Goal: Task Accomplishment & Management: Use online tool/utility

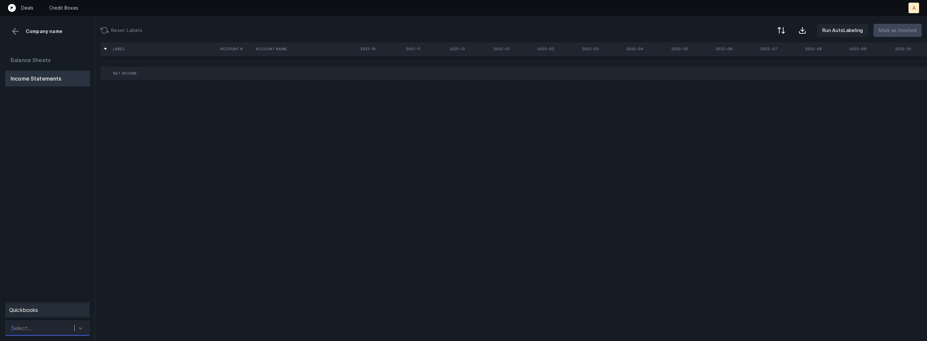
click at [67, 328] on div "Select..." at bounding box center [41, 329] width 66 height 12
click at [70, 314] on div "Quickbooks" at bounding box center [47, 310] width 84 height 13
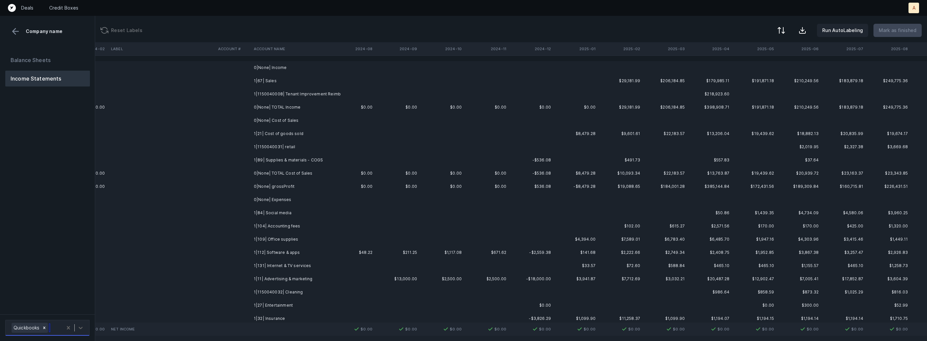
scroll to position [0, 1548]
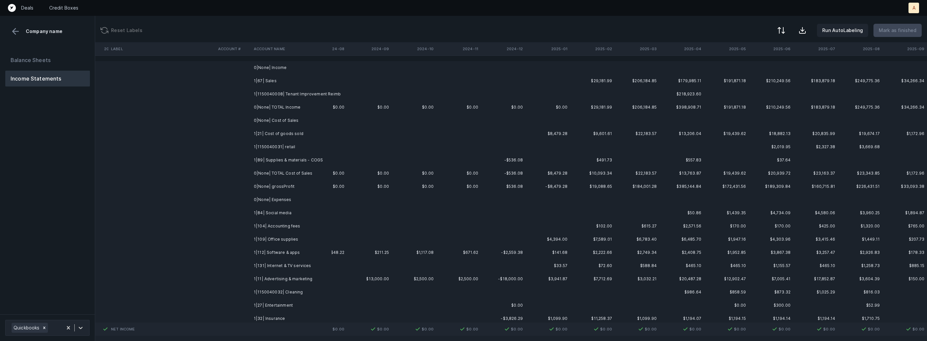
click at [259, 80] on td "1|67| Sales" at bounding box center [291, 80] width 81 height 13
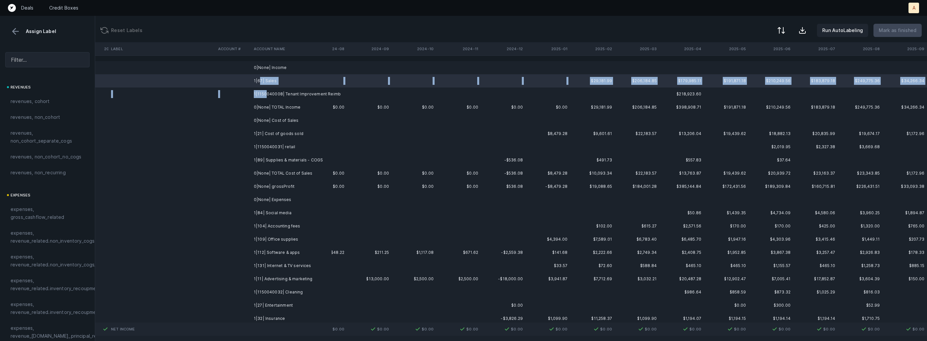
click at [265, 93] on td "1|1150040008| Tenant Improvement Reimb" at bounding box center [291, 94] width 81 height 13
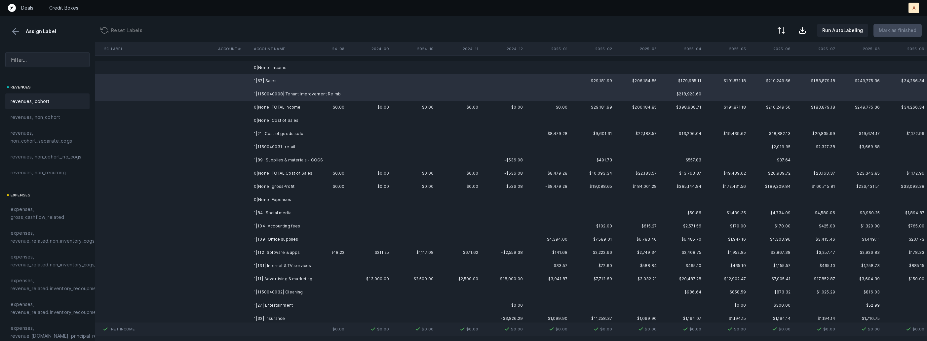
click at [60, 104] on div "revenues, cohort" at bounding box center [48, 101] width 74 height 8
click at [273, 145] on td "1|1150040031| retail" at bounding box center [291, 146] width 81 height 13
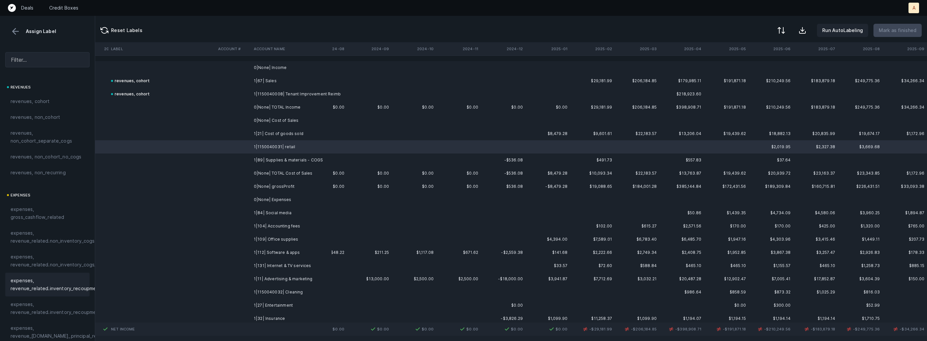
click at [64, 281] on span "expenses, revenue_related.inventory_recoupment" at bounding box center [56, 285] width 91 height 16
click at [267, 162] on td "1|89| Supplies & materials - COGS" at bounding box center [291, 160] width 81 height 13
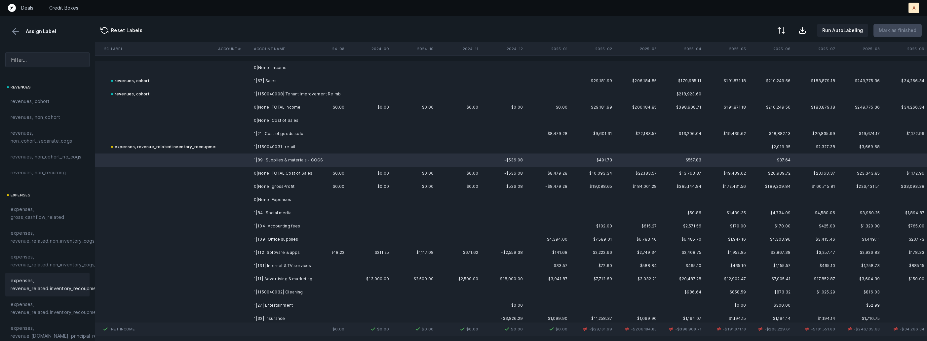
click at [66, 275] on div "expenses, revenue_related.inventory_recoupment" at bounding box center [47, 285] width 84 height 24
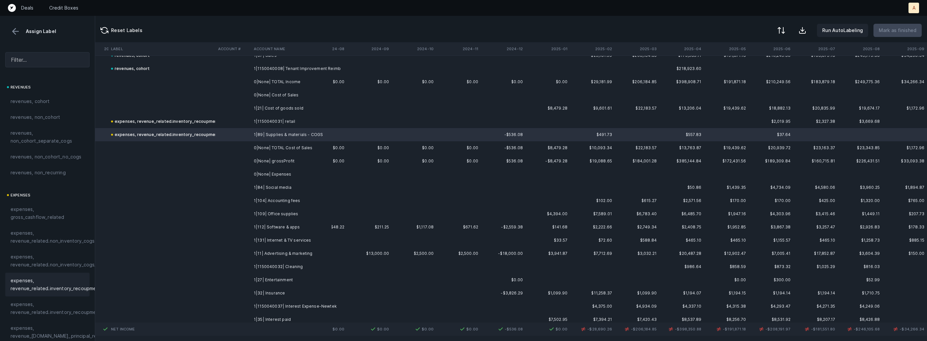
scroll to position [38, 1548]
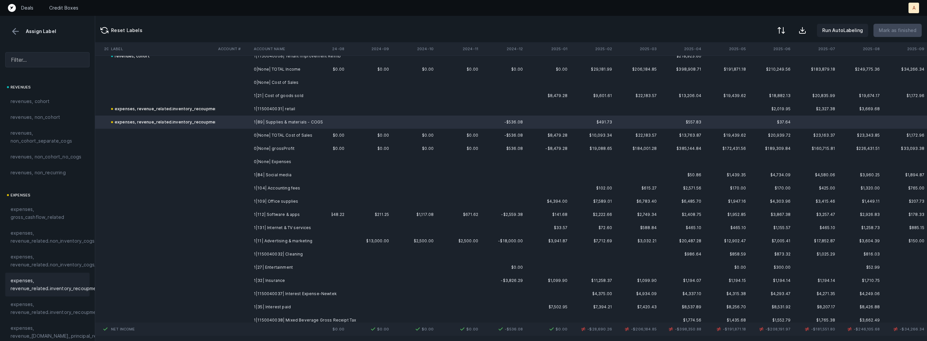
click at [249, 175] on td at bounding box center [233, 175] width 36 height 13
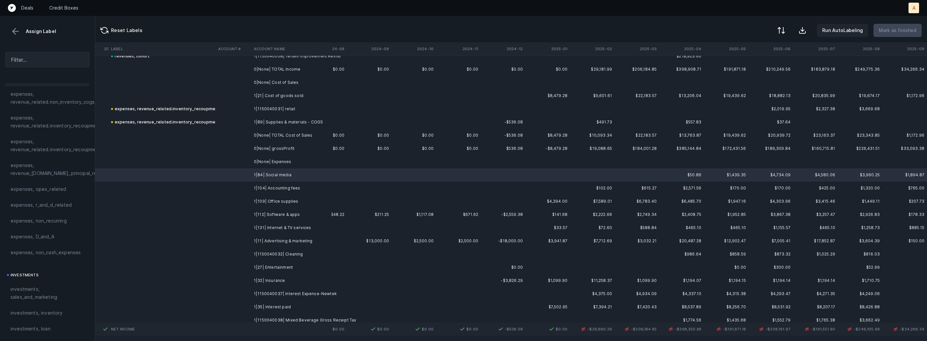
scroll to position [182, 0]
click at [52, 272] on span "investments, sales_and_marketing" at bounding box center [48, 274] width 74 height 16
click at [256, 185] on td "1|104| Accounting fees" at bounding box center [291, 188] width 81 height 13
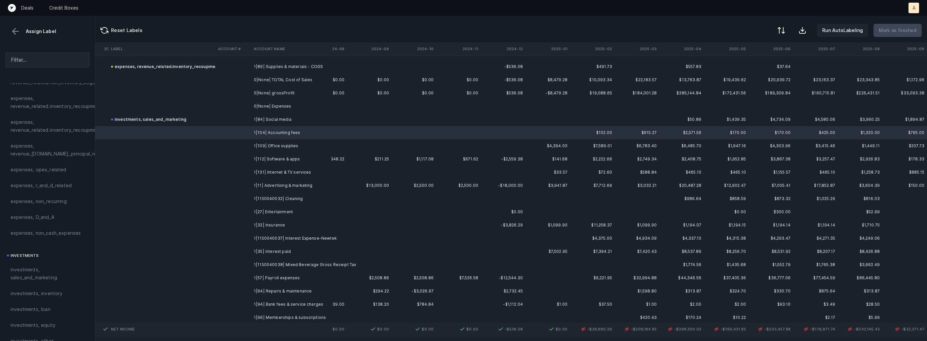
scroll to position [96, 1548]
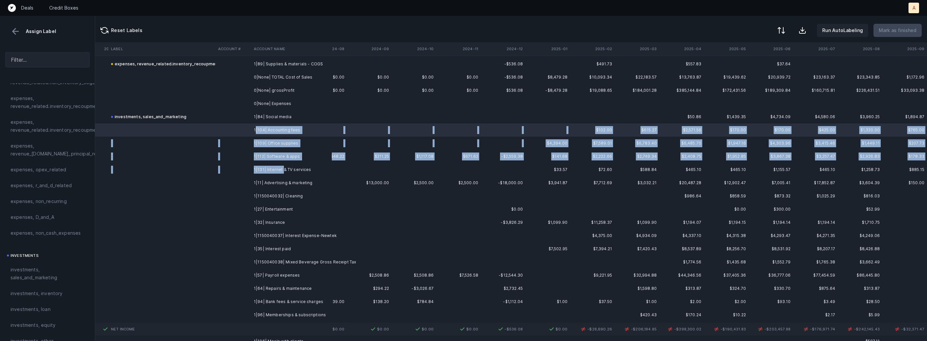
click at [282, 171] on td "1|131| Internet & TV services" at bounding box center [291, 169] width 81 height 13
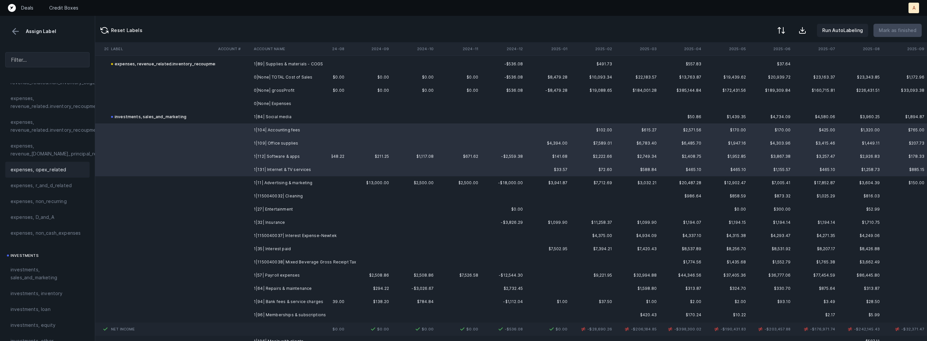
click at [51, 174] on div "expenses, opex_related" at bounding box center [47, 170] width 84 height 16
click at [242, 179] on td at bounding box center [233, 182] width 36 height 13
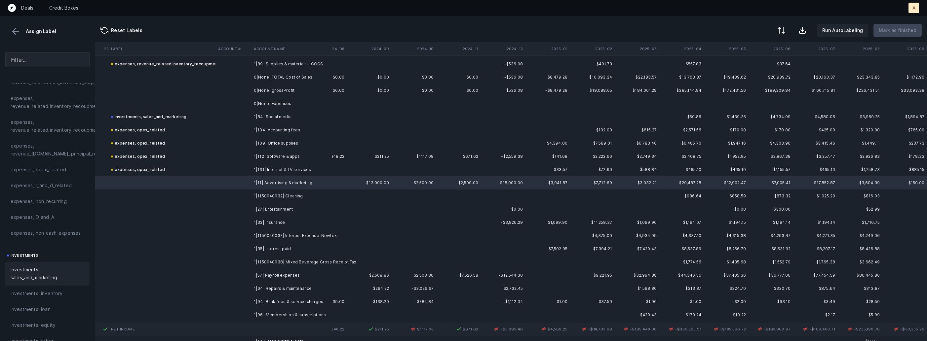
click at [15, 269] on span "investments, sales_and_marketing" at bounding box center [48, 274] width 74 height 16
click at [274, 197] on td "1|1150040032| Cleaning" at bounding box center [291, 196] width 81 height 13
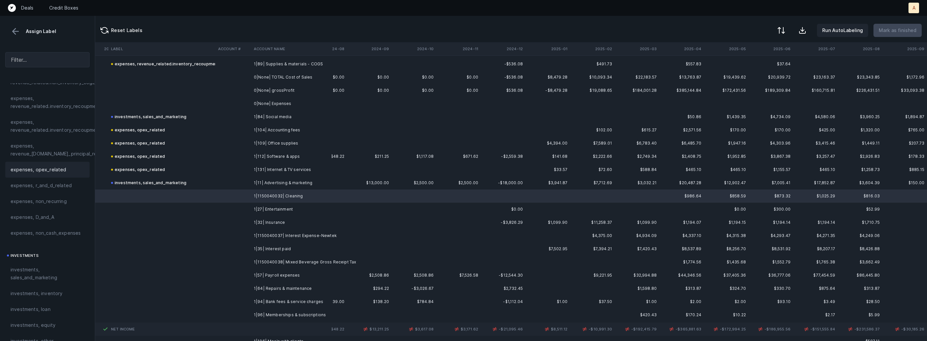
click at [51, 168] on span "expenses, opex_related" at bounding box center [39, 170] width 56 height 8
click at [257, 207] on td "1|27| Entertainment" at bounding box center [291, 209] width 81 height 13
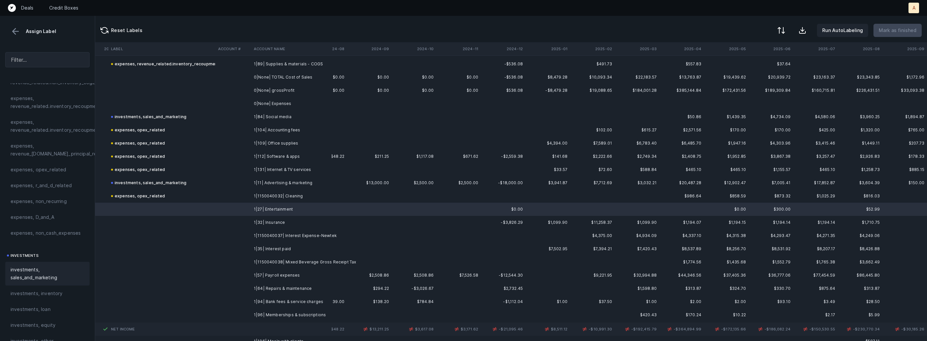
click at [37, 278] on span "investments, sales_and_marketing" at bounding box center [48, 274] width 74 height 16
click at [243, 222] on td at bounding box center [233, 222] width 36 height 13
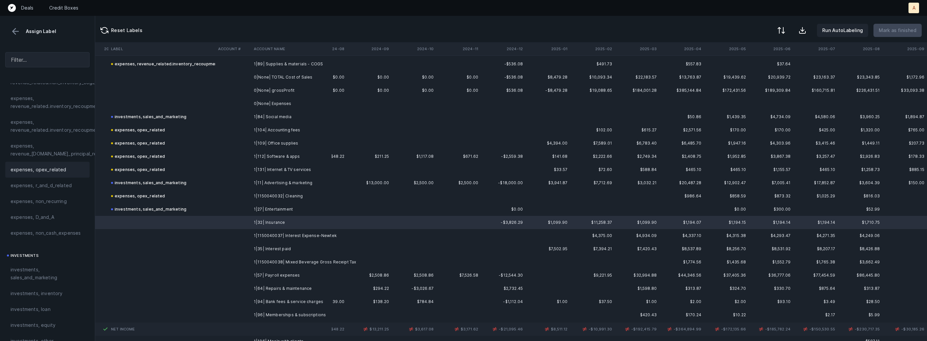
click at [68, 173] on div "expenses, opex_related" at bounding box center [48, 170] width 74 height 8
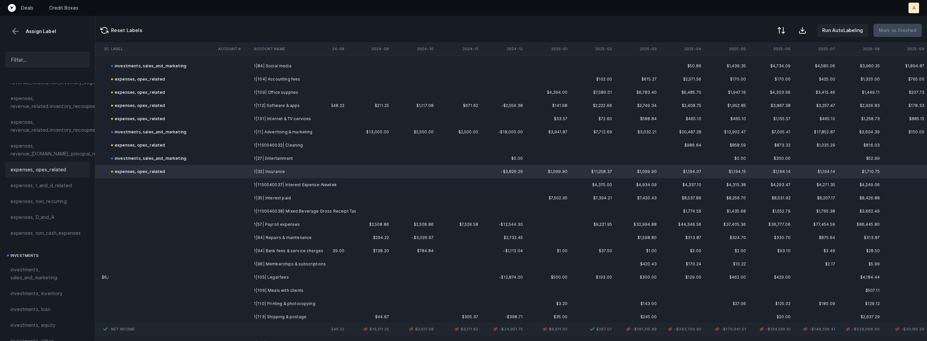
scroll to position [154, 1548]
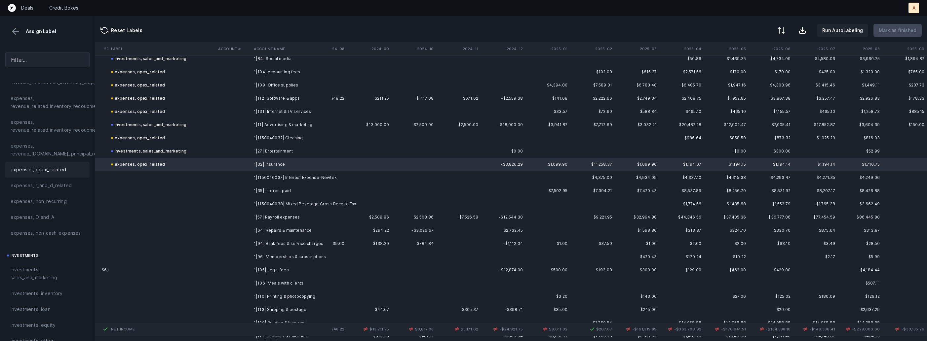
click at [250, 174] on td at bounding box center [233, 177] width 36 height 13
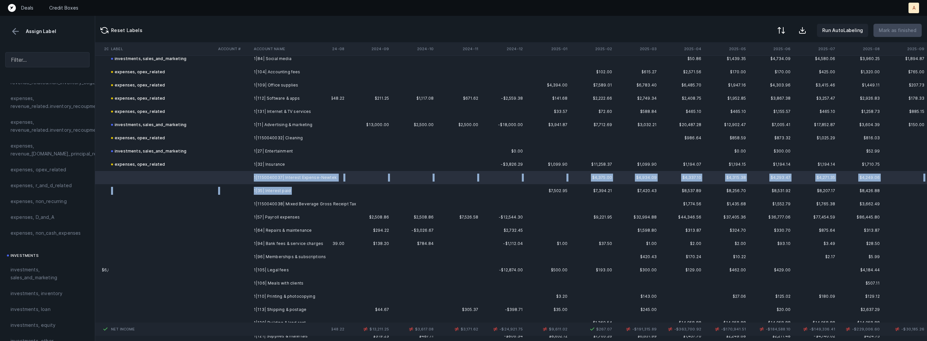
click at [259, 195] on td "1|35| Interest paid" at bounding box center [291, 190] width 81 height 13
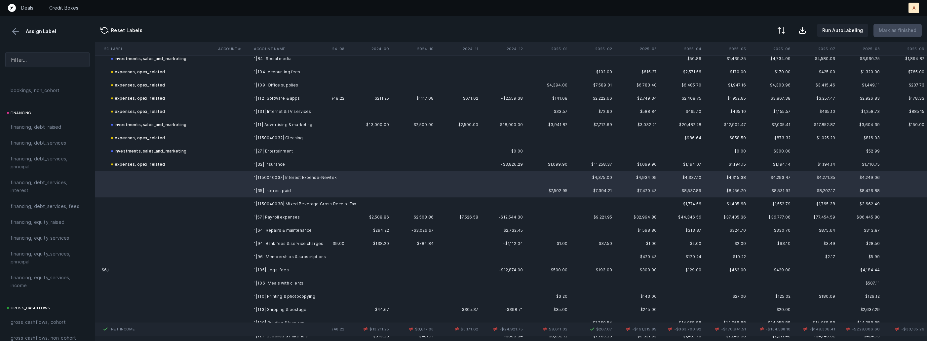
scroll to position [483, 0]
click at [42, 192] on span "financing, debt_services, interest" at bounding box center [48, 189] width 74 height 16
click at [295, 205] on td "1|1150040038| Mixed Beverage Gross Receipt Tax" at bounding box center [291, 204] width 81 height 13
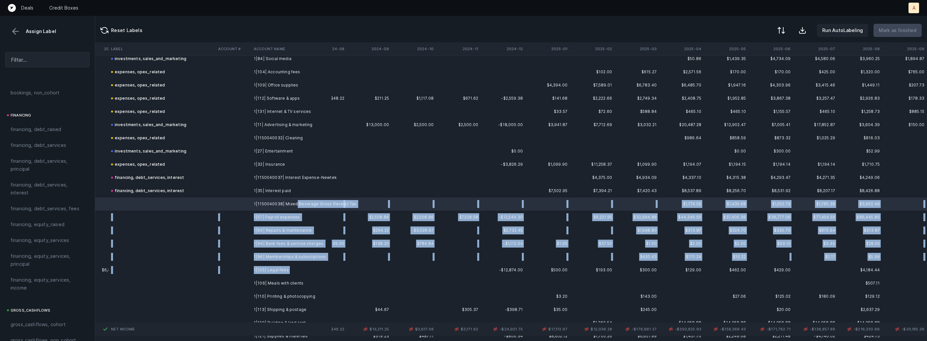
click at [290, 266] on td "1|105| Legal fees" at bounding box center [291, 270] width 81 height 13
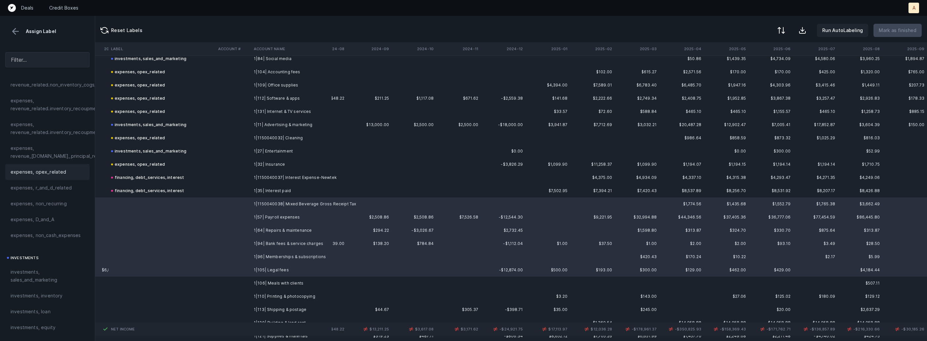
scroll to position [179, 0]
click at [65, 172] on div "expenses, opex_related" at bounding box center [48, 173] width 74 height 8
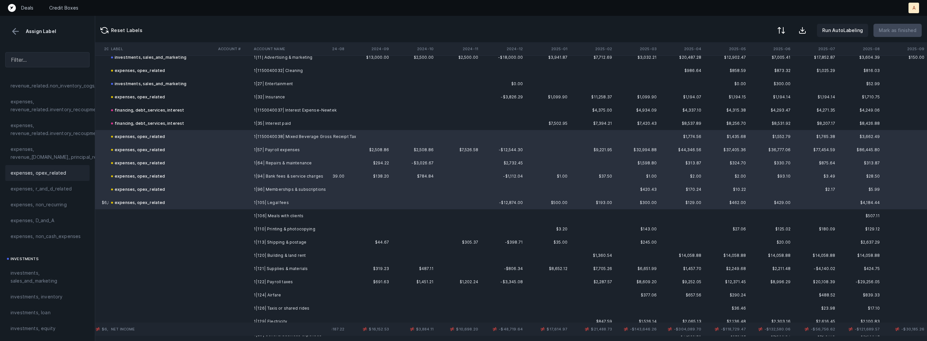
scroll to position [242, 1548]
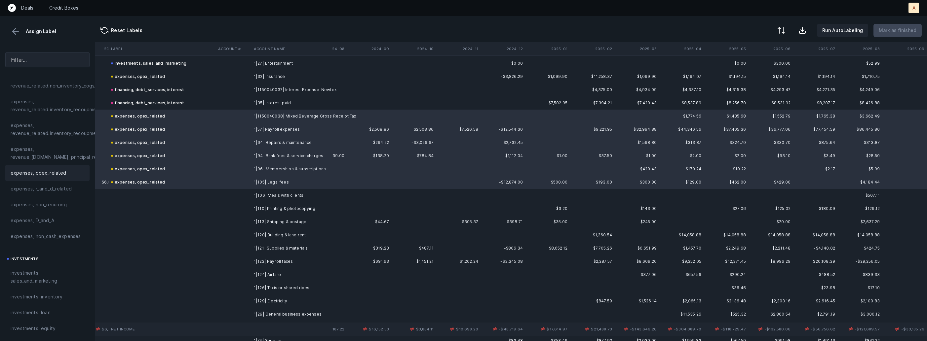
click at [272, 196] on td "1|106| Meals with clients" at bounding box center [291, 195] width 81 height 13
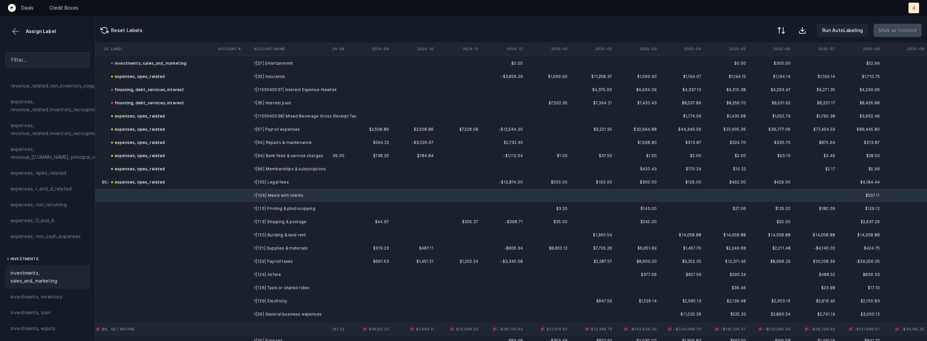
click at [55, 281] on span "investments, sales_and_marketing" at bounding box center [48, 277] width 74 height 16
click at [277, 208] on td "1|110| Printing & photocopying" at bounding box center [291, 208] width 81 height 13
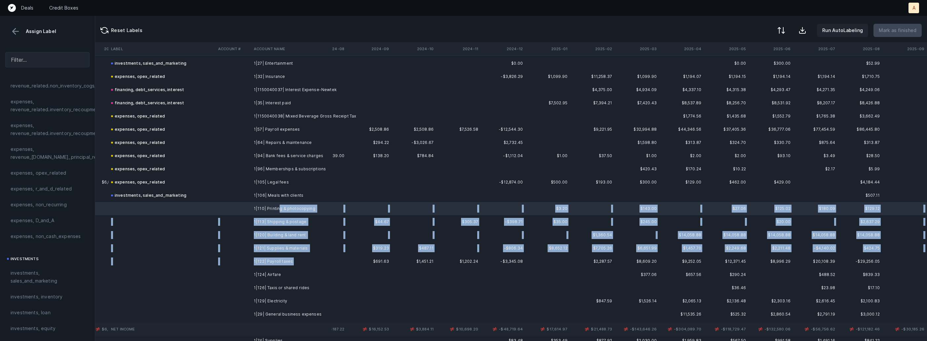
click at [297, 261] on td "1|122| Payroll taxes" at bounding box center [291, 261] width 81 height 13
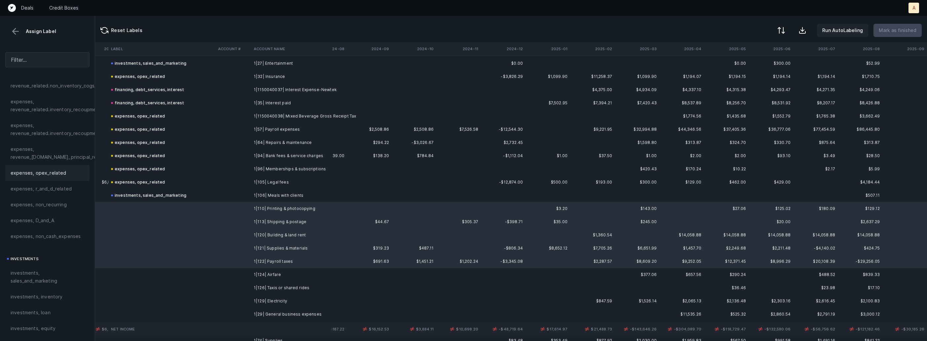
click at [49, 179] on div "expenses, opex_related" at bounding box center [47, 173] width 84 height 16
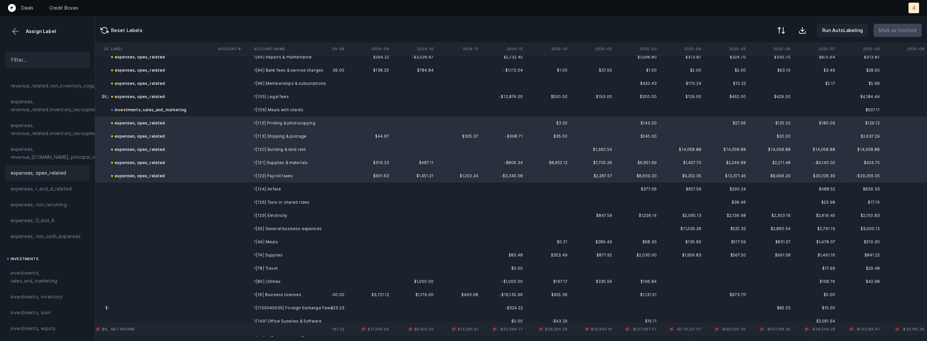
scroll to position [360, 1548]
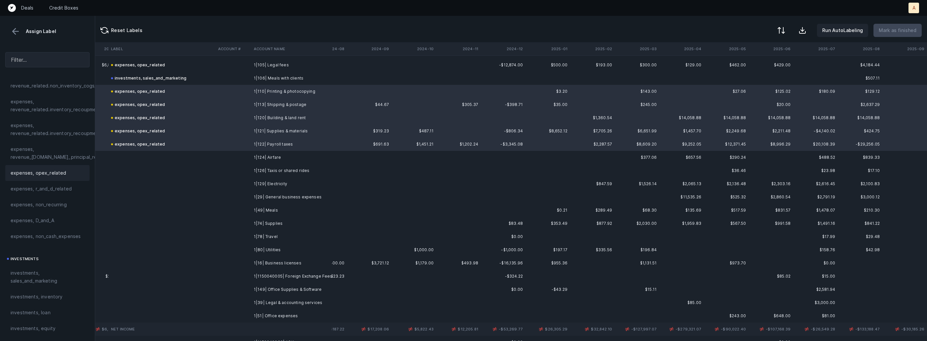
click at [250, 155] on td at bounding box center [233, 157] width 36 height 13
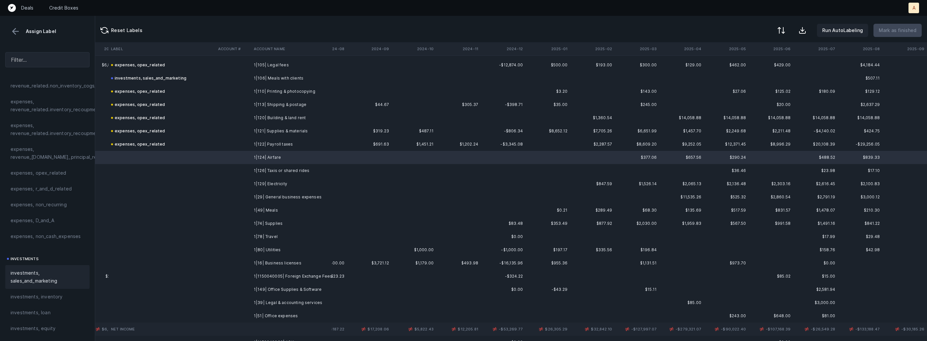
click at [53, 283] on span "investments, sales_and_marketing" at bounding box center [48, 277] width 74 height 16
click at [258, 168] on td "1|126| Taxis or shared rides" at bounding box center [291, 170] width 81 height 13
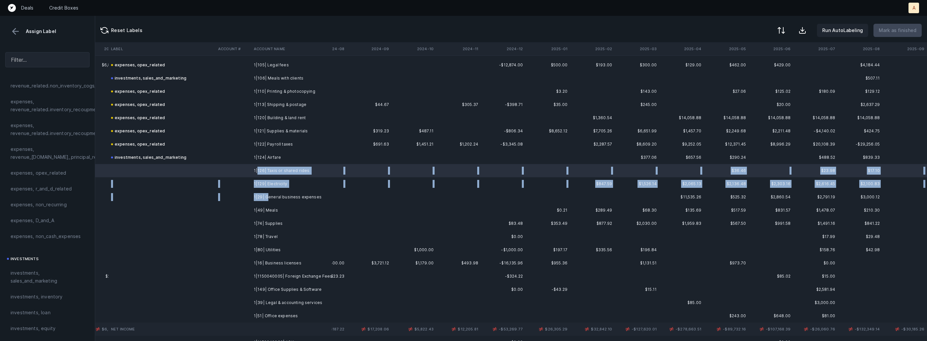
click at [267, 196] on td "1|29| General business expenses" at bounding box center [291, 197] width 81 height 13
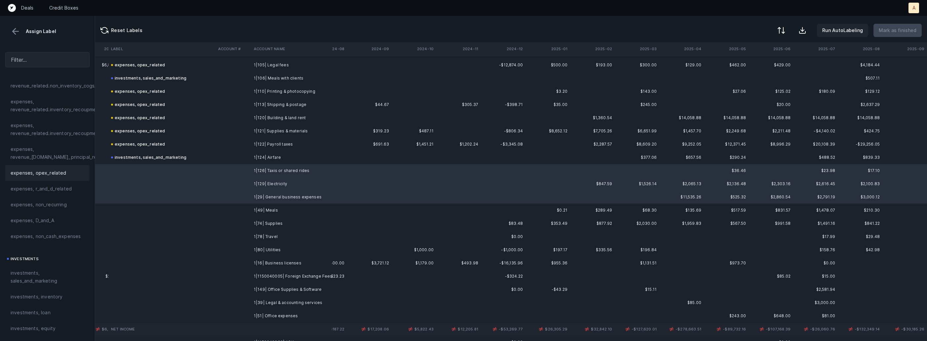
click at [59, 173] on span "expenses, opex_related" at bounding box center [39, 173] width 56 height 8
click at [236, 209] on td at bounding box center [233, 210] width 36 height 13
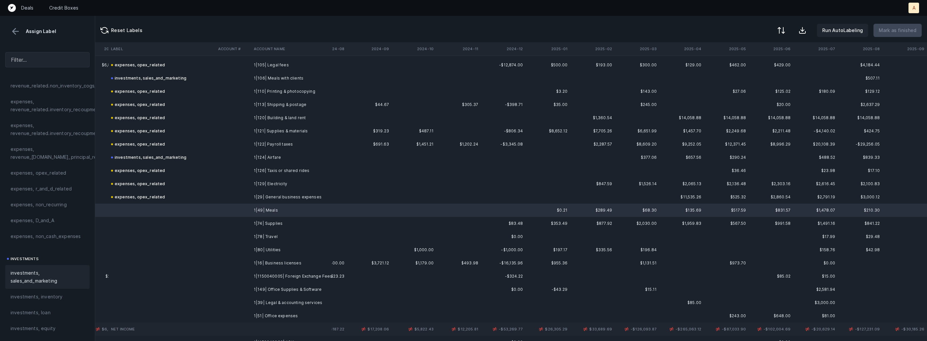
click at [36, 275] on span "investments, sales_and_marketing" at bounding box center [48, 277] width 74 height 16
click at [228, 220] on td at bounding box center [233, 223] width 36 height 13
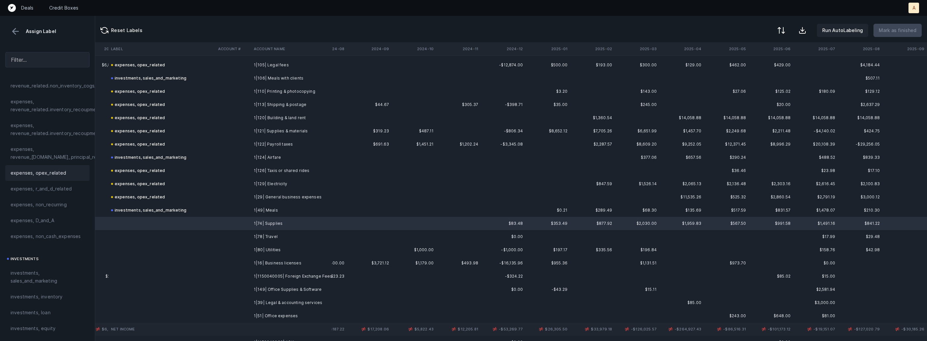
click at [62, 178] on div "expenses, opex_related" at bounding box center [47, 173] width 84 height 16
click at [263, 233] on td "1|78| Travel" at bounding box center [291, 236] width 81 height 13
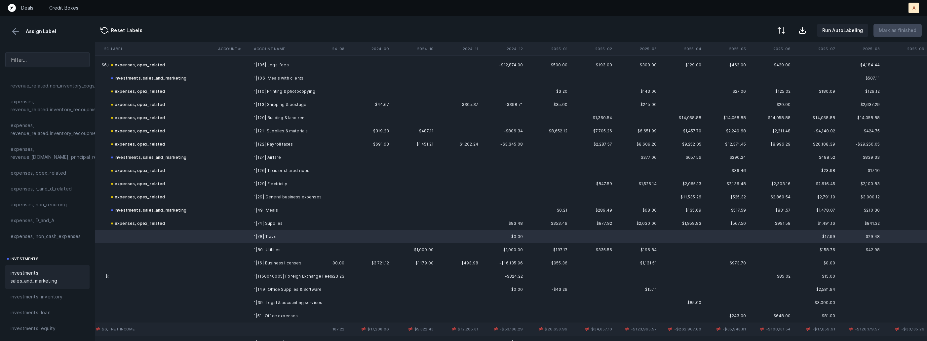
click at [18, 283] on span "investments, sales_and_marketing" at bounding box center [48, 277] width 74 height 16
click at [235, 244] on td at bounding box center [233, 250] width 36 height 13
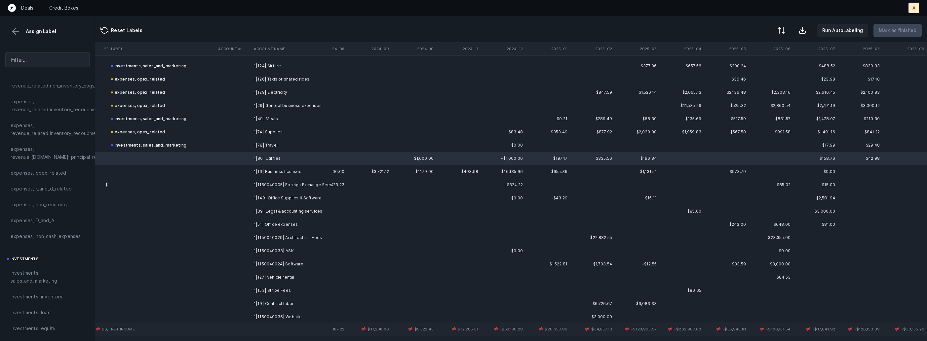
scroll to position [452, 1548]
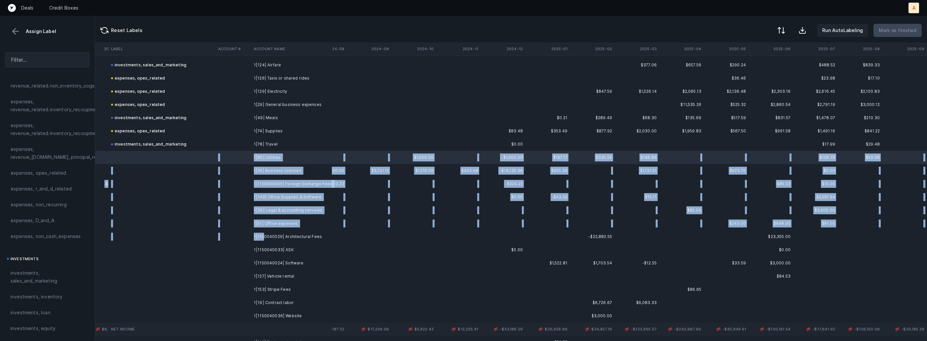
click at [263, 240] on td "1|1150040029| Architectural Fees" at bounding box center [291, 236] width 81 height 13
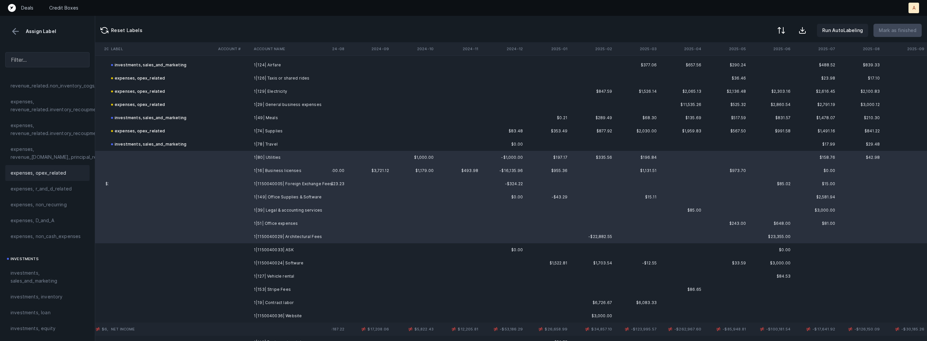
click at [50, 178] on div "expenses, opex_related" at bounding box center [47, 173] width 84 height 16
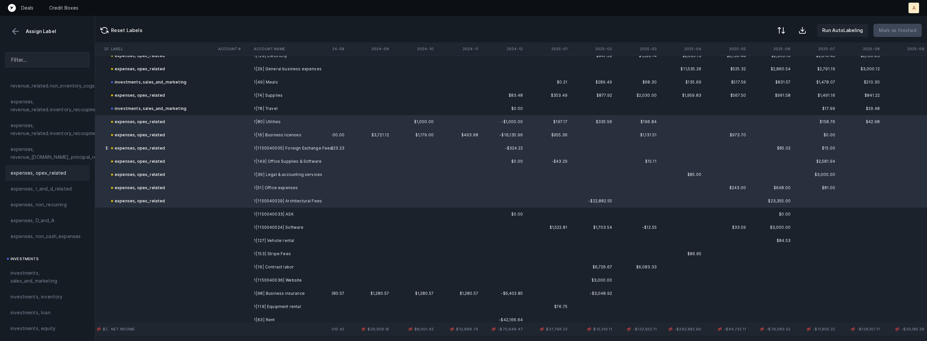
scroll to position [491, 1548]
click at [213, 215] on td at bounding box center [161, 211] width 107 height 13
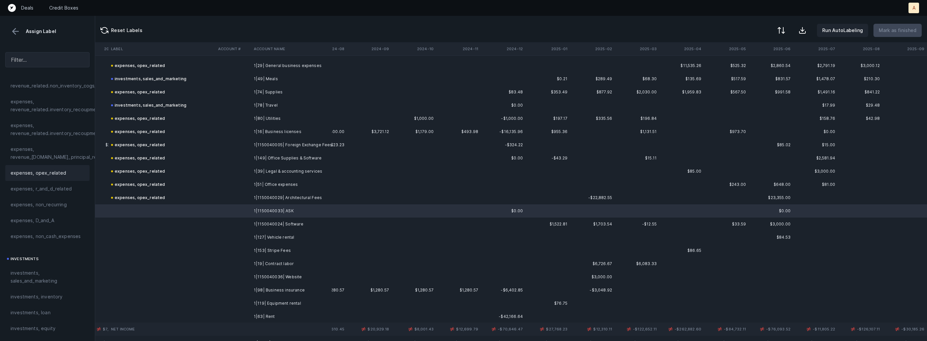
click at [49, 170] on span "expenses, opex_related" at bounding box center [39, 173] width 56 height 8
click at [264, 224] on td "1|1150040024| Software" at bounding box center [291, 224] width 81 height 13
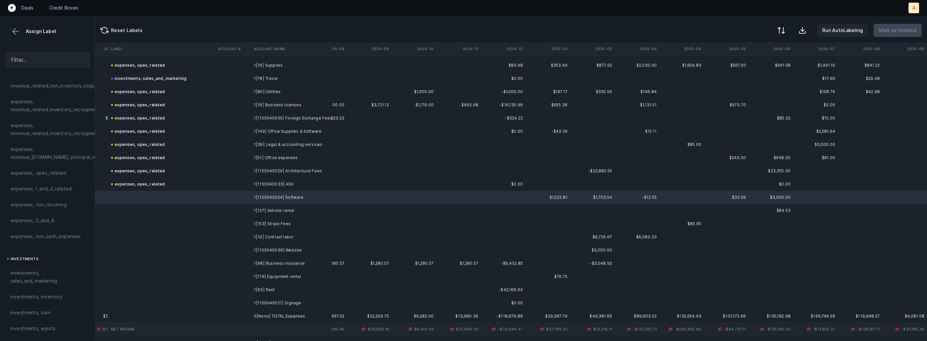
scroll to position [522, 1548]
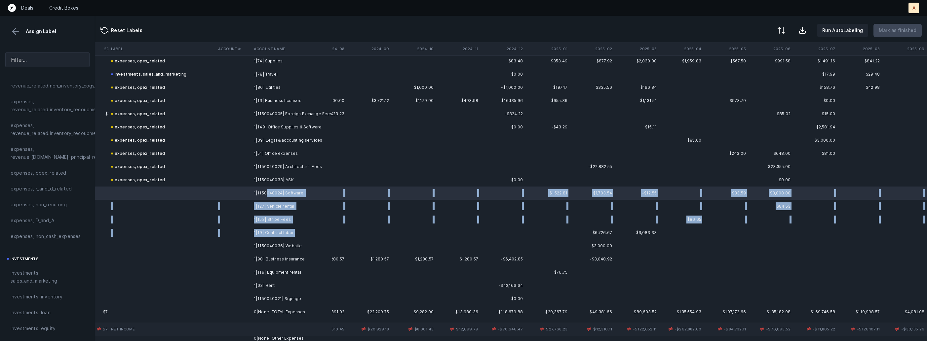
click at [301, 235] on td "1|19| Contract labor" at bounding box center [291, 232] width 81 height 13
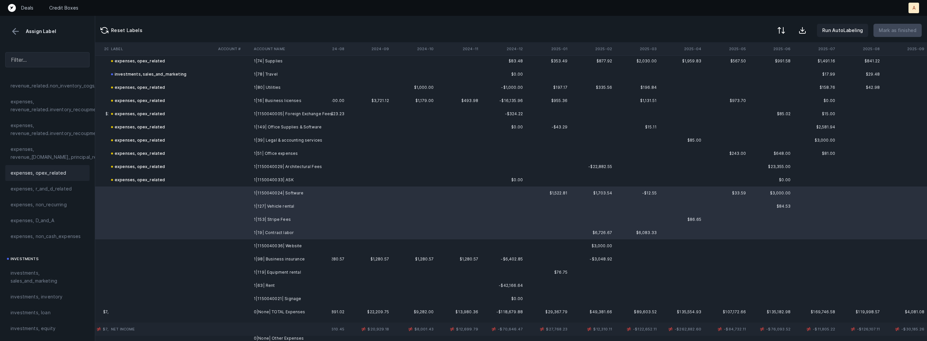
click at [58, 174] on span "expenses, opex_related" at bounding box center [39, 173] width 56 height 8
click at [272, 246] on td "1|1150040036| Website" at bounding box center [291, 246] width 81 height 13
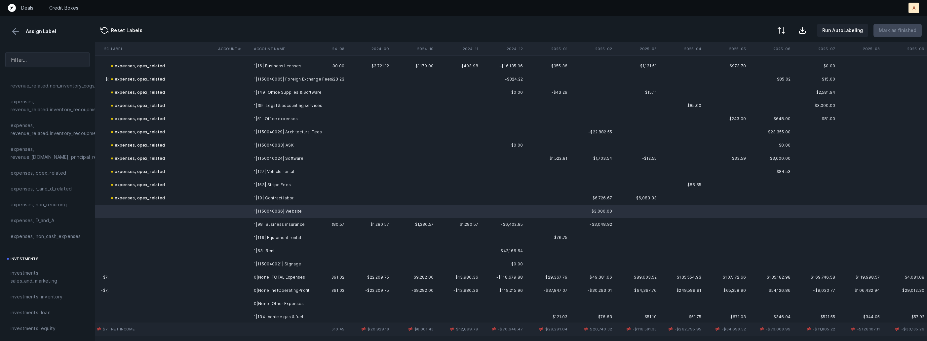
scroll to position [559, 1548]
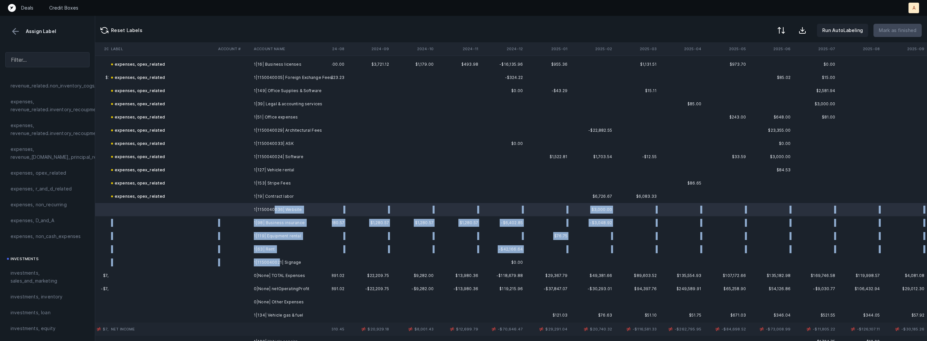
click at [278, 264] on td "1|1150040021| Signage" at bounding box center [291, 262] width 81 height 13
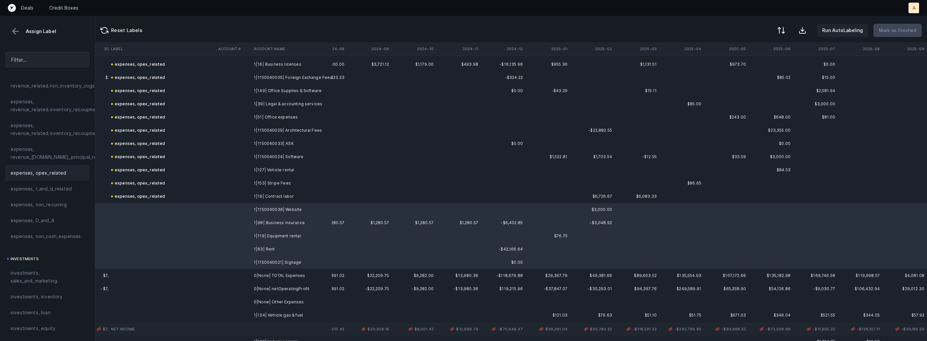
click at [42, 173] on span "expenses, opex_related" at bounding box center [39, 173] width 56 height 8
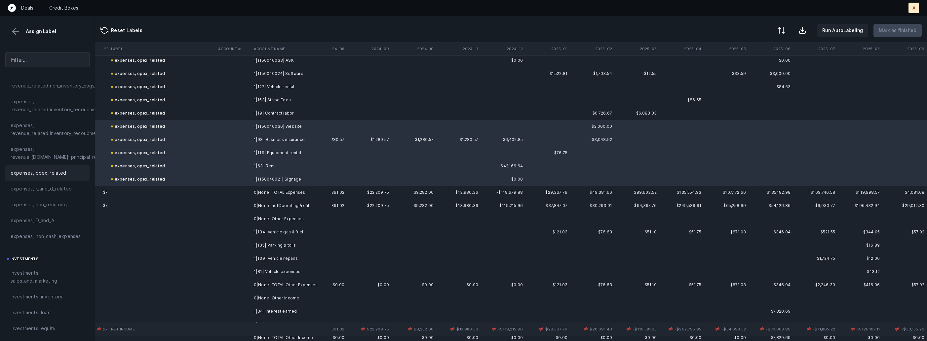
scroll to position [695, 1548]
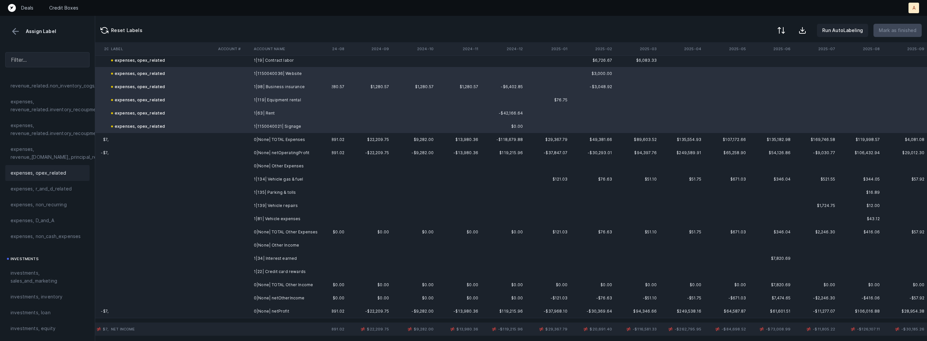
click at [269, 180] on td "1|134| Vehicle gas & fuel" at bounding box center [291, 179] width 81 height 13
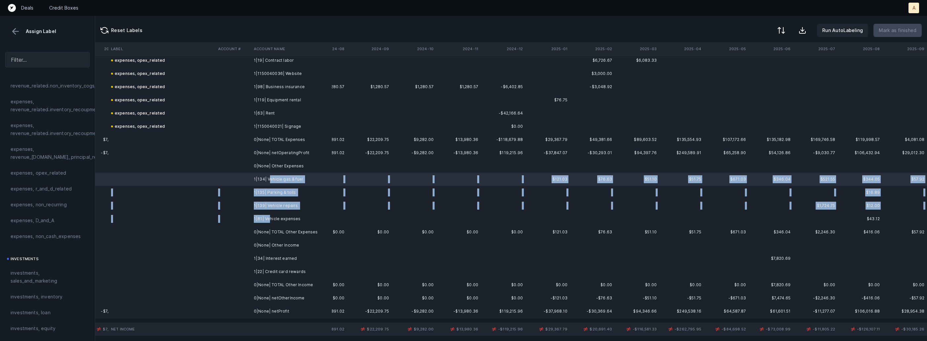
click at [269, 219] on td "1|81| Vehicle expenses" at bounding box center [291, 219] width 81 height 13
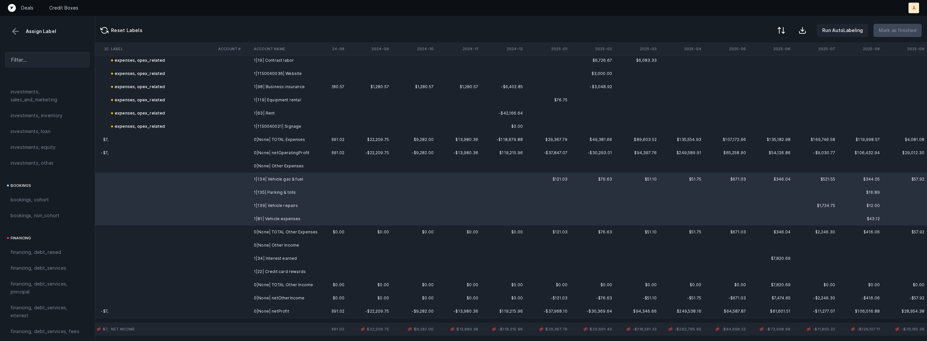
scroll to position [751, 0]
click at [45, 175] on span "Other_income/expense_net, Other_expense" at bounding box center [48, 180] width 74 height 16
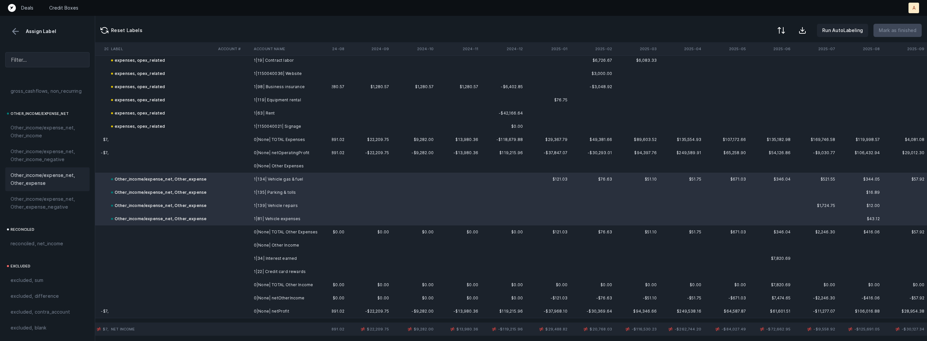
click at [268, 256] on td "1|34| Interest earned" at bounding box center [291, 258] width 81 height 13
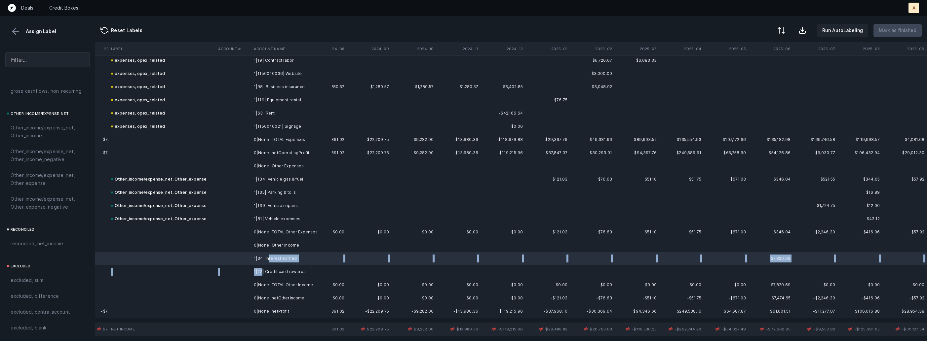
click at [262, 273] on td "1|22| Credit card rewards" at bounding box center [291, 271] width 81 height 13
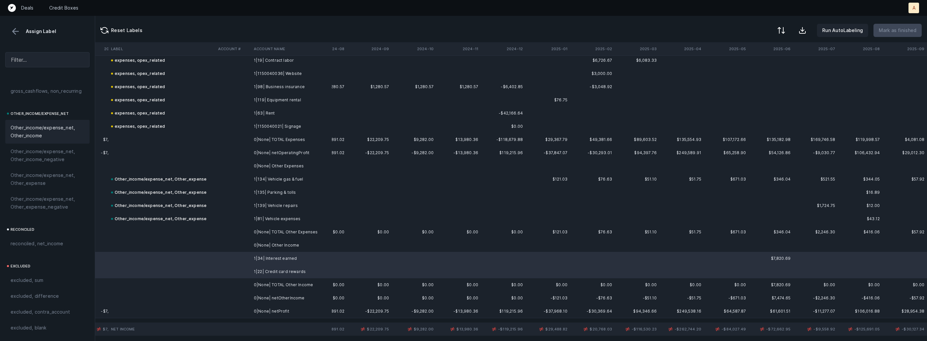
click at [56, 133] on span "Other_income/expense_net, Other_income" at bounding box center [48, 132] width 74 height 16
click at [226, 310] on td at bounding box center [233, 311] width 36 height 13
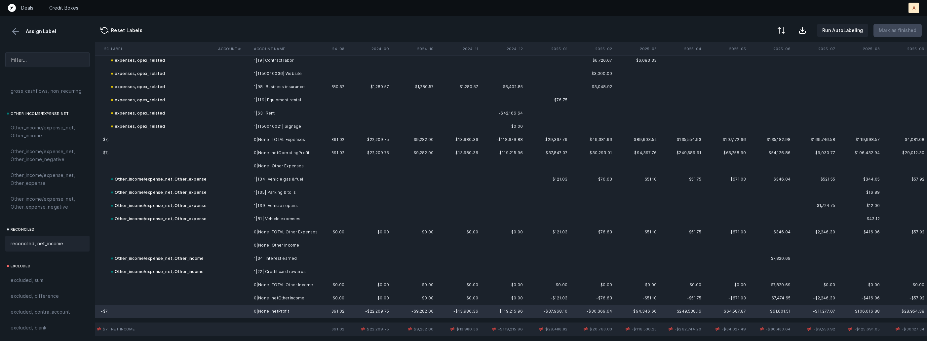
click at [66, 237] on div "reconciled, net_income" at bounding box center [47, 244] width 84 height 16
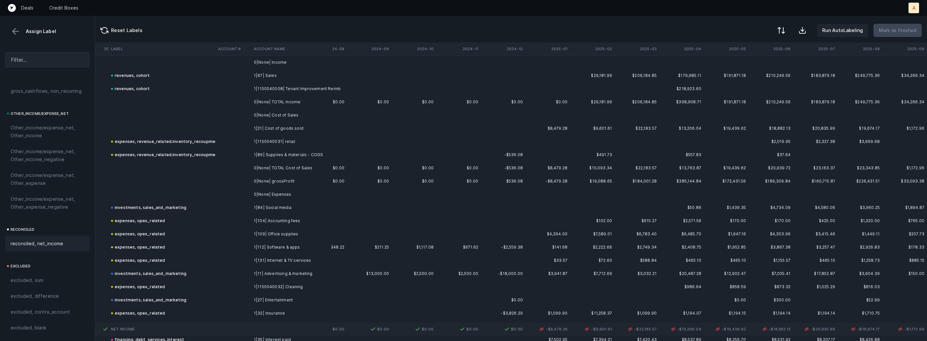
scroll to position [0, 1548]
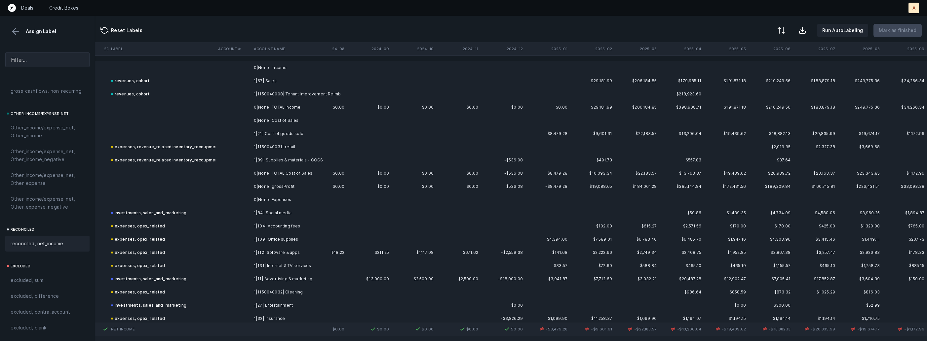
click at [311, 136] on td "1|21| Cost of goods sold" at bounding box center [291, 133] width 81 height 13
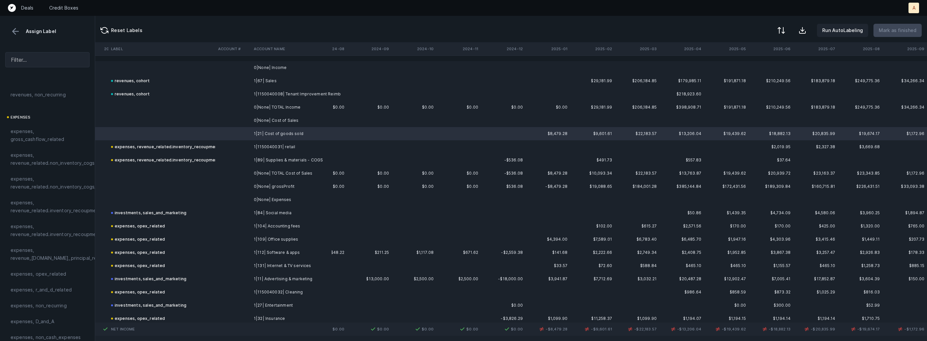
scroll to position [0, 0]
click at [57, 282] on span "expenses, revenue_related.inventory_recoupment" at bounding box center [56, 285] width 91 height 16
click at [782, 26] on button at bounding box center [780, 31] width 15 height 15
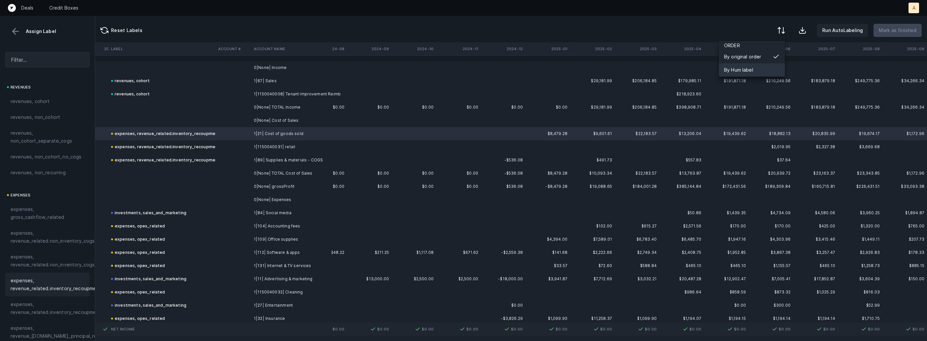
click at [739, 67] on div "By Hum label" at bounding box center [738, 70] width 29 height 8
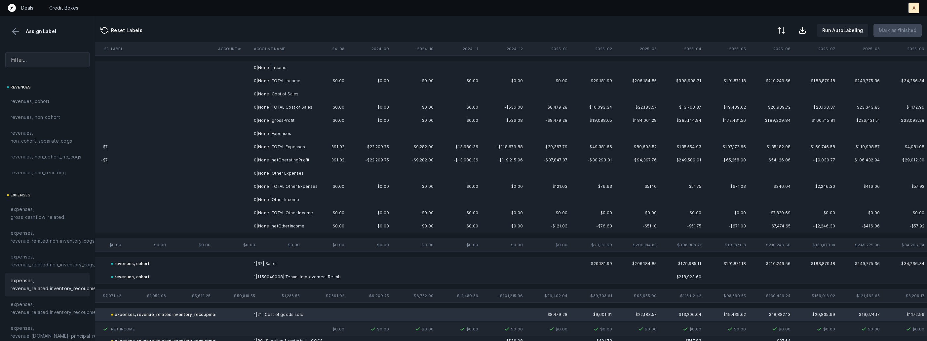
click at [267, 72] on td "0|None| Income" at bounding box center [291, 67] width 81 height 13
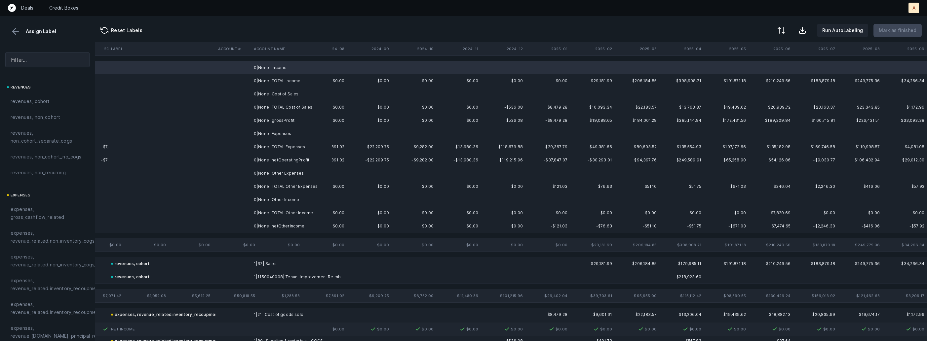
click at [286, 91] on td "0|None| Cost of Sales" at bounding box center [291, 94] width 81 height 13
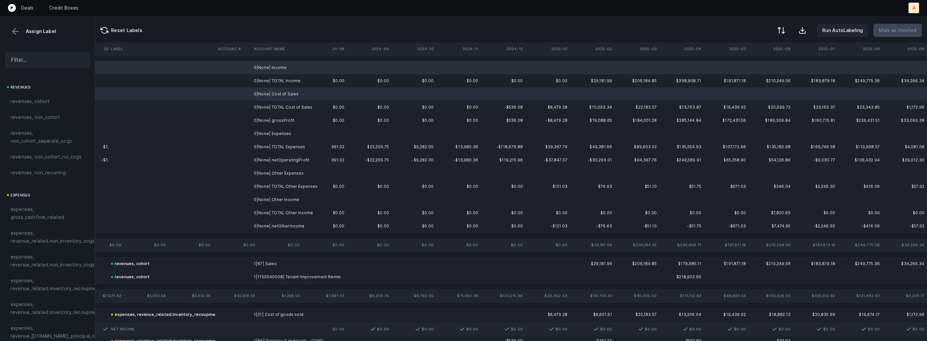
click at [280, 129] on td "0|None| Expenses" at bounding box center [291, 133] width 81 height 13
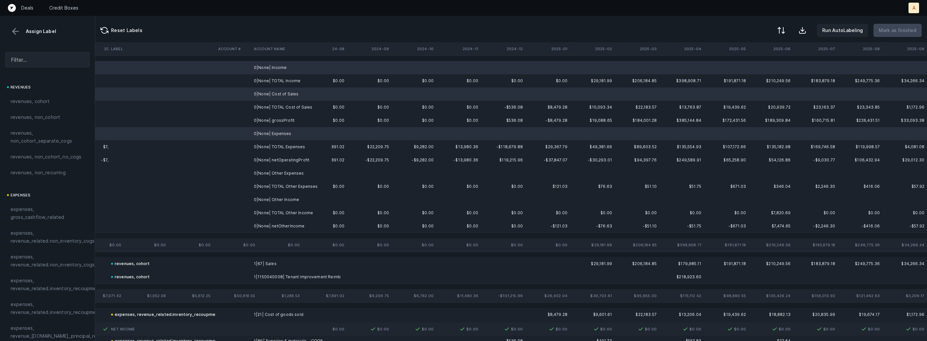
click at [292, 172] on td "0|None| Other Expenses" at bounding box center [291, 173] width 81 height 13
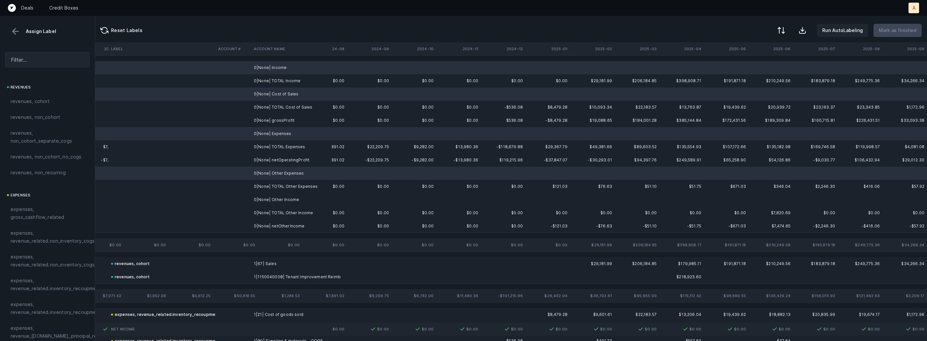
click at [287, 202] on td "0|None| Other Income" at bounding box center [291, 199] width 81 height 13
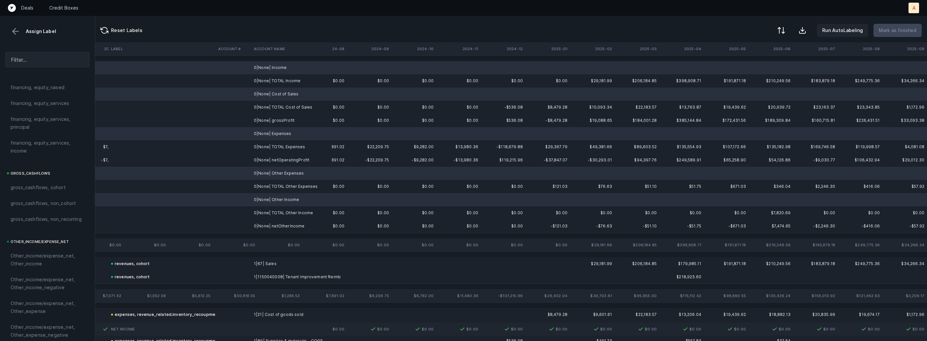
scroll to position [751, 0]
click at [43, 329] on span "excluded, blank" at bounding box center [29, 328] width 36 height 8
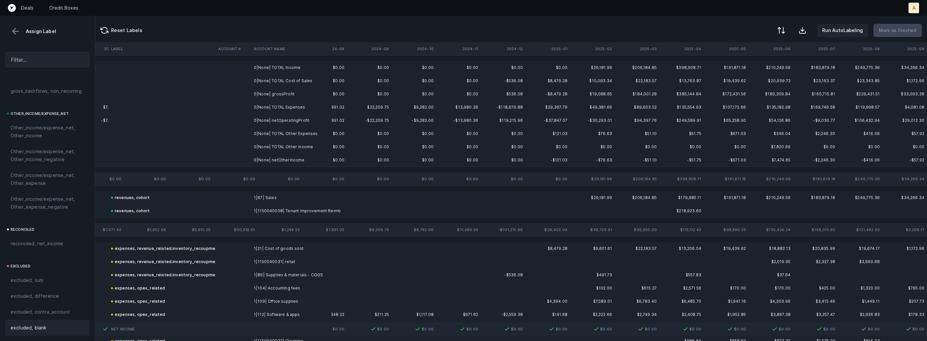
click at [280, 93] on td "0|None| grossProfit" at bounding box center [291, 94] width 81 height 13
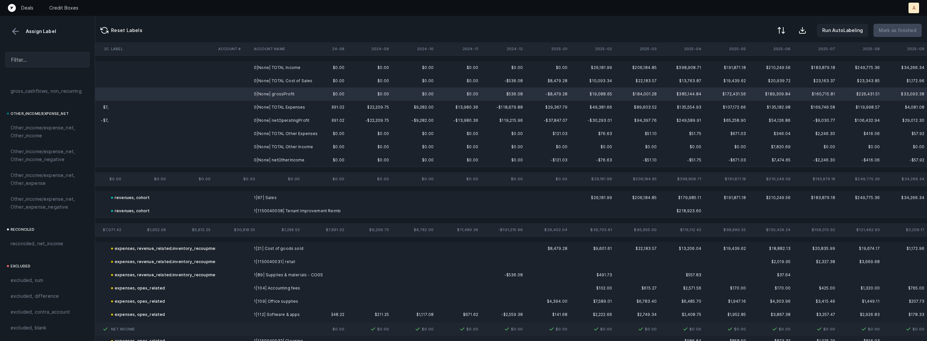
click at [278, 121] on td "0|None| netOperatingProfit" at bounding box center [291, 120] width 81 height 13
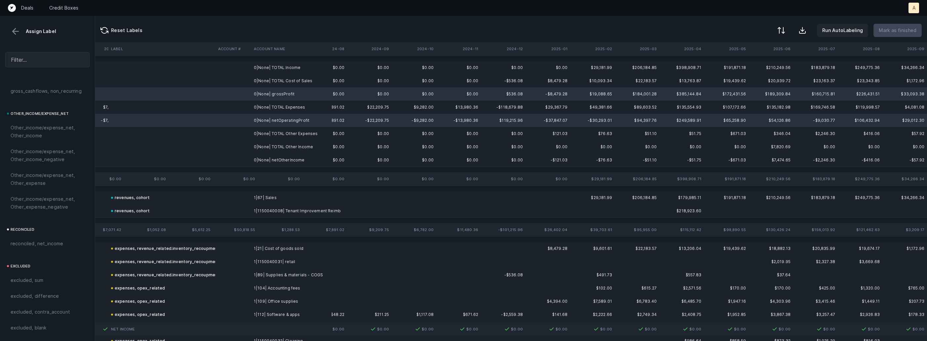
click at [273, 157] on td "0|None| netOtherIncome" at bounding box center [291, 160] width 81 height 13
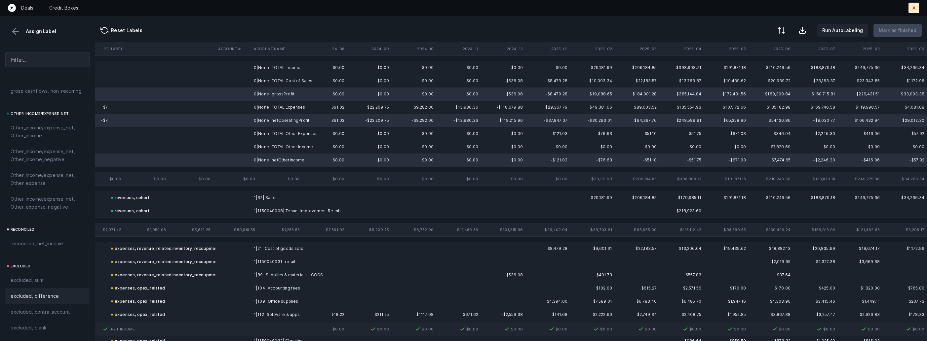
click at [45, 299] on span "excluded, difference" at bounding box center [35, 296] width 48 height 8
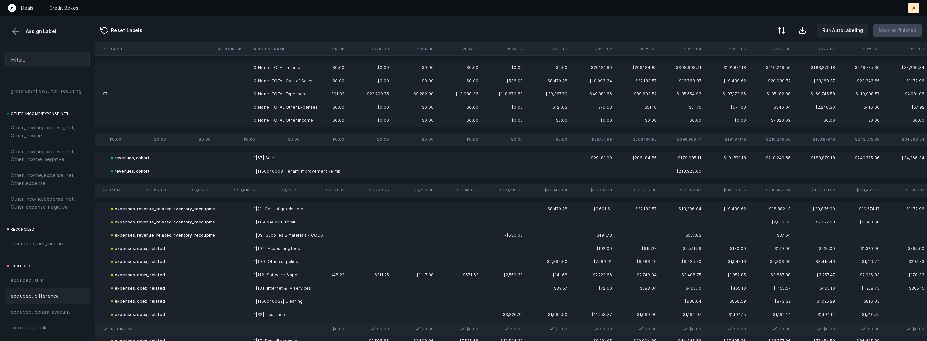
click at [280, 73] on td "0|None| TOTAL Income" at bounding box center [291, 67] width 81 height 13
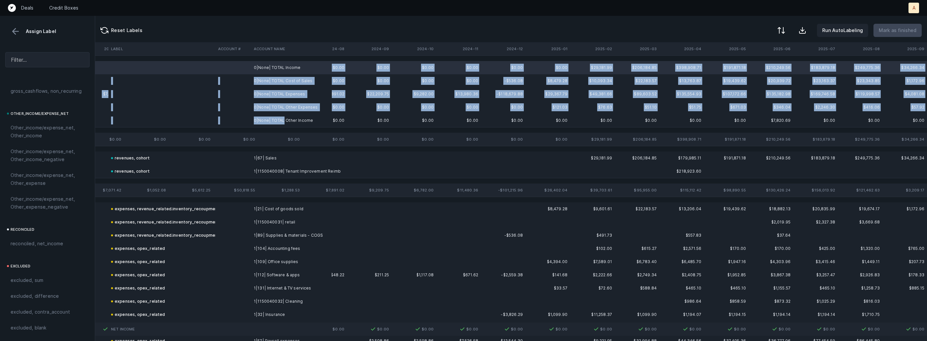
click at [282, 117] on td "0|None| TOTAL Other Income" at bounding box center [291, 120] width 81 height 13
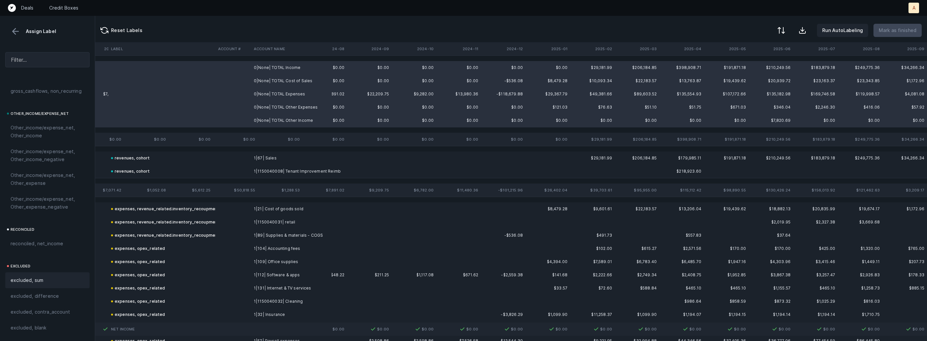
click at [47, 274] on div "excluded, sum" at bounding box center [47, 281] width 84 height 16
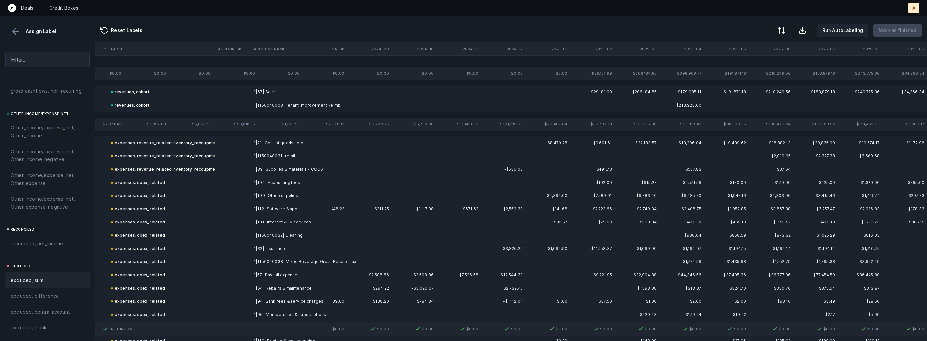
click at [17, 31] on button at bounding box center [16, 31] width 10 height 10
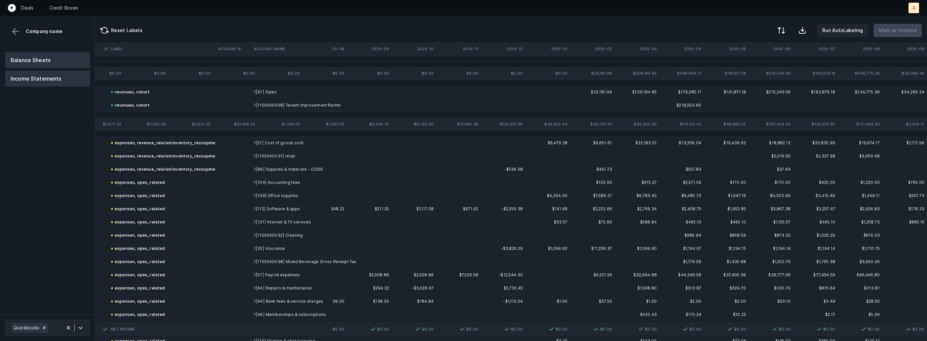
click at [51, 59] on button "Balance Sheets" at bounding box center [47, 60] width 85 height 16
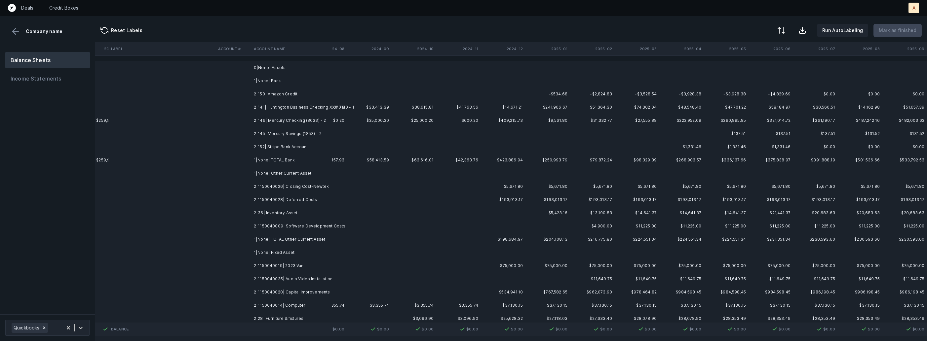
click at [274, 95] on td "2|150| Amazon Credit" at bounding box center [291, 94] width 81 height 13
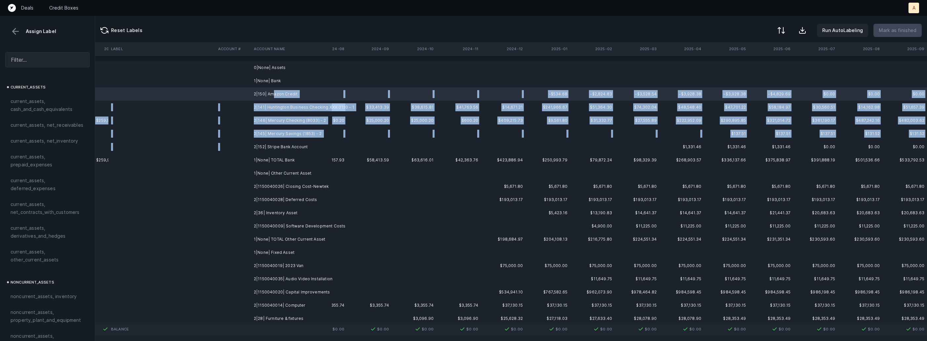
click at [270, 141] on td "2|152| Stripe Bank Account" at bounding box center [291, 146] width 81 height 13
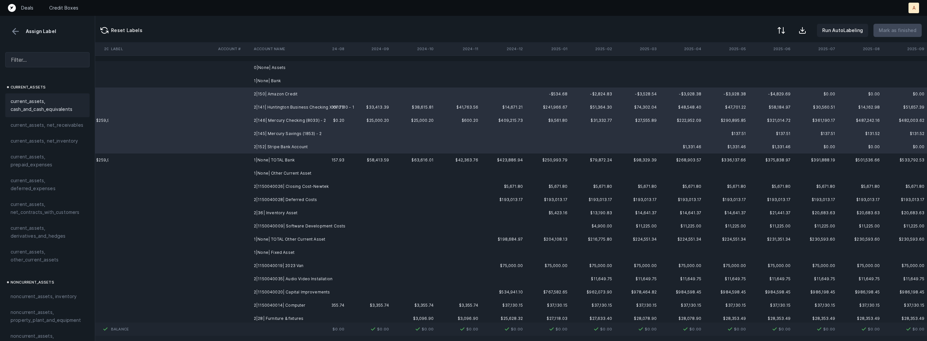
click at [68, 108] on span "current_assets, cash_and_cash_equivalents" at bounding box center [48, 105] width 74 height 16
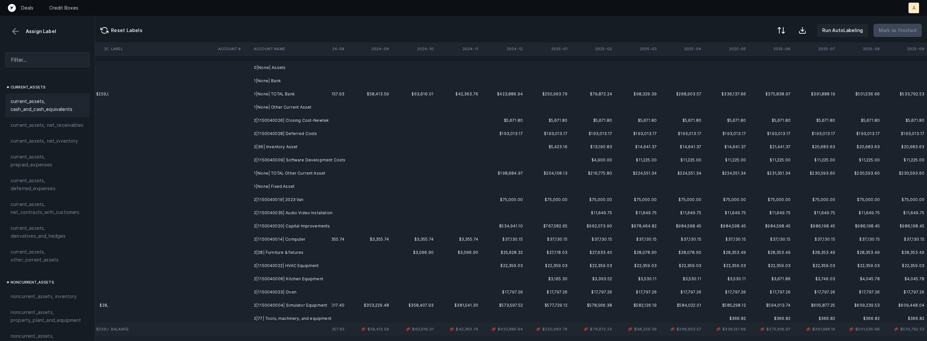
click at [253, 119] on td "2|1150040026| Closing Cost-Newtek" at bounding box center [291, 120] width 81 height 13
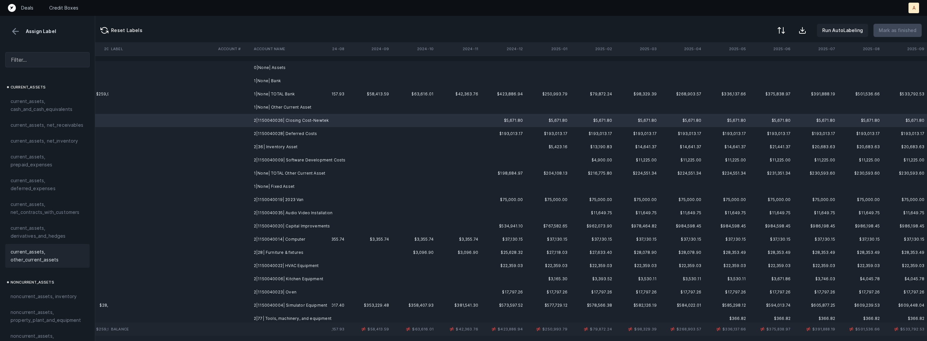
click at [58, 252] on span "current_assets, other_current_assets" at bounding box center [48, 256] width 74 height 16
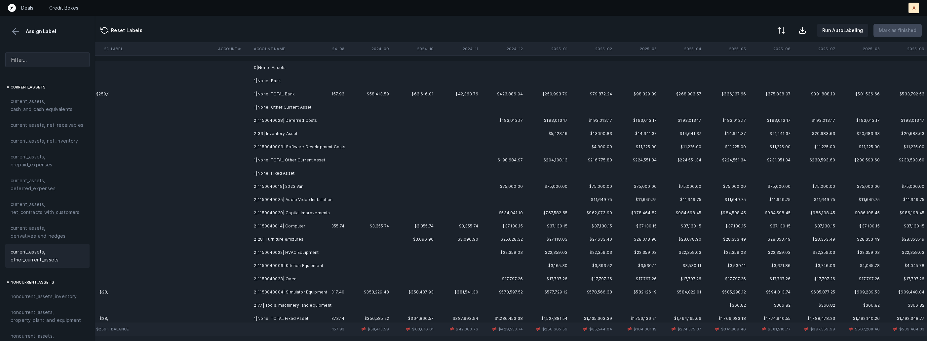
click at [288, 121] on td "2|1150040028| Deferred Costs" at bounding box center [291, 120] width 81 height 13
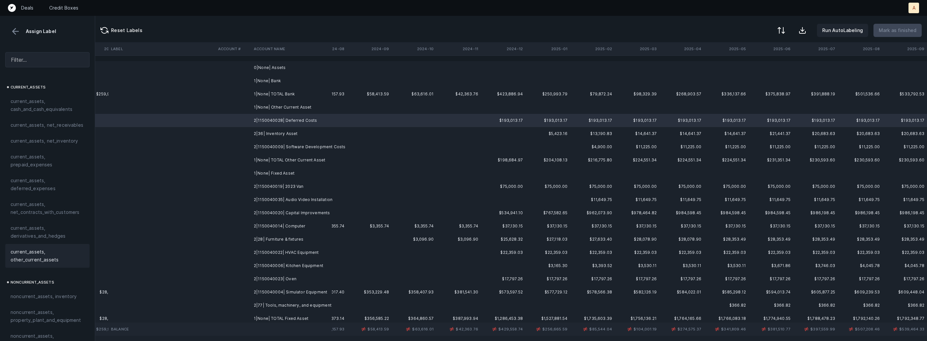
click at [66, 250] on span "current_assets, other_current_assets" at bounding box center [48, 256] width 74 height 16
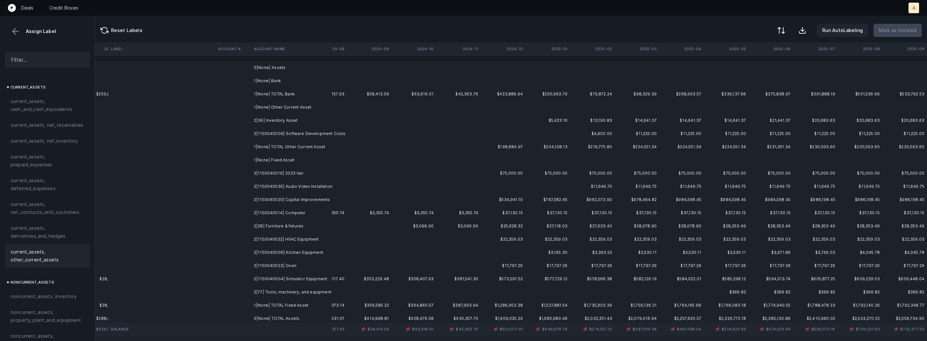
click at [290, 125] on td "2|36| Inventory Asset" at bounding box center [291, 120] width 81 height 13
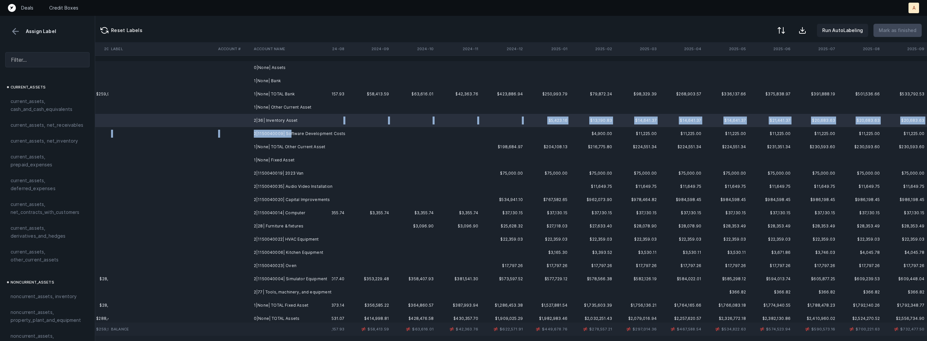
click at [289, 134] on td "2|1150040009| Software Development Costs" at bounding box center [291, 133] width 81 height 13
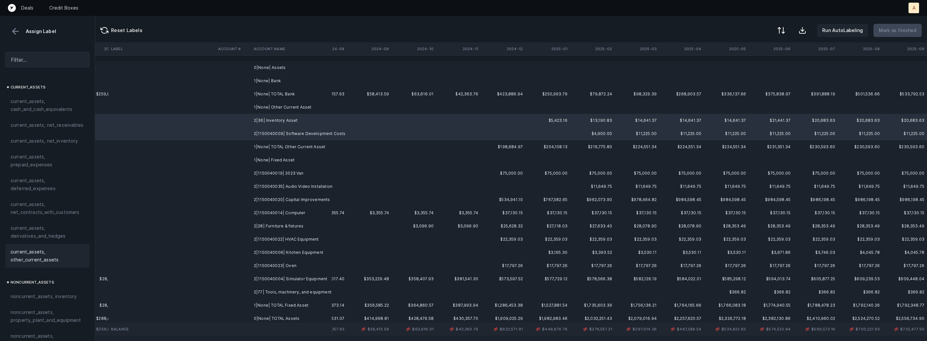
click at [50, 250] on span "current_assets, other_current_assets" at bounding box center [48, 256] width 74 height 16
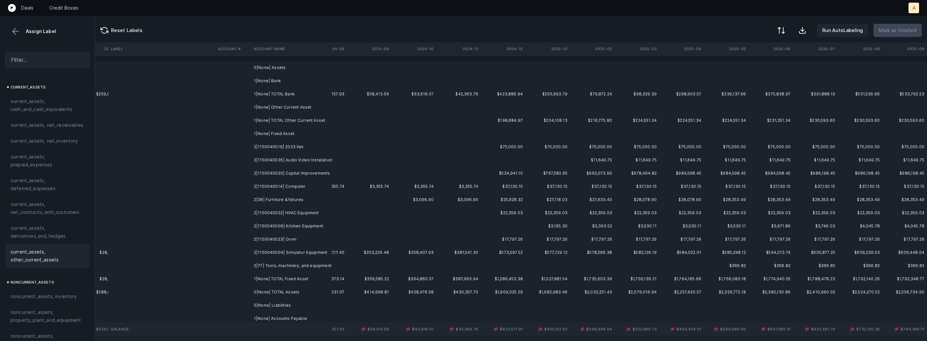
click at [304, 147] on td "2|1150040019| 2023 Van" at bounding box center [291, 146] width 81 height 13
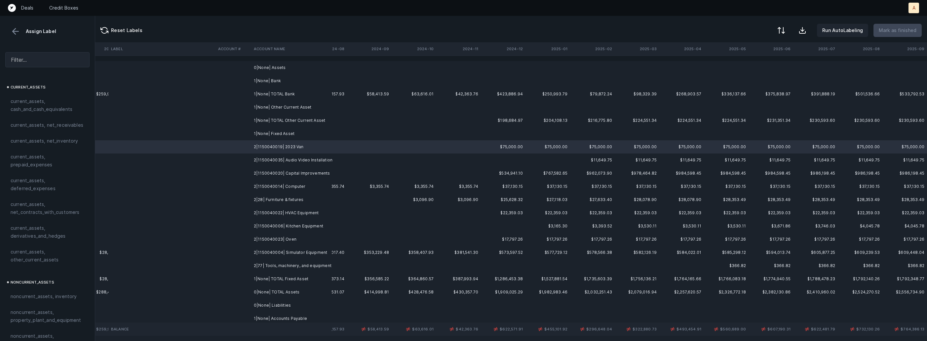
click at [285, 264] on td "2|77| Tools, machinery, and equipment" at bounding box center [291, 265] width 81 height 13
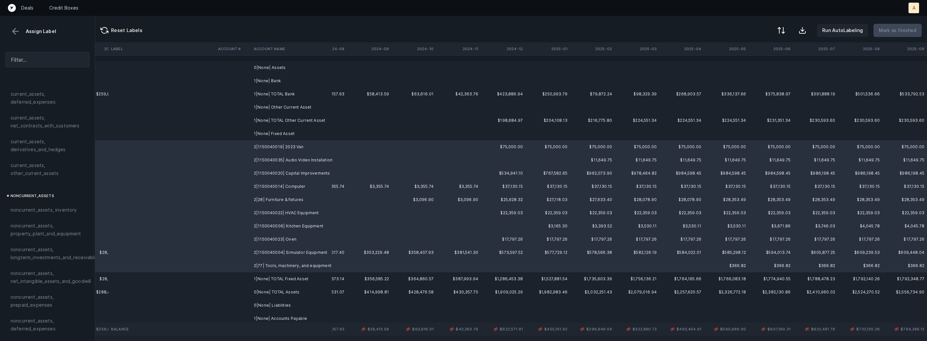
scroll to position [130, 0]
click at [56, 187] on span "noncurrent_assets, property_plant_and_equipment" at bounding box center [48, 187] width 74 height 16
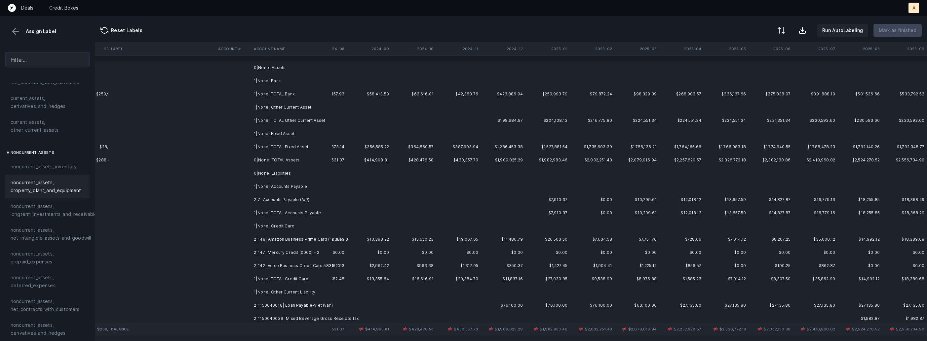
click at [281, 199] on td "2|7| Accounts Payable (A/P)" at bounding box center [291, 199] width 81 height 13
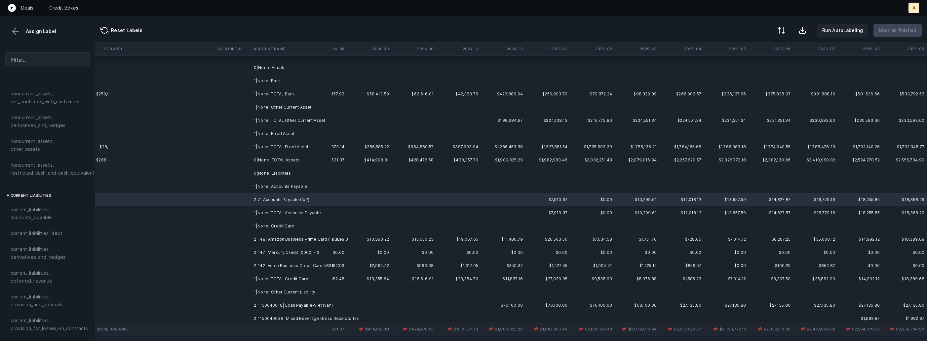
scroll to position [342, 0]
click at [46, 205] on span "current_liabilities, accounts_payable" at bounding box center [48, 210] width 74 height 16
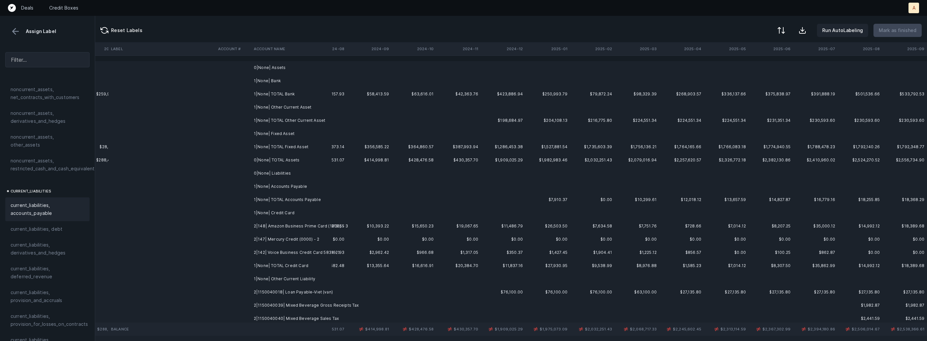
click at [251, 223] on td "2|148| Amazon Business Prime Card (1008) - 3" at bounding box center [291, 226] width 81 height 13
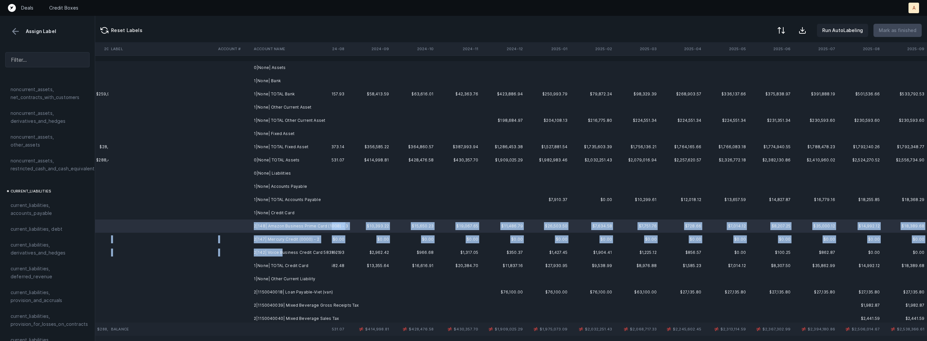
click at [280, 255] on td "2|142| Voice Business Credit Card 5831 - 1" at bounding box center [291, 252] width 81 height 13
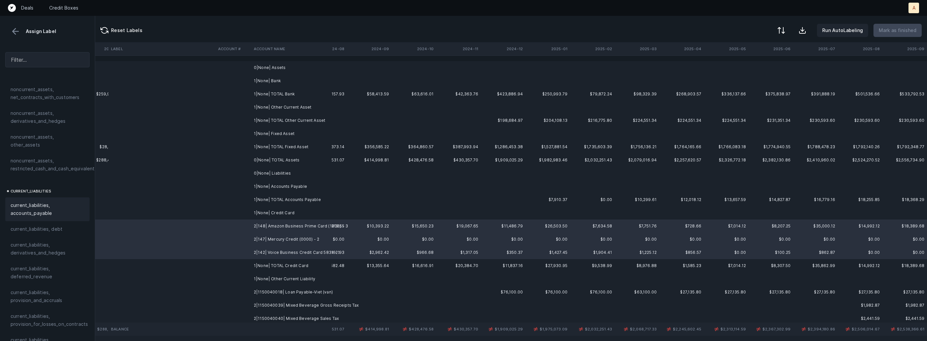
click at [34, 202] on span "current_liabilities, accounts_payable" at bounding box center [48, 210] width 74 height 16
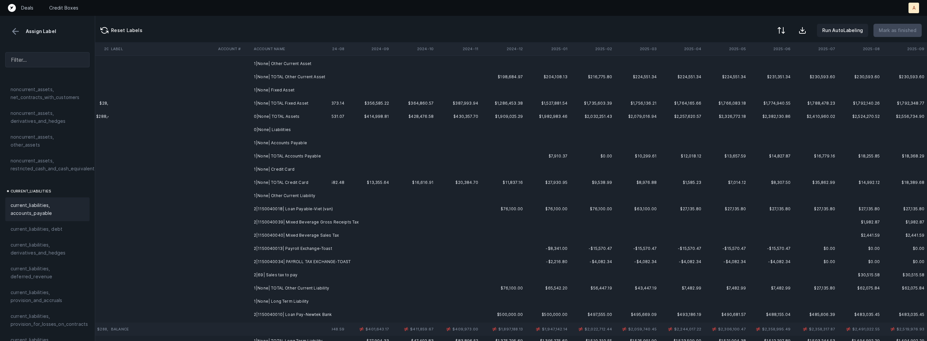
scroll to position [83, 1548]
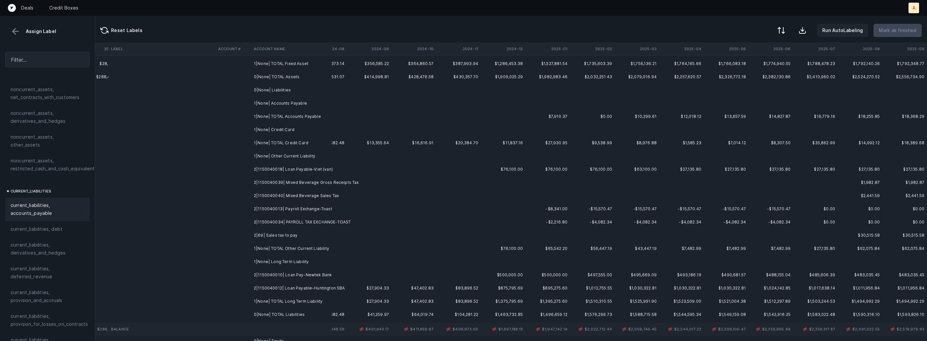
click at [317, 170] on td "2|1150040018| Loan Payable-Viet (van)" at bounding box center [291, 169] width 81 height 13
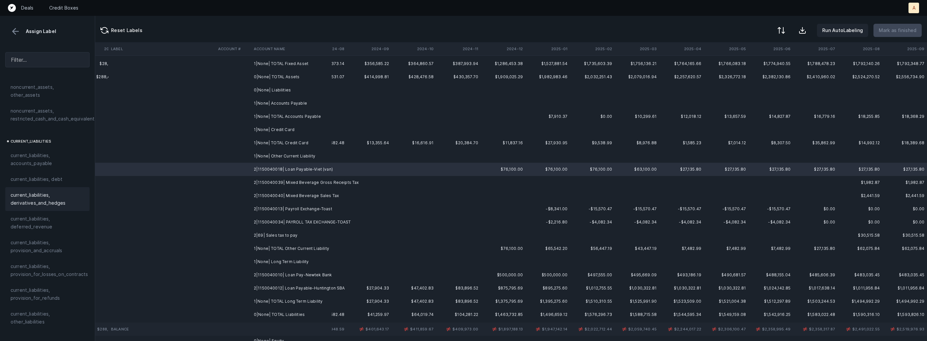
scroll to position [402, 0]
click at [37, 168] on div "current_liabilities, debt" at bounding box center [47, 170] width 84 height 16
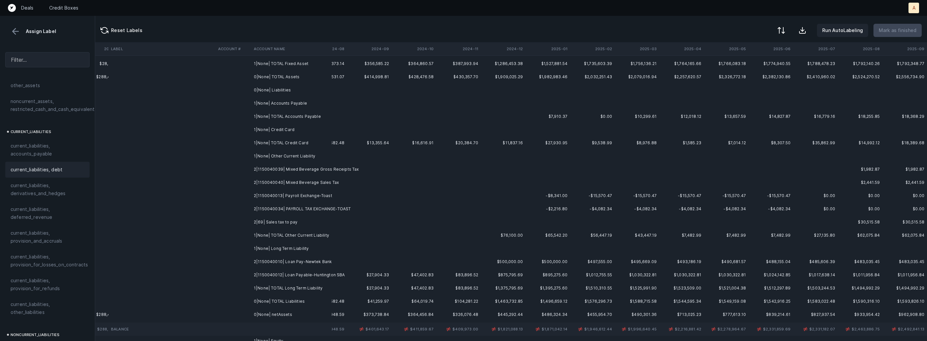
click at [278, 170] on td "2|1150040039| Mixed Beverage Gross Receipts Tax" at bounding box center [291, 169] width 81 height 13
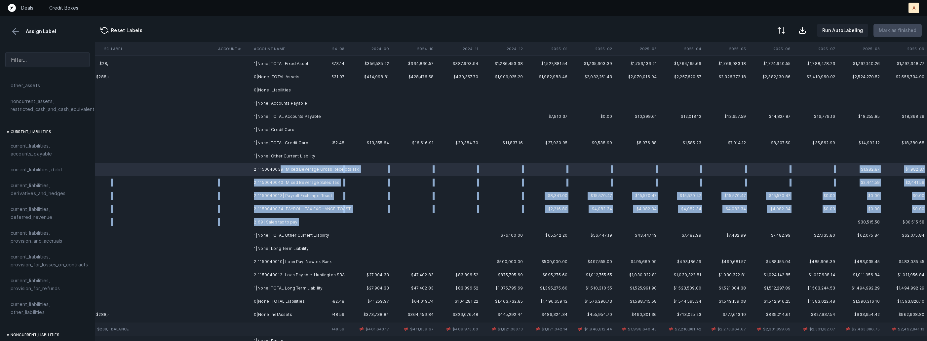
click at [305, 219] on td "2|69| Sales tax to pay" at bounding box center [291, 222] width 81 height 13
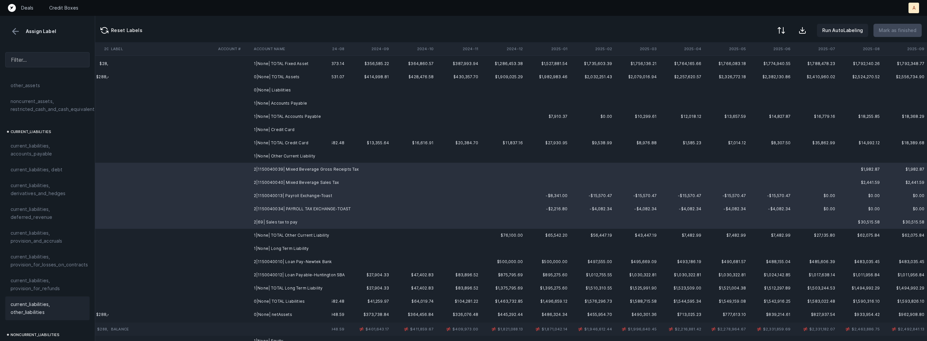
click at [43, 301] on span "current_liabilities, other_liabilities" at bounding box center [48, 309] width 74 height 16
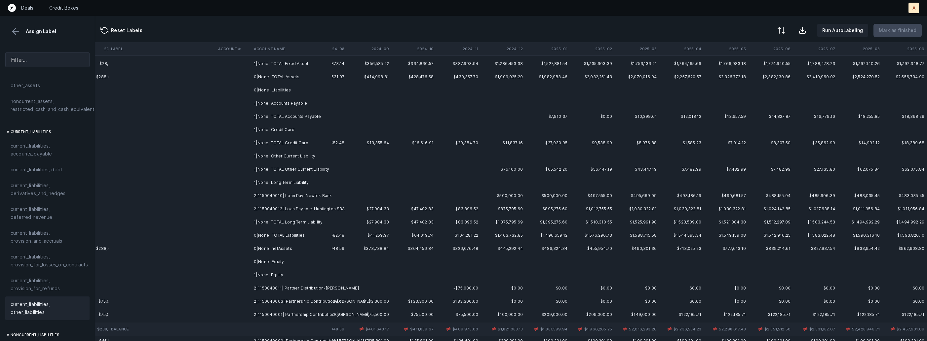
click at [287, 194] on td "2|1150040010| Loan Pay-Newtek Bank" at bounding box center [291, 195] width 81 height 13
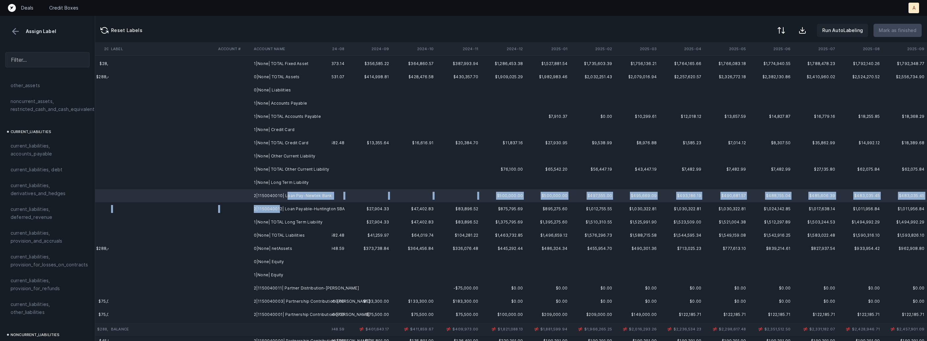
click at [279, 210] on td "2|1150040012| Loan Payable-Huntington SBA" at bounding box center [291, 209] width 81 height 13
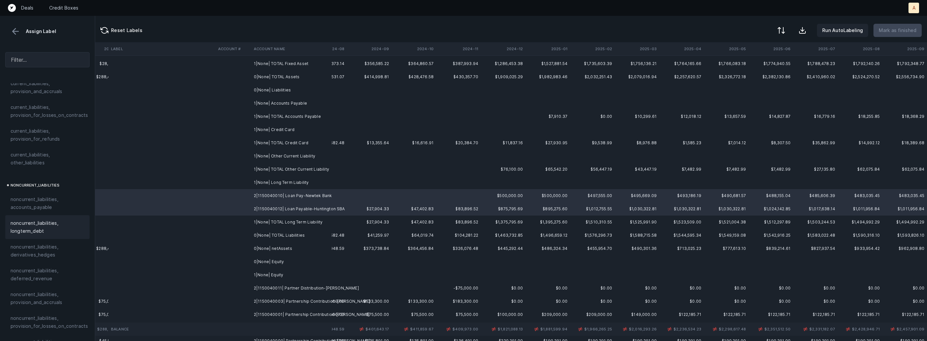
scroll to position [554, 0]
click at [45, 217] on span "noncurrent_liabilities, longterm_debt" at bounding box center [48, 224] width 74 height 16
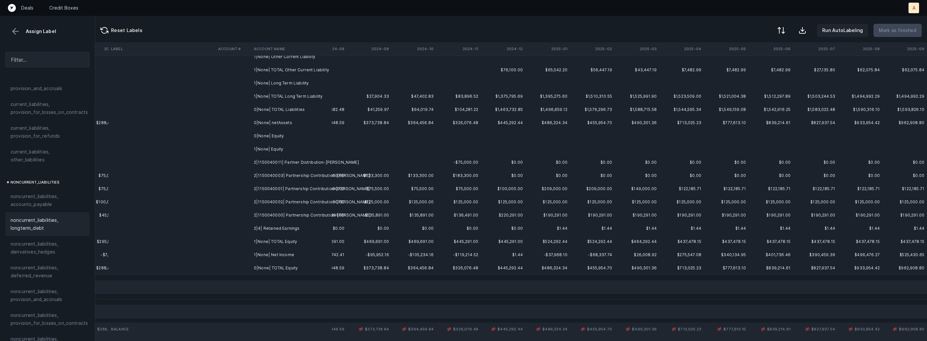
scroll to position [222, 1548]
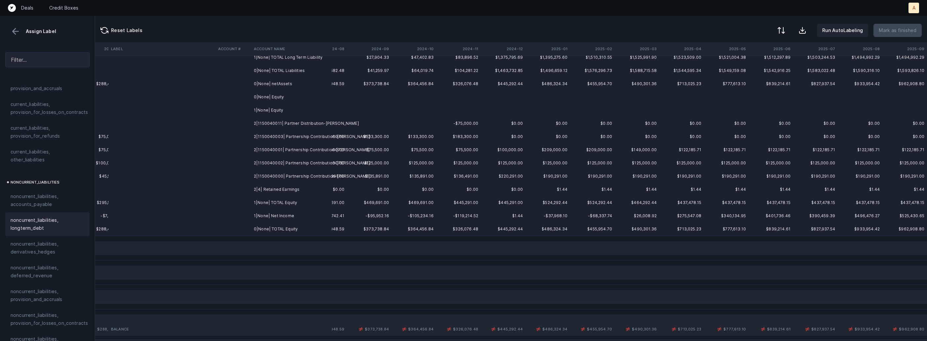
click at [305, 124] on td "2|1150040011| Partner Distribution-Chris Nguyen" at bounding box center [291, 123] width 81 height 13
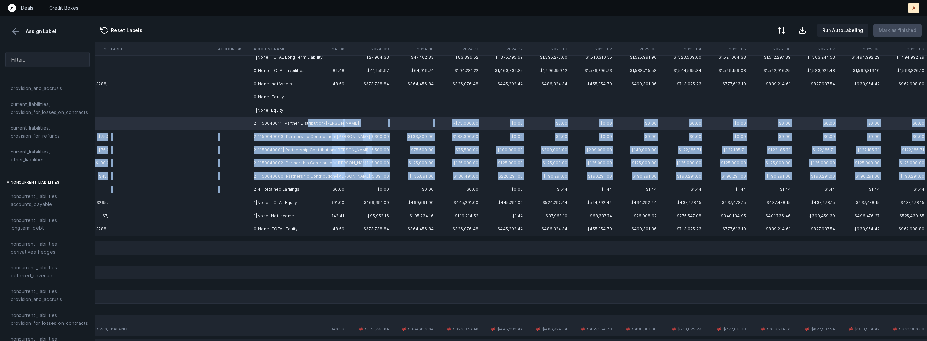
click at [288, 183] on td "2|4| Retained Earnings" at bounding box center [291, 189] width 81 height 13
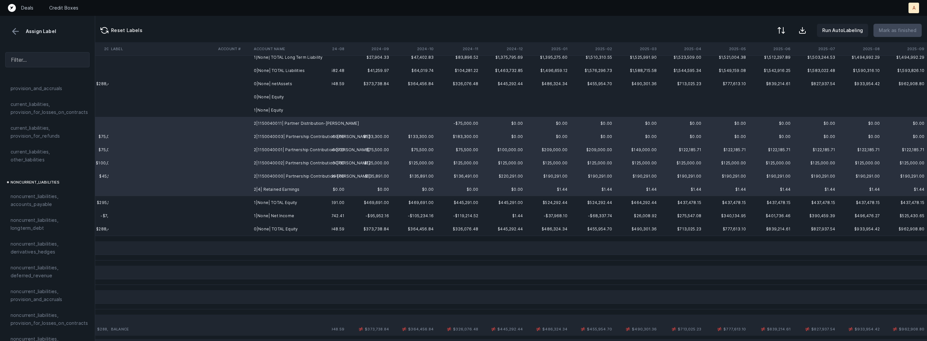
click at [275, 176] on td "2|1150040000| Partnership Contribution-Viet Tran" at bounding box center [291, 176] width 81 height 13
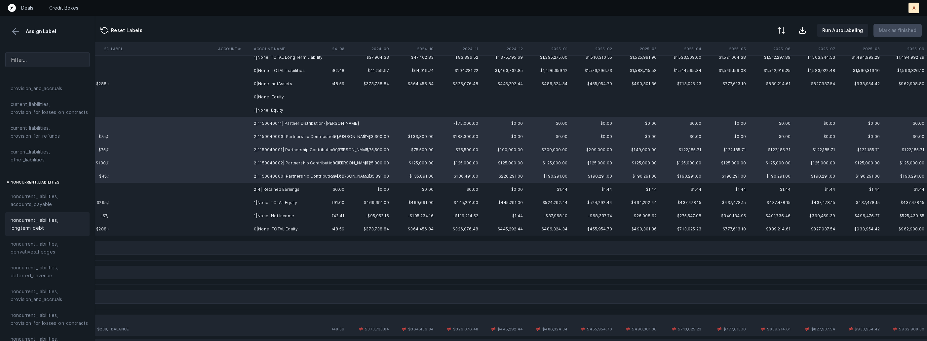
scroll to position [727, 0]
click at [50, 231] on span "equity, paid_in_capital" at bounding box center [36, 235] width 50 height 8
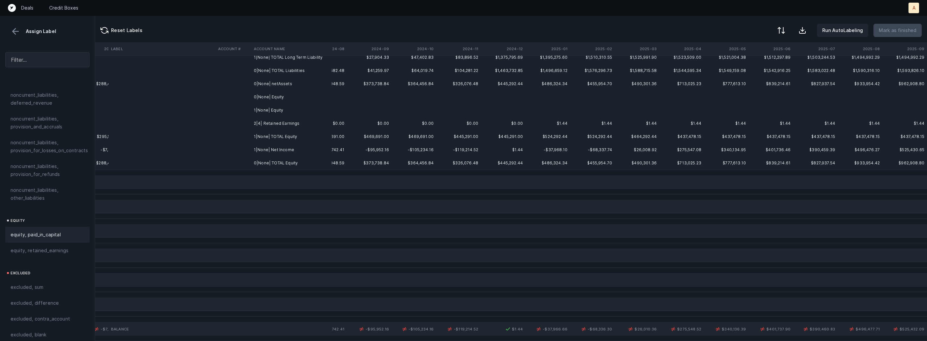
click at [269, 125] on td "2|4| Retained Earnings" at bounding box center [291, 123] width 81 height 13
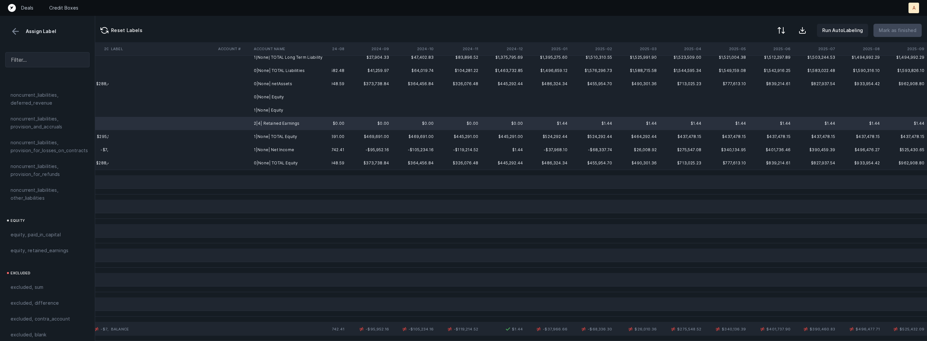
click at [267, 151] on td "1|None| Net Income" at bounding box center [291, 149] width 81 height 13
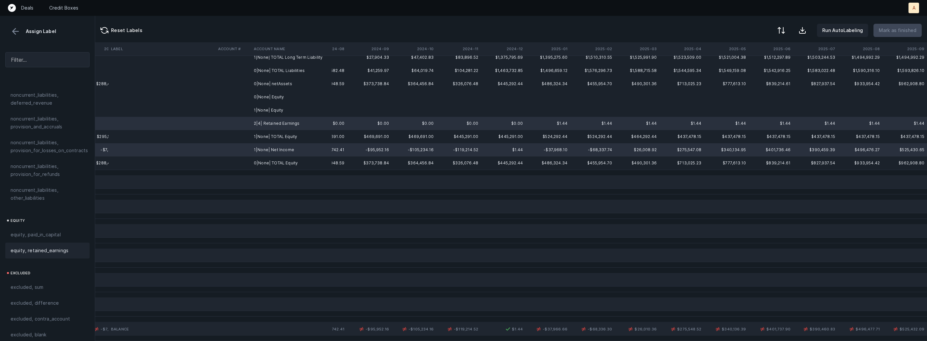
click at [69, 248] on div "equity, retained_earnings" at bounding box center [47, 251] width 84 height 16
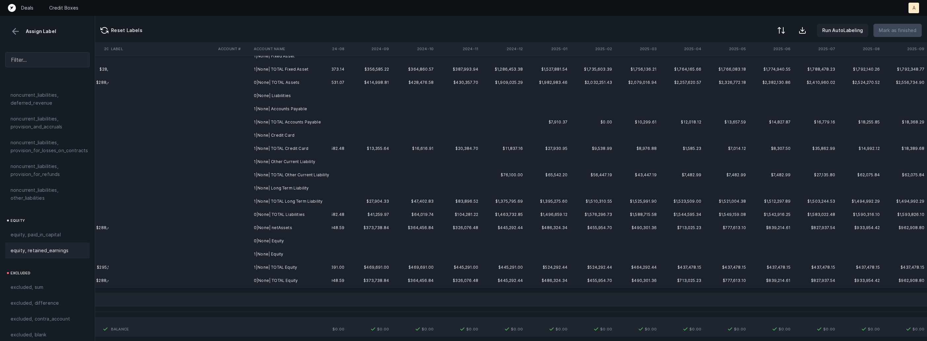
scroll to position [0, 1548]
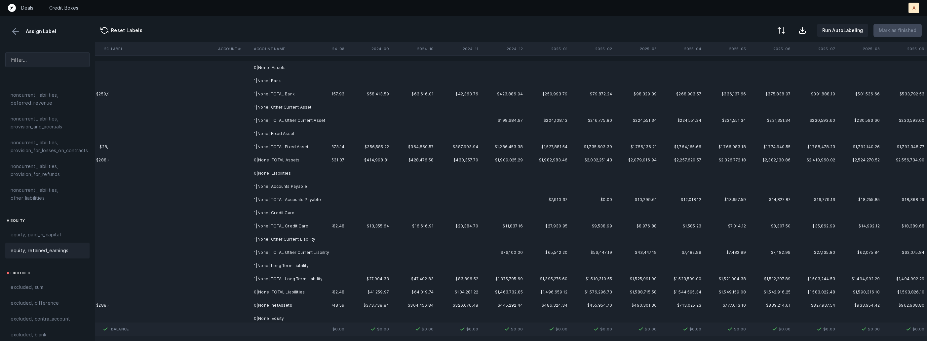
click at [287, 70] on td "0|None| Assets" at bounding box center [291, 67] width 81 height 13
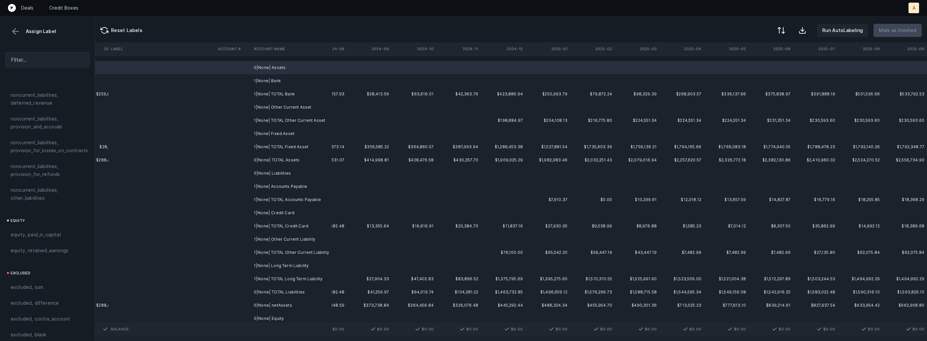
click at [280, 80] on td "1|None| Bank" at bounding box center [291, 80] width 81 height 13
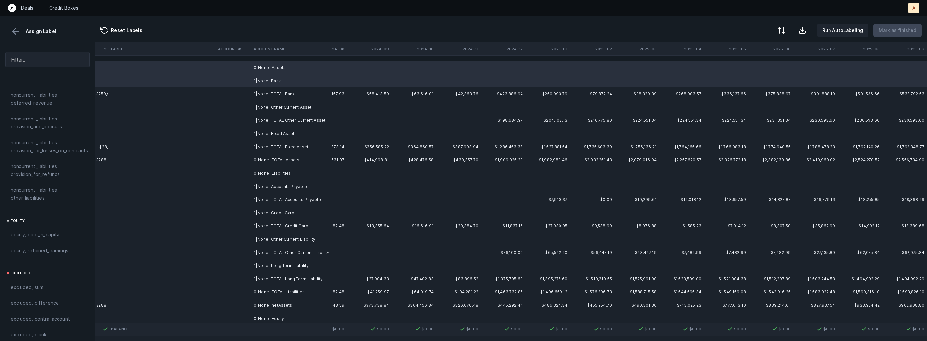
click at [282, 104] on td "1|None| Other Current Asset" at bounding box center [291, 107] width 81 height 13
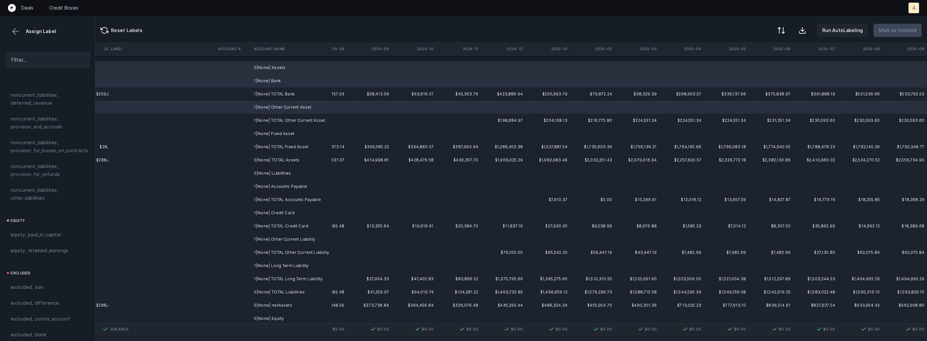
click at [277, 133] on td "1|None| Fixed Asset" at bounding box center [291, 133] width 81 height 13
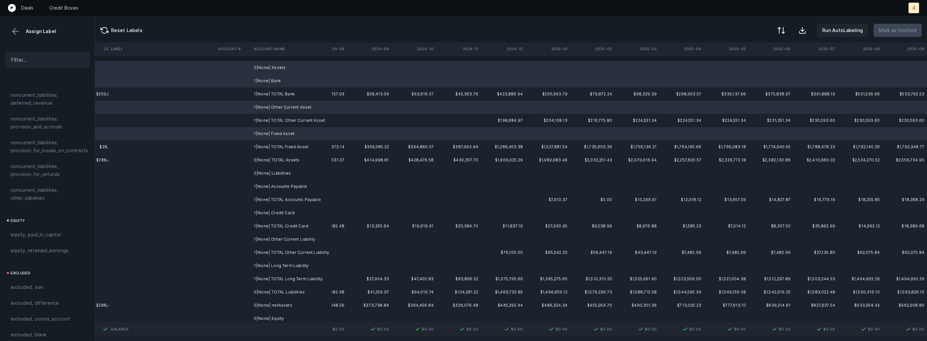
click at [282, 174] on td "0|None| Liabilities" at bounding box center [291, 173] width 81 height 13
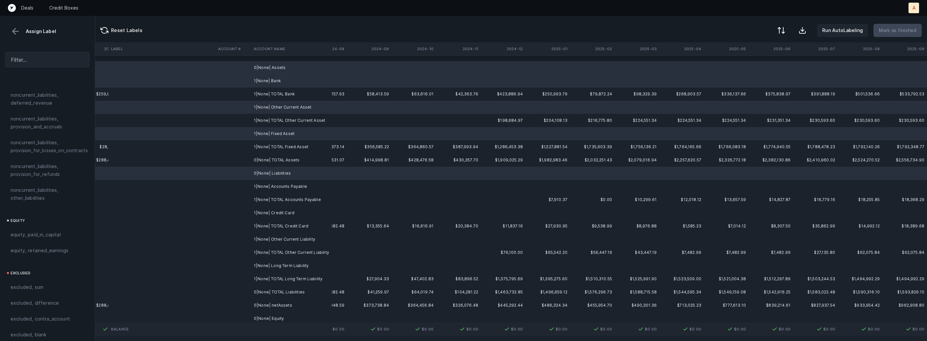
click at [278, 187] on td "1|None| Accounts Payable" at bounding box center [291, 186] width 81 height 13
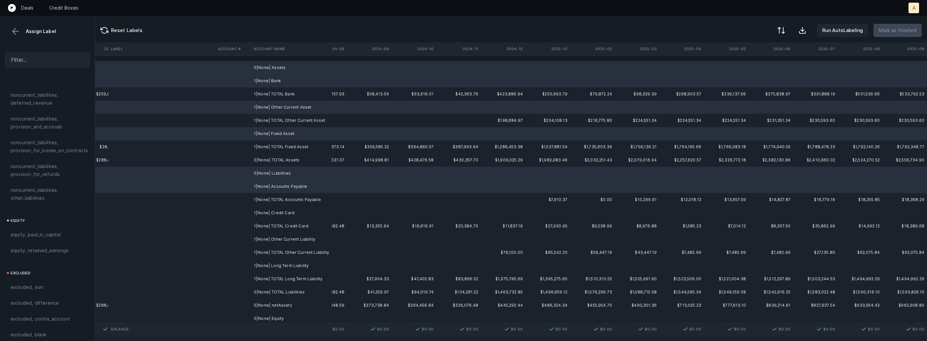
click at [277, 211] on td "1|None| Credit Card" at bounding box center [291, 213] width 81 height 13
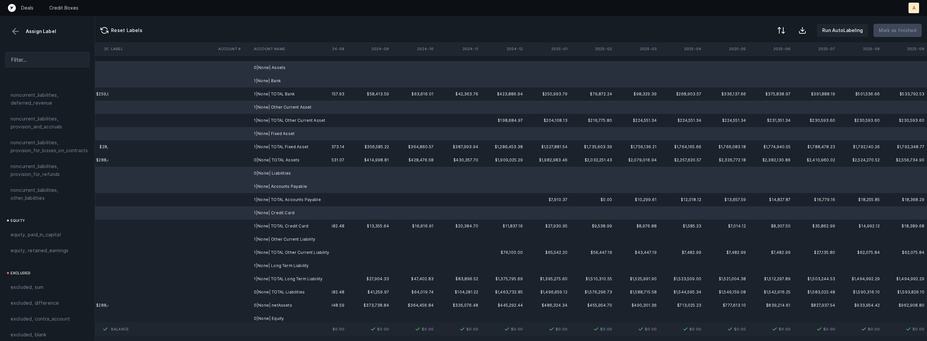
click at [281, 238] on td "1|None| Other Current Liability" at bounding box center [291, 239] width 81 height 13
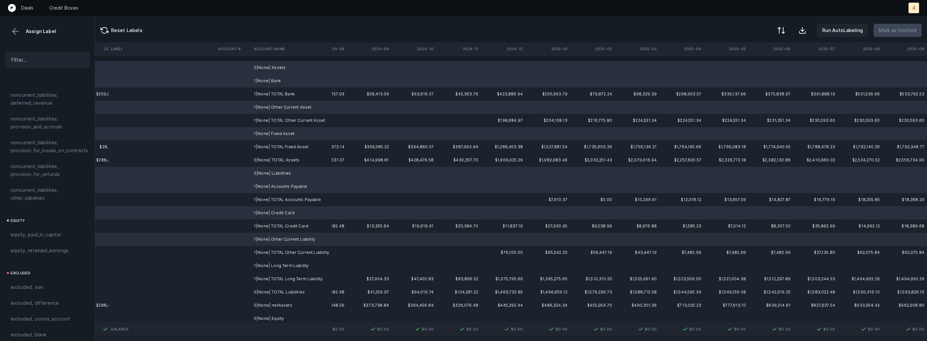
click at [280, 267] on td "1|None| Long Term Liability" at bounding box center [291, 265] width 81 height 13
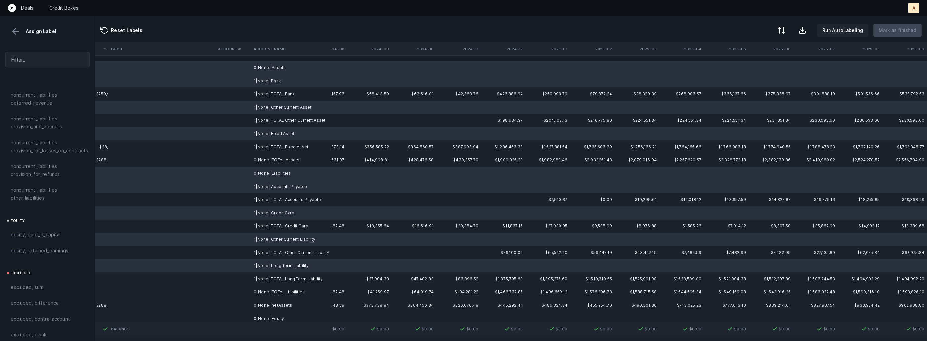
click at [267, 316] on td "0|None| Equity" at bounding box center [291, 318] width 81 height 13
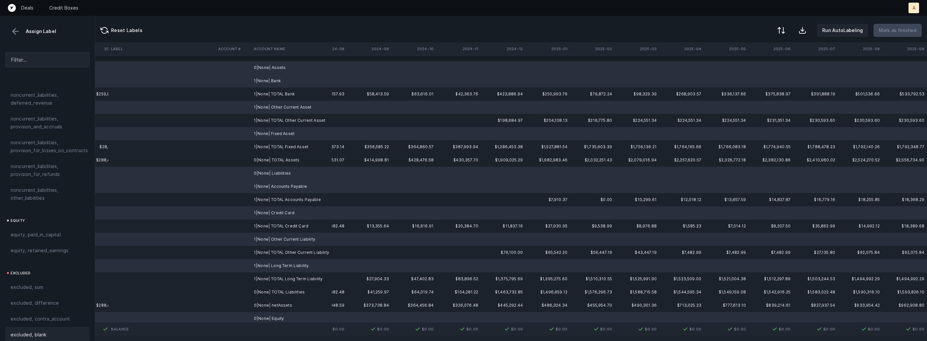
click at [37, 334] on div "excluded, blank" at bounding box center [47, 335] width 84 height 16
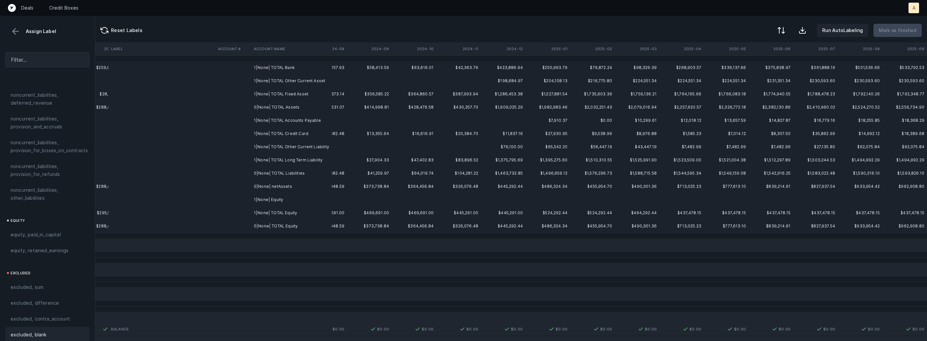
click at [244, 199] on td at bounding box center [233, 199] width 36 height 13
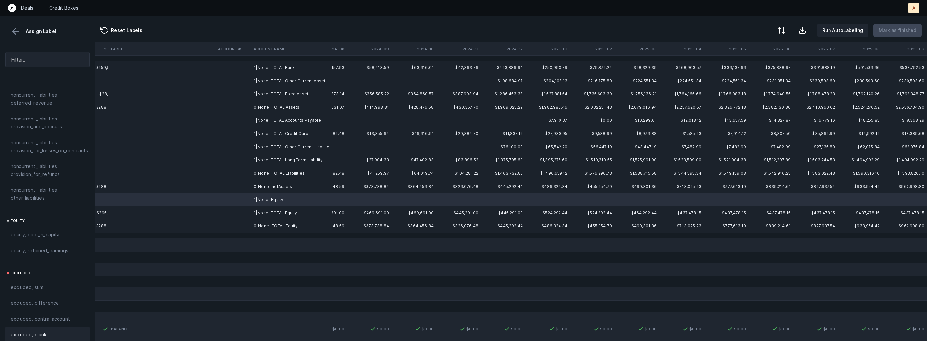
click at [44, 331] on span "excluded, blank" at bounding box center [29, 335] width 36 height 8
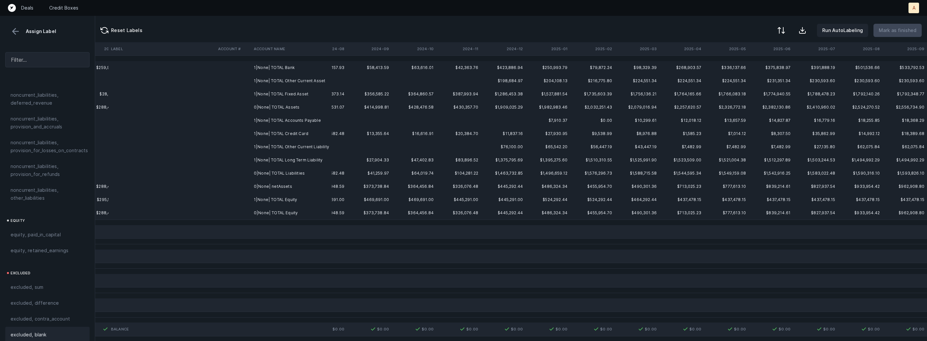
click at [270, 188] on td "0|None| netAssets" at bounding box center [291, 186] width 81 height 13
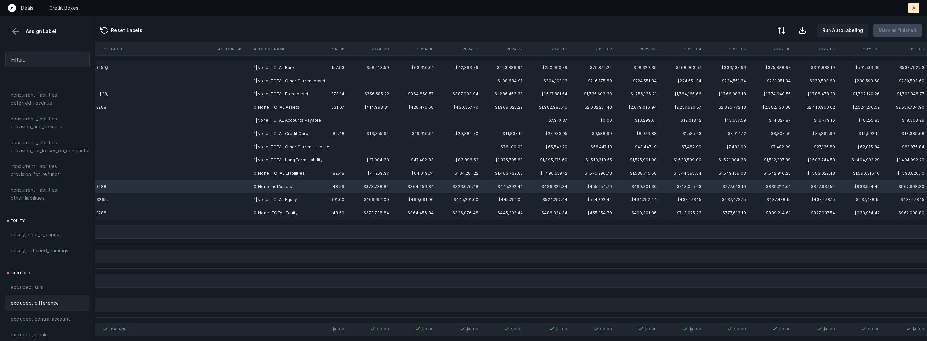
click at [55, 299] on span "excluded, difference" at bounding box center [35, 303] width 48 height 8
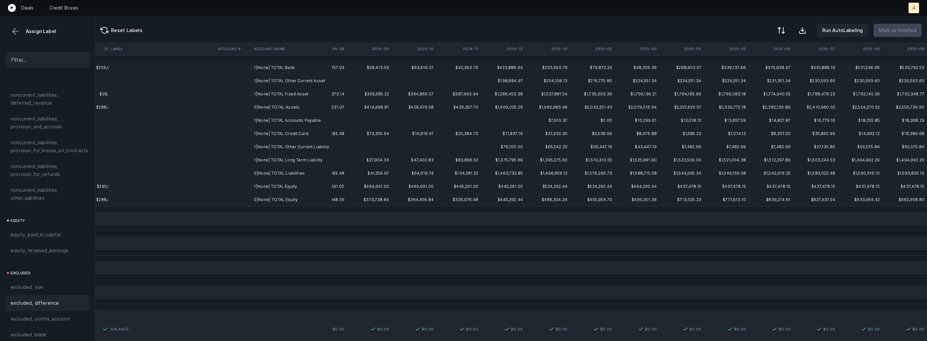
click at [266, 70] on td "1|None| TOTAL Bank" at bounding box center [291, 67] width 81 height 13
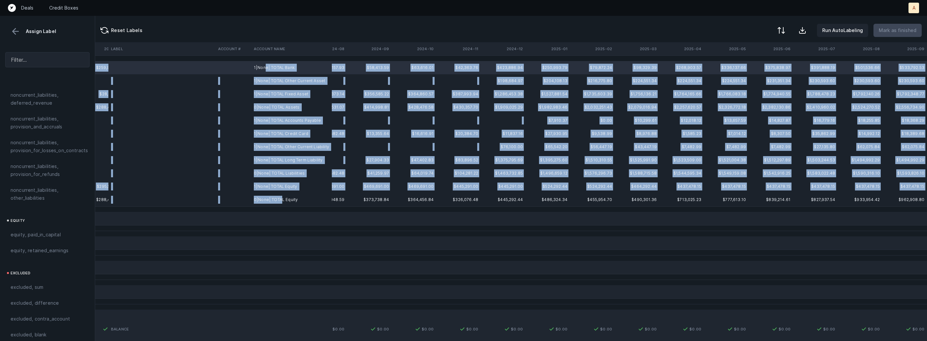
click at [281, 197] on td "0|None| TOTAL Equity" at bounding box center [291, 199] width 81 height 13
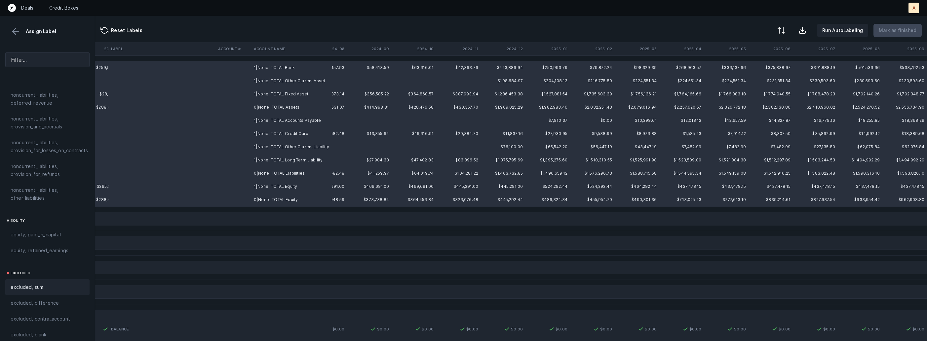
click at [50, 286] on div "excluded, sum" at bounding box center [47, 288] width 84 height 16
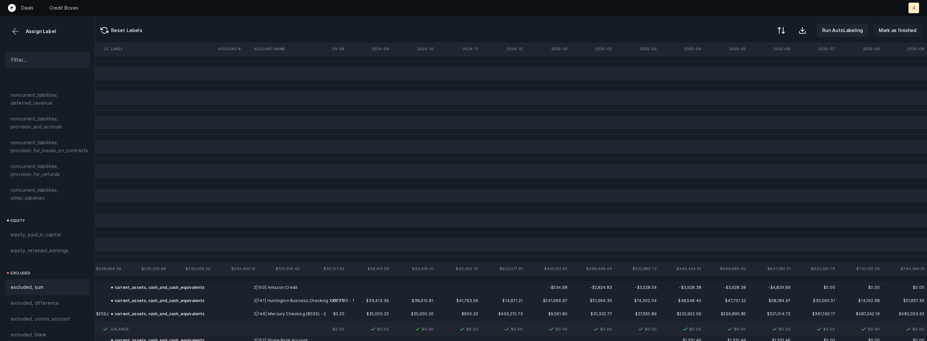
click at [892, 33] on p "Mark as finished" at bounding box center [898, 30] width 38 height 8
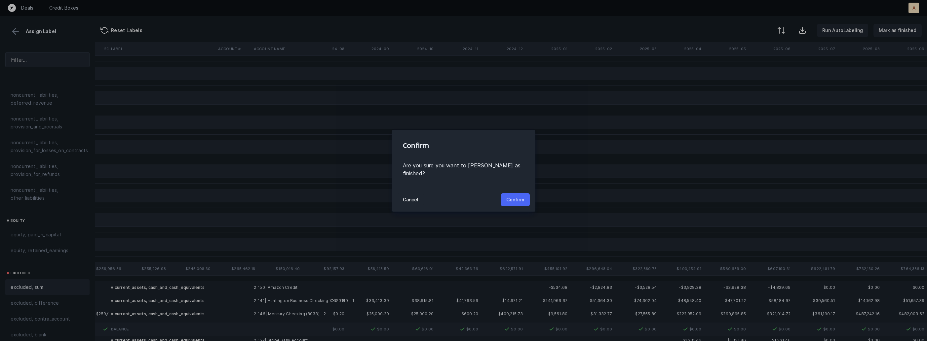
click at [515, 196] on p "Confirm" at bounding box center [515, 200] width 18 height 8
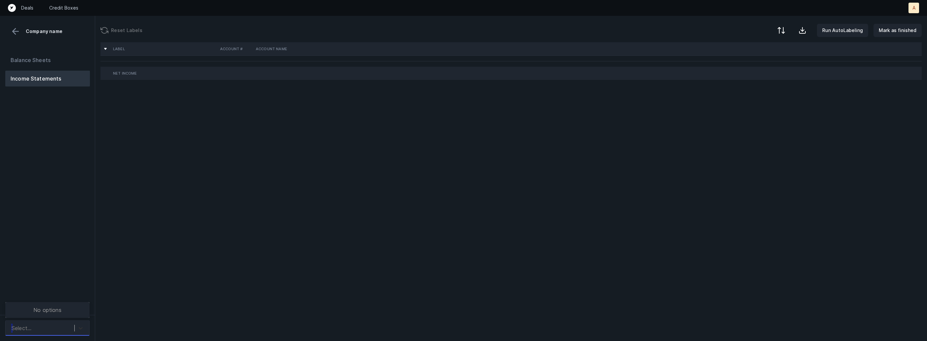
click at [82, 328] on icon at bounding box center [81, 329] width 4 height 2
click at [81, 279] on div "Balance Sheets Income Statements" at bounding box center [47, 181] width 95 height 268
click at [79, 327] on icon at bounding box center [80, 328] width 7 height 7
click at [73, 296] on div "Quickbooks" at bounding box center [47, 296] width 84 height 13
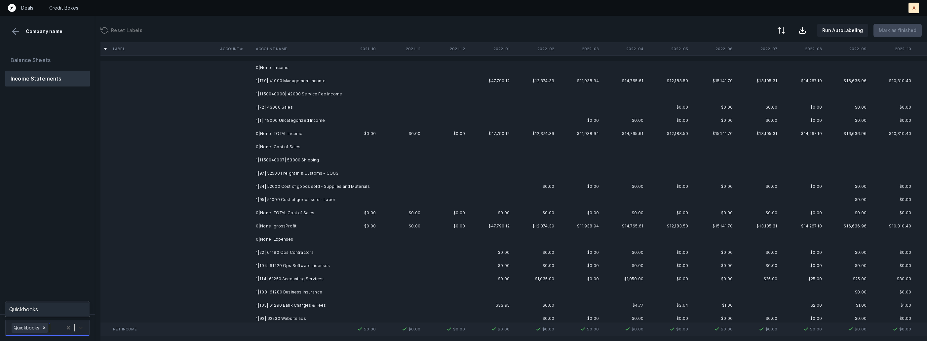
click at [83, 326] on icon at bounding box center [80, 328] width 7 height 7
click at [75, 313] on div "Quickbooks" at bounding box center [47, 309] width 84 height 13
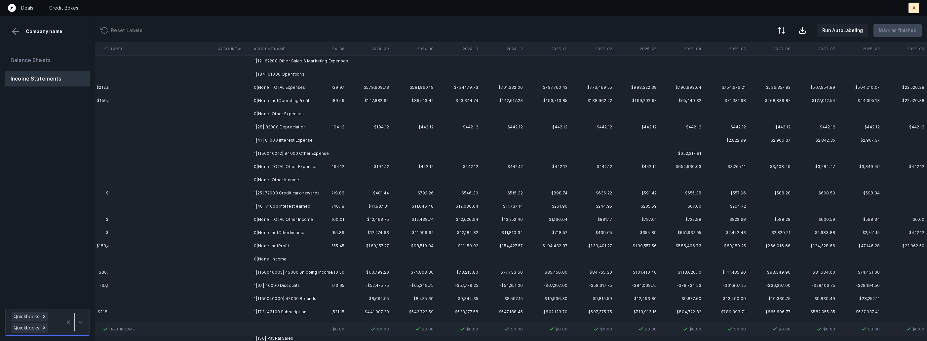
scroll to position [832, 1548]
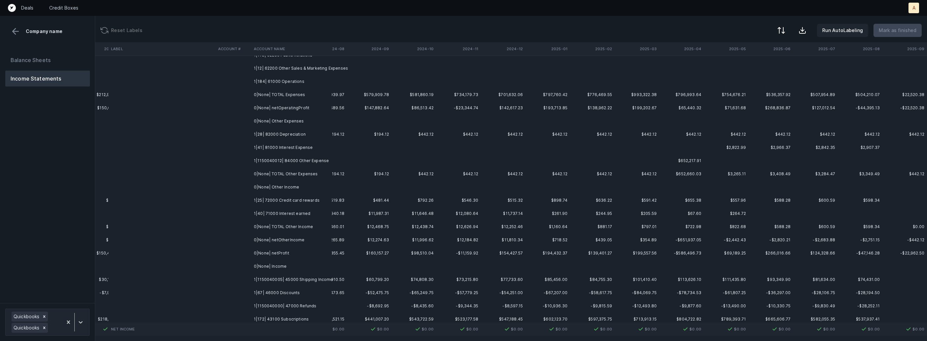
click at [525, 51] on th "2025-01" at bounding box center [547, 48] width 45 height 13
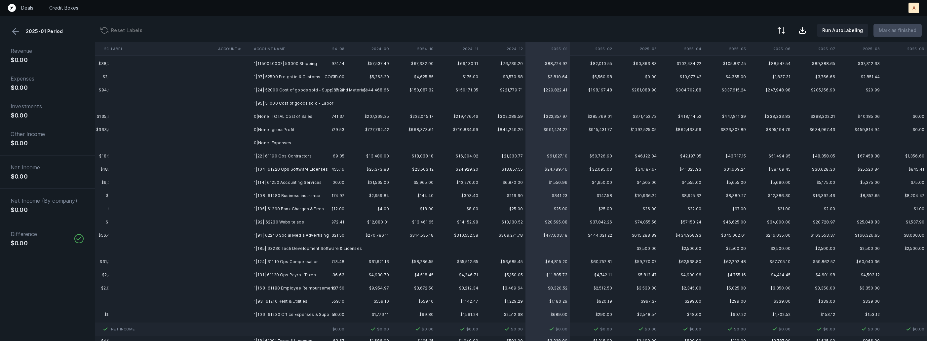
scroll to position [0, 1548]
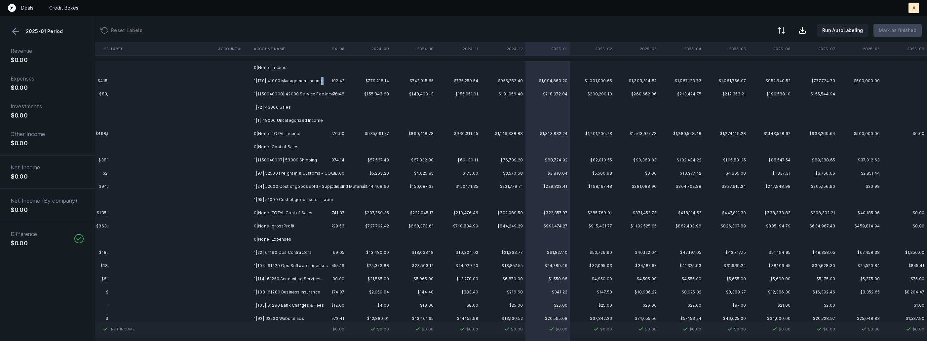
click at [318, 80] on td "1|170| 41000 Management Income" at bounding box center [291, 80] width 81 height 13
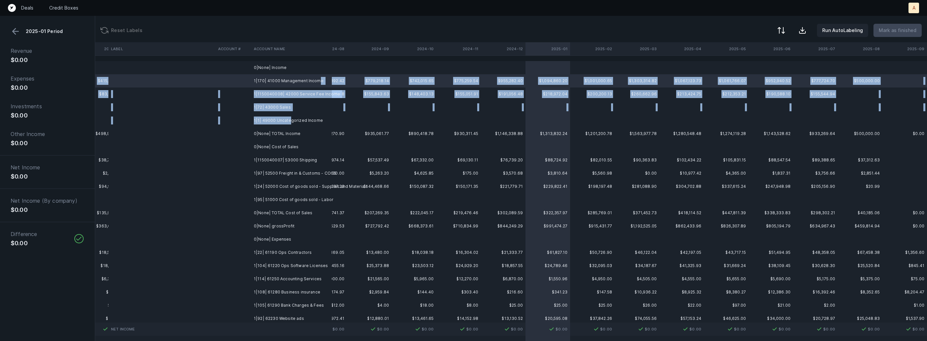
click at [290, 123] on td "1|1| 49000 Uncategorized Income" at bounding box center [291, 120] width 81 height 13
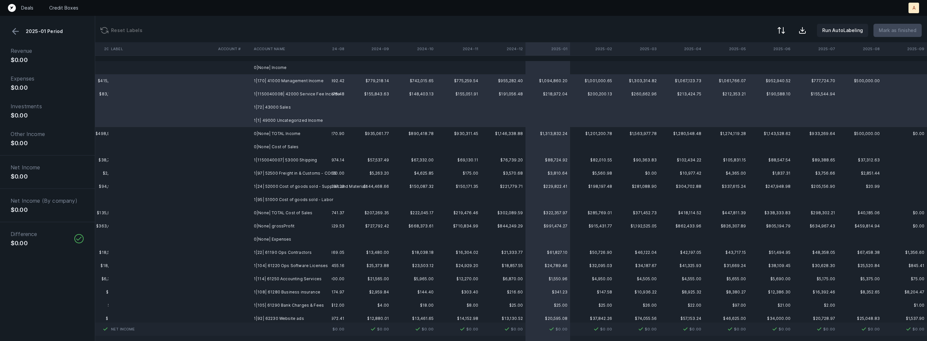
click at [16, 31] on button at bounding box center [16, 31] width 10 height 10
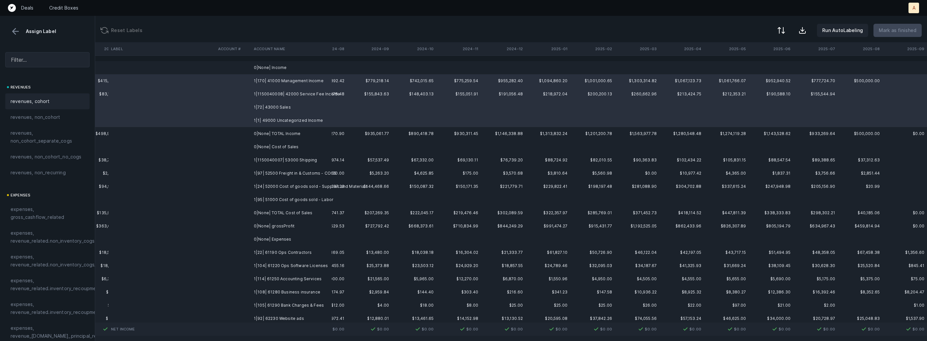
click at [37, 99] on span "revenues, cohort" at bounding box center [30, 101] width 39 height 8
click at [249, 165] on td at bounding box center [233, 160] width 36 height 13
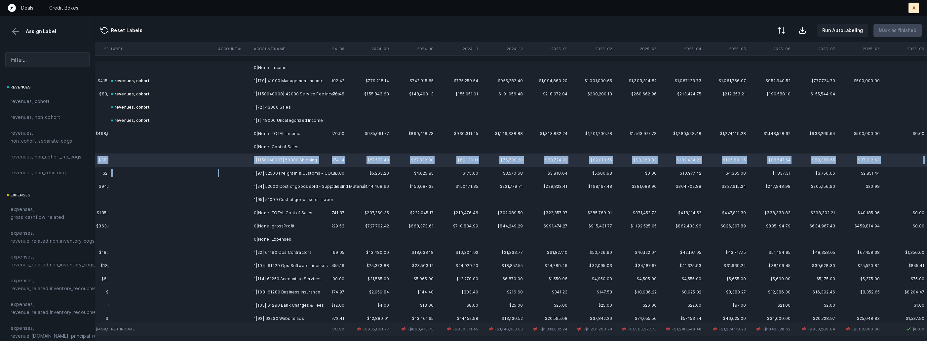
click at [249, 176] on td at bounding box center [233, 173] width 36 height 13
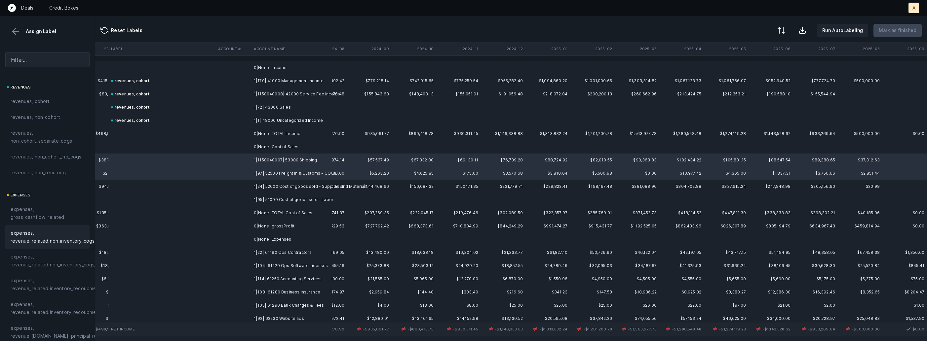
click at [82, 244] on span "expenses, revenue_related.non_inventory_cogs" at bounding box center [53, 237] width 84 height 16
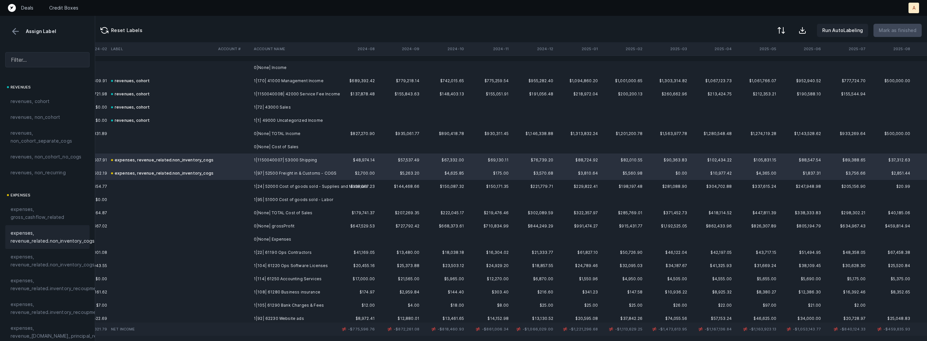
scroll to position [0, 1520]
click at [302, 189] on td "1|24| 52000 Cost of goods sold - Supplies and Materials" at bounding box center [291, 186] width 81 height 13
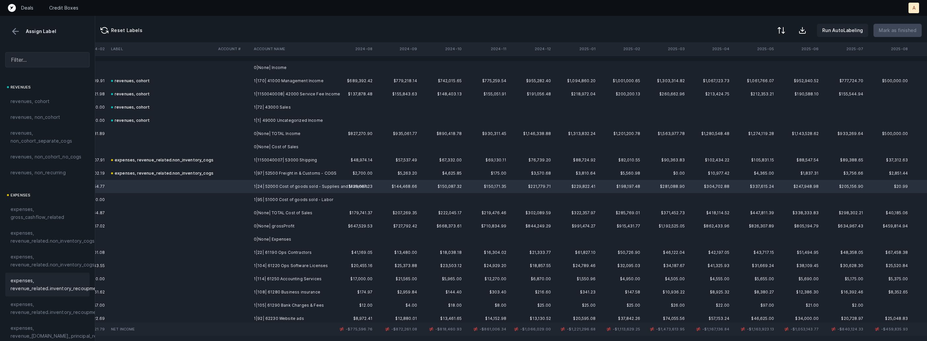
click at [60, 286] on span "expenses, revenue_related.inventory_recoupment" at bounding box center [56, 285] width 91 height 16
click at [241, 201] on td at bounding box center [233, 199] width 36 height 13
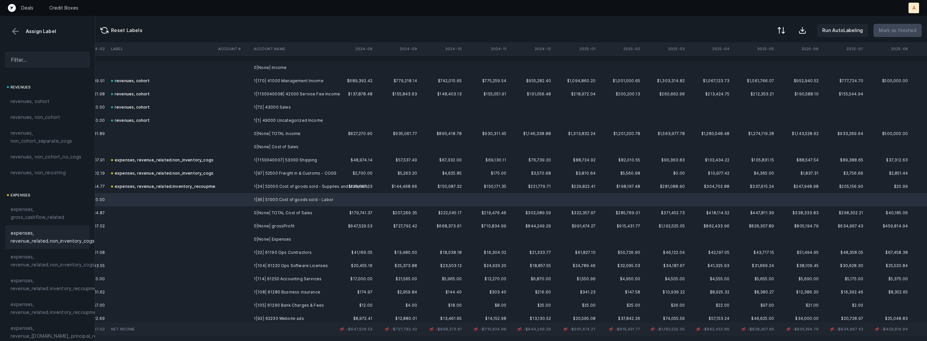
click at [68, 236] on span "expenses, revenue_related.non_inventory_cogs" at bounding box center [53, 237] width 84 height 16
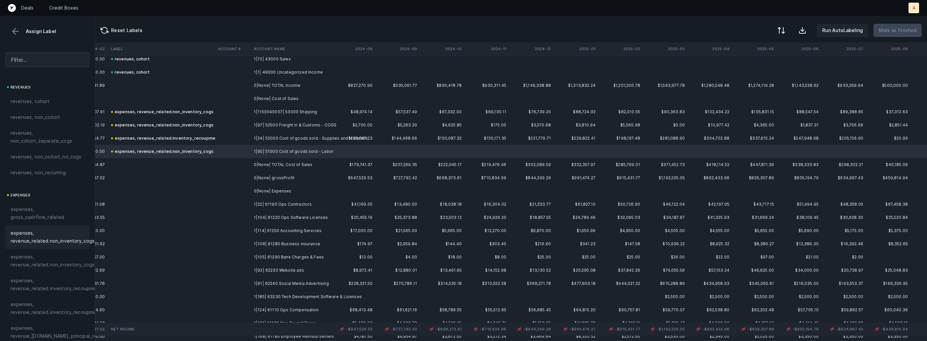
scroll to position [90, 1520]
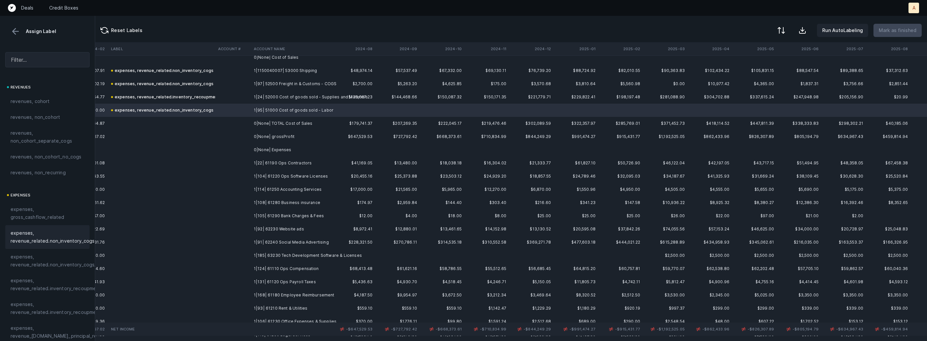
click at [303, 166] on td "1|22| 61190 Ops Contractors" at bounding box center [291, 163] width 81 height 13
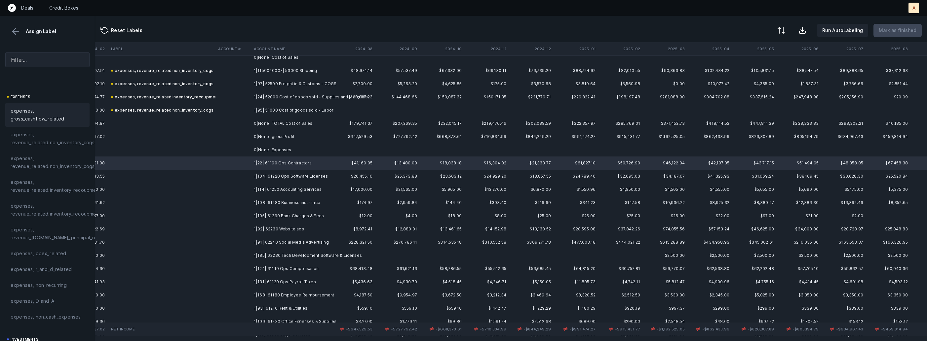
scroll to position [147, 0]
click at [49, 209] on span "expenses, opex_related" at bounding box center [39, 205] width 56 height 8
click at [276, 175] on td "1|104| 61220 Ops Software Licenses" at bounding box center [291, 176] width 81 height 13
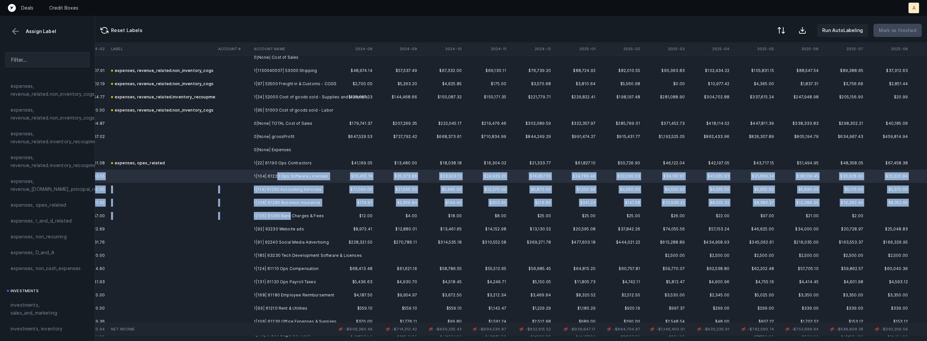
click at [289, 215] on td "1|105| 61290 Bank Charges & Fees" at bounding box center [291, 216] width 81 height 13
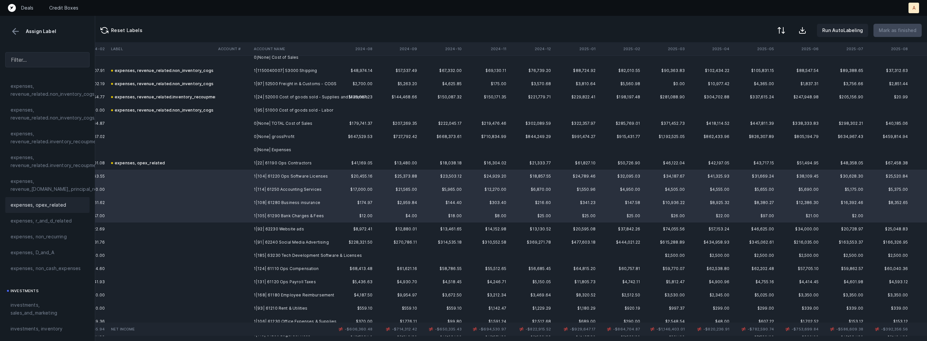
click at [55, 207] on span "expenses, opex_related" at bounding box center [39, 205] width 56 height 8
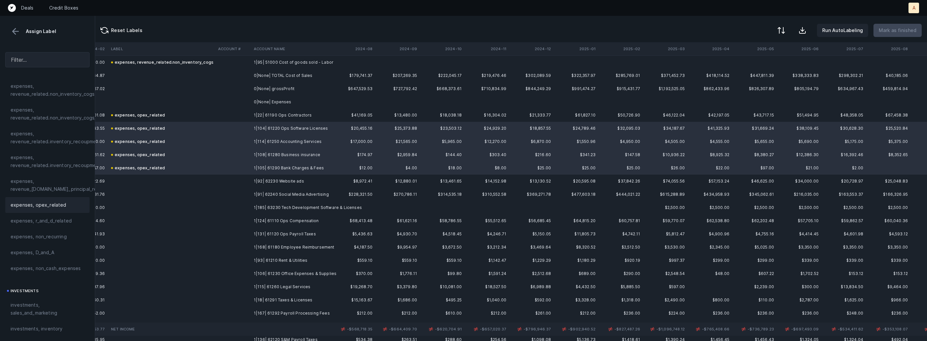
scroll to position [152, 1520]
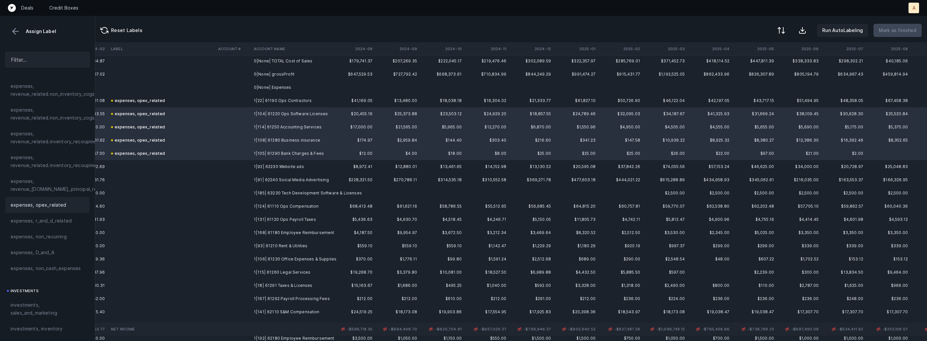
click at [283, 159] on td "1|105| 61290 Bank Charges & Fees" at bounding box center [291, 153] width 81 height 13
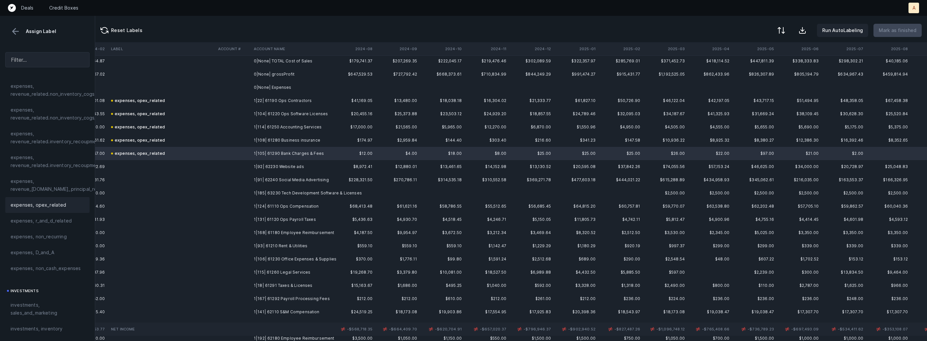
click at [279, 166] on td "1|92| 62230 Website ads" at bounding box center [291, 166] width 81 height 13
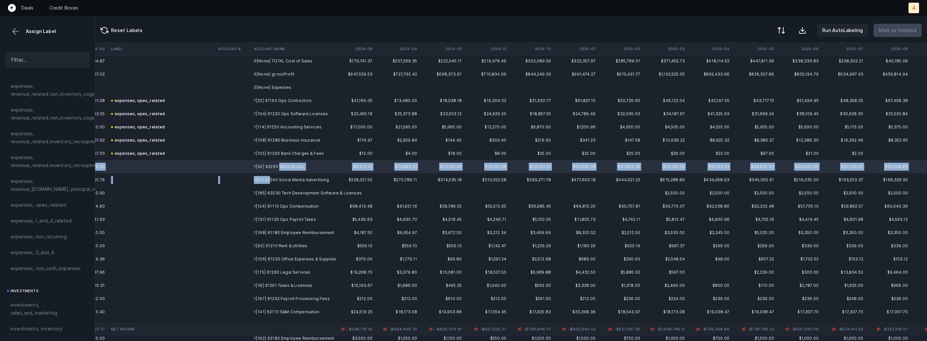
click at [268, 178] on td "1|91| 62240 Social Media Advertising" at bounding box center [291, 180] width 81 height 13
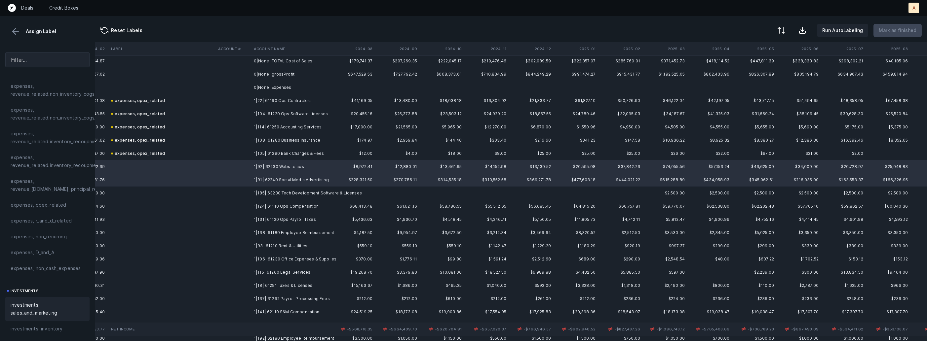
click at [49, 305] on span "investments, sales_and_marketing" at bounding box center [48, 309] width 74 height 16
click at [251, 195] on td "1|185| 63230 Tech Development Software & Licenses" at bounding box center [291, 193] width 81 height 13
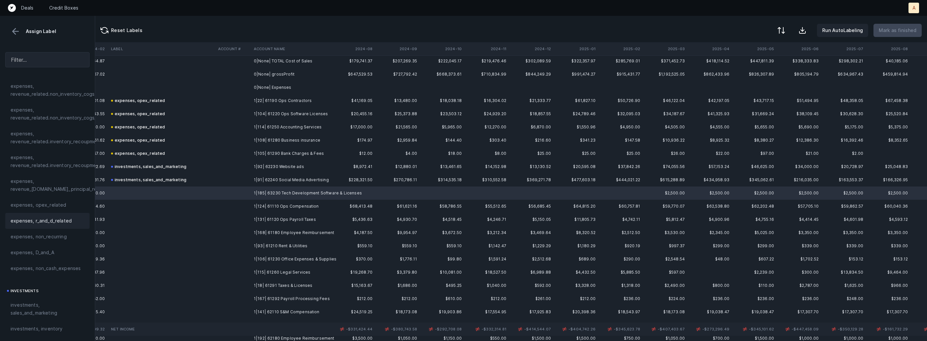
click at [67, 217] on span "expenses, r_and_d_related" at bounding box center [41, 221] width 61 height 8
click at [217, 203] on td at bounding box center [233, 206] width 36 height 13
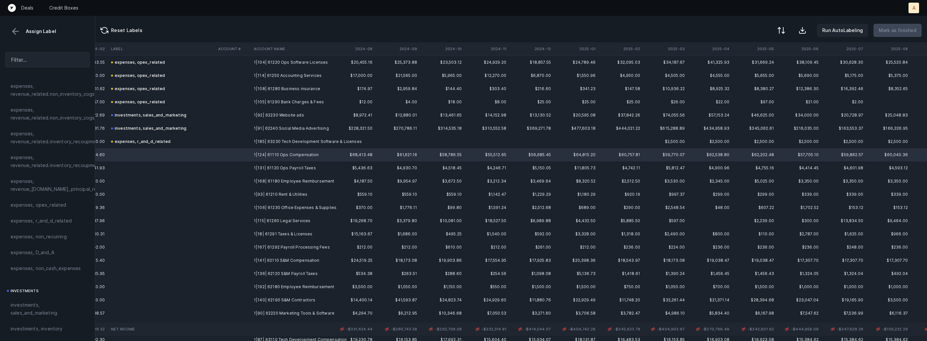
scroll to position [207, 1520]
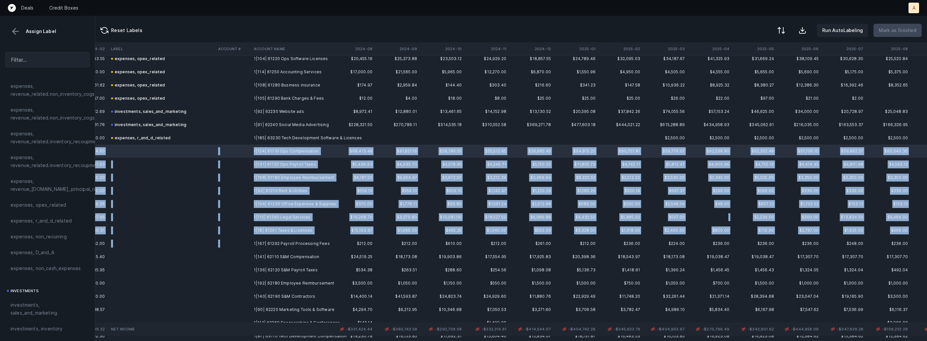
click at [274, 238] on td "1|167| 61292 Payroll Processing Fees" at bounding box center [291, 243] width 81 height 13
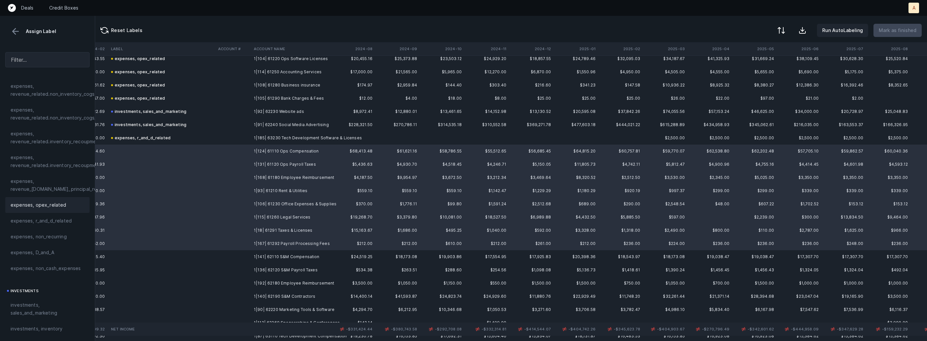
click at [72, 200] on div "expenses, opex_related" at bounding box center [47, 205] width 84 height 16
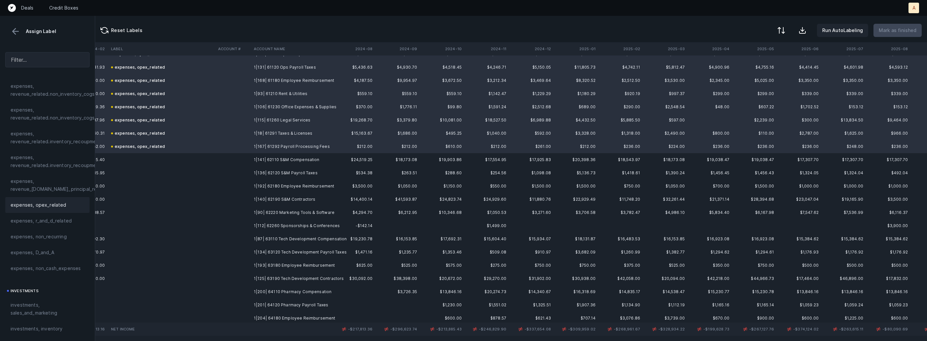
scroll to position [305, 1520]
click at [270, 160] on td "1|141| 62110 S&M Compensation" at bounding box center [291, 159] width 81 height 13
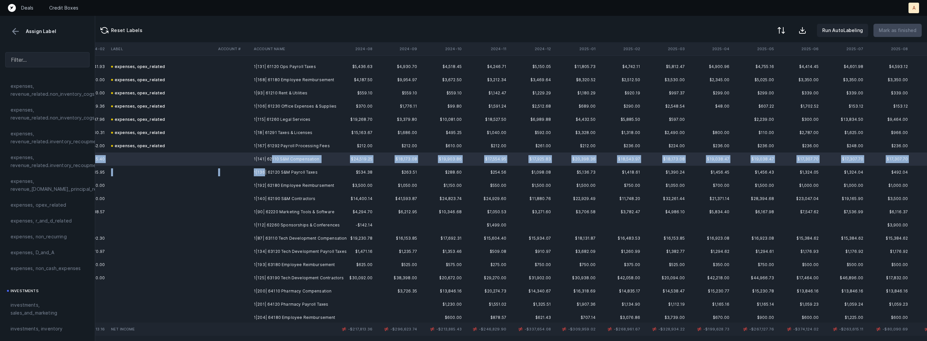
click at [263, 173] on td "1|136| 62120 S&M Payroll Taxes" at bounding box center [291, 172] width 81 height 13
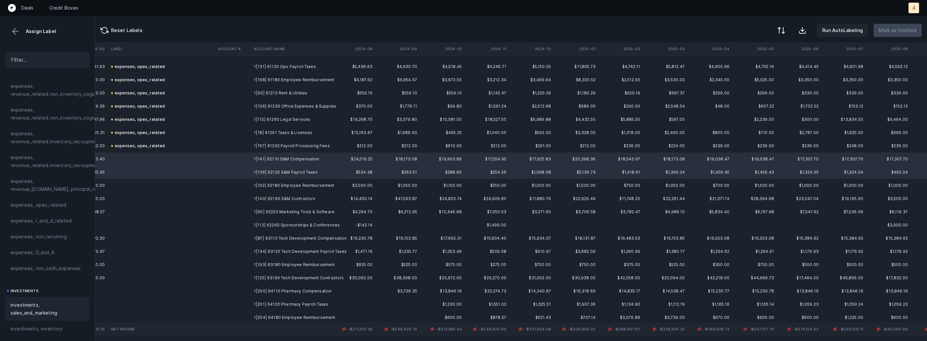
click at [37, 303] on span "investments, sales_and_marketing" at bounding box center [48, 309] width 74 height 16
click at [242, 188] on td at bounding box center [233, 185] width 36 height 13
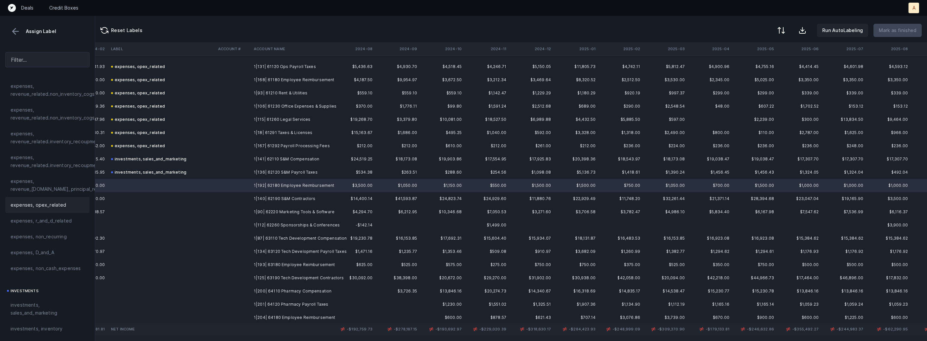
click at [45, 203] on span "expenses, opex_related" at bounding box center [39, 205] width 56 height 8
click at [272, 197] on td "1|140| 62190 S&M Contractors" at bounding box center [291, 198] width 81 height 13
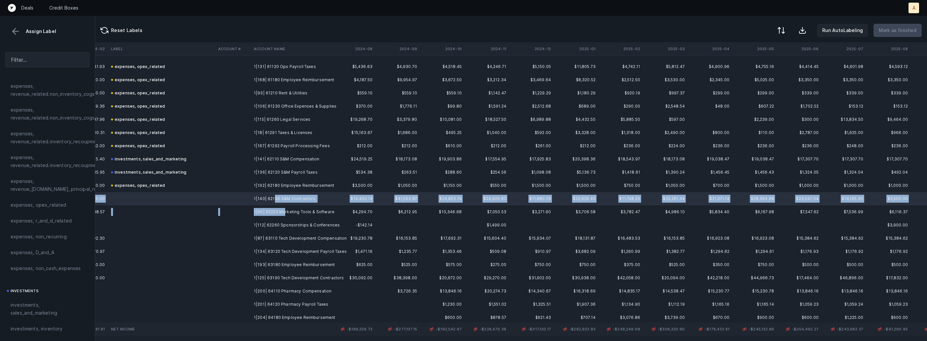
click at [284, 210] on td "1|90| 62220 Marketing Tools & Software" at bounding box center [291, 212] width 81 height 13
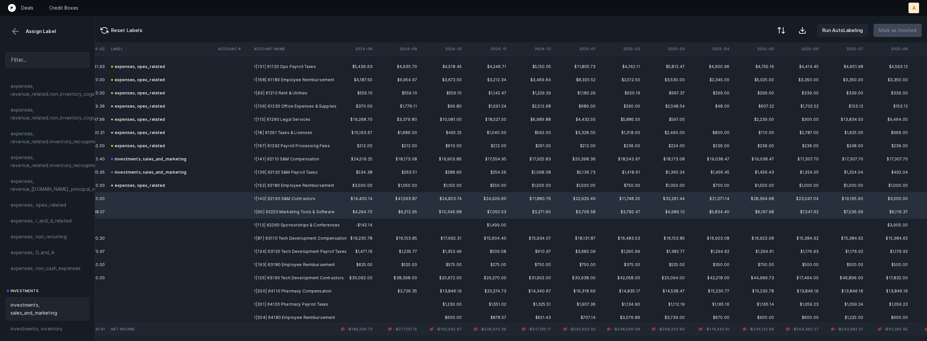
click at [40, 305] on span "investments, sales_and_marketing" at bounding box center [48, 309] width 74 height 16
click at [236, 224] on td at bounding box center [233, 225] width 36 height 13
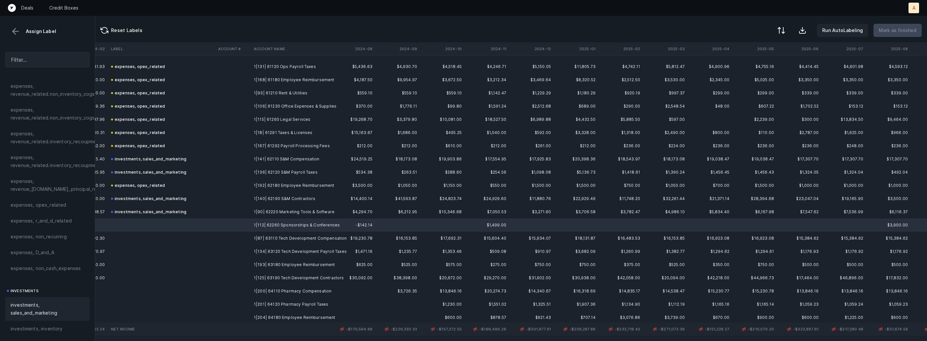
click at [52, 301] on div "investments, sales_and_marketing" at bounding box center [47, 309] width 84 height 24
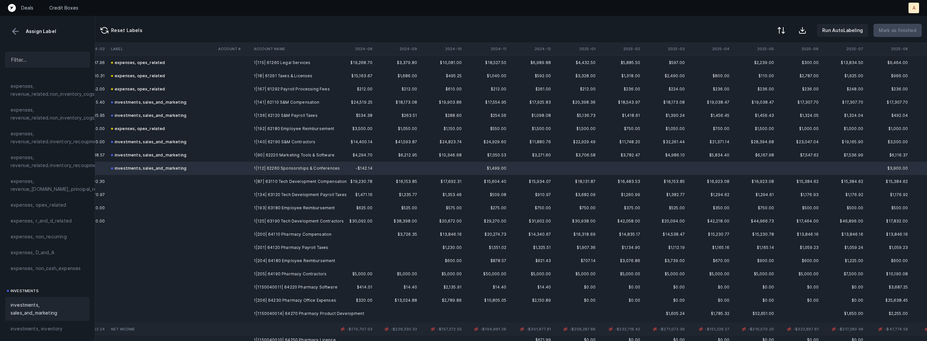
scroll to position [366, 1520]
click at [255, 180] on td "1|87| 63110 Tech Development Compensation" at bounding box center [291, 178] width 81 height 13
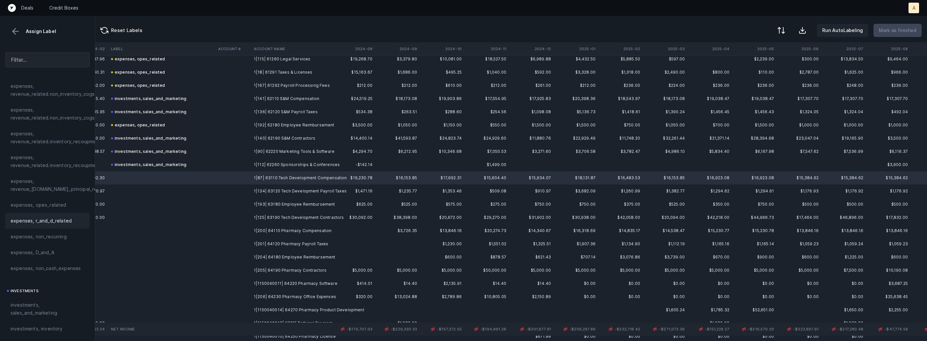
click at [56, 224] on span "expenses, r_and_d_related" at bounding box center [41, 221] width 61 height 8
click at [236, 191] on td at bounding box center [233, 191] width 36 height 13
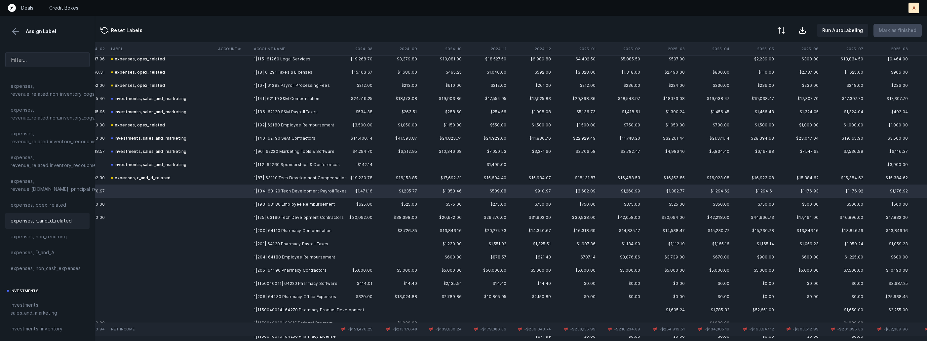
click at [56, 223] on span "expenses, r_and_d_related" at bounding box center [41, 221] width 61 height 8
click at [263, 206] on td "1|193| 63180 Employee Reimbursement" at bounding box center [291, 204] width 81 height 13
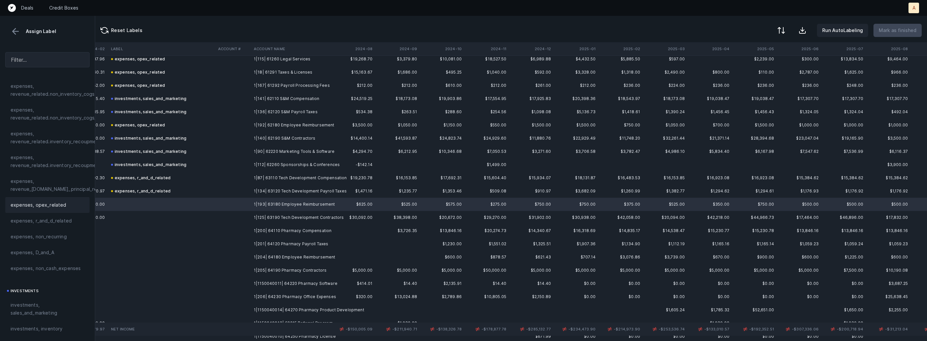
click at [71, 208] on div "expenses, opex_related" at bounding box center [48, 205] width 74 height 8
click at [215, 215] on td at bounding box center [161, 217] width 107 height 13
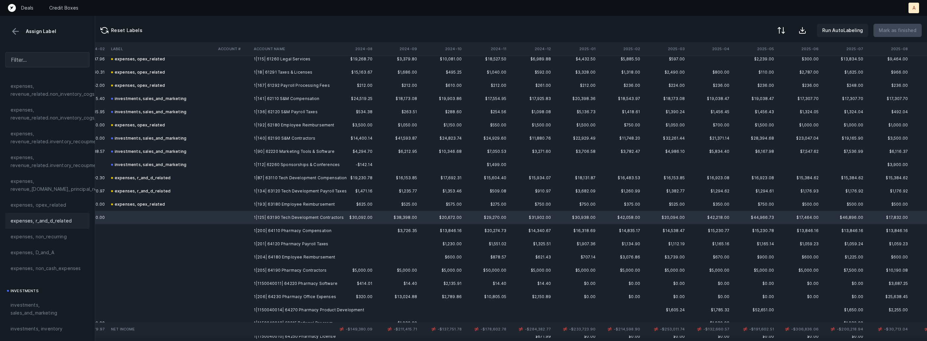
click at [50, 221] on span "expenses, r_and_d_related" at bounding box center [41, 221] width 61 height 8
click at [231, 229] on td at bounding box center [233, 230] width 36 height 13
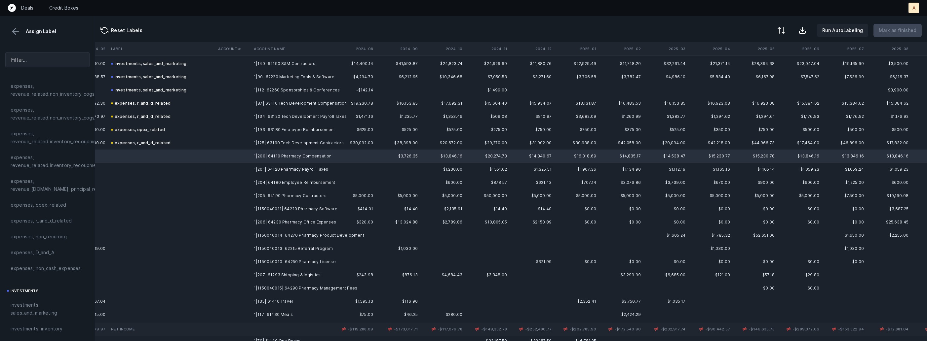
scroll to position [443, 1520]
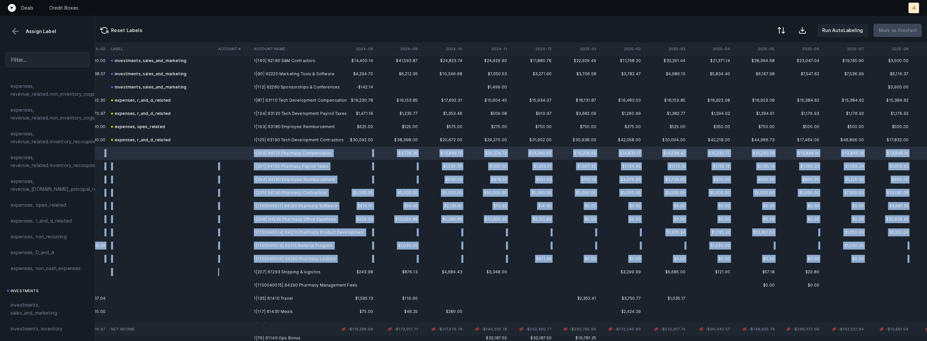
click at [243, 275] on td at bounding box center [233, 272] width 36 height 13
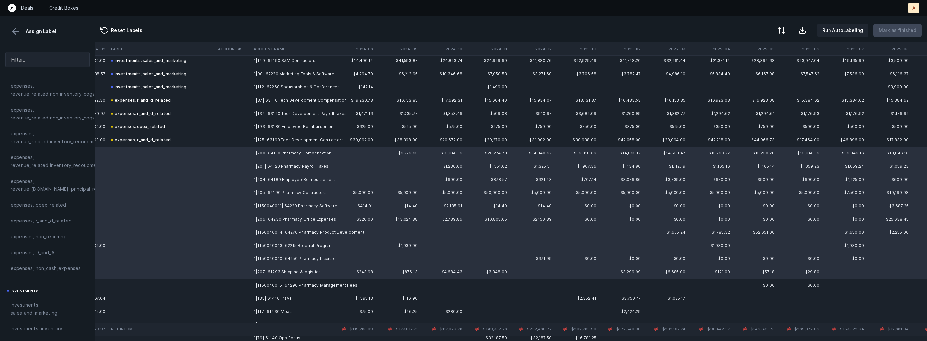
click at [235, 285] on td at bounding box center [233, 285] width 36 height 13
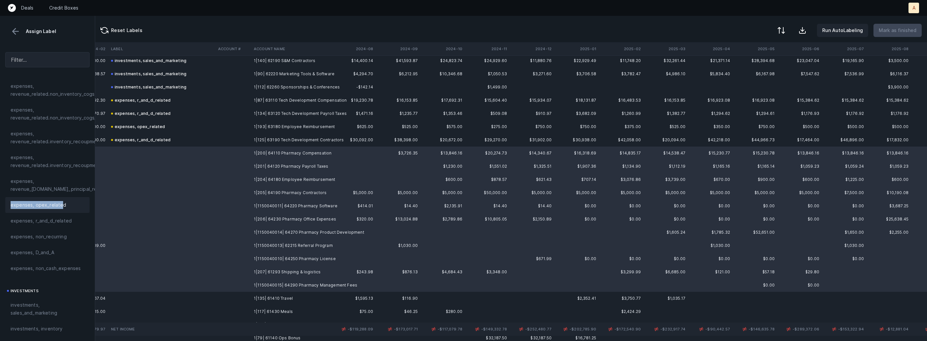
click at [61, 202] on span "expenses, opex_related" at bounding box center [39, 205] width 56 height 8
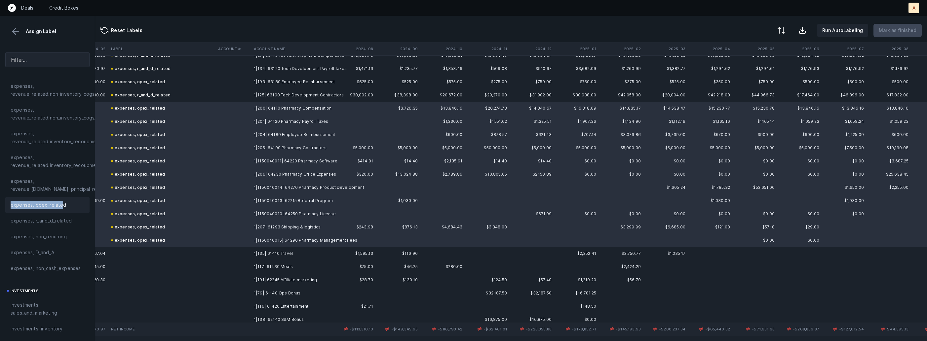
scroll to position [579, 1520]
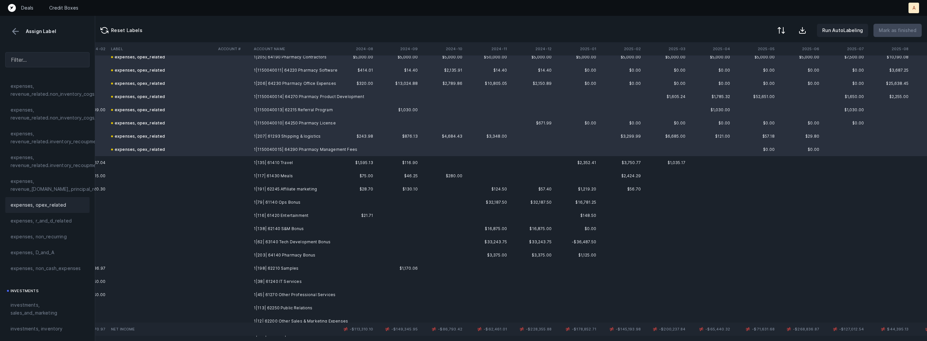
click at [289, 163] on td "1|135| 61410 Travel" at bounding box center [291, 162] width 81 height 13
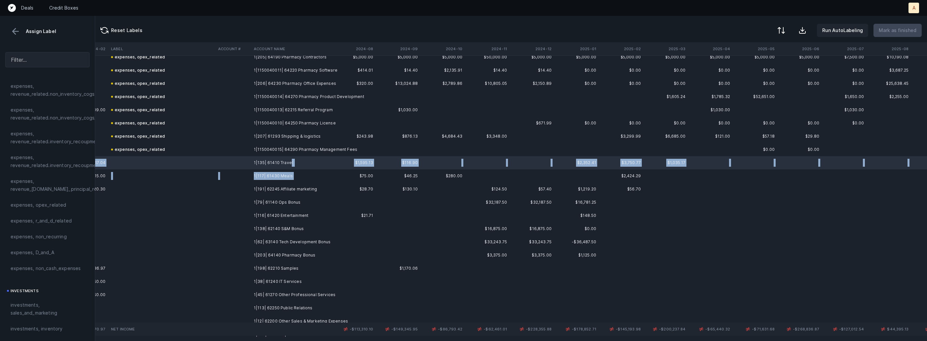
click at [283, 180] on td "1|117| 61430 Meals" at bounding box center [291, 176] width 81 height 13
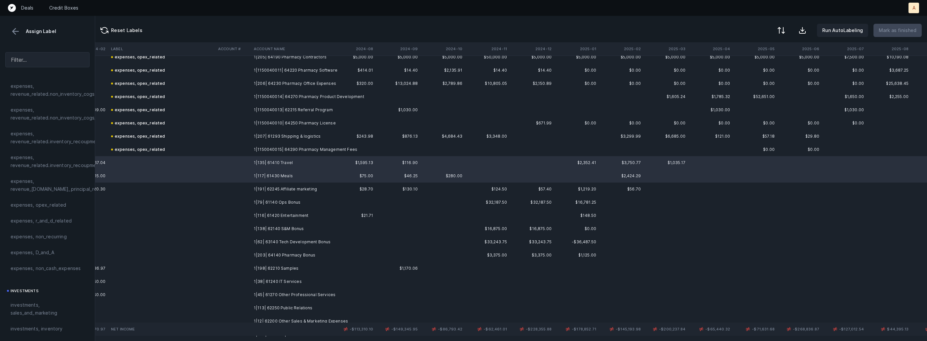
click at [283, 188] on td "1|191| 62245 Affiliate marketing" at bounding box center [291, 189] width 81 height 13
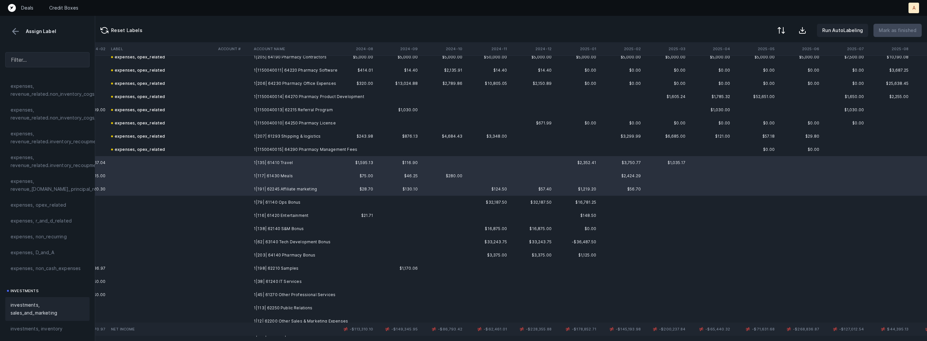
click at [48, 311] on span "investments, sales_and_marketing" at bounding box center [48, 309] width 74 height 16
click at [278, 202] on td "1|79| 61140 Ops Bonus" at bounding box center [291, 202] width 81 height 13
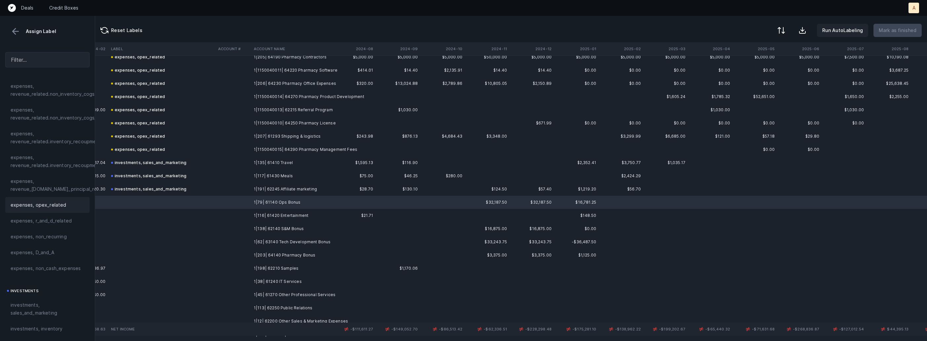
click at [39, 206] on span "expenses, opex_related" at bounding box center [39, 205] width 56 height 8
click at [268, 211] on td "1|116| 61420 Entertainment" at bounding box center [291, 215] width 81 height 13
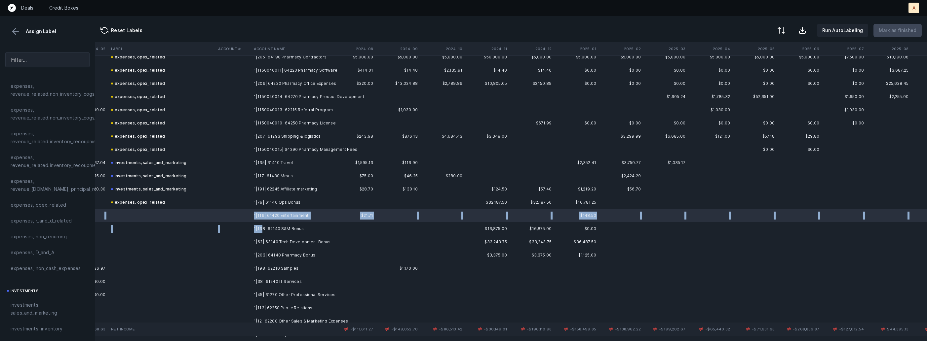
click at [261, 226] on td "1|138| 62140 S&M Bonus" at bounding box center [291, 228] width 81 height 13
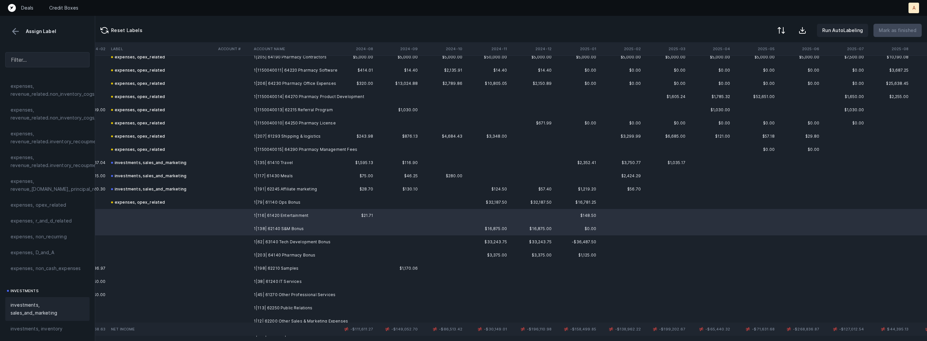
click at [29, 307] on span "investments, sales_and_marketing" at bounding box center [48, 309] width 74 height 16
click at [280, 241] on td "1|62| 63140 Tech Development Bonus" at bounding box center [291, 242] width 81 height 13
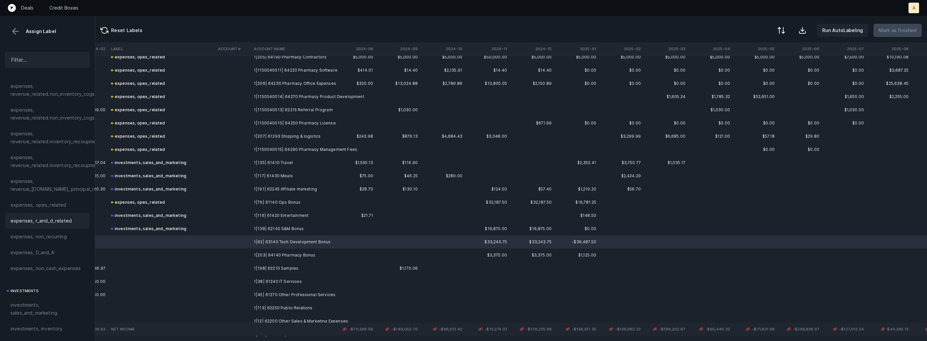
click at [45, 224] on span "expenses, r_and_d_related" at bounding box center [41, 221] width 61 height 8
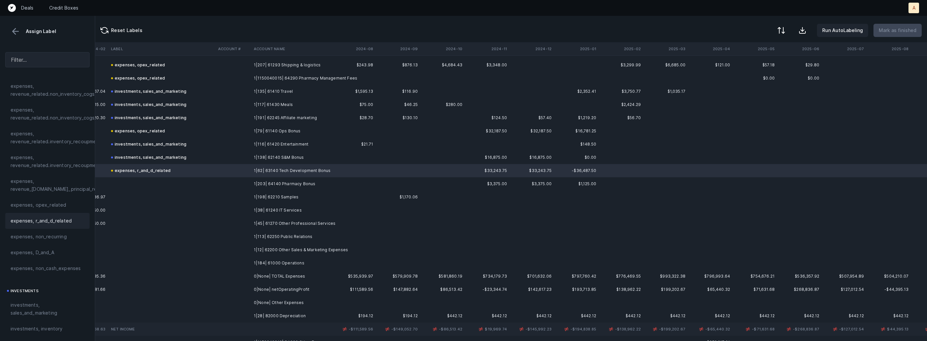
scroll to position [653, 1520]
click at [293, 180] on td "1|203| 64140 Pharmacy Bonus" at bounding box center [291, 181] width 81 height 13
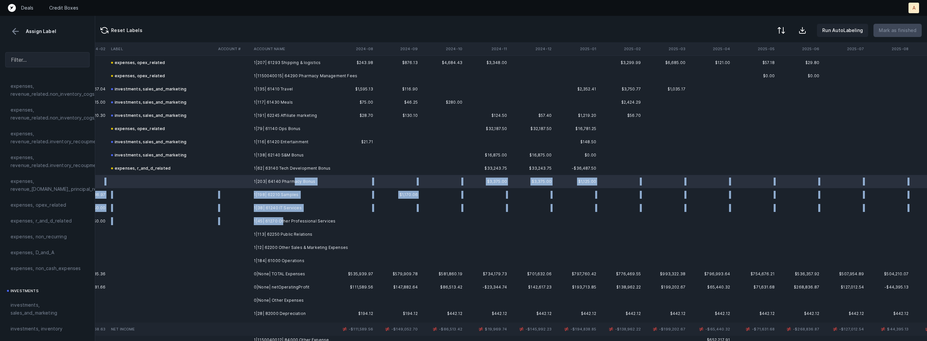
click at [283, 219] on td "1|45| 61270 Other Professional Services" at bounding box center [291, 221] width 81 height 13
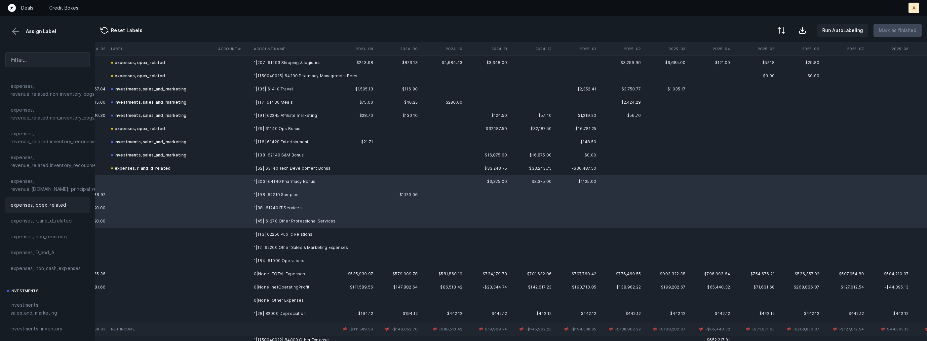
click at [58, 204] on span "expenses, opex_related" at bounding box center [39, 205] width 56 height 8
click at [254, 233] on td "1|113| 62250 Public Relations" at bounding box center [291, 234] width 81 height 13
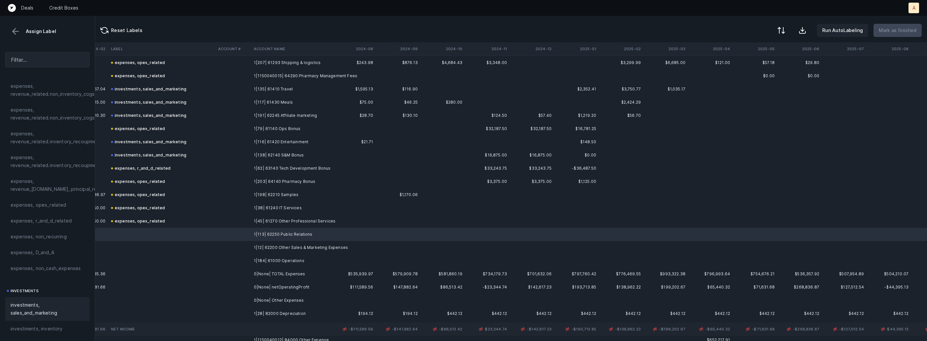
click at [36, 300] on div "investments, sales_and_marketing" at bounding box center [47, 309] width 84 height 24
click at [253, 245] on td "1|12| 62200 Other Sales & Marketing Expenses" at bounding box center [291, 247] width 81 height 13
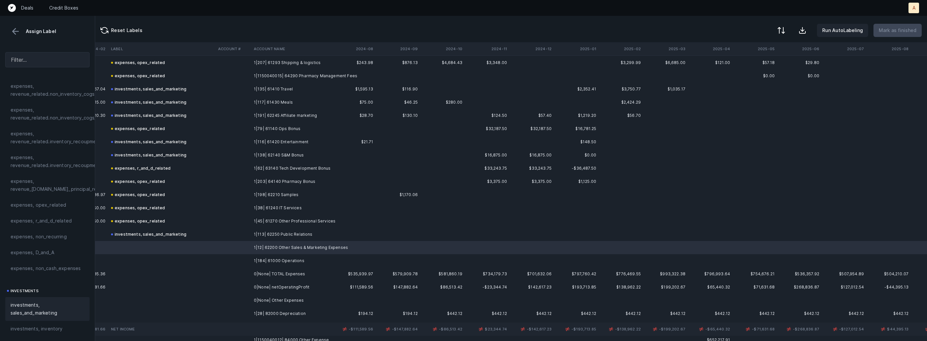
click at [38, 302] on span "investments, sales_and_marketing" at bounding box center [48, 309] width 74 height 16
click at [197, 259] on td at bounding box center [161, 260] width 107 height 13
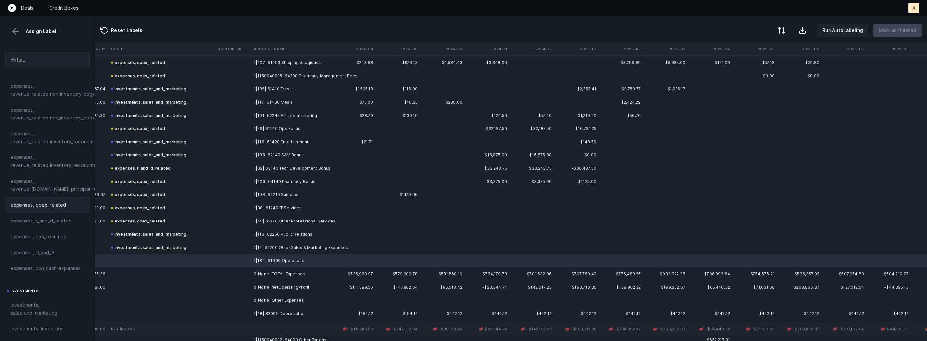
click at [59, 207] on span "expenses, opex_related" at bounding box center [39, 205] width 56 height 8
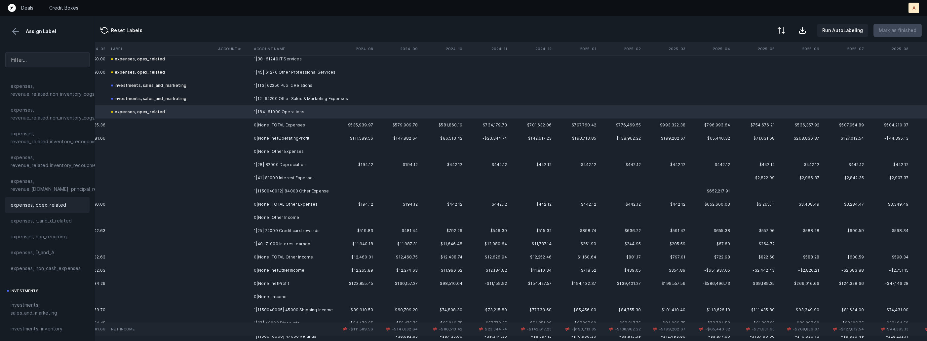
scroll to position [805, 1520]
click at [289, 163] on td "1|28| 82000 Depreciation" at bounding box center [291, 161] width 81 height 13
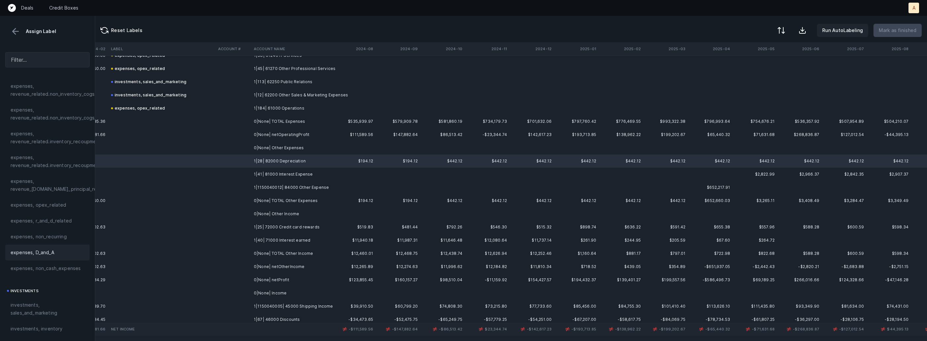
click at [34, 255] on span "expenses, D_and_A" at bounding box center [33, 253] width 44 height 8
click at [286, 176] on td "1|41| 81000 Interest Expense" at bounding box center [291, 174] width 81 height 13
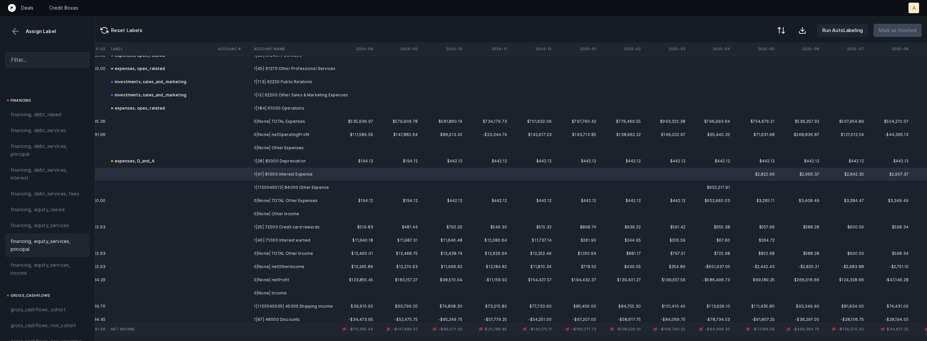
scroll to position [493, 0]
click at [29, 186] on span "financing, debt_services, interest" at bounding box center [48, 179] width 74 height 16
click at [279, 187] on td "1|1150040012| 84000 Other Expense" at bounding box center [291, 187] width 81 height 13
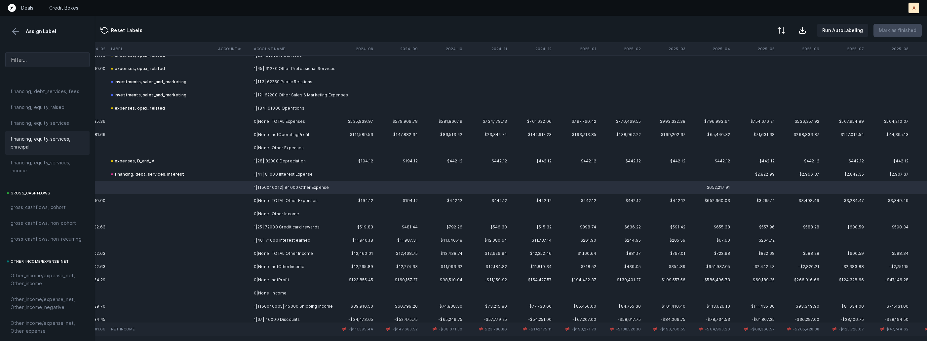
scroll to position [751, 0]
click at [41, 183] on span "Other_income/expense_net, Other_expense" at bounding box center [48, 180] width 74 height 16
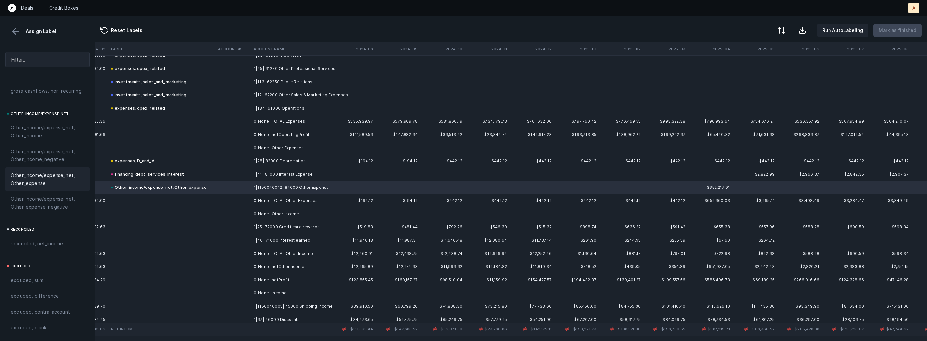
click at [261, 231] on td "1|25| 72000 Credit card rewards" at bounding box center [291, 227] width 81 height 13
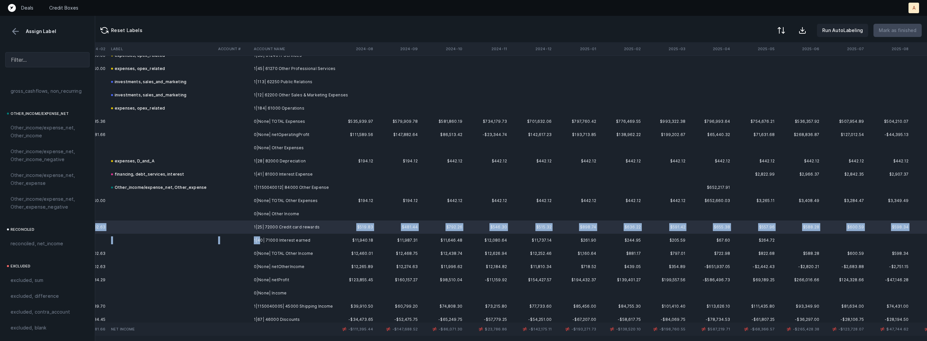
click at [261, 242] on td "1|40| 71000 Interest earned" at bounding box center [291, 240] width 81 height 13
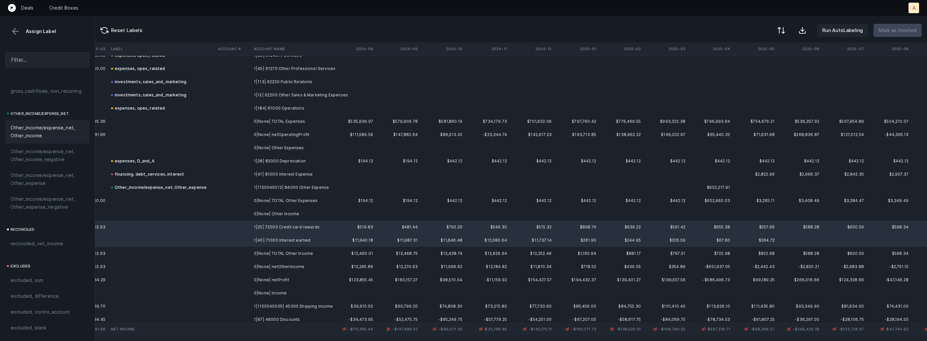
click at [26, 128] on span "Other_income/expense_net, Other_income" at bounding box center [48, 132] width 74 height 16
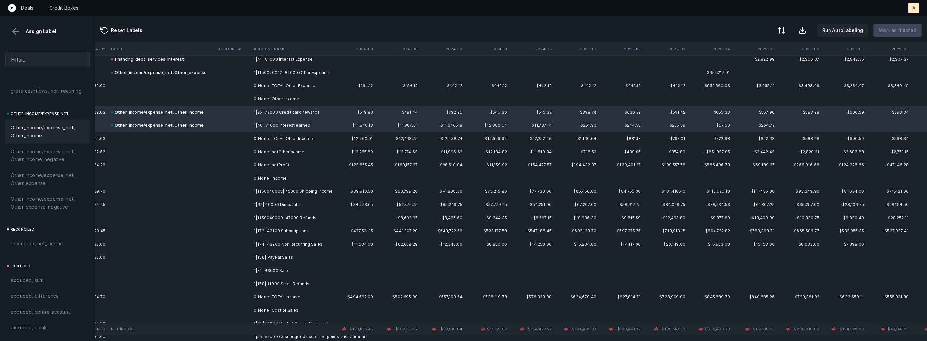
scroll to position [926, 1520]
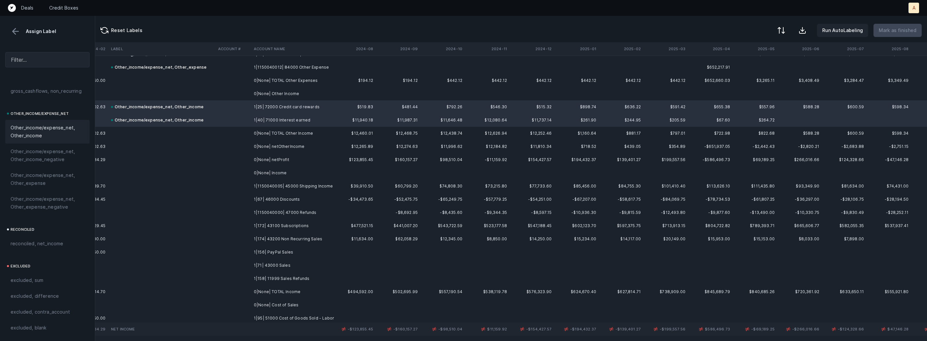
click at [551, 48] on th "2024-12" at bounding box center [532, 48] width 45 height 13
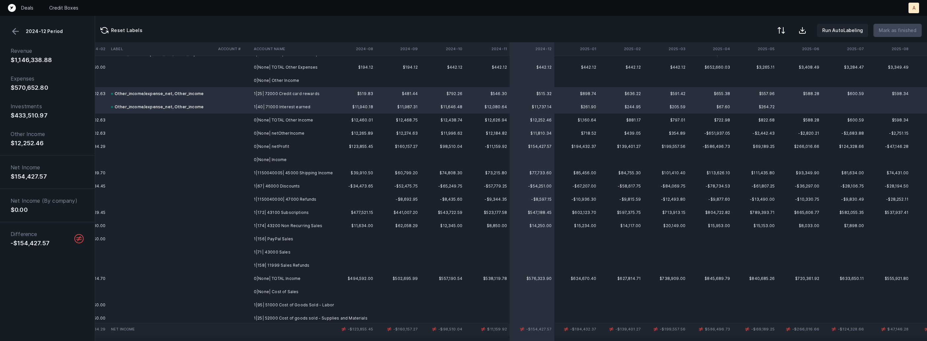
scroll to position [939, 1520]
click at [300, 177] on td "1|1150040005| 45000 Shipping Income" at bounding box center [291, 172] width 81 height 13
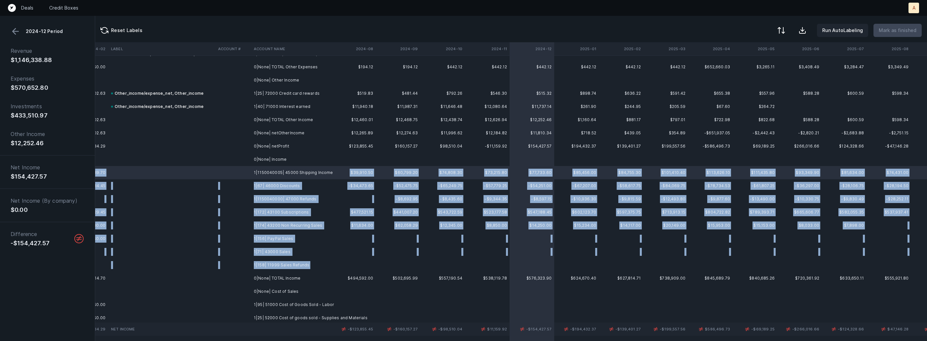
click at [289, 269] on td "1|158| 11999 Sales Refunds" at bounding box center [291, 265] width 81 height 13
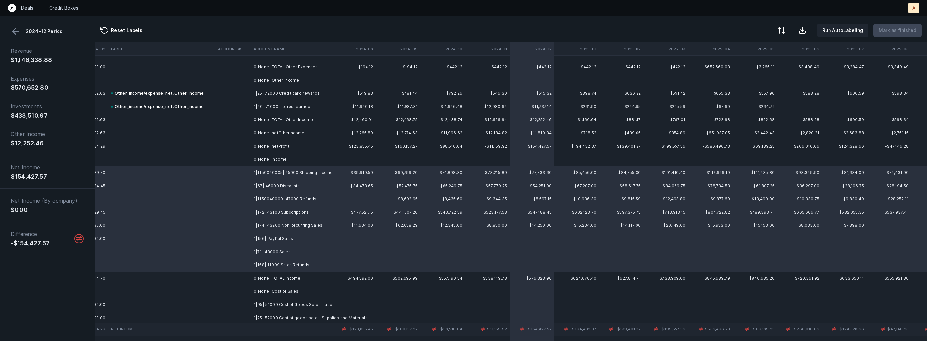
click at [17, 31] on button at bounding box center [16, 31] width 10 height 10
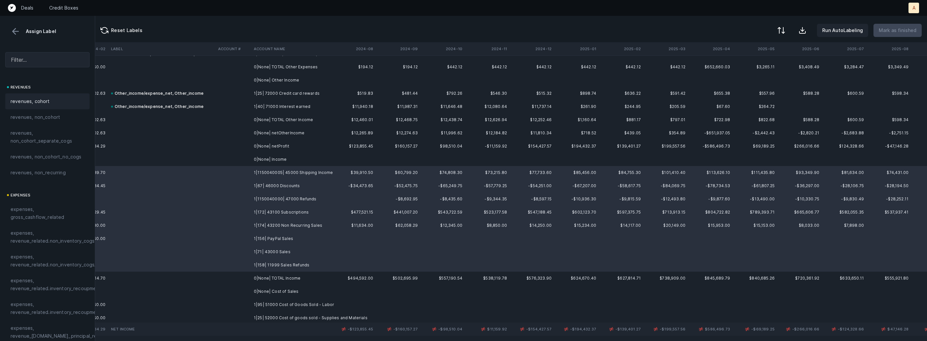
click at [30, 98] on span "revenues, cohort" at bounding box center [30, 101] width 39 height 8
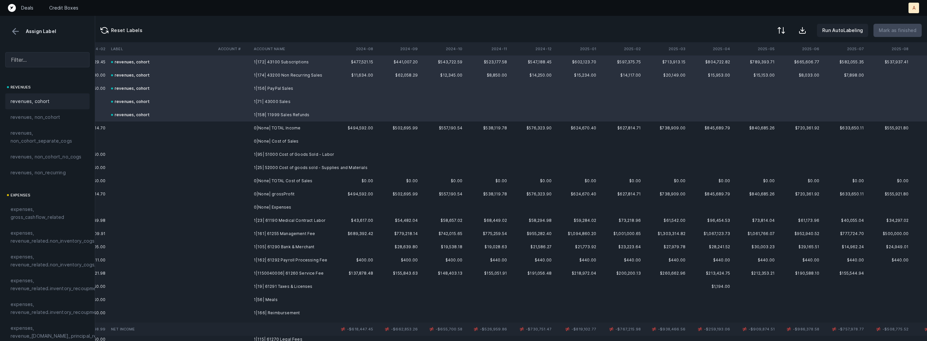
scroll to position [1100, 1520]
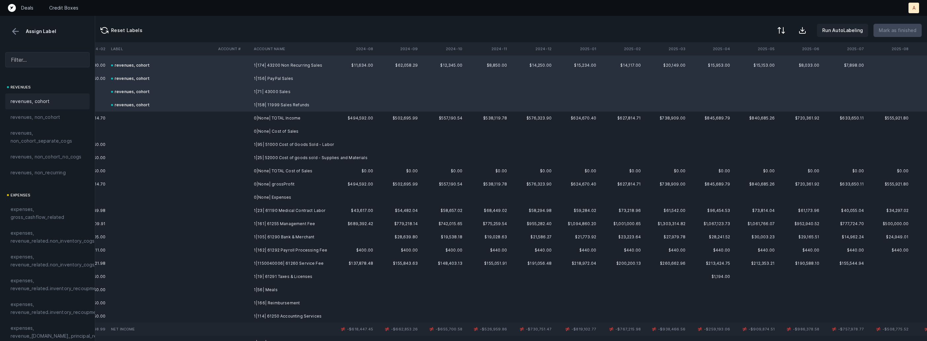
click at [278, 143] on td "1|95| 51000 Cost of Goods Sold - Labor" at bounding box center [291, 144] width 81 height 13
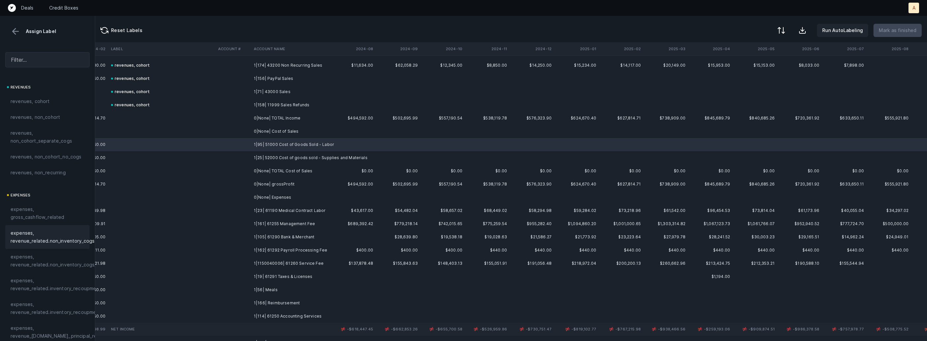
click at [53, 239] on span "expenses, revenue_related.non_inventory_cogs" at bounding box center [53, 237] width 84 height 16
click at [232, 155] on td at bounding box center [233, 157] width 36 height 13
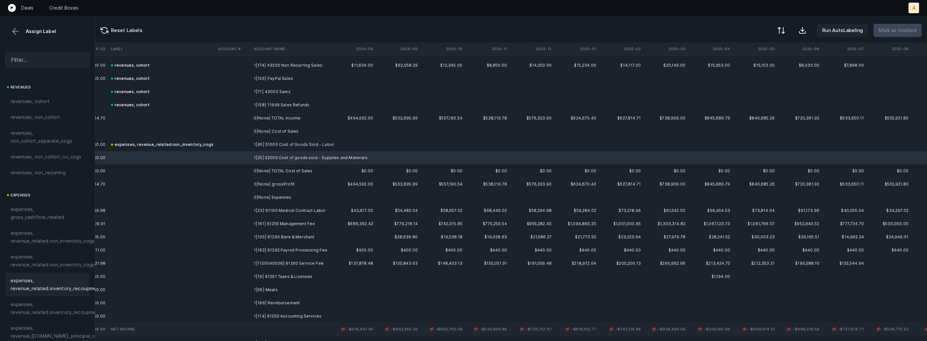
click at [70, 279] on span "expenses, revenue_related.inventory_recoupment" at bounding box center [56, 285] width 91 height 16
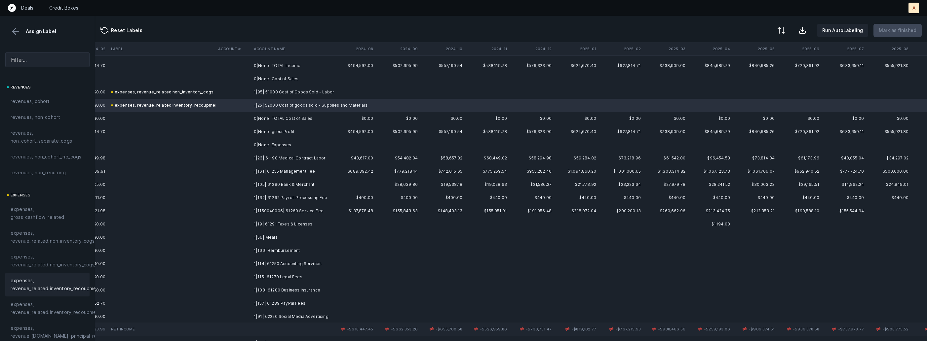
scroll to position [1153, 1520]
click at [324, 156] on td "1|23| 61190 Medical Contract Labor" at bounding box center [291, 157] width 81 height 13
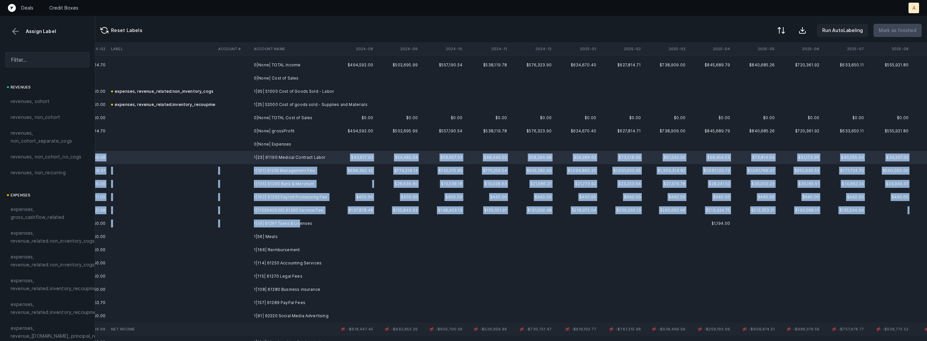
click at [297, 223] on td "1|19| 61291 Taxes & Licenses" at bounding box center [291, 223] width 81 height 13
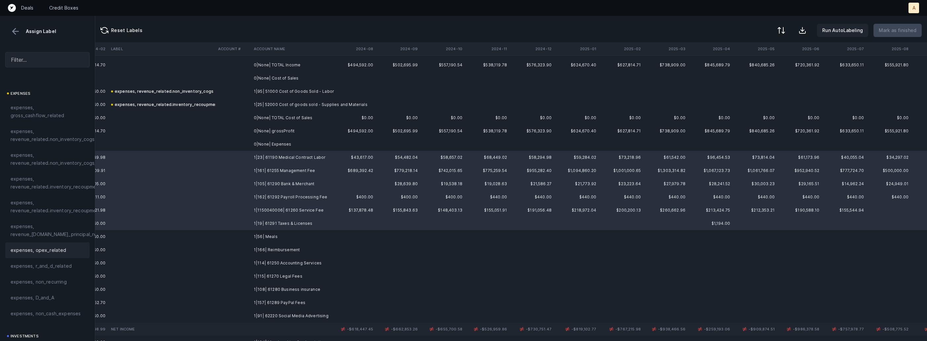
scroll to position [106, 0]
click at [58, 248] on span "expenses, opex_related" at bounding box center [39, 246] width 56 height 8
click at [280, 238] on td "1|56| Meals" at bounding box center [291, 236] width 81 height 13
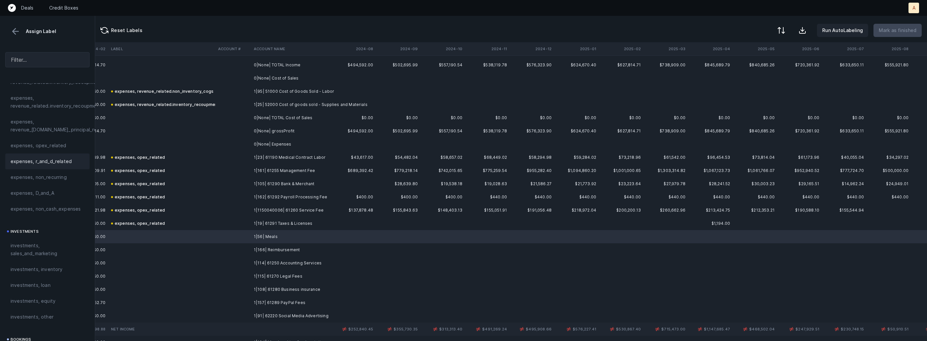
scroll to position [208, 0]
click at [45, 244] on span "investments, sales_and_marketing" at bounding box center [48, 249] width 74 height 16
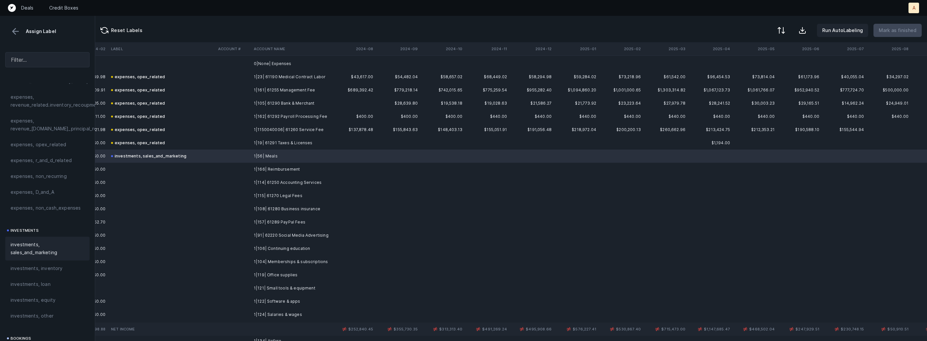
scroll to position [1239, 1520]
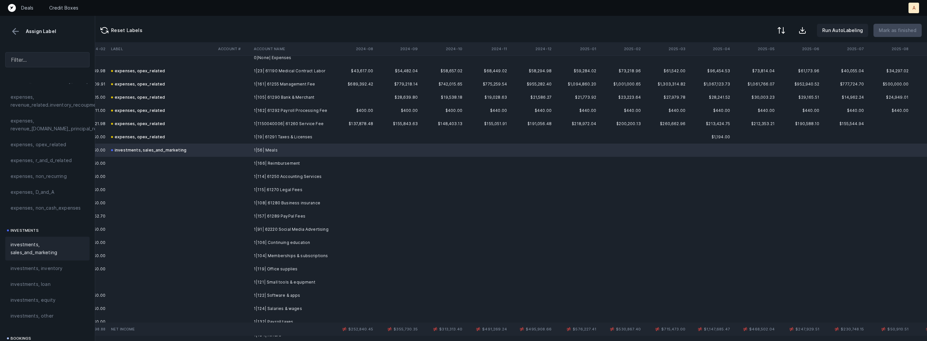
click at [288, 163] on td "1|166| Reimbursement" at bounding box center [291, 163] width 81 height 13
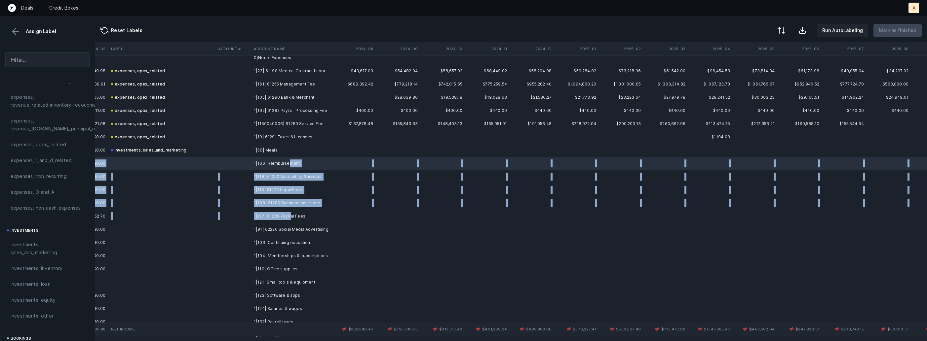
click at [290, 214] on td "1|157| 61289 PayPal Fees" at bounding box center [291, 216] width 81 height 13
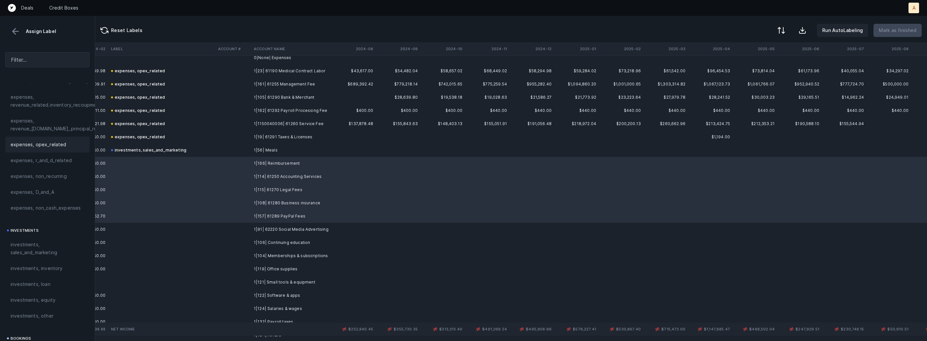
click at [59, 150] on div "expenses, opex_related" at bounding box center [47, 145] width 84 height 16
click at [259, 231] on td "1|91| 62220 Social Media Advertising" at bounding box center [291, 229] width 81 height 13
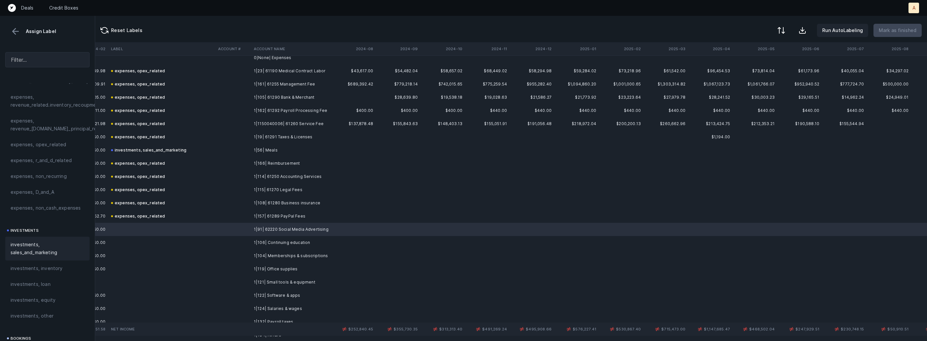
click at [43, 249] on span "investments, sales_and_marketing" at bounding box center [48, 249] width 74 height 16
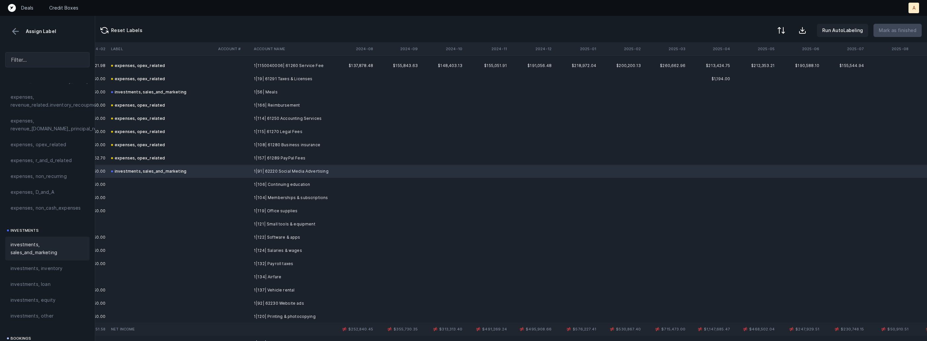
scroll to position [1301, 1520]
click at [288, 181] on td "1|106| Continuing education" at bounding box center [291, 180] width 81 height 13
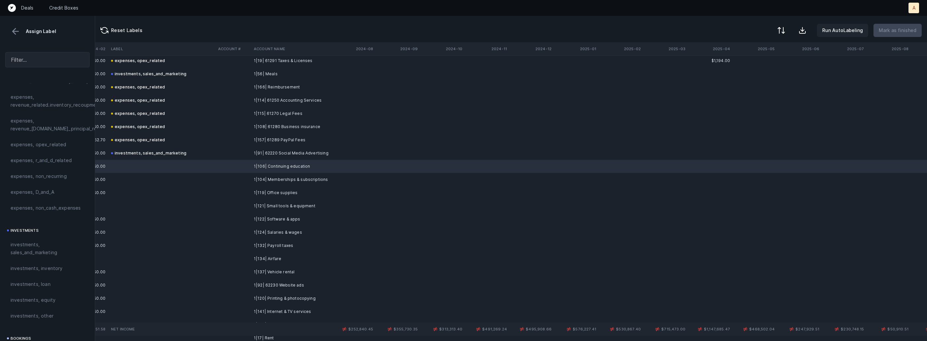
scroll to position [1320, 1520]
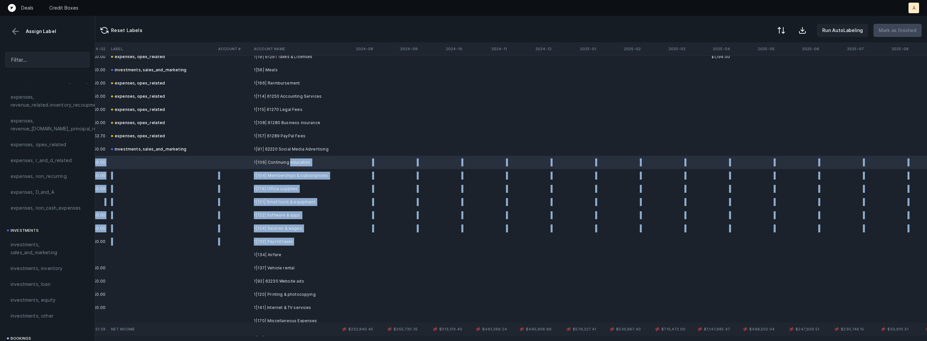
click at [302, 242] on td "1|132| Payroll taxes" at bounding box center [291, 241] width 81 height 13
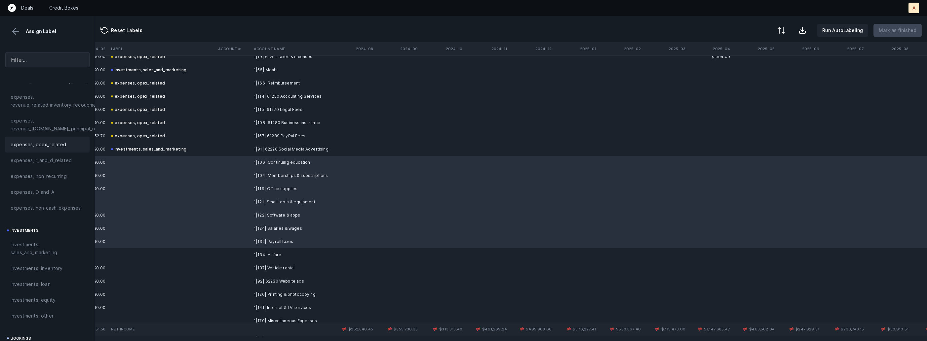
click at [65, 150] on div "expenses, opex_related" at bounding box center [47, 145] width 84 height 16
click at [270, 257] on td "1|134| Airfare" at bounding box center [291, 255] width 81 height 13
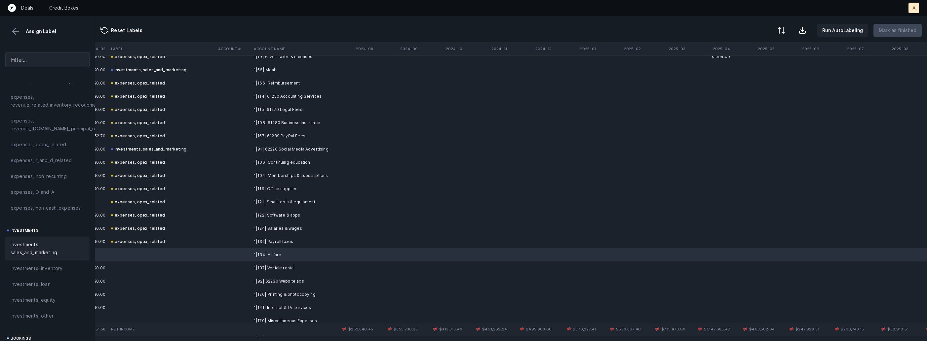
click at [34, 253] on span "investments, sales_and_marketing" at bounding box center [48, 249] width 74 height 16
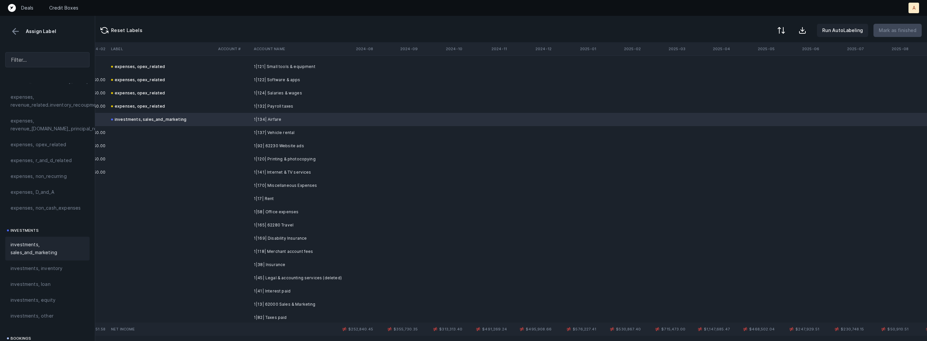
scroll to position [1458, 1520]
click at [309, 134] on td "1|137| Vehicle rental" at bounding box center [291, 130] width 81 height 13
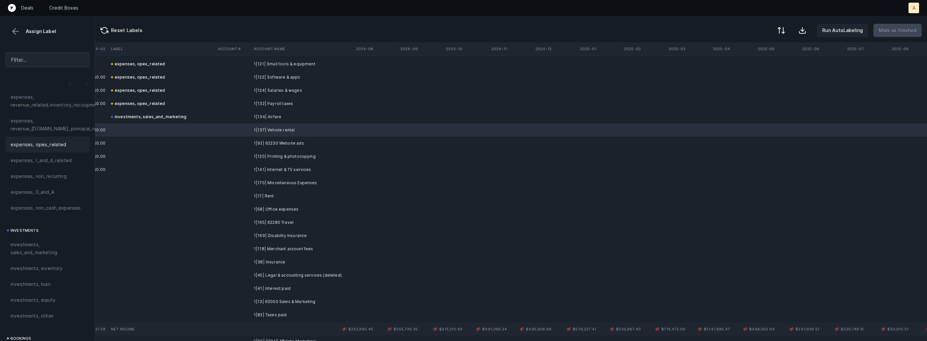
click at [67, 149] on div "expenses, opex_related" at bounding box center [47, 145] width 84 height 16
click at [239, 142] on td at bounding box center [233, 143] width 36 height 13
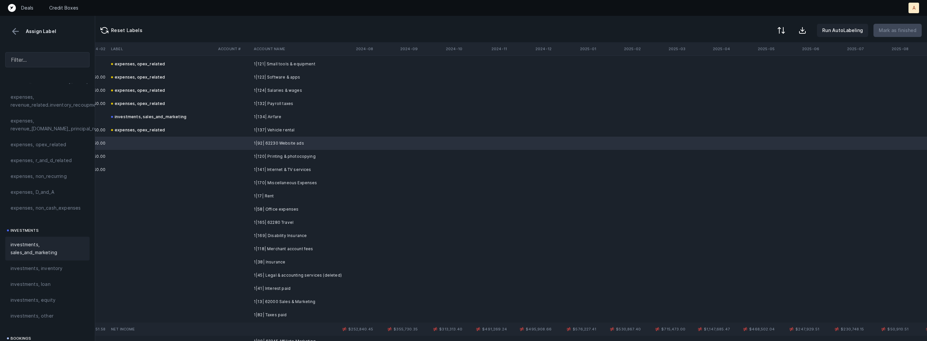
click at [44, 248] on span "investments, sales_and_marketing" at bounding box center [48, 249] width 74 height 16
click at [286, 153] on td "1|120| Printing & photocopying" at bounding box center [291, 156] width 81 height 13
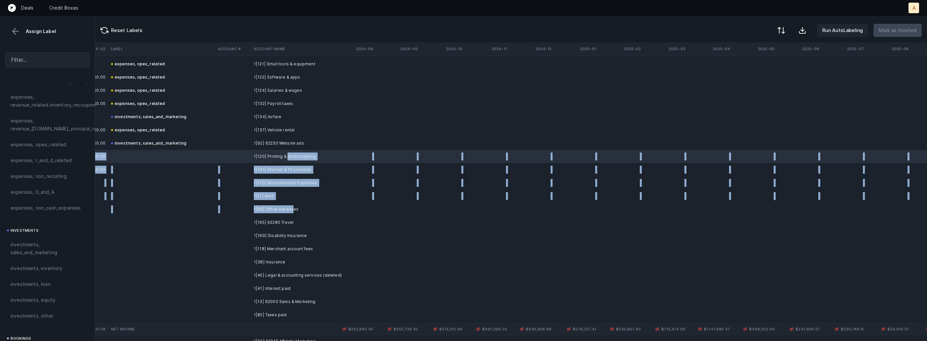
click at [292, 210] on td "1|58| Office expenses" at bounding box center [291, 209] width 81 height 13
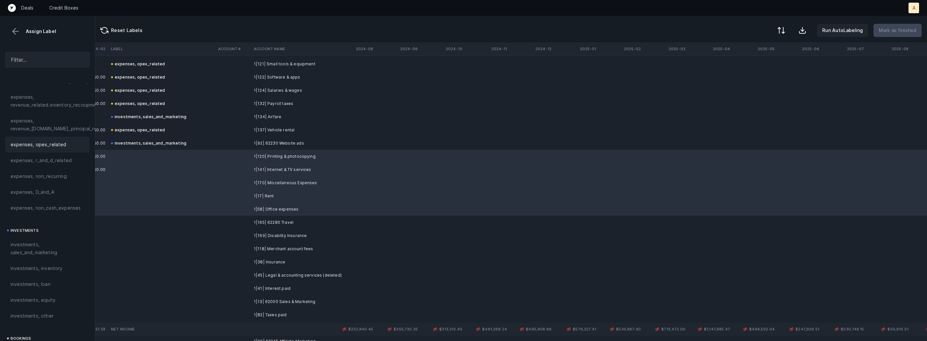
click at [60, 148] on span "expenses, opex_related" at bounding box center [39, 145] width 56 height 8
click at [284, 223] on td "1|165| 62280 Travel" at bounding box center [291, 222] width 81 height 13
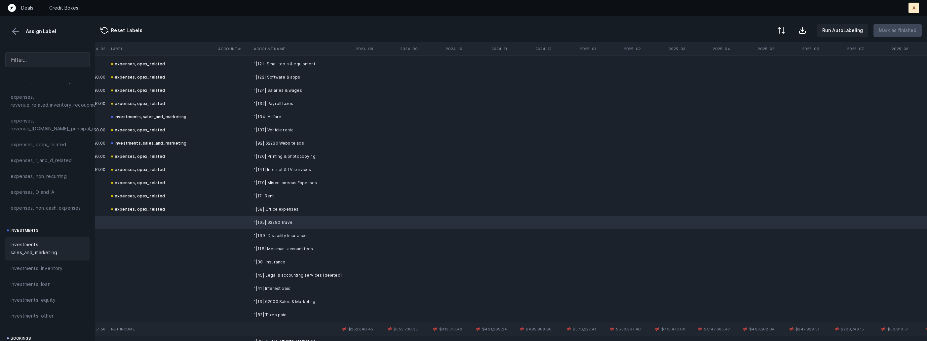
click at [53, 247] on span "investments, sales_and_marketing" at bounding box center [48, 249] width 74 height 16
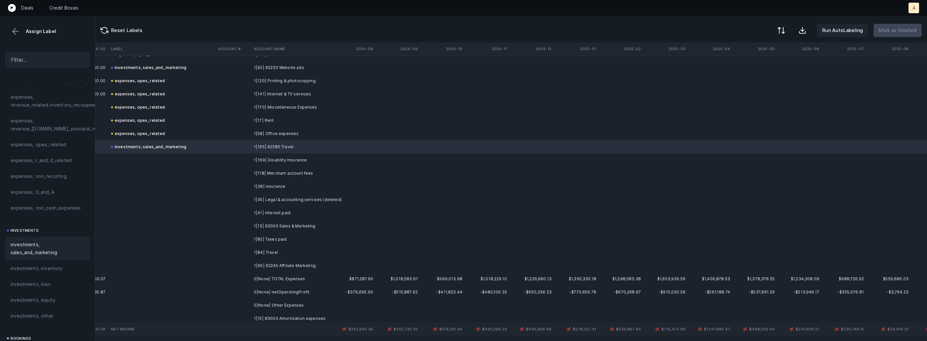
scroll to position [1545, 1520]
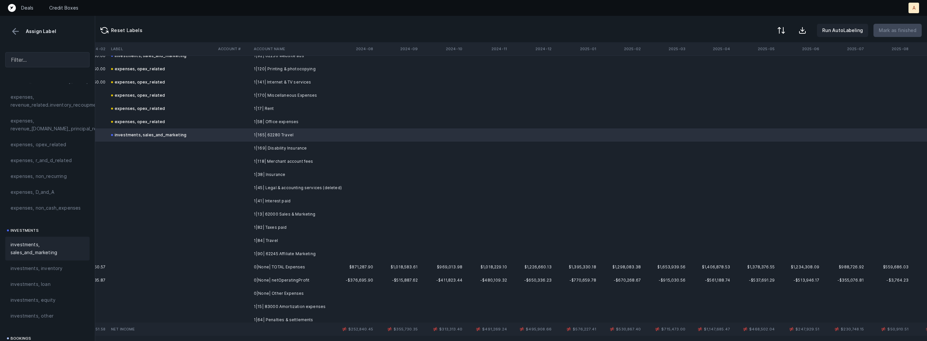
click at [309, 149] on td "1|169| Disability Insurance" at bounding box center [291, 148] width 81 height 13
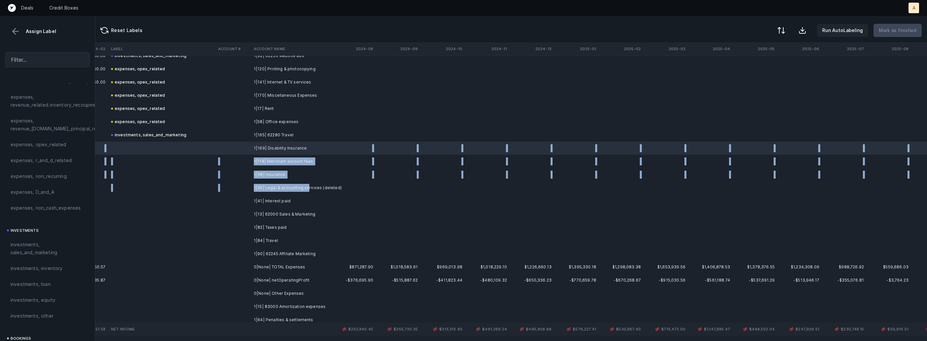
click at [306, 190] on td "1|45| Legal & accounting services (deleted)" at bounding box center [291, 187] width 81 height 13
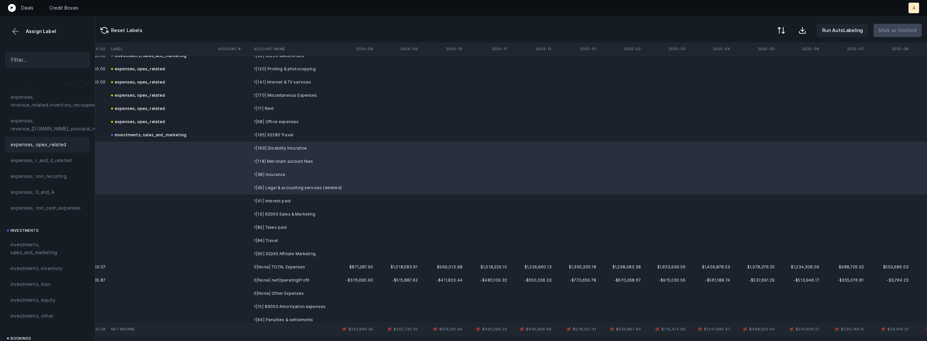
click at [55, 141] on span "expenses, opex_related" at bounding box center [39, 145] width 56 height 8
click at [265, 201] on td "1|41| Interest paid" at bounding box center [291, 201] width 81 height 13
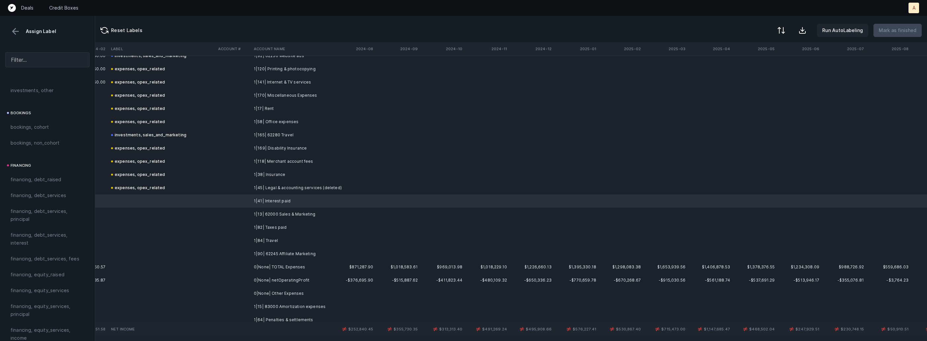
scroll to position [421, 0]
click at [29, 257] on span "financing, debt_services, interest" at bounding box center [48, 251] width 74 height 16
click at [274, 218] on td "1|13| 62000 Sales & Marketing" at bounding box center [291, 214] width 81 height 13
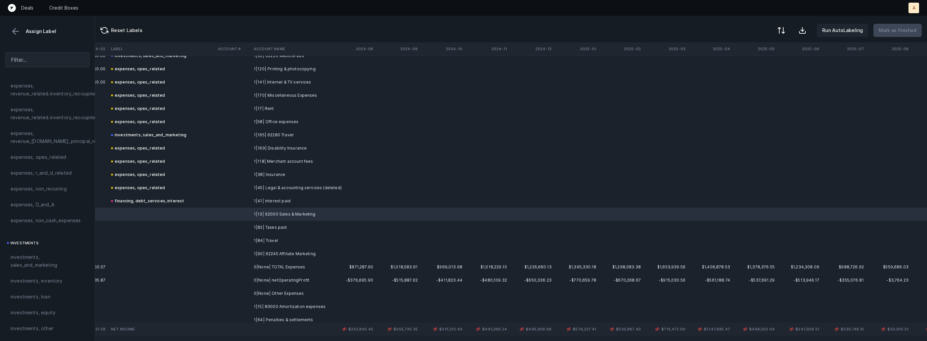
scroll to position [204, 0]
click at [41, 252] on span "investments, sales_and_marketing" at bounding box center [48, 252] width 74 height 16
click at [256, 226] on td "1|82| Taxes paid" at bounding box center [291, 227] width 81 height 13
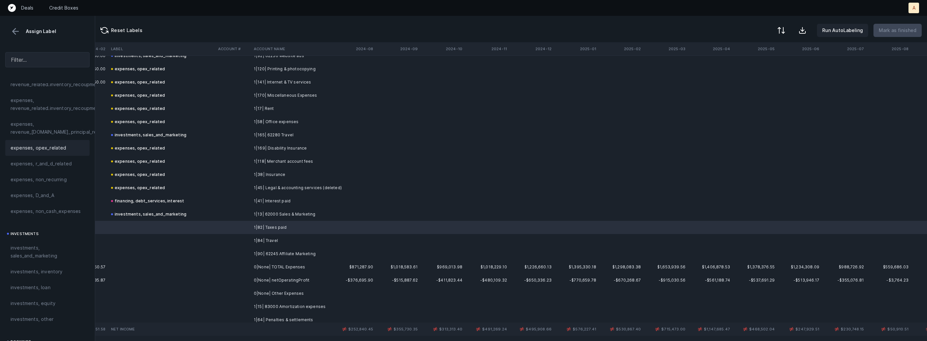
click at [38, 146] on span "expenses, opex_related" at bounding box center [39, 148] width 56 height 8
click at [284, 239] on td "1|84| Travel" at bounding box center [291, 240] width 81 height 13
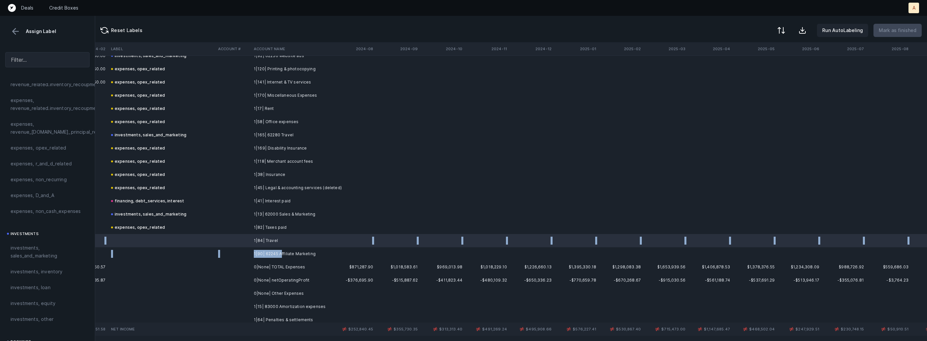
click at [282, 251] on td "1|90| 62245 Affiliate Marketing" at bounding box center [291, 254] width 81 height 13
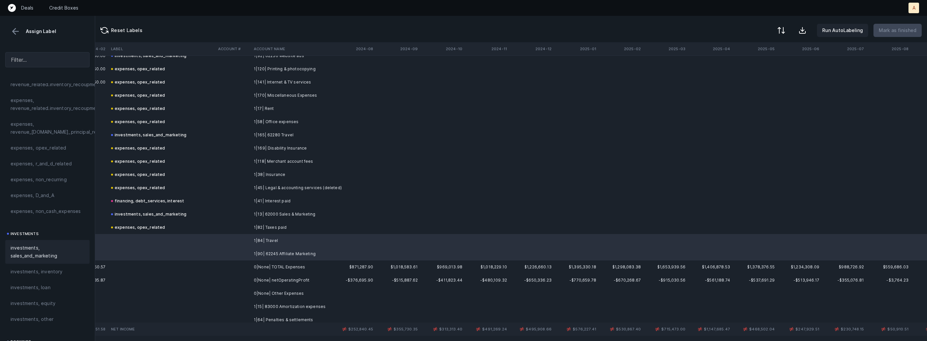
click at [32, 246] on span "investments, sales_and_marketing" at bounding box center [48, 252] width 74 height 16
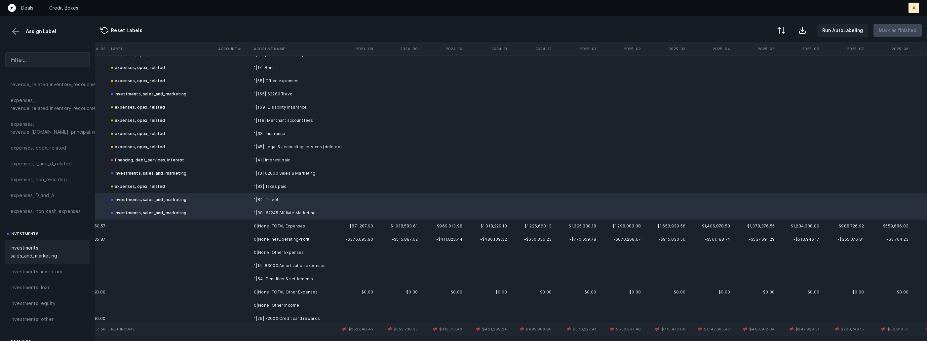
scroll to position [1633, 1520]
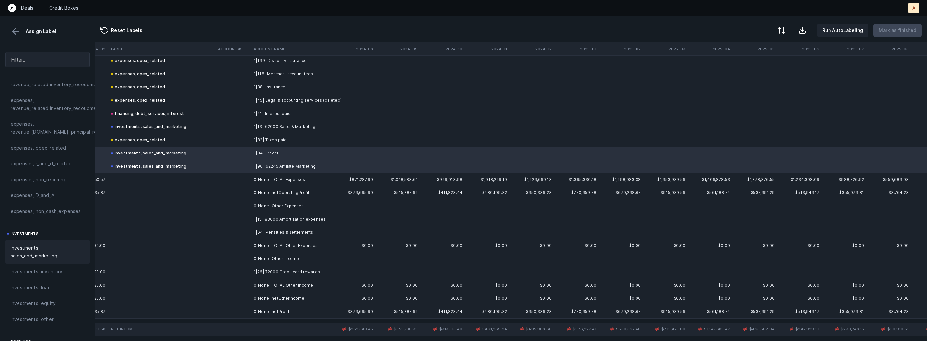
click at [296, 218] on td "1|15| 83000 Amortization expenses" at bounding box center [291, 219] width 81 height 13
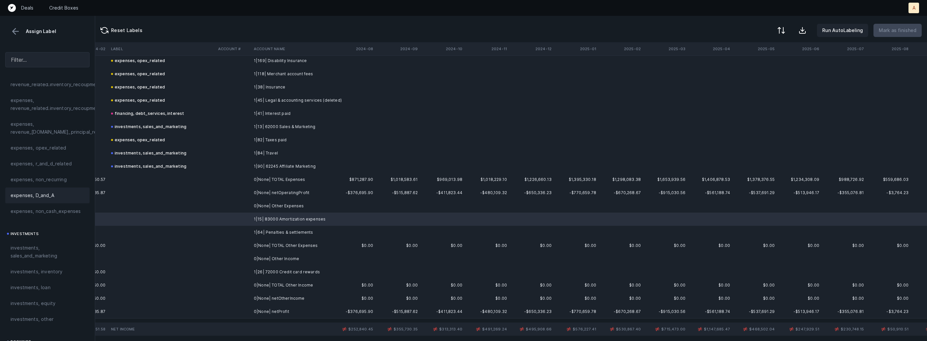
click at [45, 195] on span "expenses, D_and_A" at bounding box center [33, 196] width 44 height 8
click at [251, 234] on td "1|64| Penalties & settlements" at bounding box center [291, 232] width 81 height 13
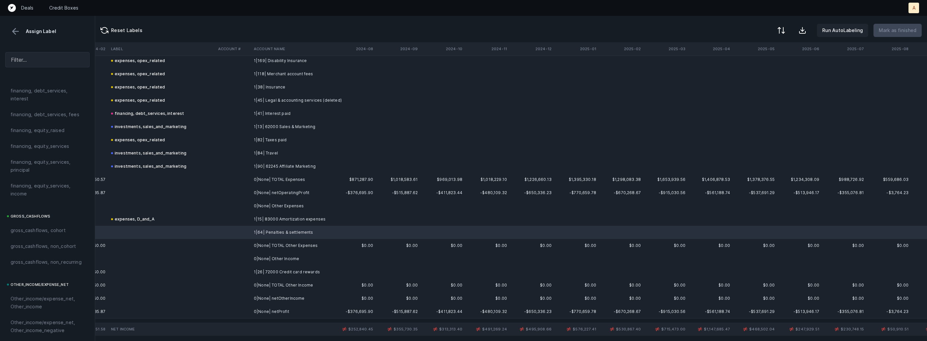
scroll to position [751, 0]
click at [51, 185] on span "Other_income/expense_net, Other_expense" at bounding box center [48, 180] width 74 height 16
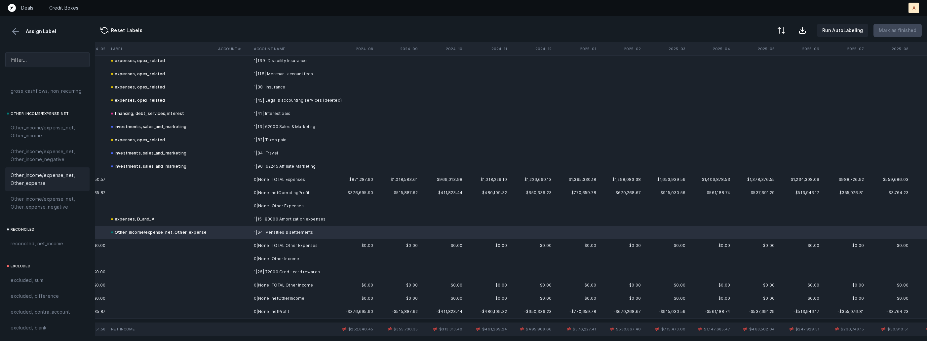
click at [241, 269] on td at bounding box center [233, 272] width 36 height 13
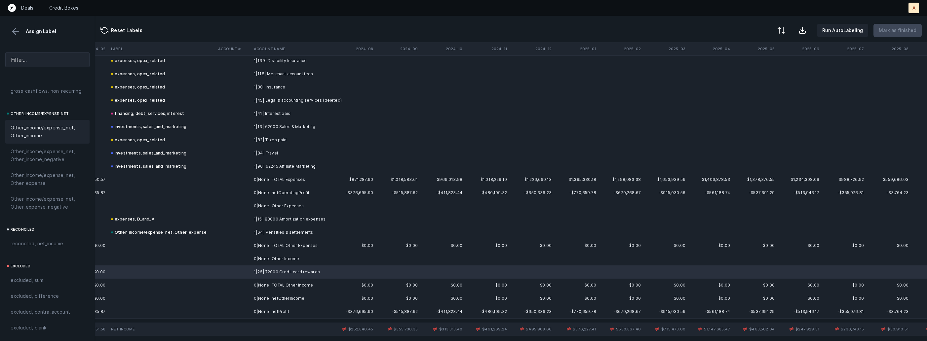
click at [59, 139] on span "Other_income/expense_net, Other_income" at bounding box center [48, 132] width 74 height 16
click at [257, 309] on td "0|None| netProfit" at bounding box center [291, 311] width 81 height 13
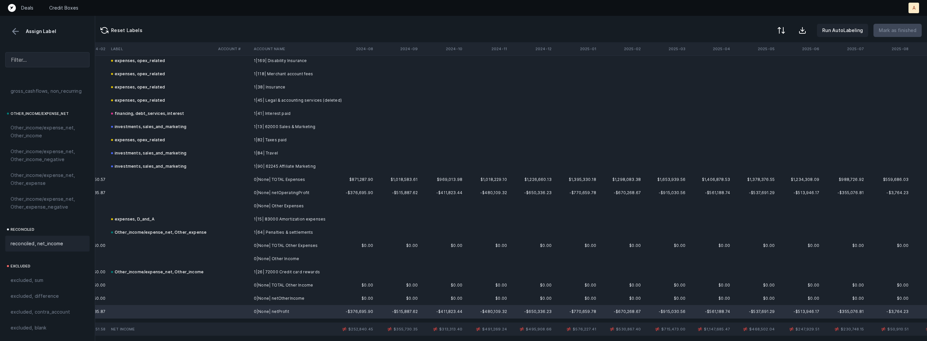
click at [45, 241] on span "reconciled, net_income" at bounding box center [37, 244] width 53 height 8
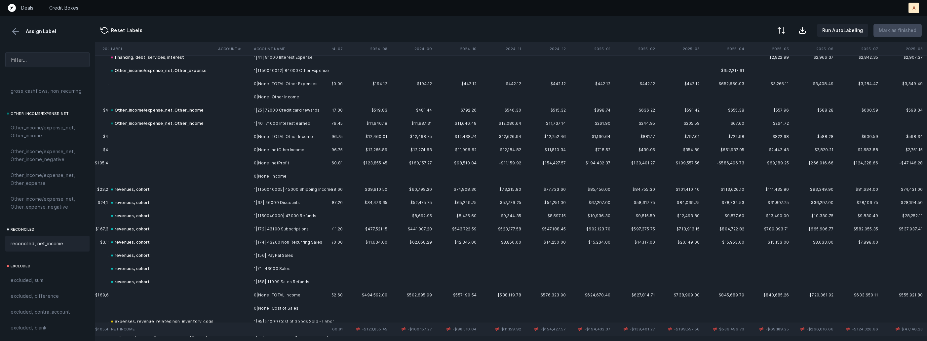
scroll to position [922, 1548]
click at [13, 28] on button at bounding box center [16, 31] width 10 height 10
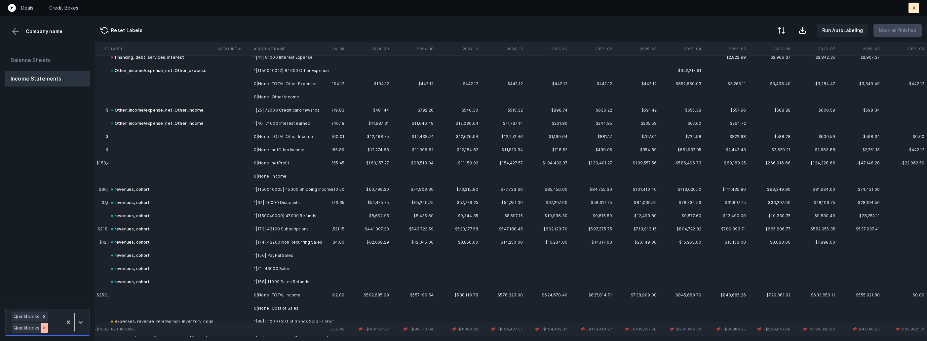
click at [45, 330] on icon at bounding box center [44, 328] width 5 height 5
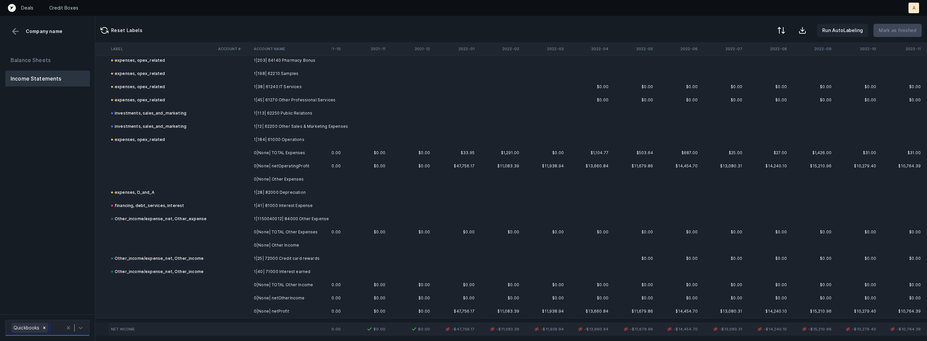
scroll to position [774, 35]
click at [233, 311] on td at bounding box center [233, 311] width 36 height 13
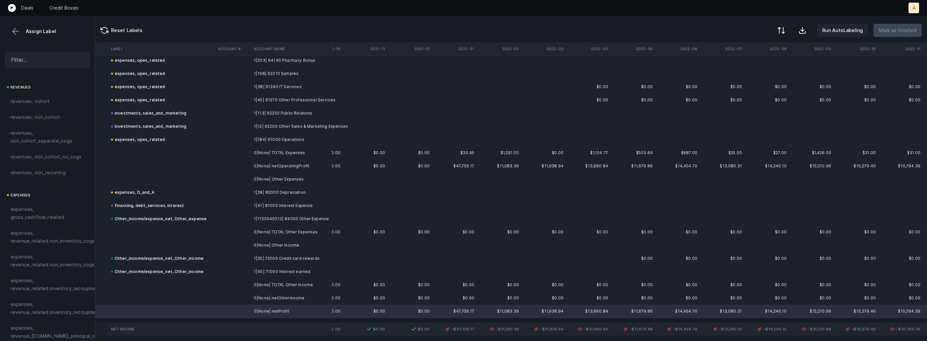
click at [18, 33] on button at bounding box center [16, 31] width 10 height 10
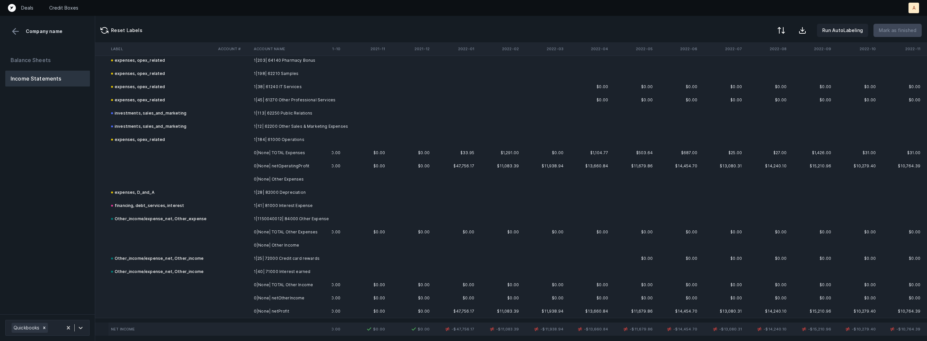
click at [158, 310] on td at bounding box center [161, 311] width 107 height 13
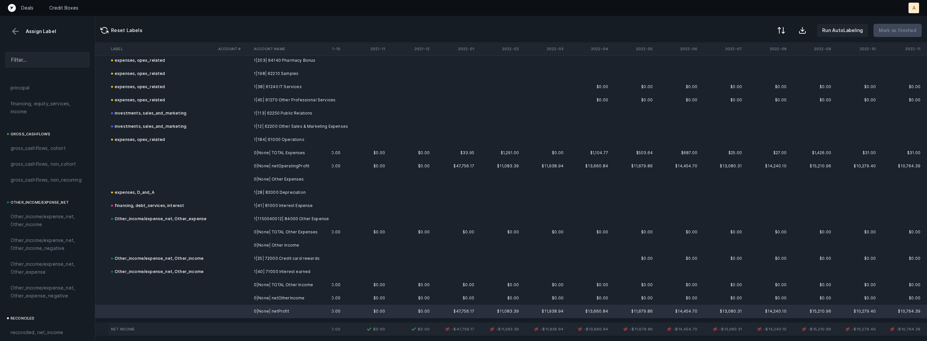
scroll to position [751, 0]
click at [51, 247] on span "reconciled, net_income" at bounding box center [37, 244] width 53 height 8
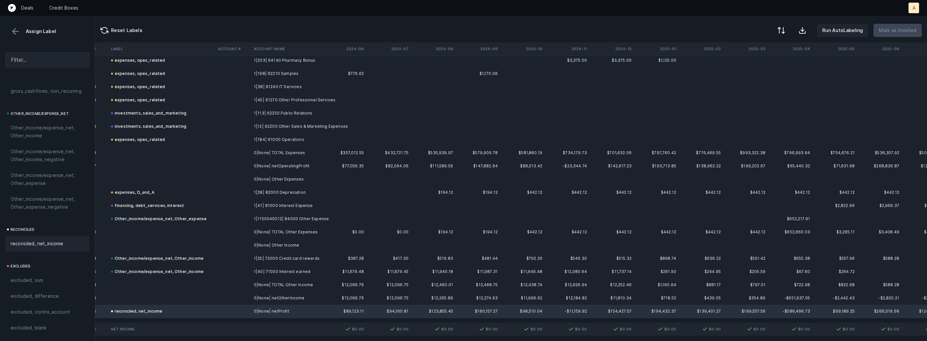
scroll to position [774, 1548]
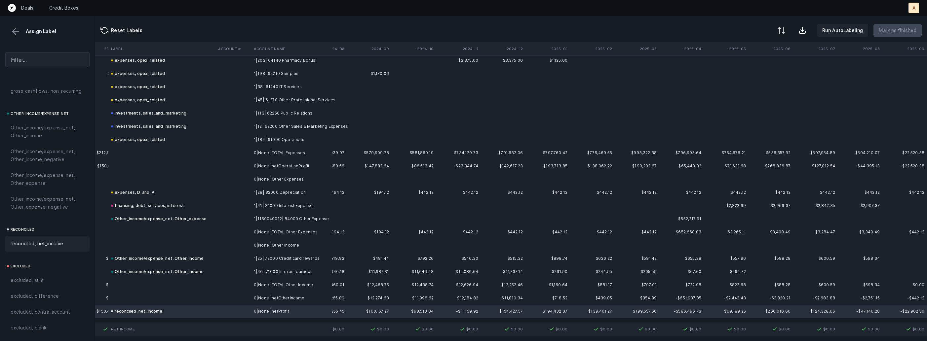
click at [11, 32] on button at bounding box center [16, 31] width 10 height 10
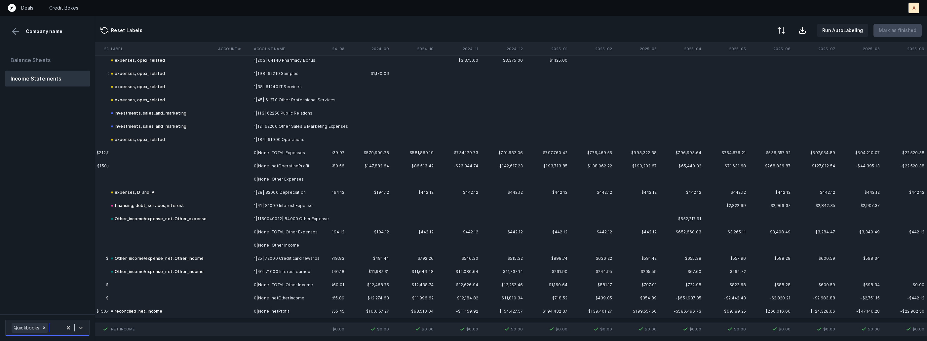
click at [82, 329] on icon at bounding box center [80, 328] width 7 height 7
click at [82, 309] on div "Quickbooks" at bounding box center [47, 309] width 84 height 13
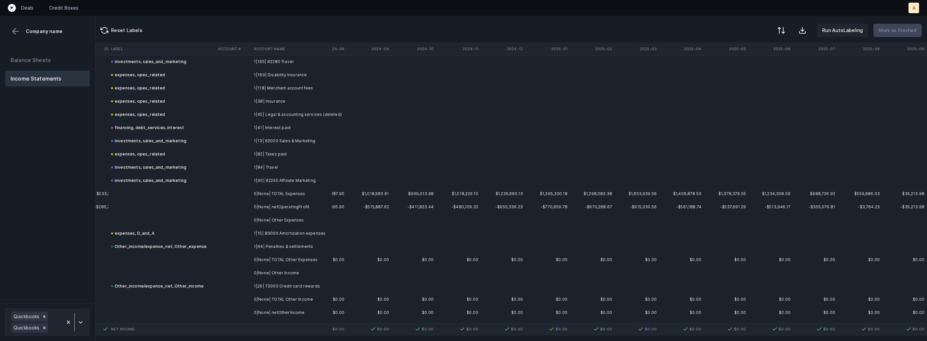
scroll to position [1633, 1548]
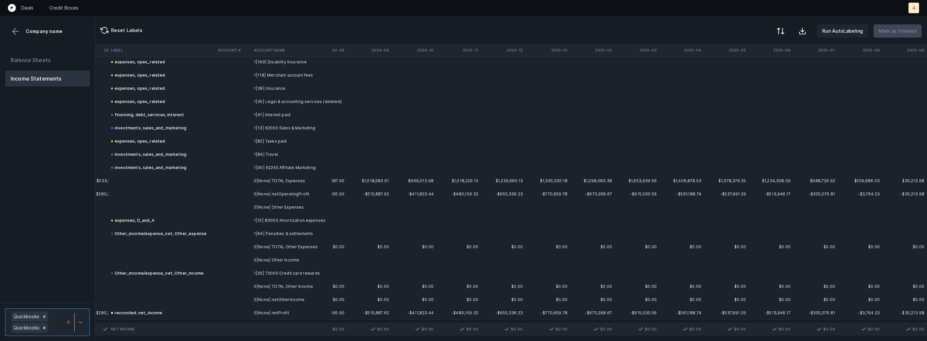
click at [785, 29] on div at bounding box center [781, 31] width 8 height 8
click at [767, 68] on div "By Hum label" at bounding box center [752, 69] width 66 height 13
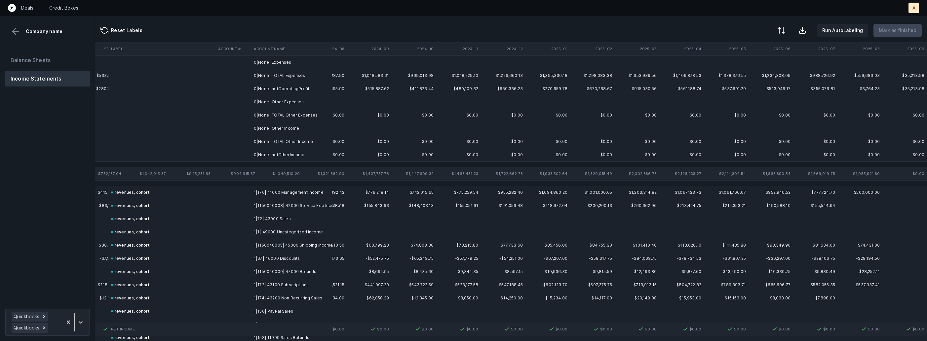
scroll to position [0, 1548]
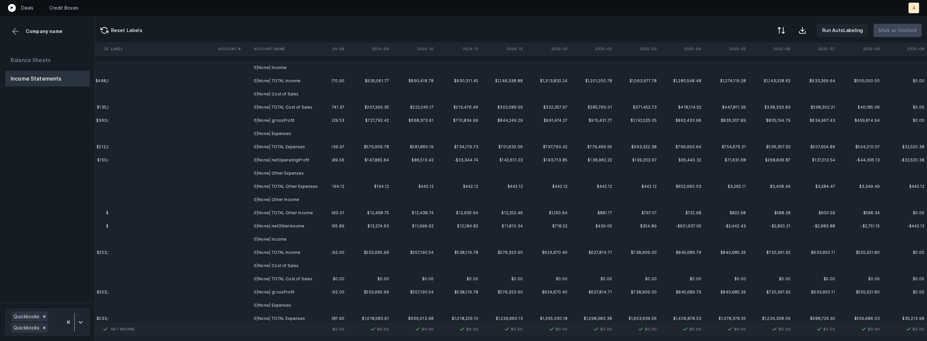
click at [290, 67] on td "0|None| Income" at bounding box center [291, 67] width 81 height 13
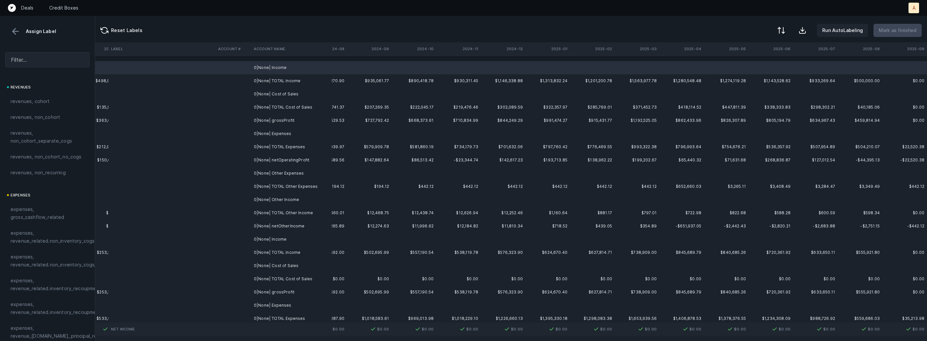
click at [282, 96] on td "0|None| Cost of Sales" at bounding box center [291, 94] width 81 height 13
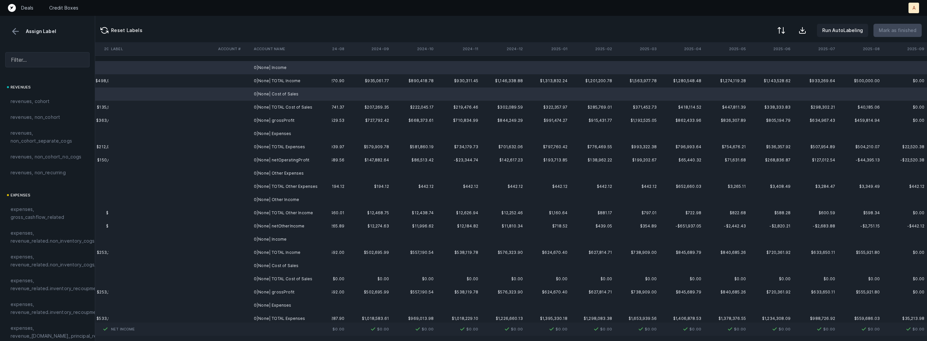
click at [287, 132] on td "0|None| Expenses" at bounding box center [291, 133] width 81 height 13
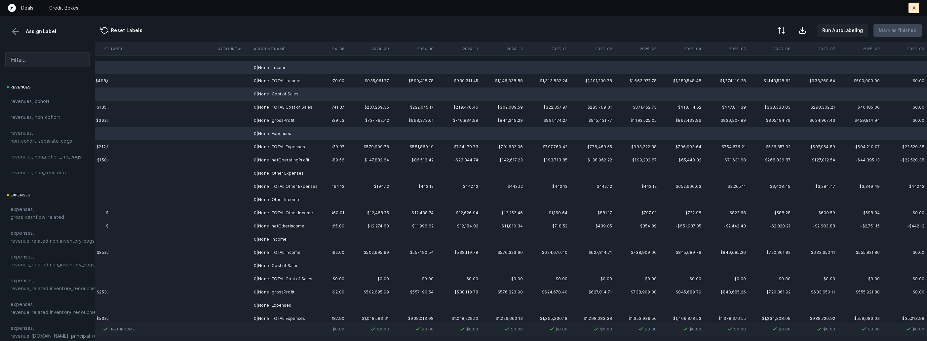
click at [289, 174] on td "0|None| Other Expenses" at bounding box center [291, 173] width 81 height 13
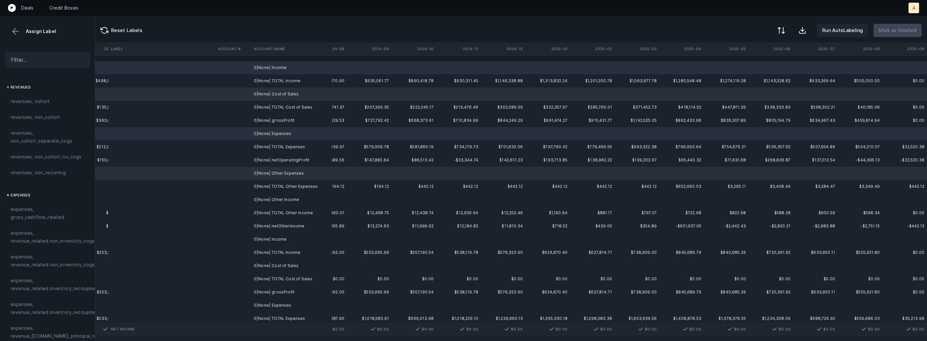
click at [285, 205] on td "0|None| Other Income" at bounding box center [291, 199] width 81 height 13
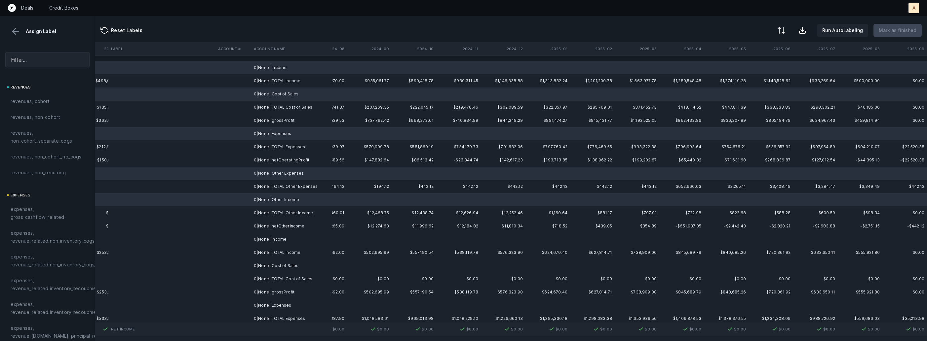
click at [285, 240] on td "0|None| Income" at bounding box center [291, 239] width 81 height 13
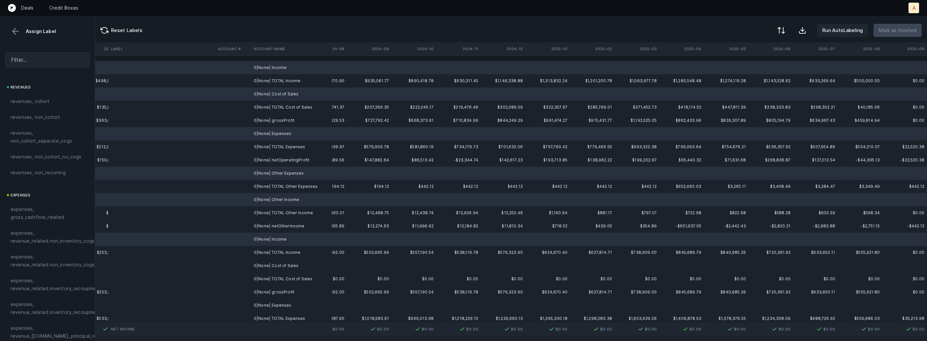
click at [281, 266] on td "0|None| Cost of Sales" at bounding box center [291, 265] width 81 height 13
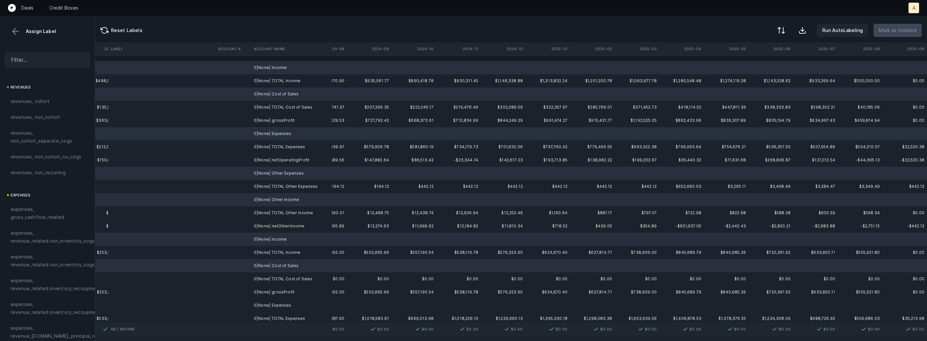
click at [275, 309] on td "0|None| Expenses" at bounding box center [291, 305] width 81 height 13
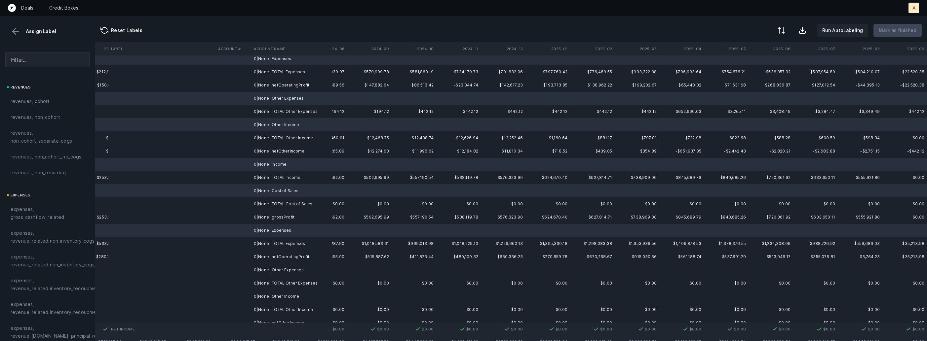
scroll to position [98, 1548]
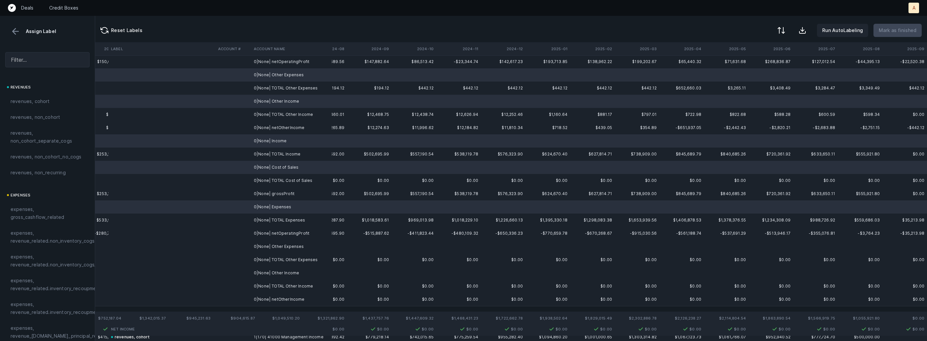
click at [287, 246] on td "0|None| Other Expenses" at bounding box center [291, 246] width 81 height 13
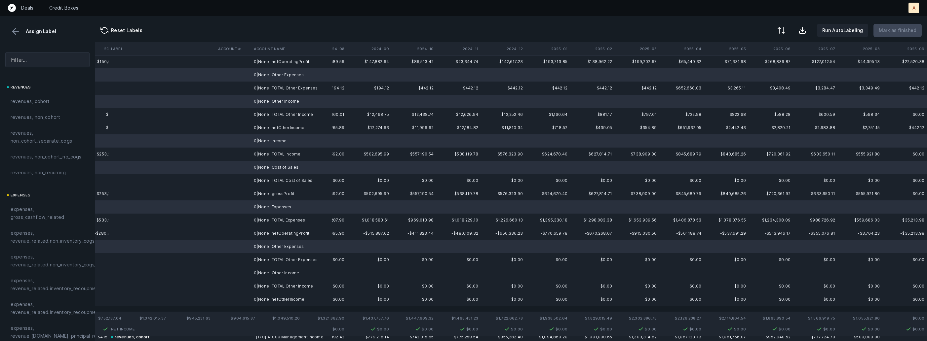
click at [284, 270] on td "0|None| Other Income" at bounding box center [291, 273] width 81 height 13
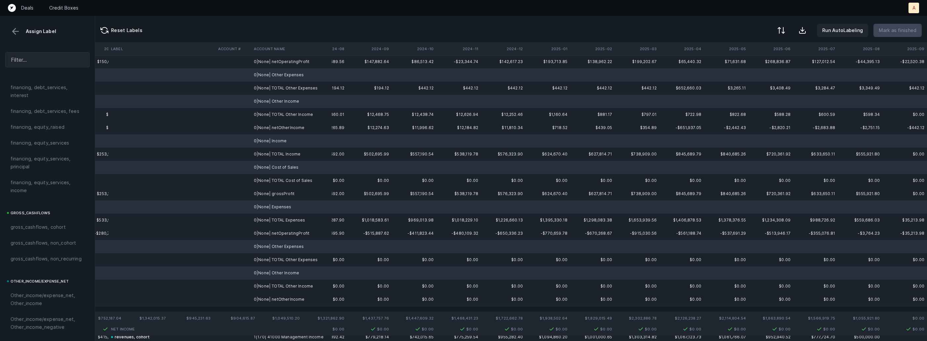
scroll to position [751, 0]
click at [45, 328] on span "excluded, blank" at bounding box center [29, 328] width 36 height 8
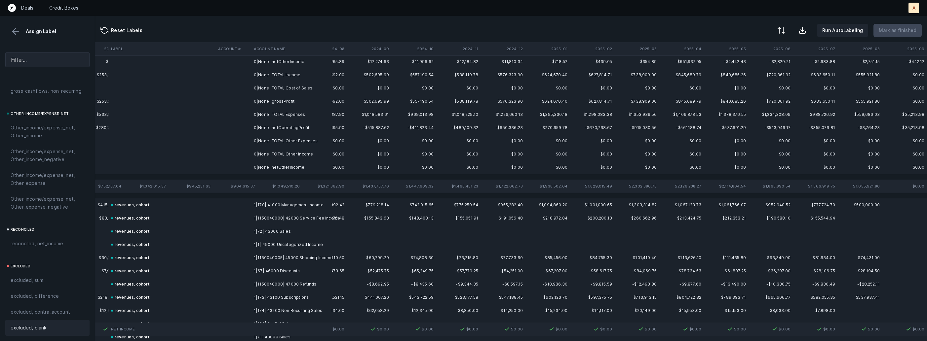
scroll to position [0, 1548]
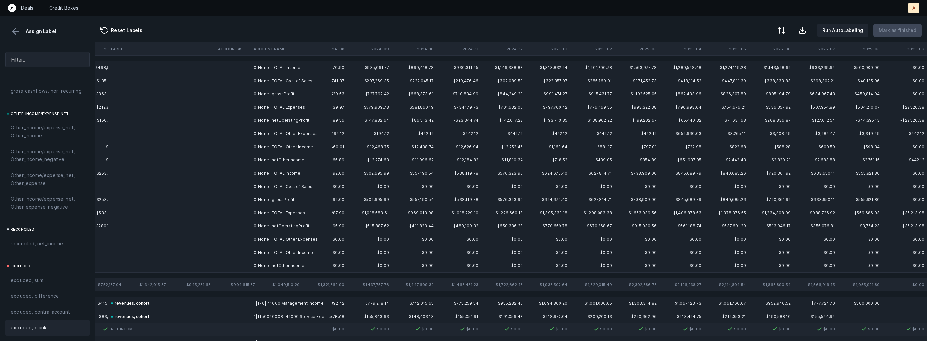
click at [292, 67] on td "0|None| TOTAL Income" at bounding box center [291, 67] width 81 height 13
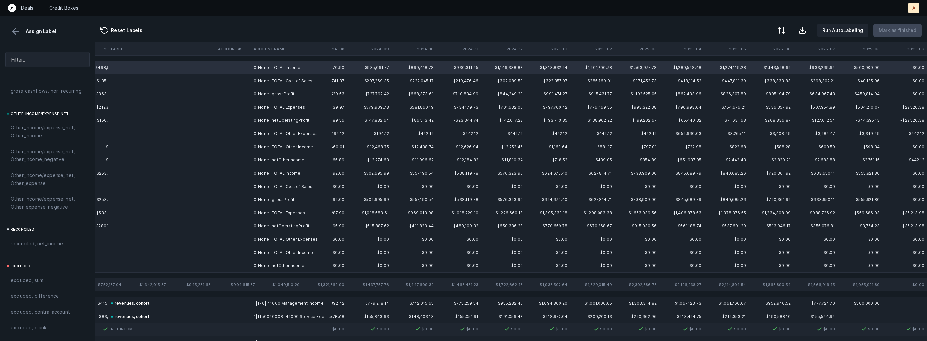
click at [282, 82] on td "0|None| TOTAL Cost of Sales" at bounding box center [291, 80] width 81 height 13
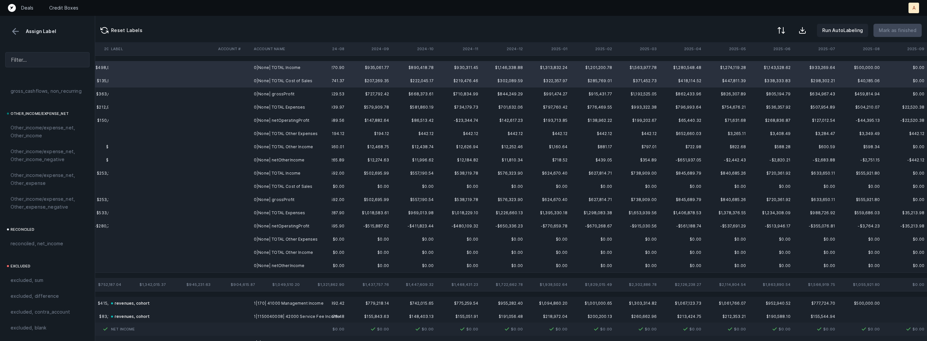
click at [276, 105] on td "0|None| TOTAL Expenses" at bounding box center [291, 107] width 81 height 13
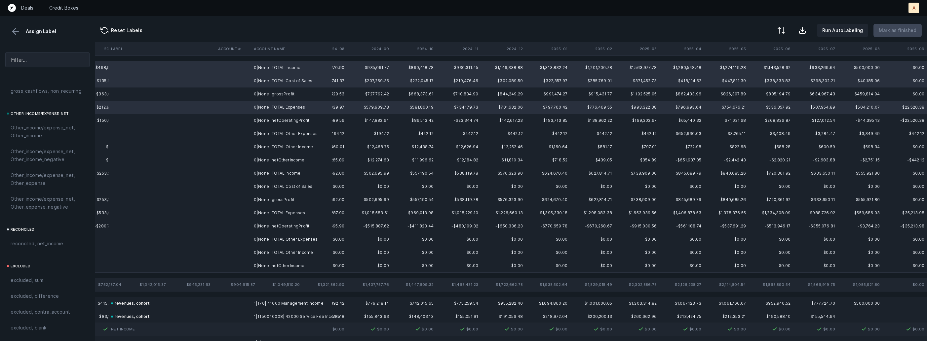
click at [275, 135] on td "0|None| TOTAL Other Expenses" at bounding box center [291, 133] width 81 height 13
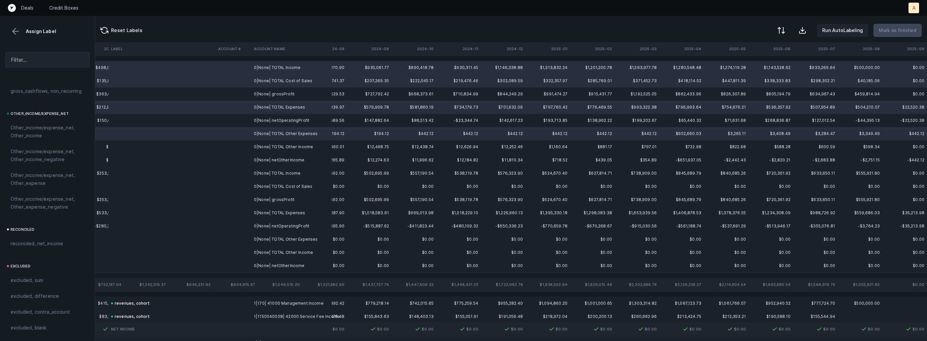
click at [275, 146] on td "0|None| TOTAL Other Income" at bounding box center [291, 146] width 81 height 13
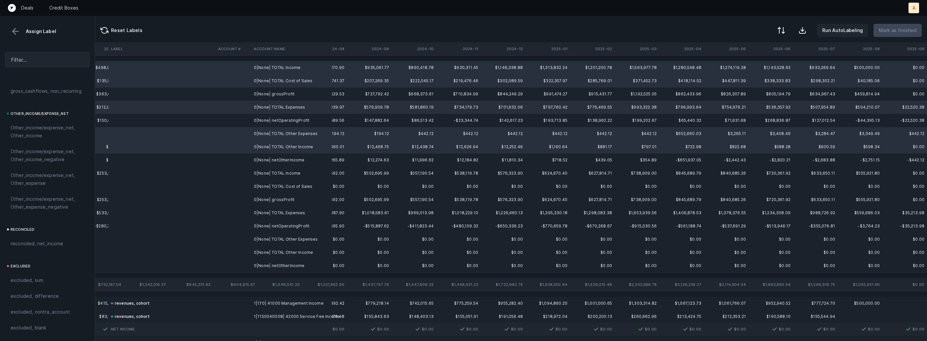
click at [272, 172] on td "0|None| TOTAL Income" at bounding box center [291, 173] width 81 height 13
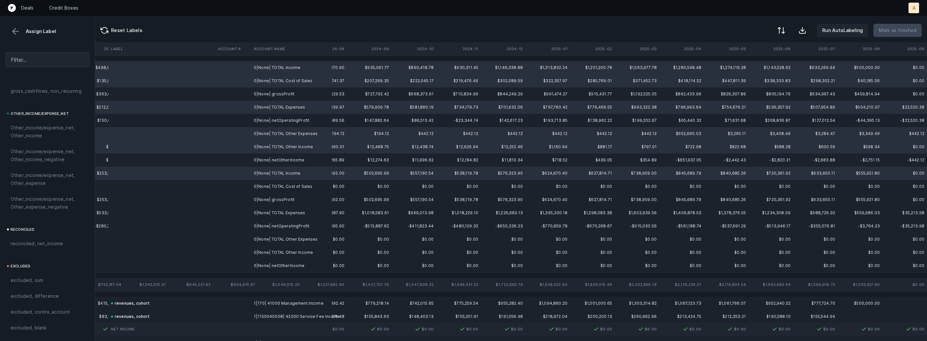
click at [272, 186] on td "0|None| TOTAL Cost of Sales" at bounding box center [291, 186] width 81 height 13
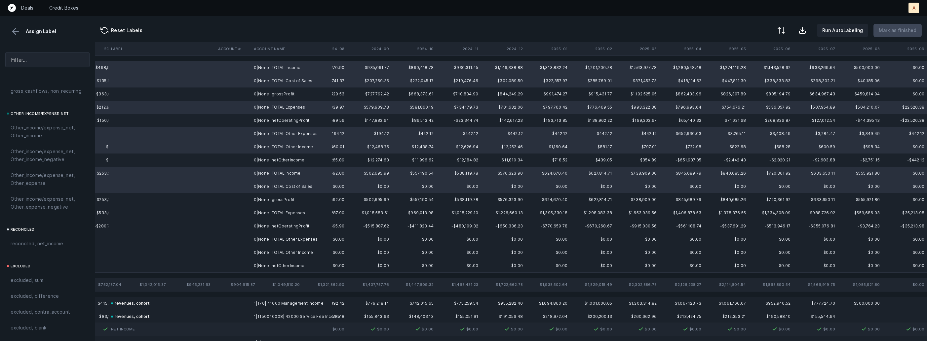
click at [272, 212] on td "0|None| TOTAL Expenses" at bounding box center [291, 213] width 81 height 13
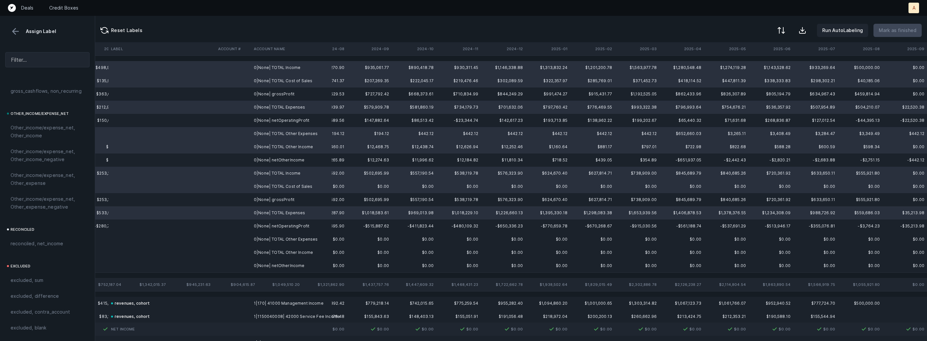
click at [272, 241] on td "0|None| TOTAL Other Expenses" at bounding box center [291, 239] width 81 height 13
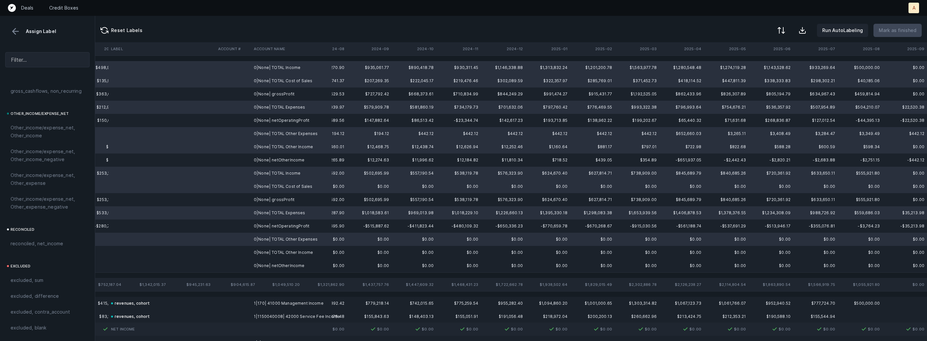
click at [271, 249] on td "0|None| TOTAL Other Income" at bounding box center [291, 252] width 81 height 13
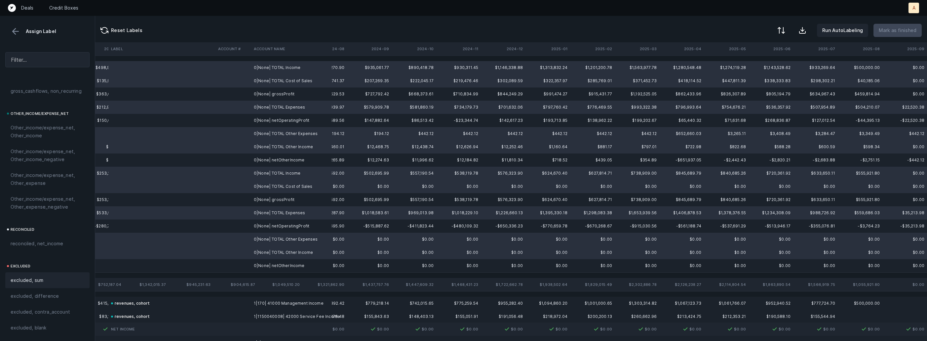
click at [36, 287] on div "excluded, sum" at bounding box center [47, 281] width 84 height 16
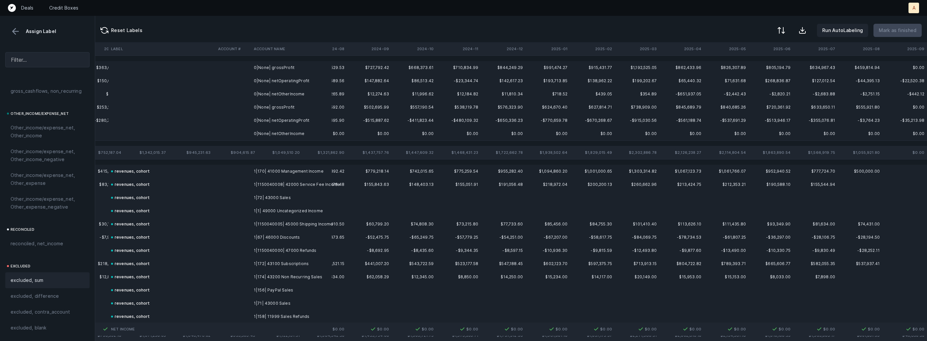
click at [286, 71] on td "0|None| grossProfit" at bounding box center [291, 67] width 81 height 13
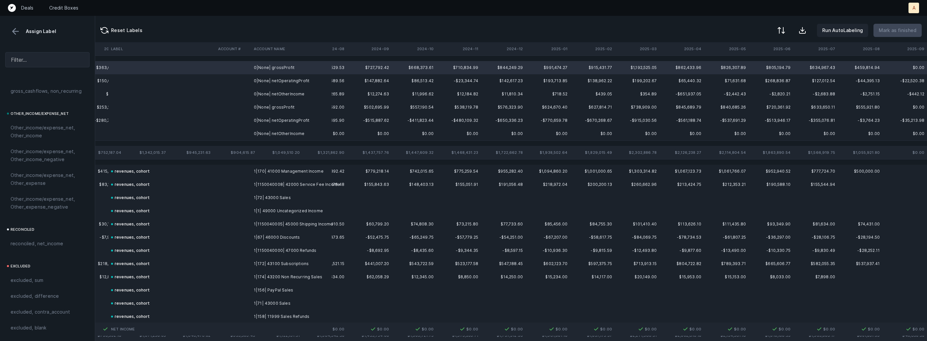
click at [286, 82] on td "0|None| netOperatingProfit" at bounding box center [291, 80] width 81 height 13
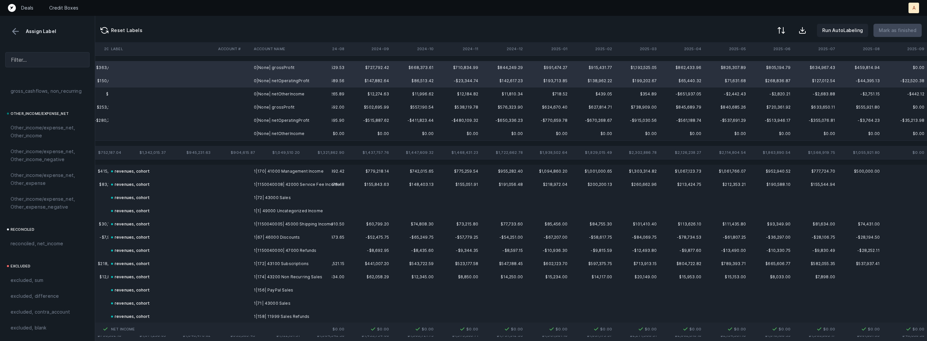
click at [282, 91] on td "0|None| netOtherIncome" at bounding box center [291, 94] width 81 height 13
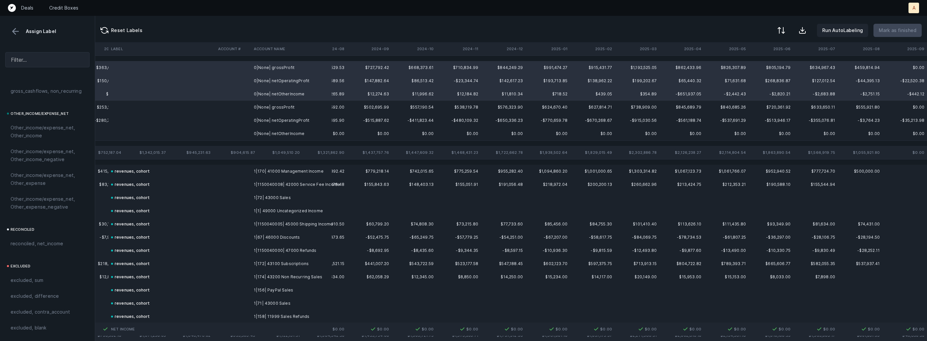
click at [280, 106] on td "0|None| grossProfit" at bounding box center [291, 107] width 81 height 13
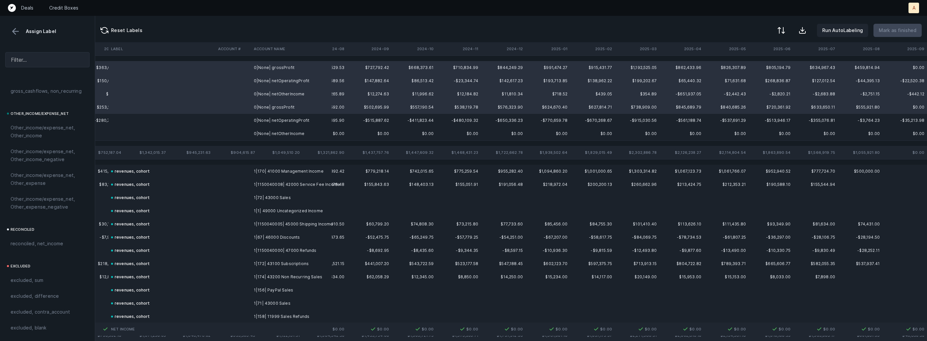
click at [279, 118] on td "0|None| netOperatingProfit" at bounding box center [291, 120] width 81 height 13
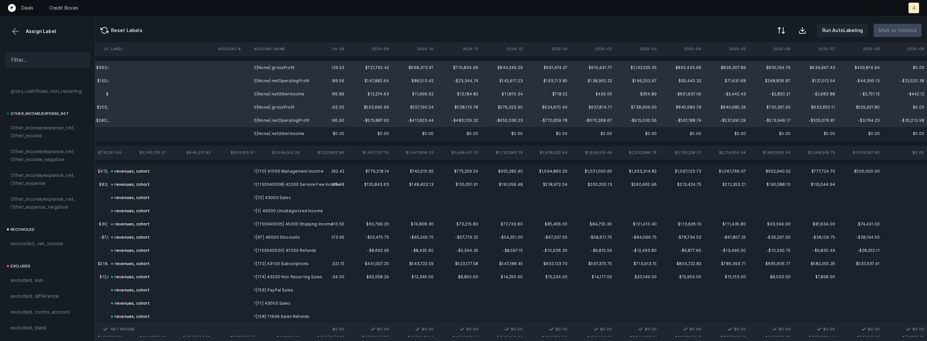
click at [276, 130] on td "0|None| netOtherIncome" at bounding box center [291, 133] width 81 height 13
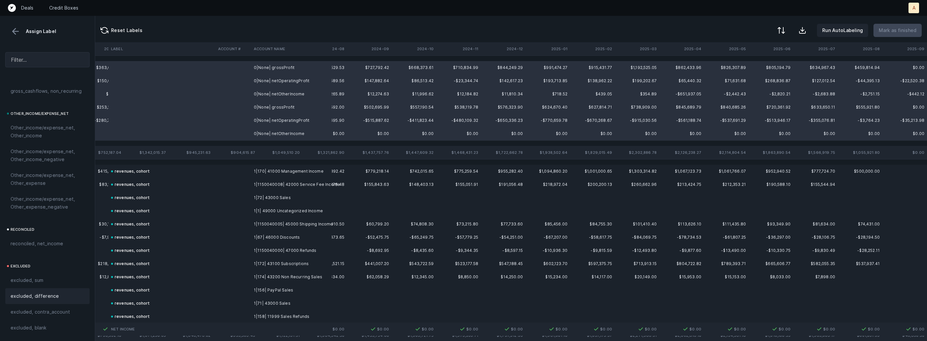
click at [52, 295] on span "excluded, difference" at bounding box center [35, 296] width 48 height 8
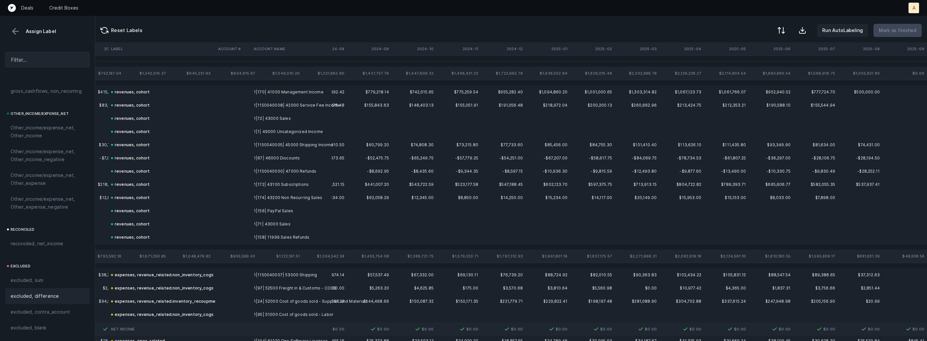
click at [13, 32] on button at bounding box center [16, 31] width 10 height 10
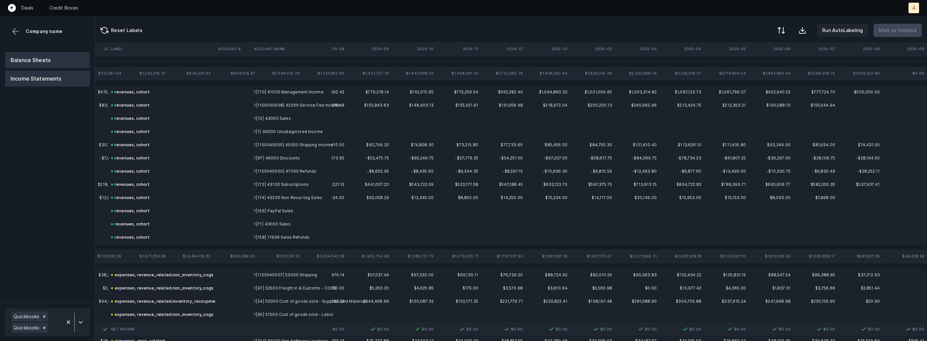
click at [34, 64] on button "Balance Sheets" at bounding box center [47, 60] width 85 height 16
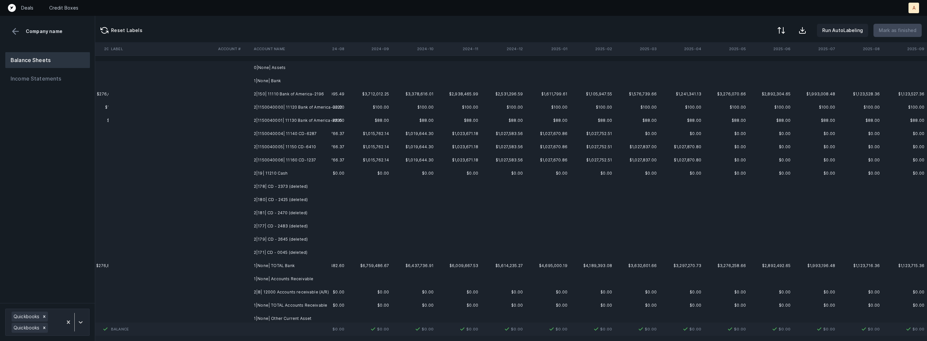
click at [298, 94] on td "2|150| 11110 Bank of America-2196" at bounding box center [291, 94] width 81 height 13
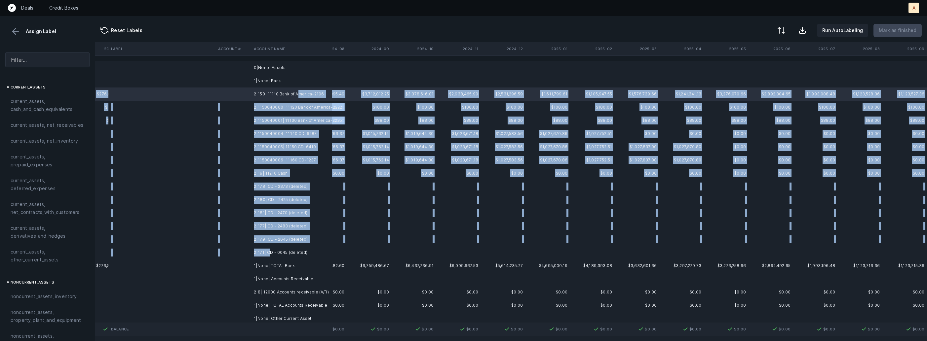
click at [269, 256] on td "2|171| CD - 0045 (deleted)" at bounding box center [291, 252] width 81 height 13
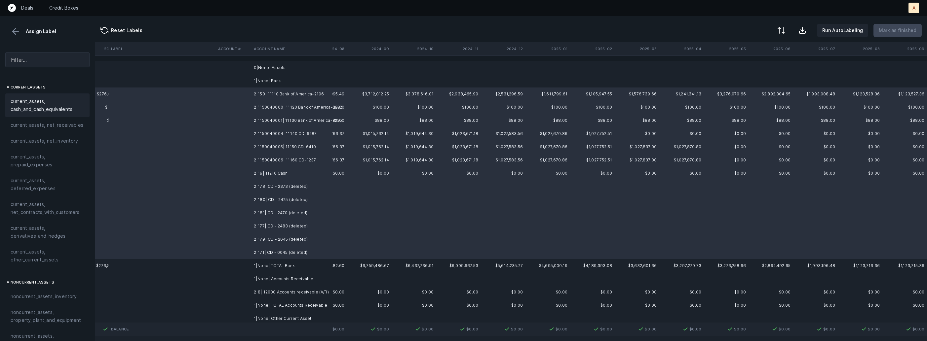
click at [55, 103] on span "current_assets, cash_and_cash_equivalents" at bounding box center [48, 105] width 74 height 16
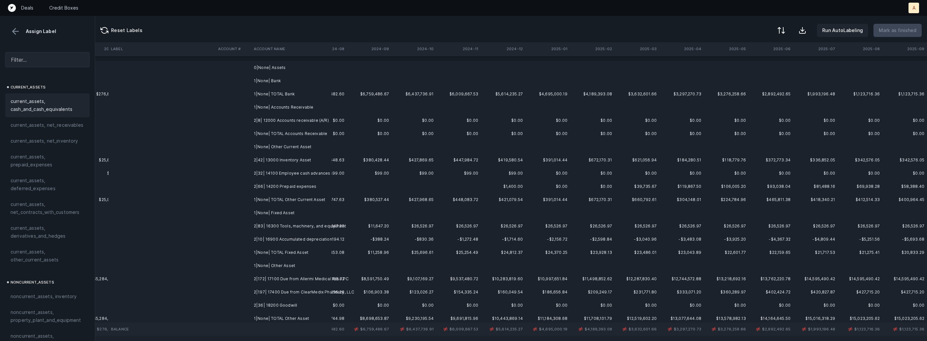
click at [252, 116] on td "2|8| 12000 Accounts receivable (A/R)" at bounding box center [291, 120] width 81 height 13
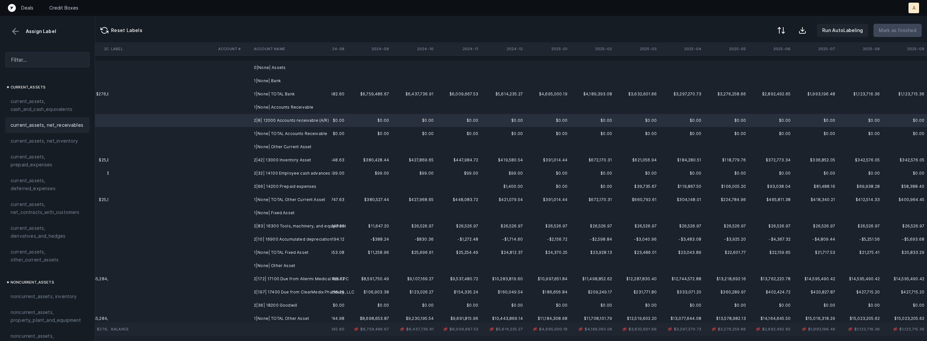
click at [71, 127] on span "current_assets, net_receivables" at bounding box center [47, 125] width 73 height 8
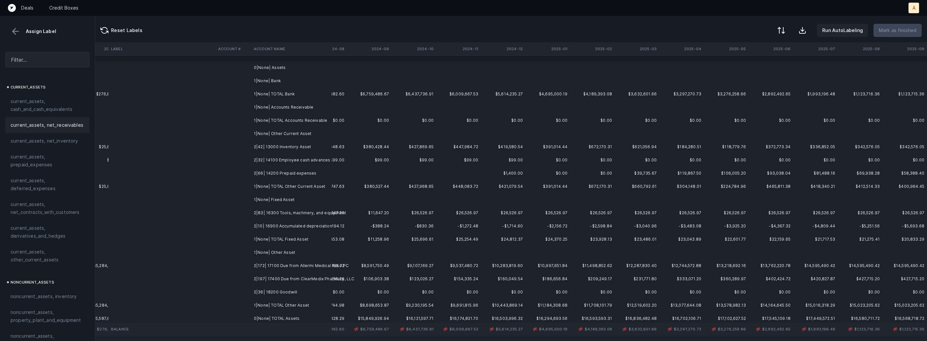
click at [266, 147] on td "2|42| 13000 Inventory Asset" at bounding box center [291, 146] width 81 height 13
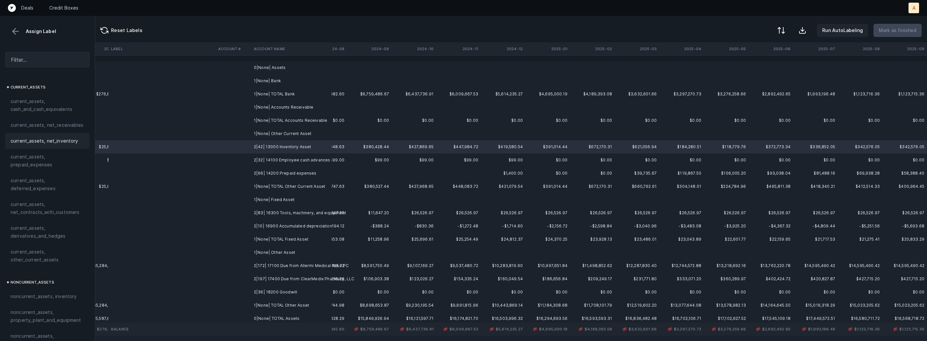
click at [66, 144] on span "current_assets, net_inventory" at bounding box center [45, 141] width 68 height 8
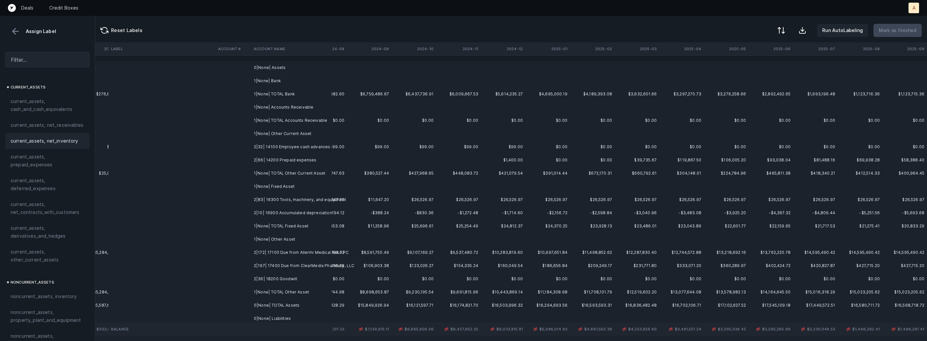
click at [273, 145] on td "2|32| 14100 Employee cash advances" at bounding box center [291, 146] width 81 height 13
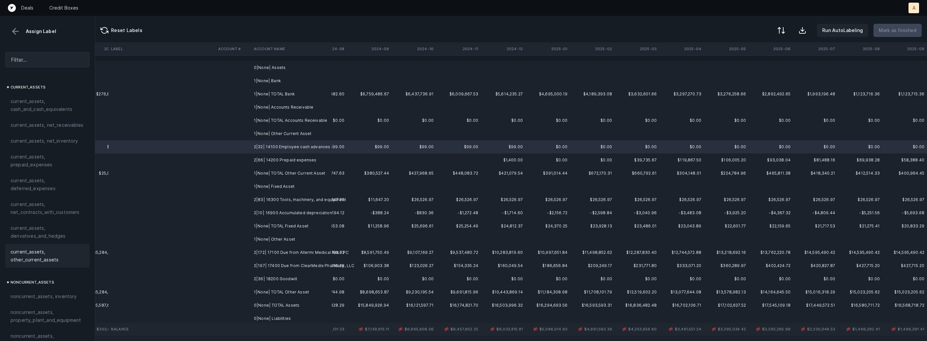
click at [45, 249] on span "current_assets, other_current_assets" at bounding box center [48, 256] width 74 height 16
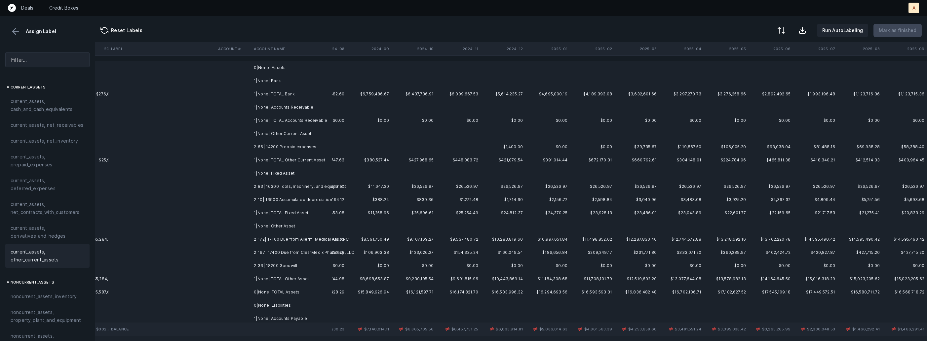
click at [296, 148] on td "2|66| 14200 Prepaid expenses" at bounding box center [291, 146] width 81 height 13
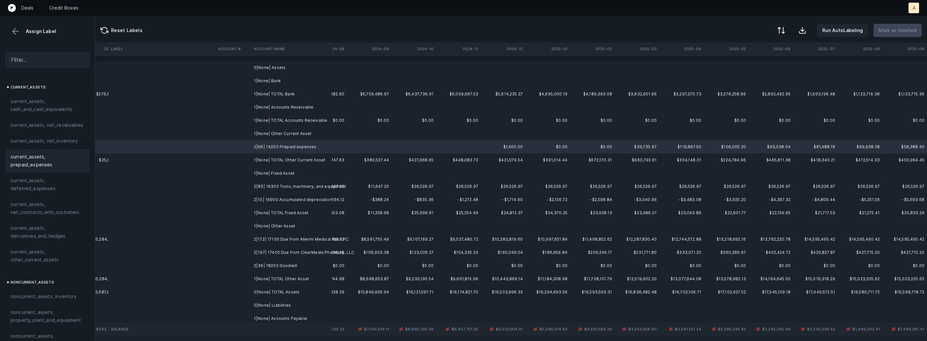
click at [23, 159] on span "current_assets, prepaid_expenses" at bounding box center [48, 161] width 74 height 16
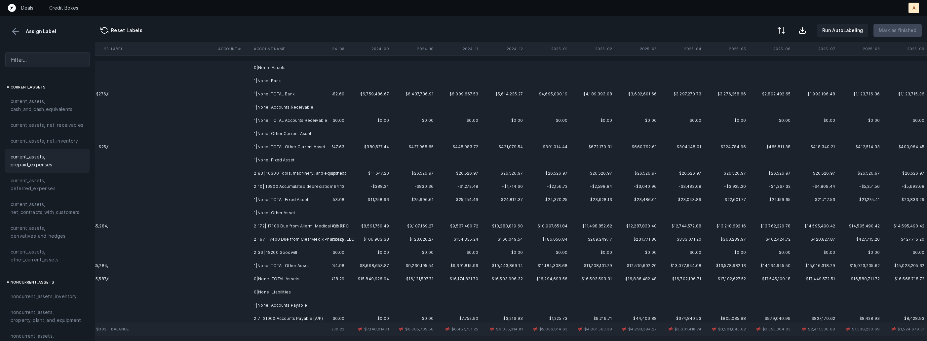
click at [282, 175] on td "2|83| 16300 Tools, machinery, and equipment" at bounding box center [291, 173] width 81 height 13
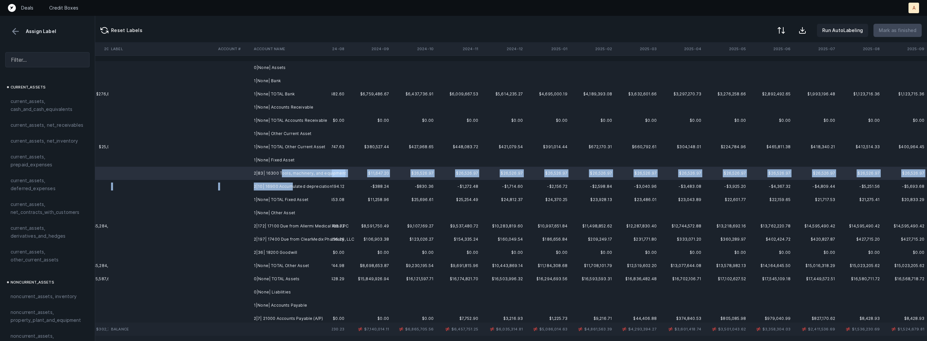
click at [290, 188] on td "2|10| 16900 Accumulated depreciation" at bounding box center [291, 186] width 81 height 13
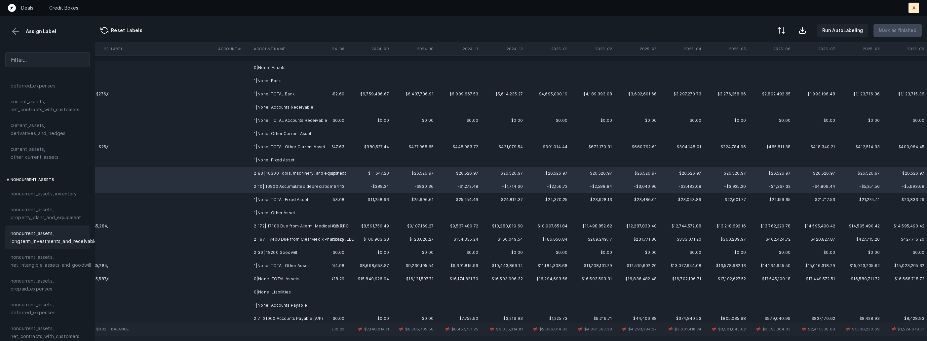
scroll to position [123, 0]
click at [34, 201] on span "noncurrent_assets, property_plant_and_equipment" at bounding box center [48, 193] width 74 height 16
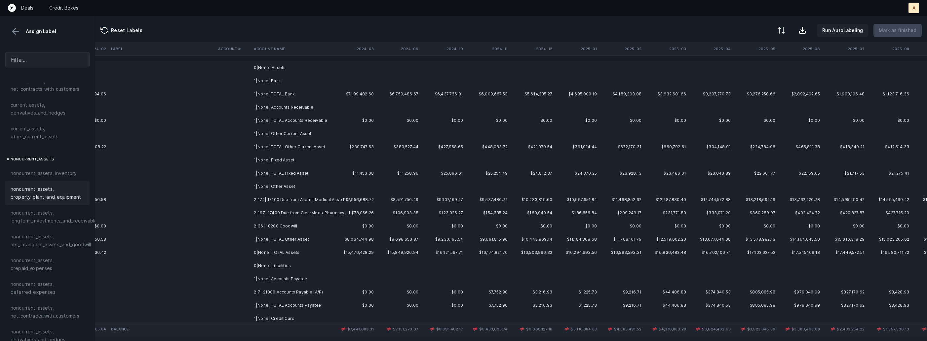
scroll to position [0, 1518]
click at [256, 199] on td "2|172| 17100 Due from Allermi Medical Asso PC" at bounding box center [291, 199] width 81 height 13
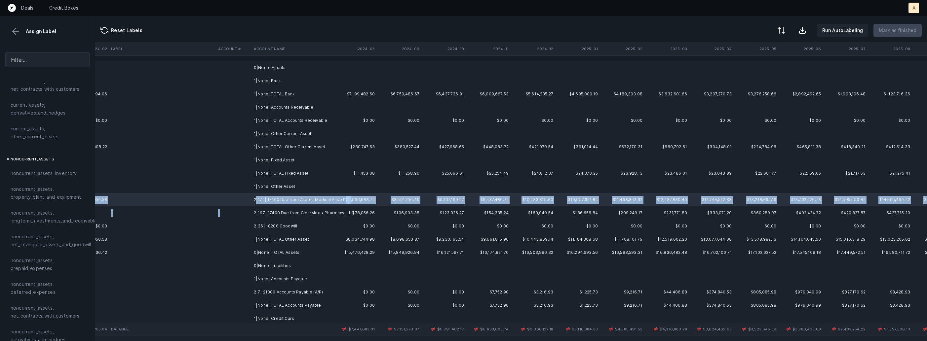
click at [251, 213] on td "2|197| 17400 Due from ClearMedix Pharmacy, LLC" at bounding box center [291, 213] width 81 height 13
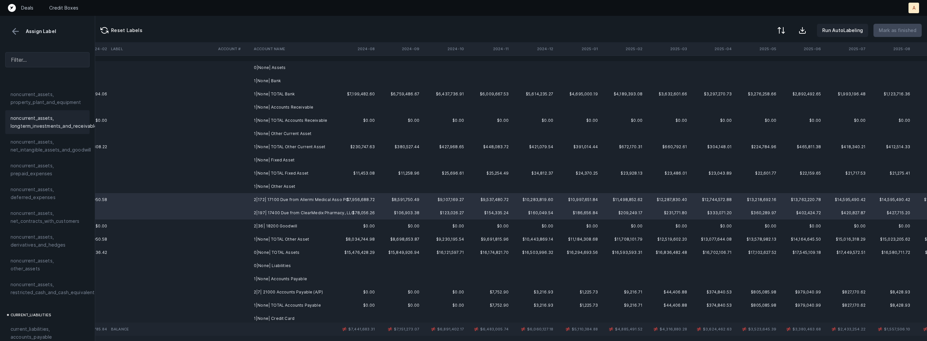
scroll to position [220, 0]
click at [37, 260] on span "noncurrent_assets, other_assets" at bounding box center [48, 263] width 74 height 16
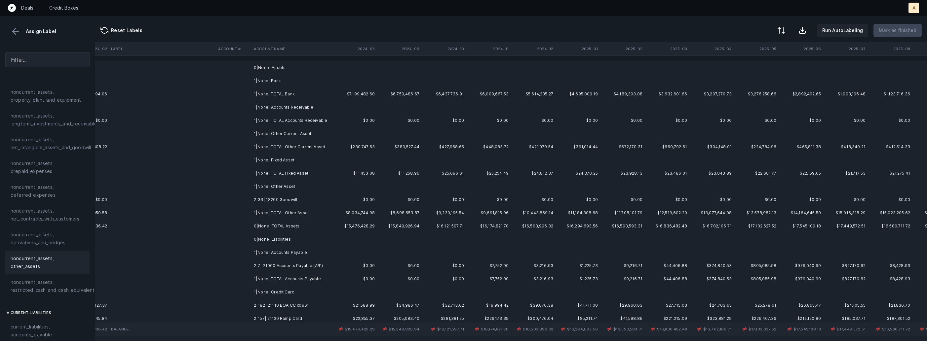
click at [265, 201] on td "2|36| 18200 Goodwill" at bounding box center [291, 199] width 81 height 13
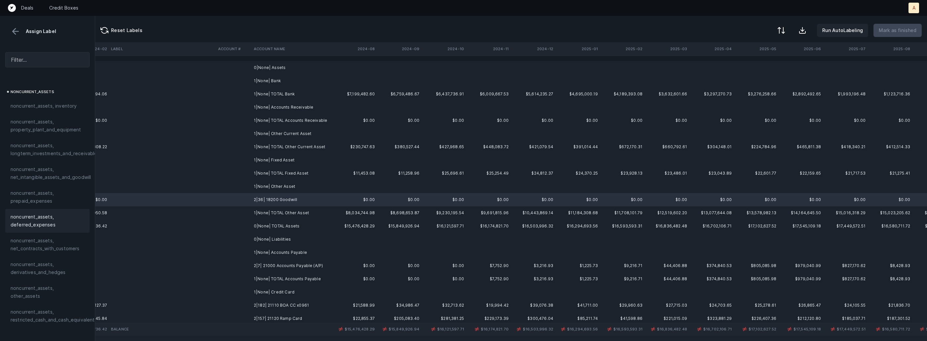
scroll to position [187, 0]
click at [53, 181] on span "noncurrent_assets, net_intangible_assets_and_goodwill" at bounding box center [51, 177] width 80 height 16
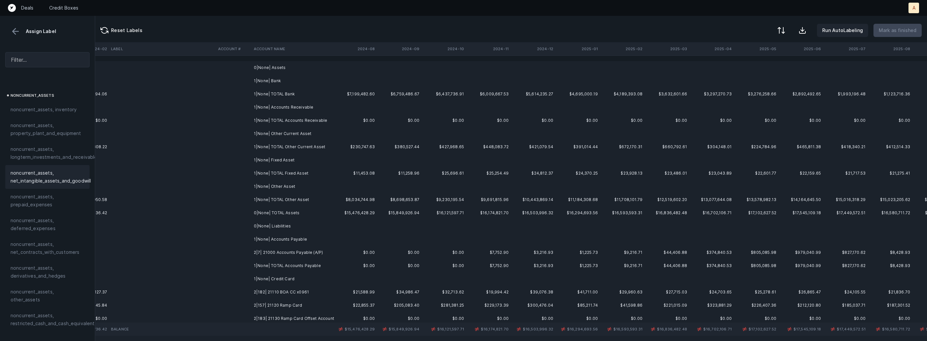
scroll to position [60, 1518]
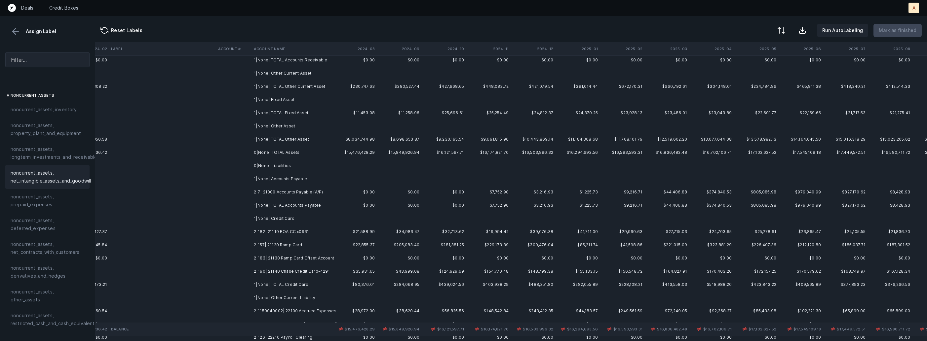
click at [268, 192] on td "2|7| 21000 Accounts Payable (A/P)" at bounding box center [291, 192] width 81 height 13
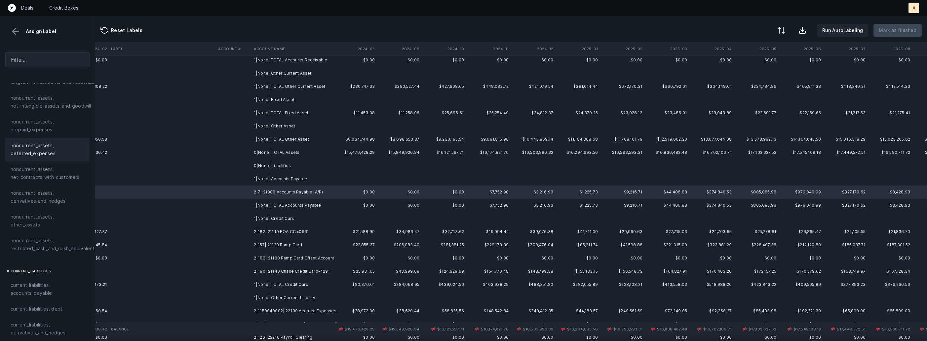
scroll to position [374, 0]
click at [57, 176] on span "current_liabilities, accounts_payable" at bounding box center [48, 177] width 74 height 16
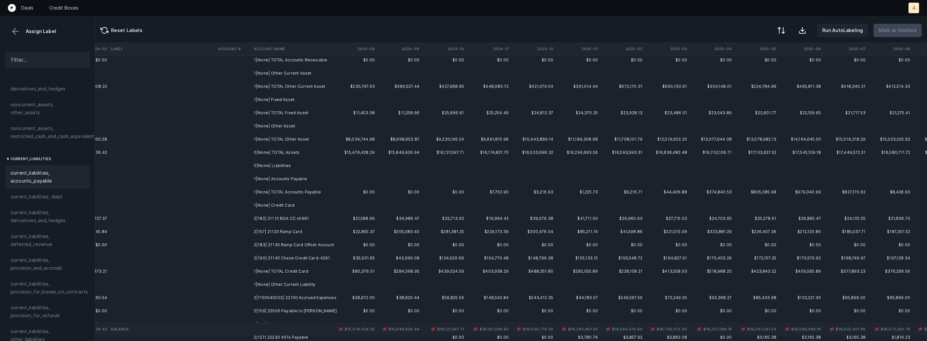
click at [290, 216] on td "2|182| 21110 BOA CC x0961" at bounding box center [291, 218] width 81 height 13
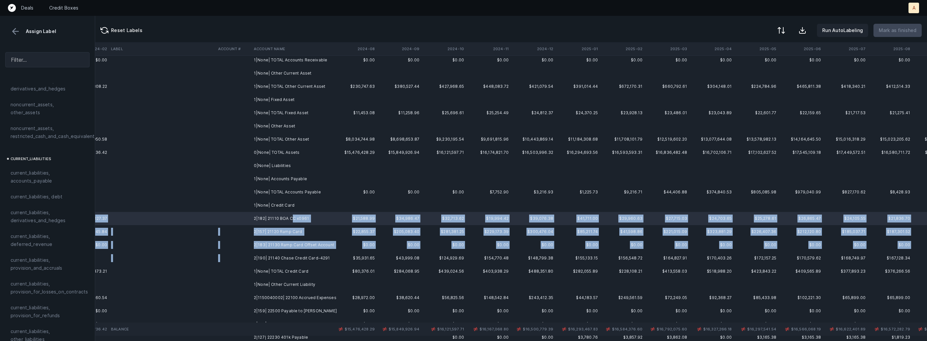
click at [277, 254] on td "2|190| 21140 Chase Credit Card-4291" at bounding box center [291, 258] width 81 height 13
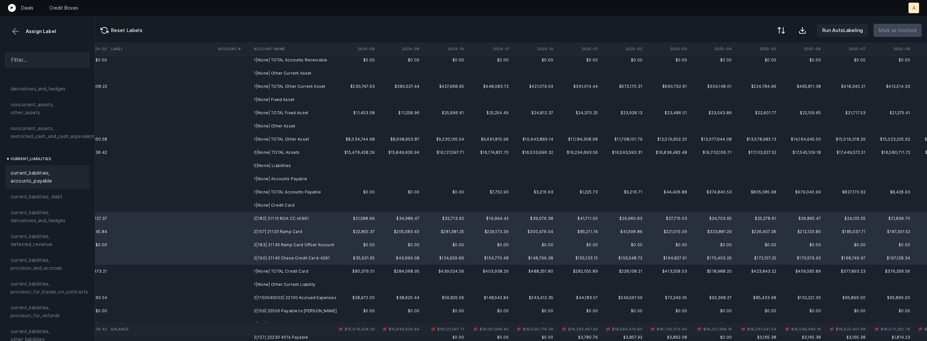
click at [39, 169] on span "current_liabilities, accounts_payable" at bounding box center [48, 177] width 74 height 16
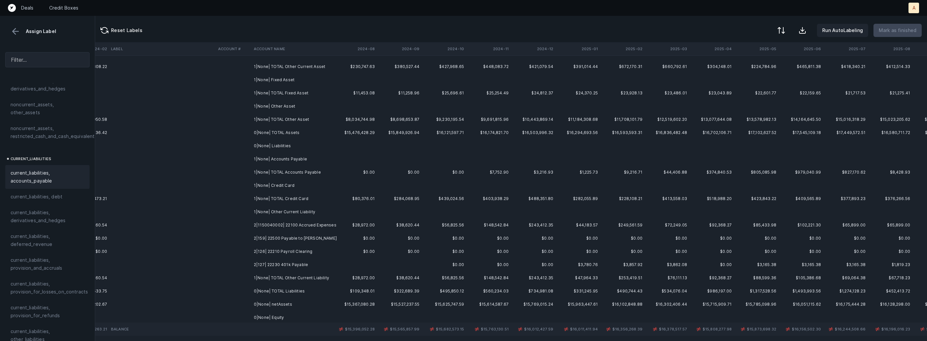
scroll to position [83, 1518]
click at [297, 223] on td "2|1150040002| 22100 Accrued Expenses" at bounding box center [291, 222] width 81 height 13
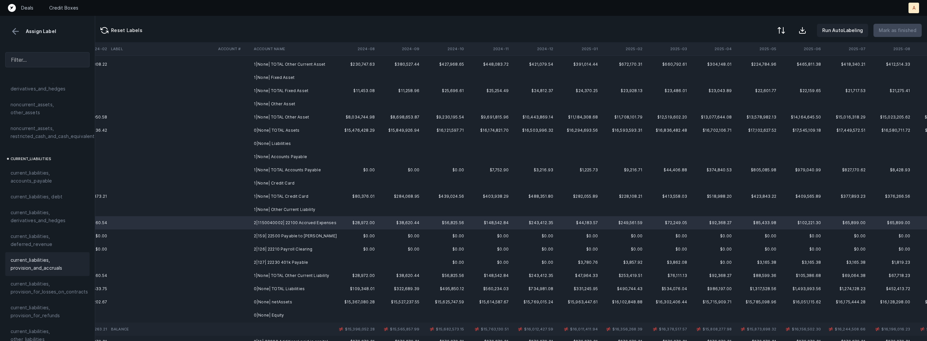
click at [37, 252] on div "current_liabilities, provision_and_accruals" at bounding box center [47, 264] width 84 height 24
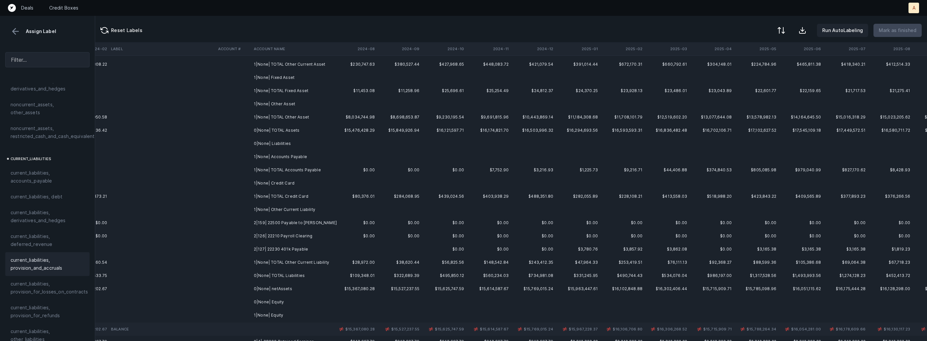
click at [311, 224] on td "2|159| 22500 Payable to [PERSON_NAME]" at bounding box center [291, 222] width 81 height 13
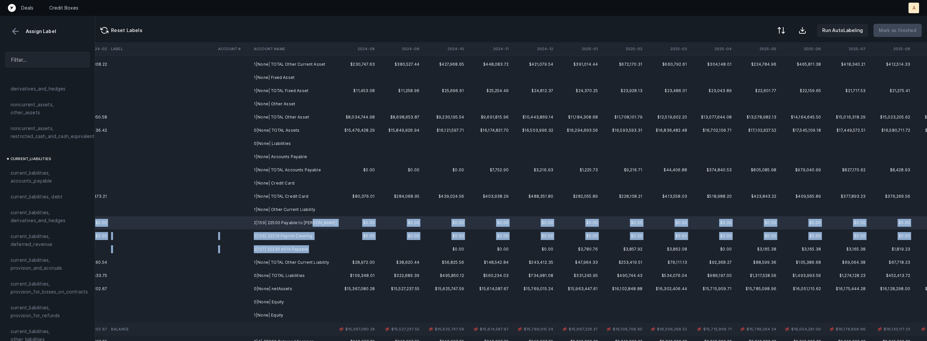
click at [288, 253] on td "2|127| 22230 401k Payable" at bounding box center [291, 249] width 81 height 13
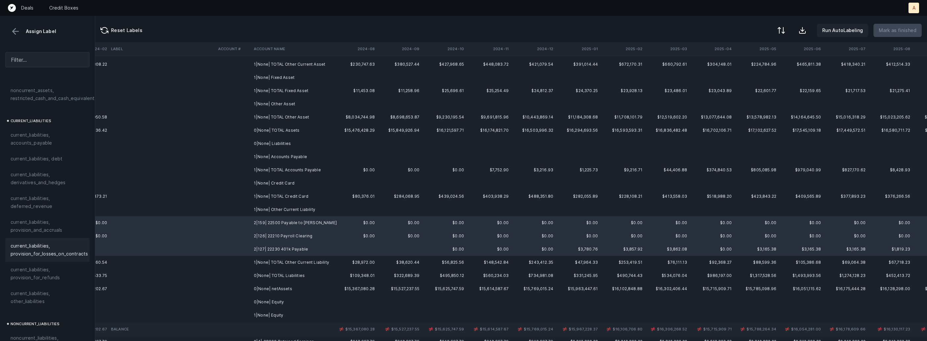
scroll to position [420, 0]
click at [34, 286] on span "current_liabilities, other_liabilities" at bounding box center [48, 290] width 74 height 16
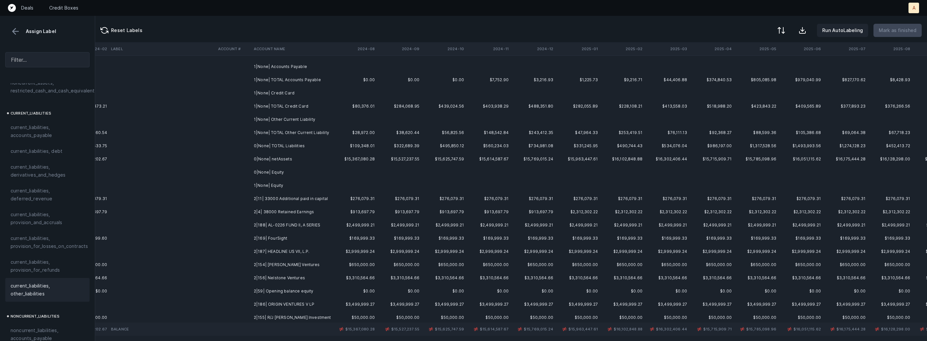
scroll to position [192, 1518]
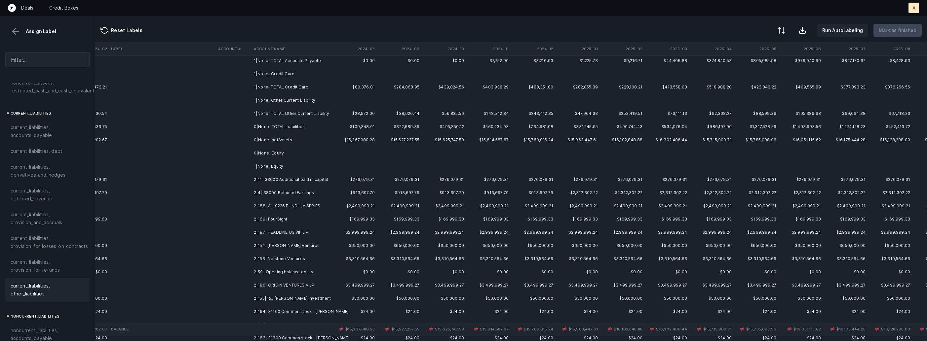
click at [295, 178] on td "2|11| 33000 Additional paid in capital" at bounding box center [291, 179] width 81 height 13
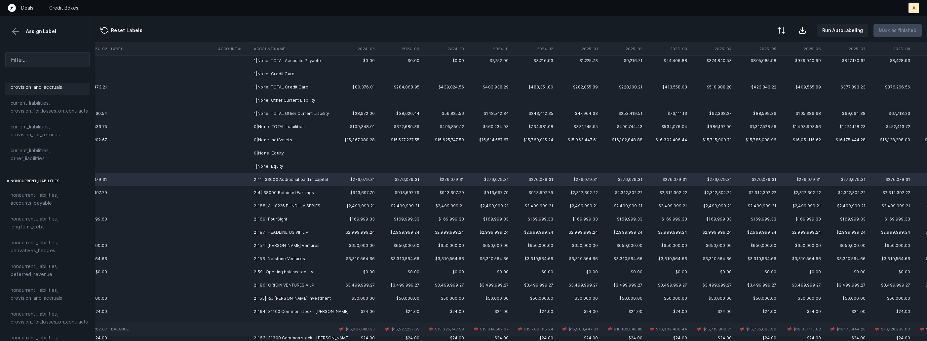
scroll to position [727, 0]
click at [38, 231] on span "equity, paid_in_capital" at bounding box center [36, 235] width 50 height 8
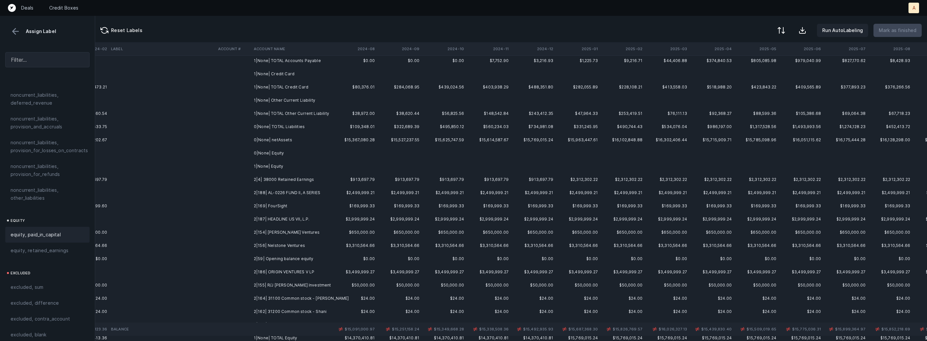
click at [263, 181] on td "2|4| 38000 Retained Earnings" at bounding box center [291, 179] width 81 height 13
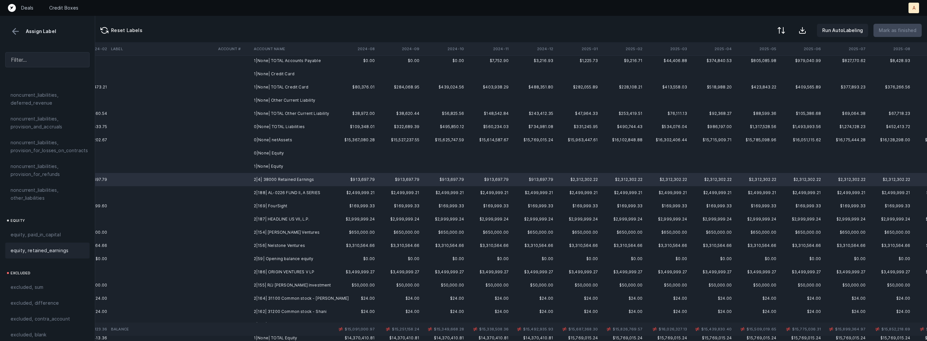
click at [55, 249] on div "equity, retained_earnings" at bounding box center [47, 251] width 84 height 16
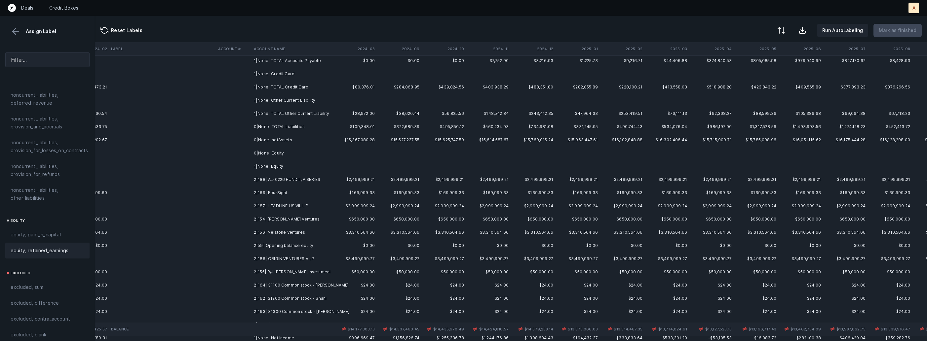
click at [306, 181] on td "2|188| AL-0226 FUND II, A SERIES" at bounding box center [291, 179] width 81 height 13
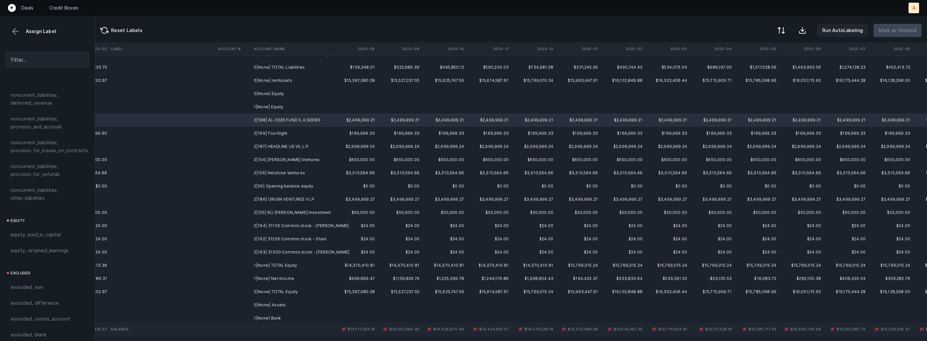
scroll to position [261, 1518]
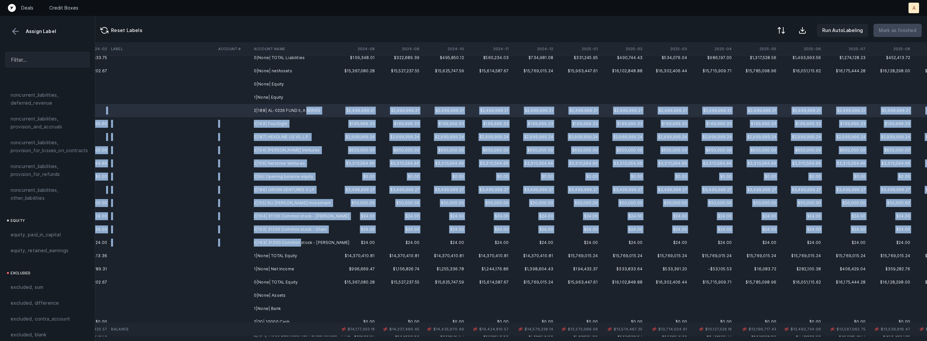
click at [299, 242] on td "2|163| 31300 Common stock - [PERSON_NAME]" at bounding box center [291, 242] width 81 height 13
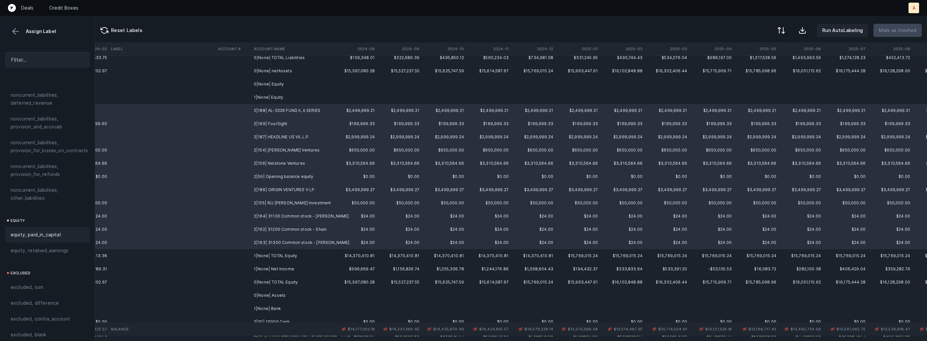
click at [59, 231] on span "equity, paid_in_capital" at bounding box center [36, 235] width 50 height 8
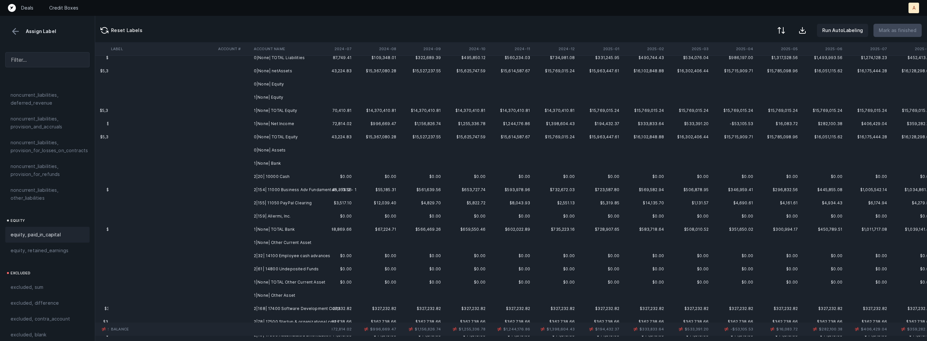
scroll to position [261, 1489]
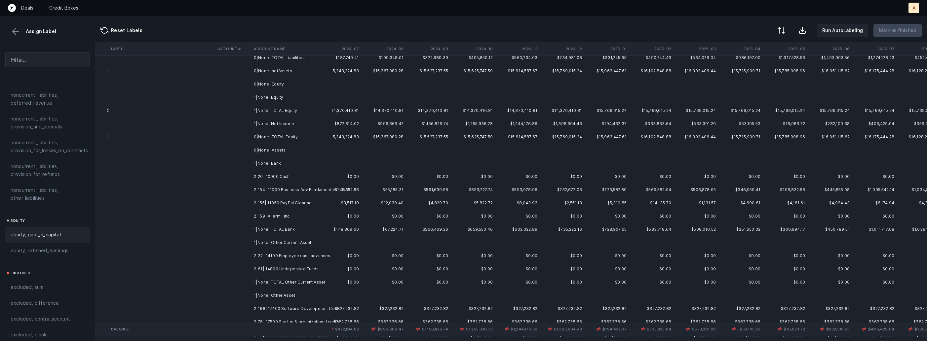
click at [13, 34] on button at bounding box center [16, 31] width 10 height 10
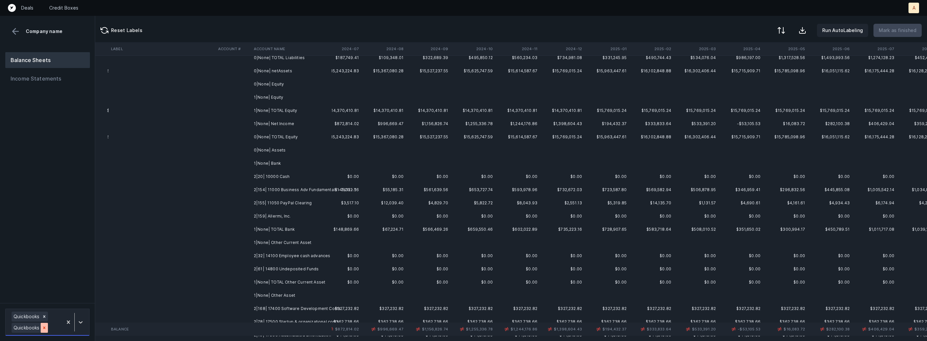
click at [42, 325] on div at bounding box center [44, 328] width 7 height 10
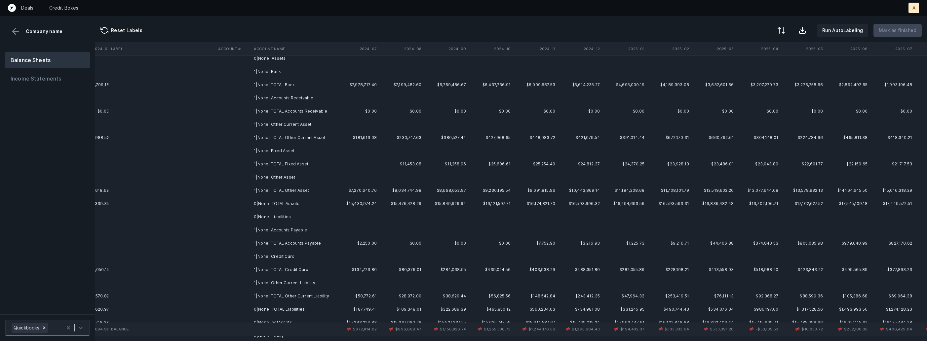
scroll to position [0, 1471]
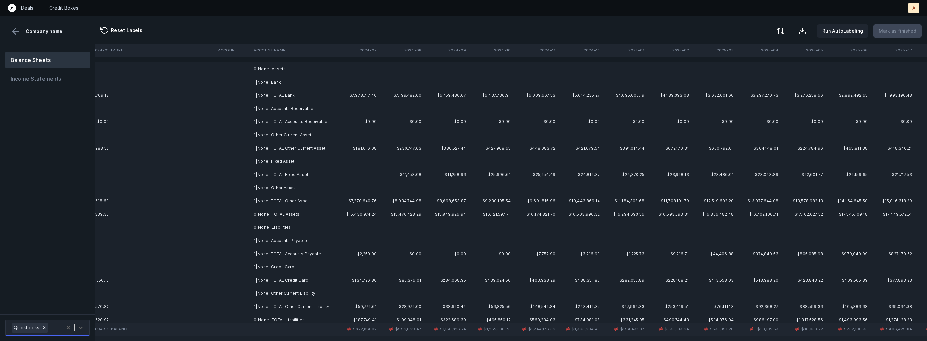
click at [788, 25] on button at bounding box center [780, 31] width 15 height 15
click at [767, 59] on div "By original order" at bounding box center [752, 56] width 66 height 13
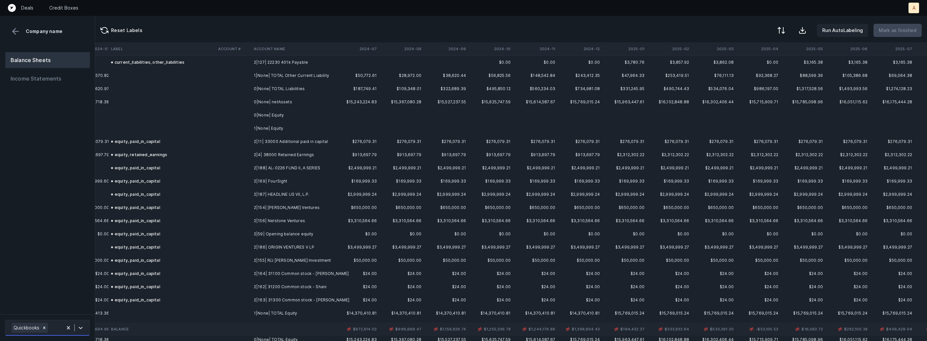
scroll to position [668, 1471]
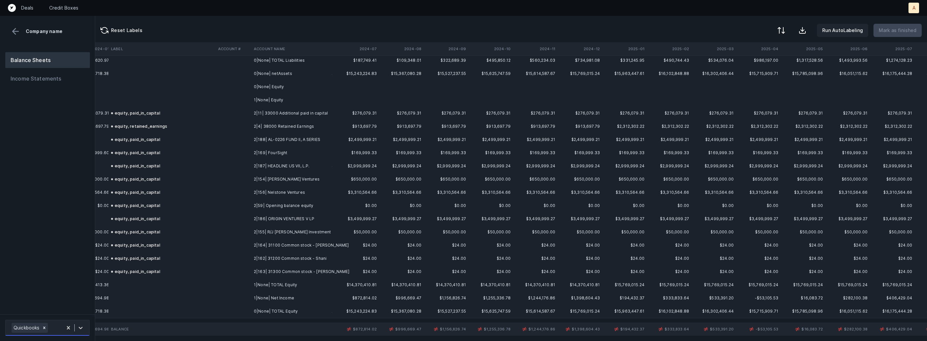
click at [376, 50] on th "2024-07" at bounding box center [357, 48] width 45 height 13
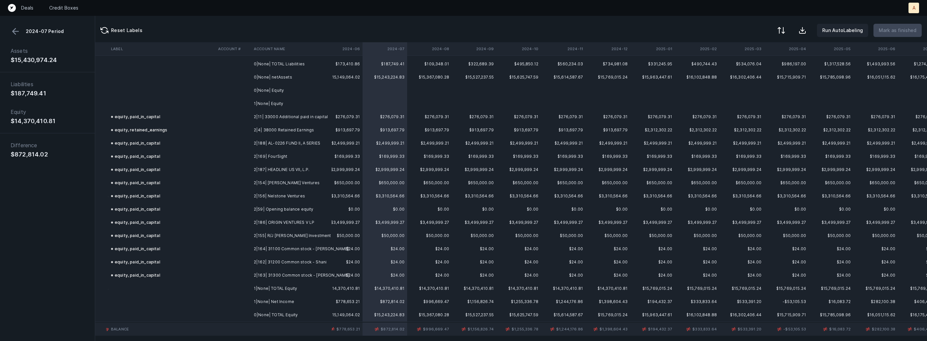
scroll to position [668, 1444]
click at [244, 297] on td at bounding box center [233, 298] width 36 height 13
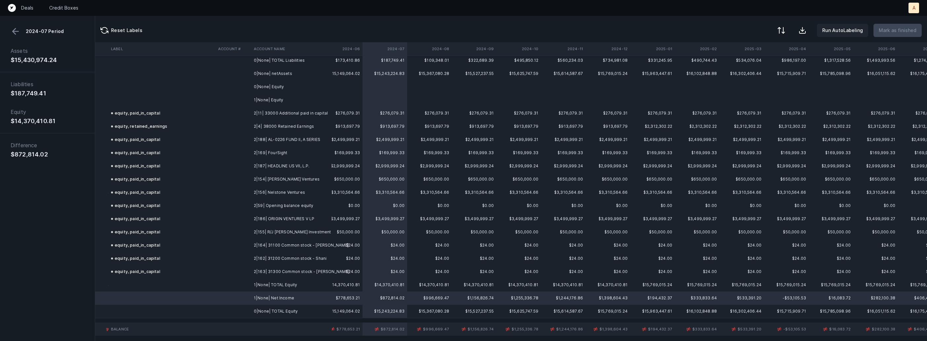
click at [12, 30] on button at bounding box center [16, 31] width 10 height 10
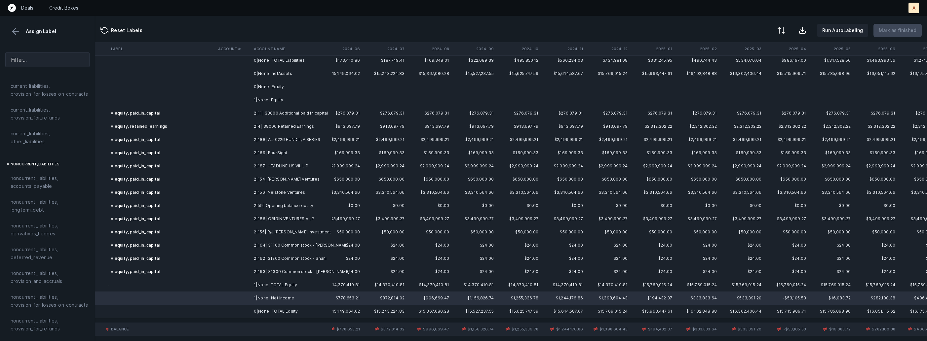
scroll to position [727, 0]
click at [33, 247] on span "equity, retained_earnings" at bounding box center [40, 251] width 58 height 8
click at [12, 33] on button at bounding box center [16, 31] width 10 height 10
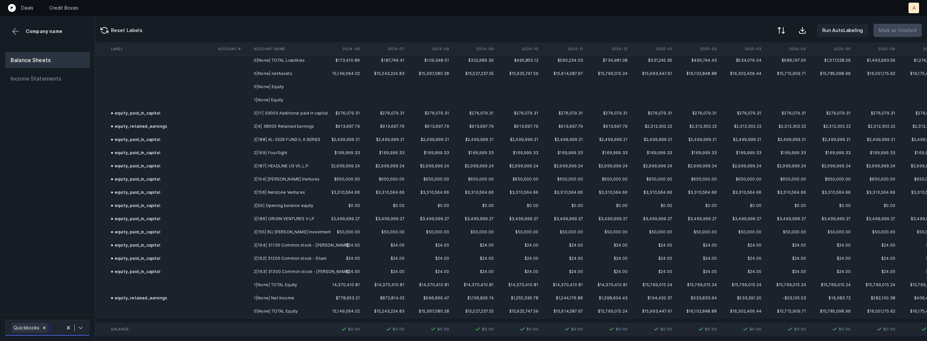
click at [80, 331] on icon at bounding box center [80, 328] width 7 height 7
click at [73, 297] on div "Balance Sheets Income Statements" at bounding box center [47, 181] width 95 height 268
click at [83, 322] on div at bounding box center [81, 328] width 12 height 12
click at [79, 312] on div "Quickbooks" at bounding box center [47, 309] width 84 height 13
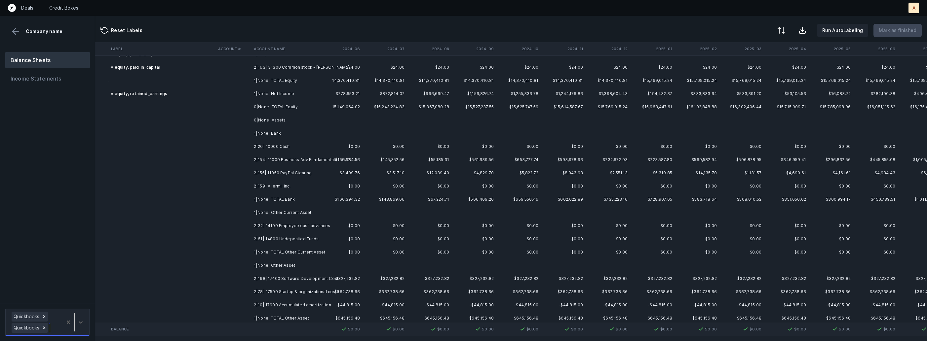
scroll to position [883, 1444]
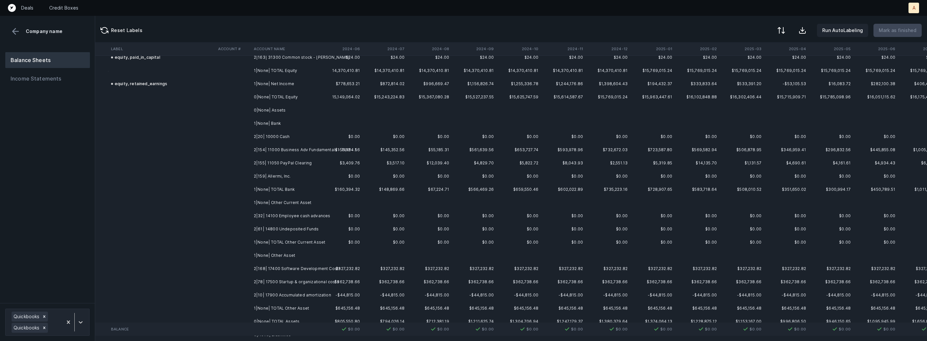
click at [274, 134] on td "2|20| 10000 Cash" at bounding box center [291, 136] width 81 height 13
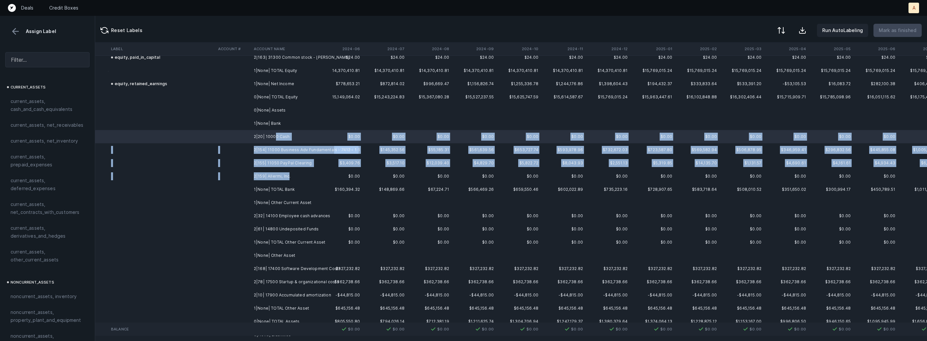
click at [287, 172] on td "2|159| Allermi, Inc." at bounding box center [291, 176] width 81 height 13
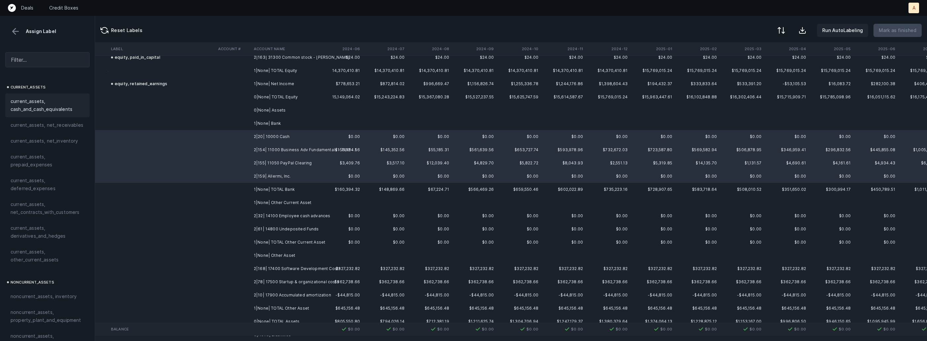
click at [55, 98] on span "current_assets, cash_and_cash_equivalents" at bounding box center [48, 105] width 74 height 16
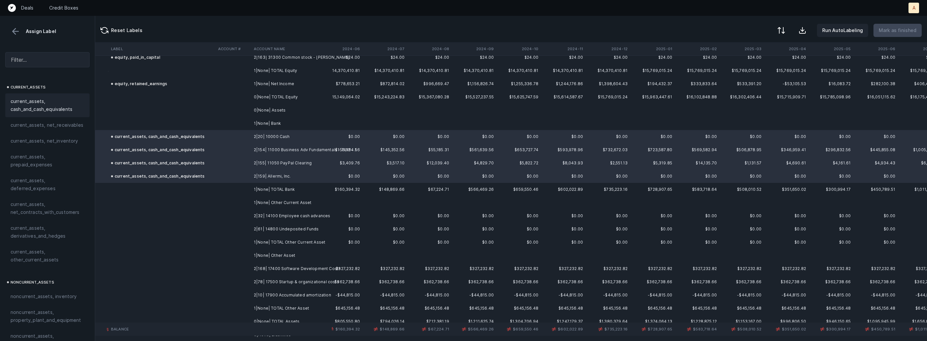
click at [293, 215] on td "2|32| 14100 Employee cash advances" at bounding box center [291, 216] width 81 height 13
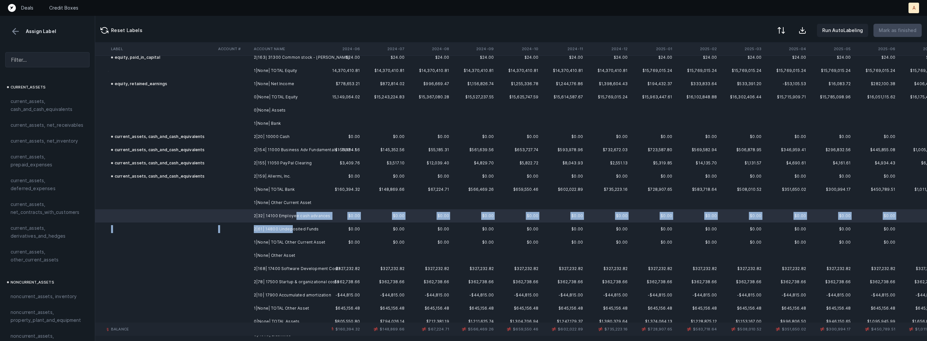
click at [290, 226] on td "2|61| 14800 Undeposited Funds" at bounding box center [291, 229] width 81 height 13
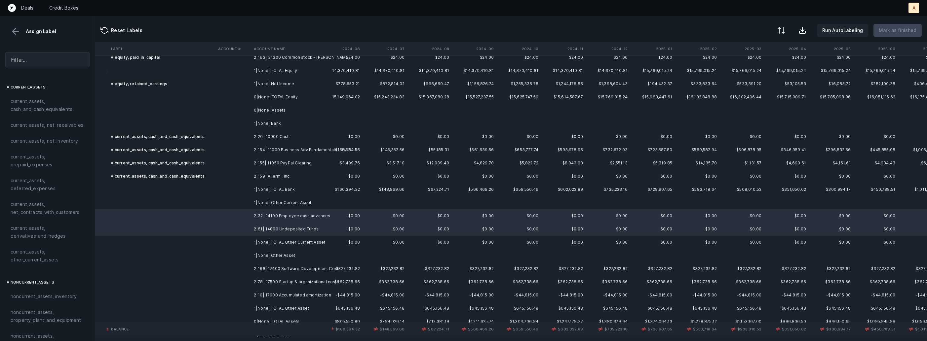
click at [219, 217] on td at bounding box center [233, 216] width 36 height 13
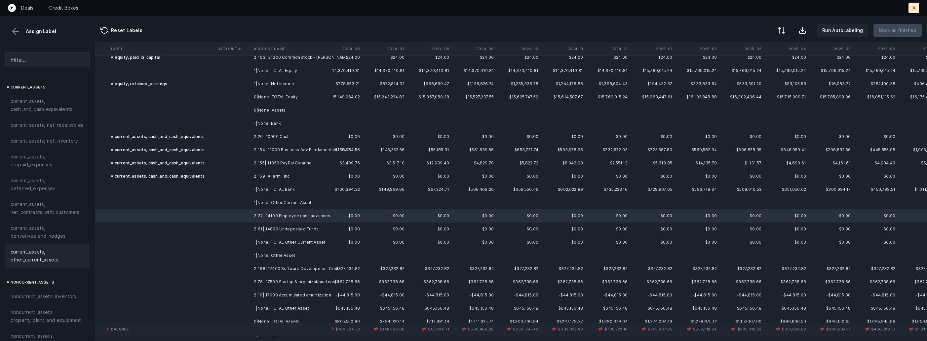
click at [56, 264] on div "current_assets, other_current_assets" at bounding box center [47, 256] width 84 height 24
click at [236, 227] on td at bounding box center [233, 229] width 36 height 13
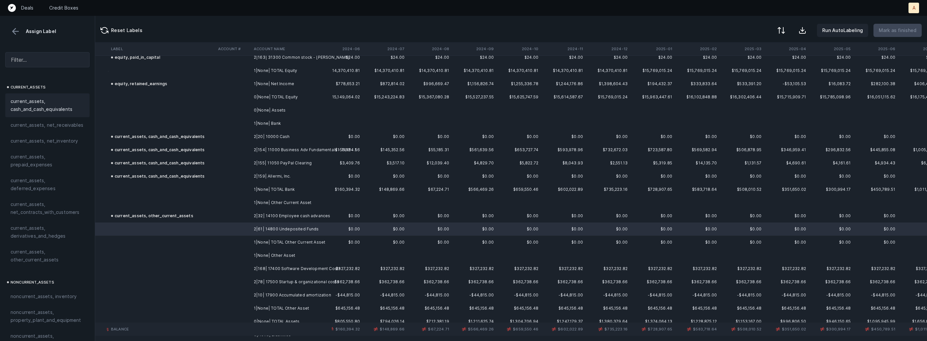
click at [45, 108] on span "current_assets, cash_and_cash_equivalents" at bounding box center [48, 105] width 74 height 16
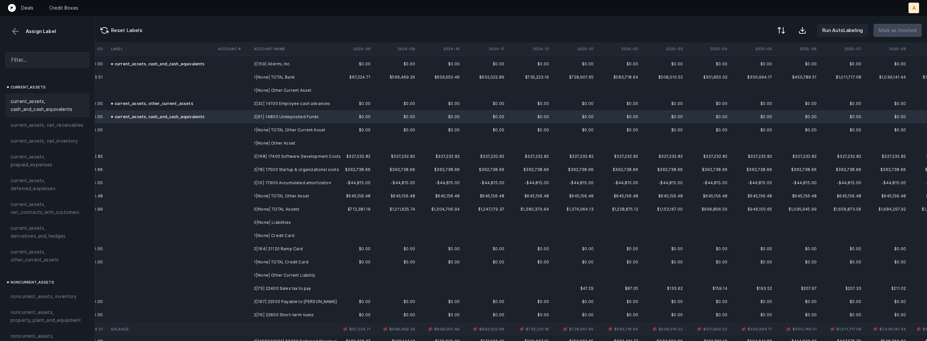
scroll to position [995, 1518]
click at [332, 156] on td "2|168| 17400 Software Development Costs" at bounding box center [291, 156] width 81 height 13
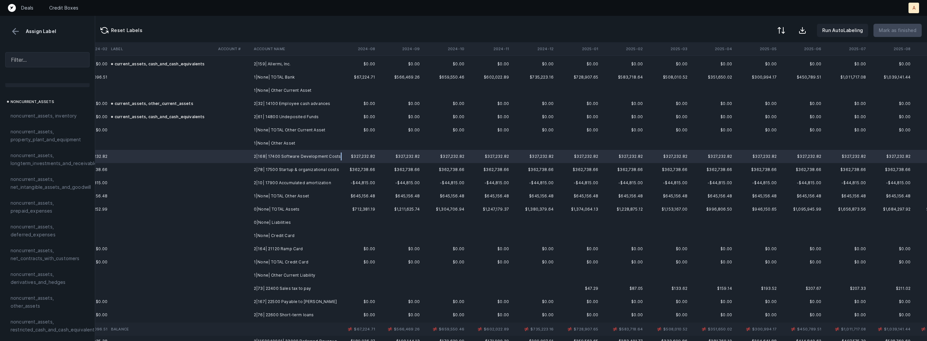
scroll to position [196, 0]
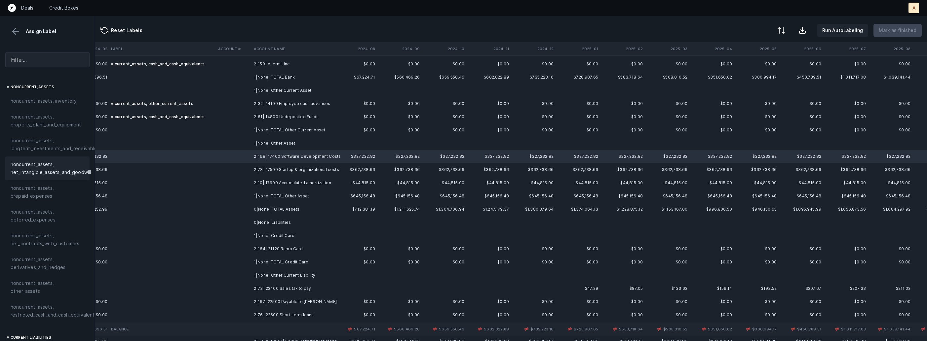
click at [38, 166] on span "noncurrent_assets, net_intangible_assets_and_goodwill" at bounding box center [51, 169] width 80 height 16
click at [307, 172] on td "2|78| 17500 Startup & organizational costs" at bounding box center [291, 169] width 81 height 13
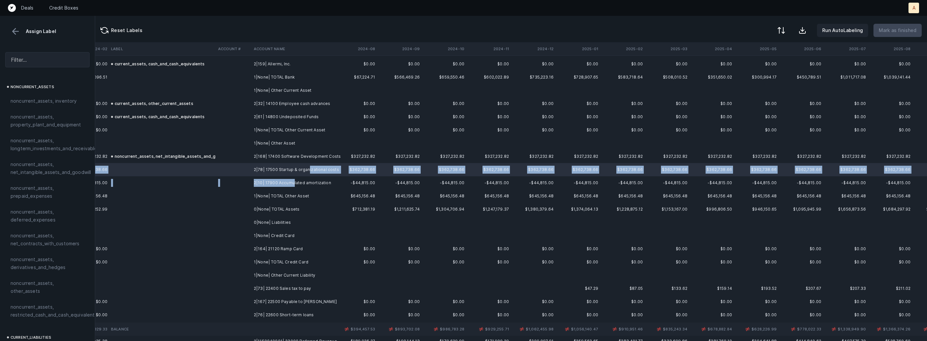
click at [293, 183] on td "2|10| 17900 Accumulated amortization" at bounding box center [291, 182] width 81 height 13
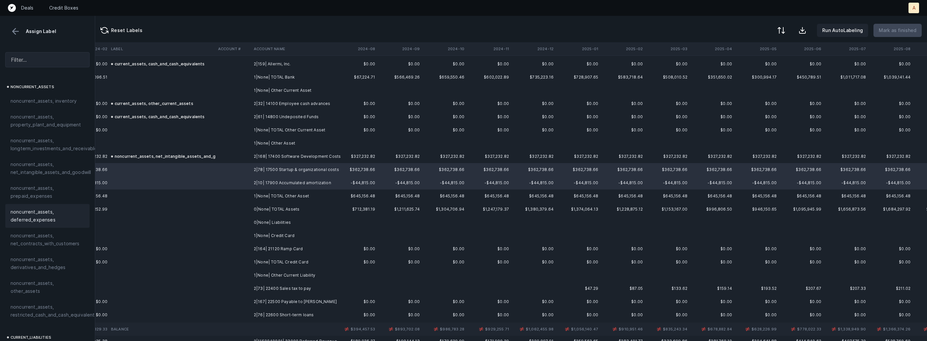
click at [41, 209] on span "noncurrent_assets, deferred_expenses" at bounding box center [48, 216] width 74 height 16
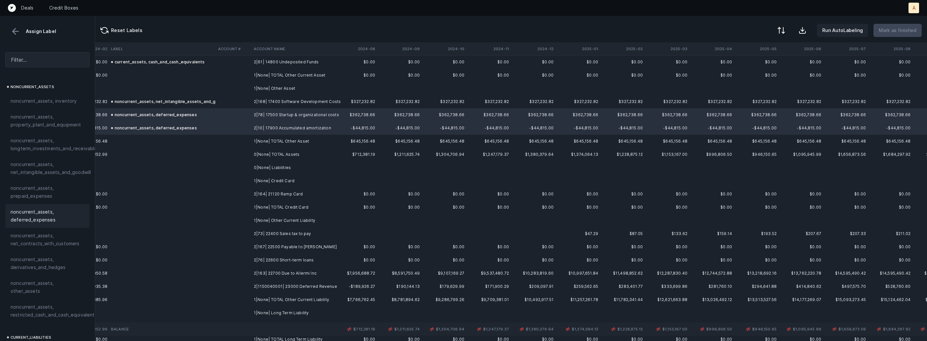
scroll to position [1057, 1518]
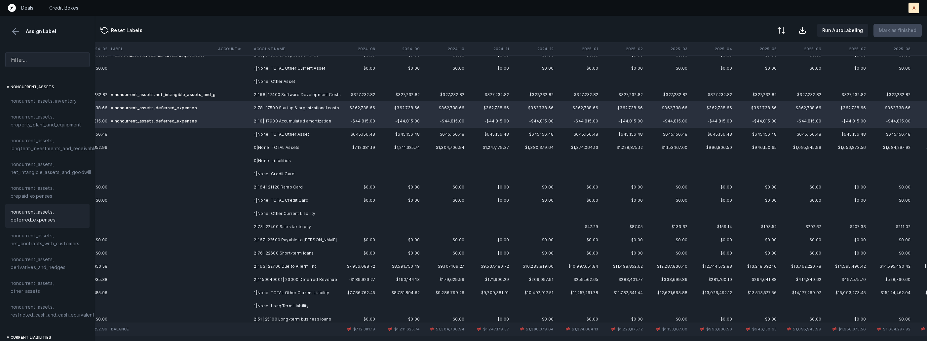
click at [264, 187] on td "2|164| 21120 Ramp Card" at bounding box center [291, 187] width 81 height 13
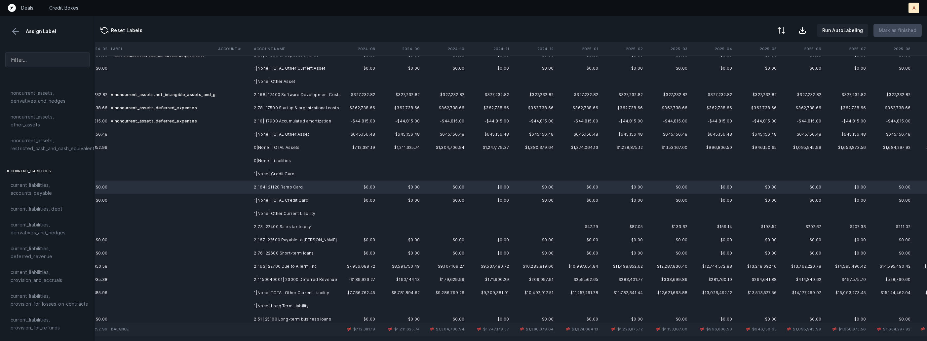
scroll to position [369, 0]
click at [57, 174] on span "current_liabilities, accounts_payable" at bounding box center [48, 182] width 74 height 16
click at [318, 226] on td "2|73| 22400 Sales tax to pay" at bounding box center [291, 226] width 81 height 13
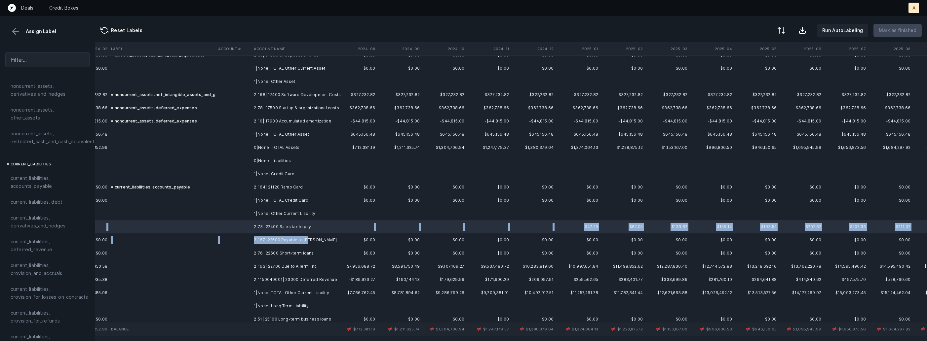
click at [307, 238] on td "2|167| 22500 Payable to [PERSON_NAME]" at bounding box center [291, 240] width 81 height 13
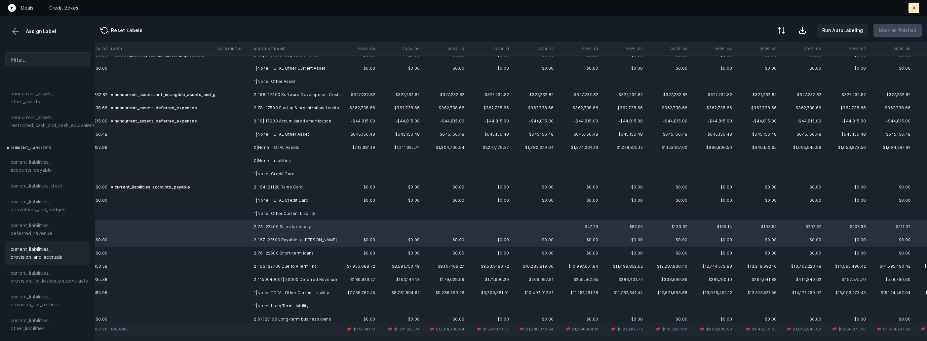
scroll to position [417, 0]
click at [26, 287] on span "current_liabilities, other_liabilities" at bounding box center [48, 293] width 74 height 16
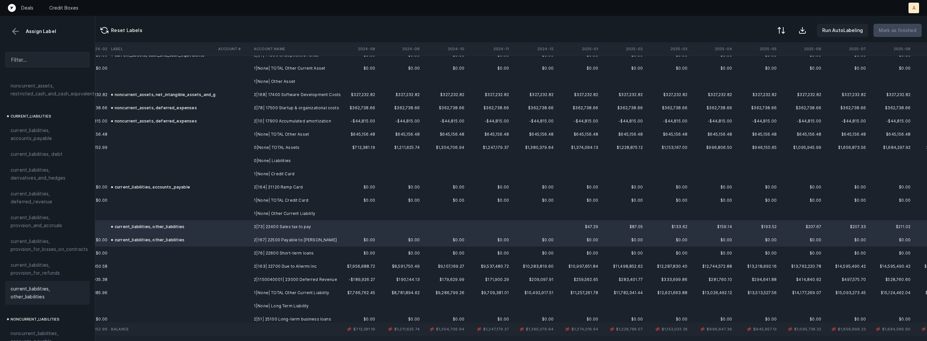
click at [234, 255] on td at bounding box center [233, 253] width 36 height 13
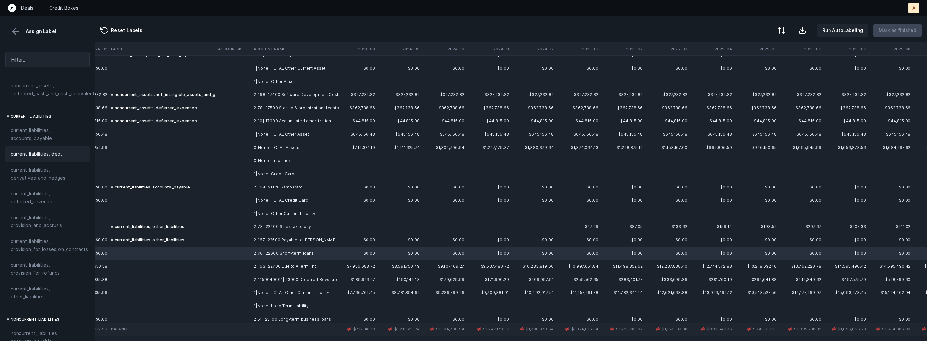
click at [53, 150] on span "current_liabilities, debt" at bounding box center [37, 154] width 52 height 8
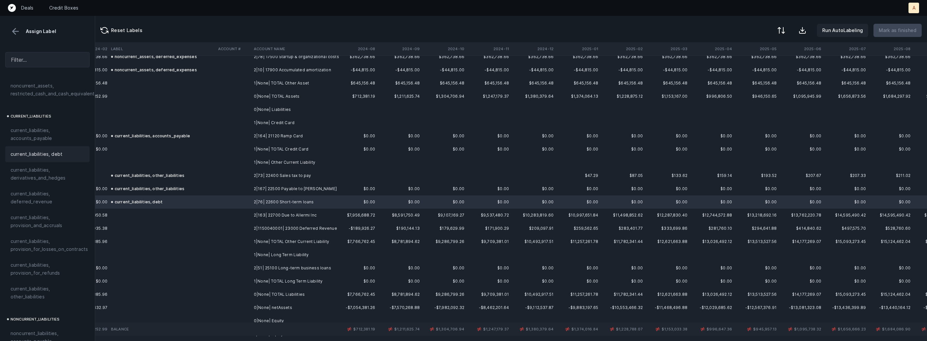
scroll to position [1133, 1518]
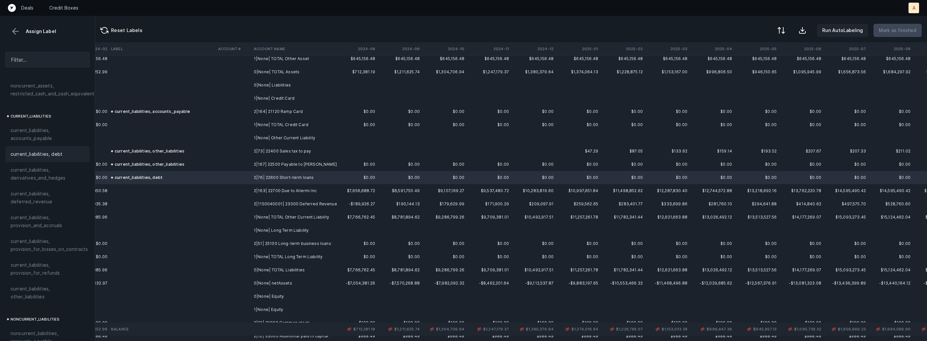
click at [272, 189] on td "2|163| 22700 Due to Allermi Inc" at bounding box center [291, 190] width 81 height 13
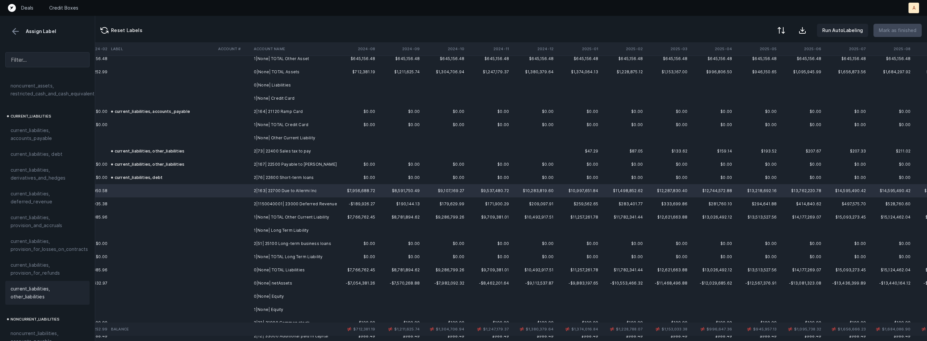
click at [35, 285] on span "current_liabilities, other_liabilities" at bounding box center [48, 293] width 74 height 16
click at [266, 208] on td "2|1150040001| 23000 Deferred Revenue" at bounding box center [291, 204] width 81 height 13
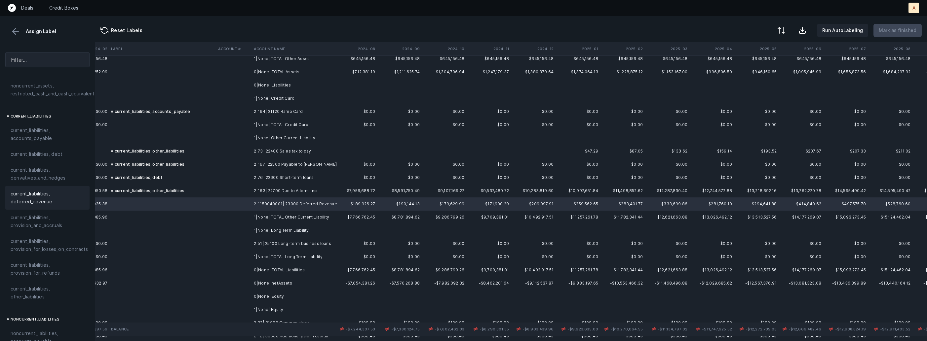
click at [49, 194] on span "current_liabilities, deferred_revenue" at bounding box center [48, 198] width 74 height 16
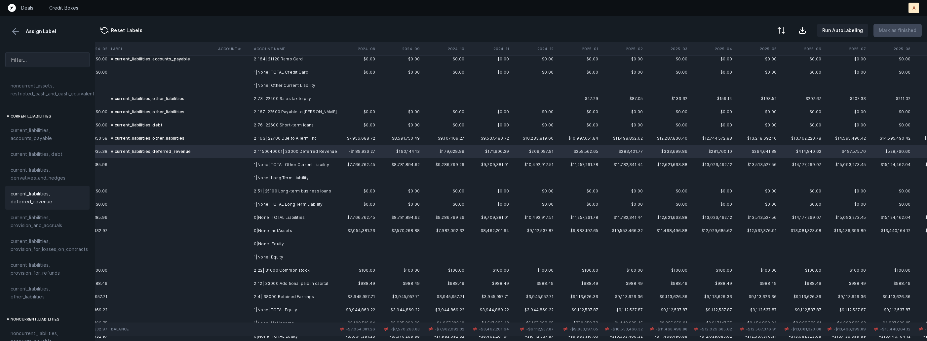
scroll to position [1195, 1518]
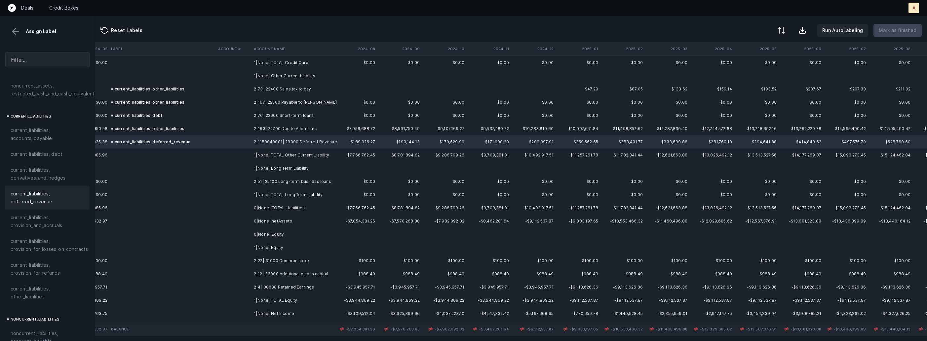
click at [322, 181] on td "2|51| 25100 Long-term business loans" at bounding box center [291, 181] width 81 height 13
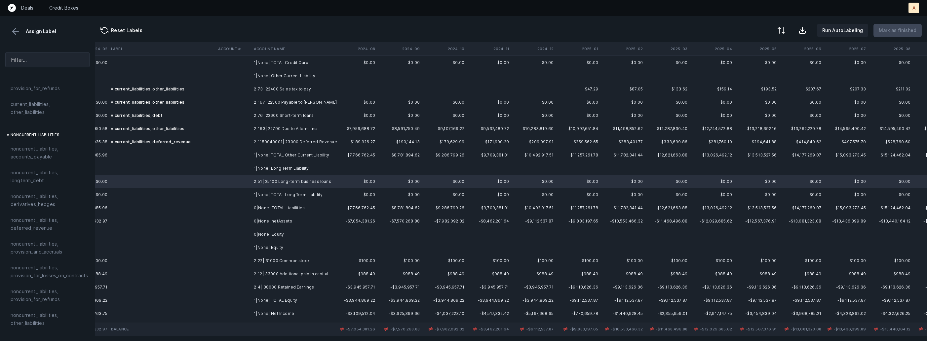
scroll to position [600, 0]
click at [55, 172] on span "noncurrent_liabilities, longterm_debt" at bounding box center [48, 179] width 74 height 16
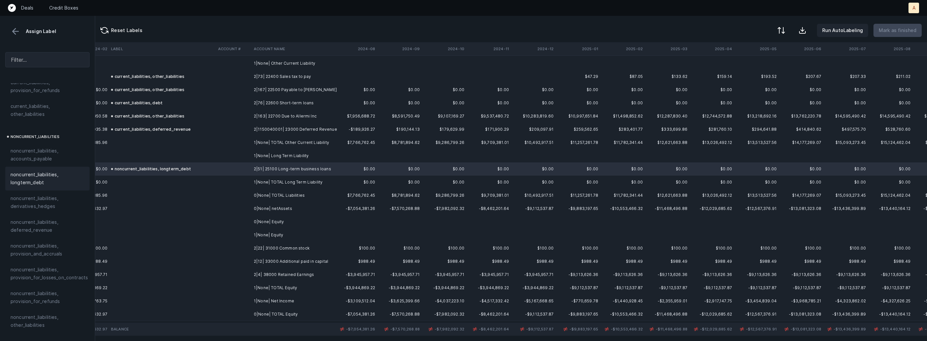
scroll to position [1210, 1518]
click at [288, 247] on td "2|22| 31000 Common stock" at bounding box center [291, 245] width 81 height 13
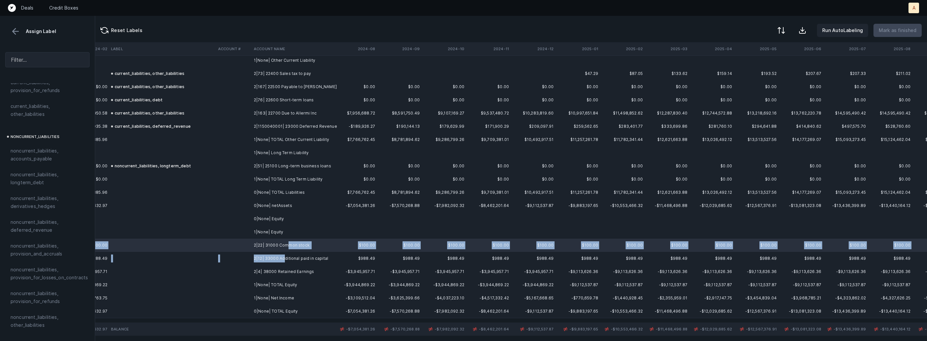
click at [283, 259] on td "2|12| 33000 Additional paid in capital" at bounding box center [291, 258] width 81 height 13
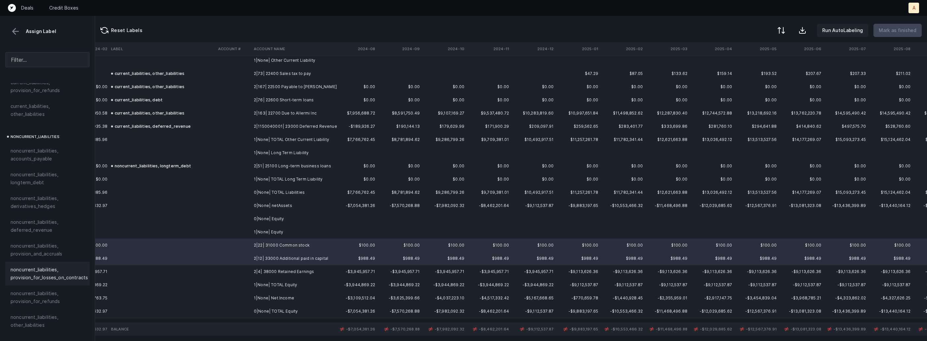
scroll to position [727, 0]
click at [59, 231] on span "equity, paid_in_capital" at bounding box center [36, 235] width 50 height 8
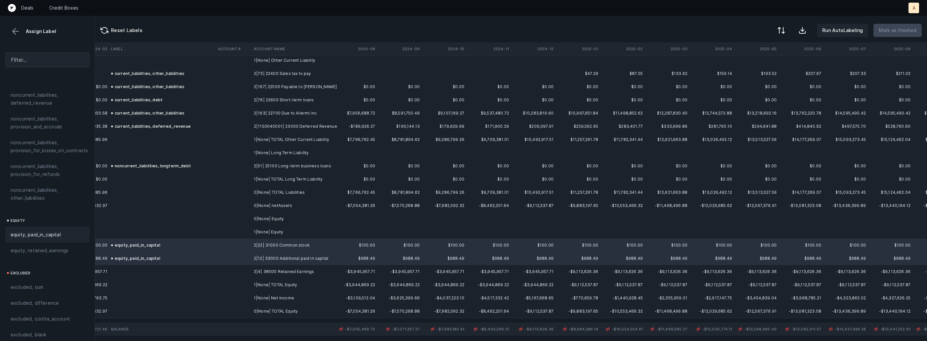
click at [297, 274] on td "2|4| 38000 Retained Earnings" at bounding box center [291, 271] width 81 height 13
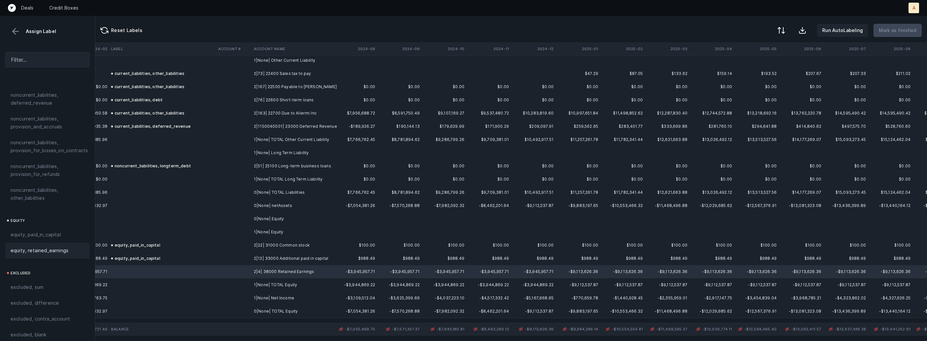
click at [73, 247] on div "equity, retained_earnings" at bounding box center [48, 251] width 74 height 8
click at [267, 299] on td "1|None| Net Income" at bounding box center [291, 298] width 81 height 13
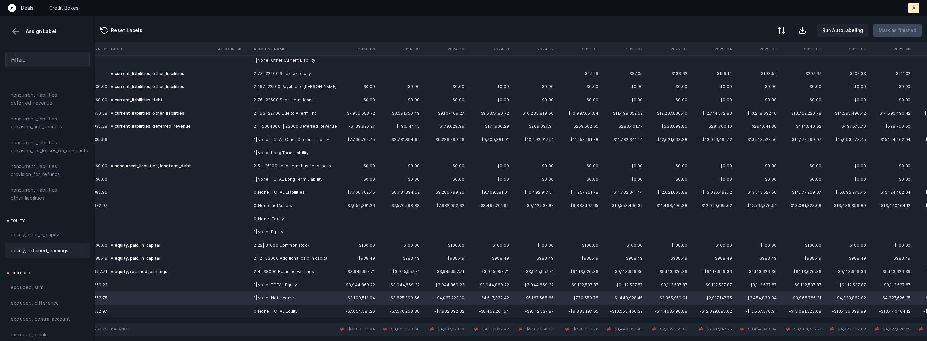
click at [56, 247] on span "equity, retained_earnings" at bounding box center [40, 251] width 58 height 8
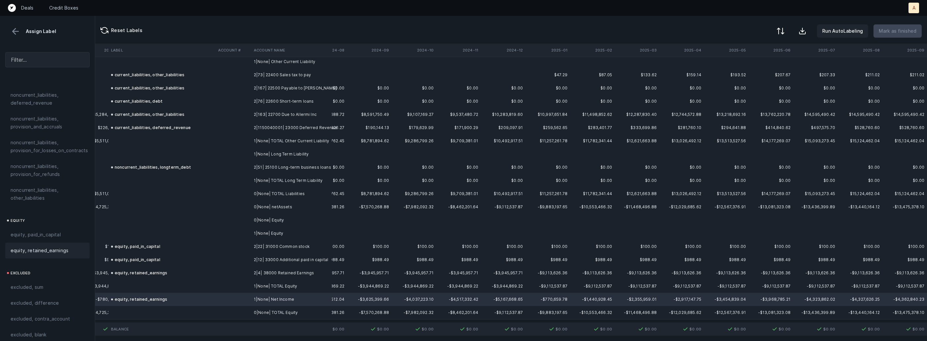
click at [788, 34] on button at bounding box center [780, 31] width 15 height 15
click at [759, 68] on div "By Hum label" at bounding box center [752, 69] width 66 height 13
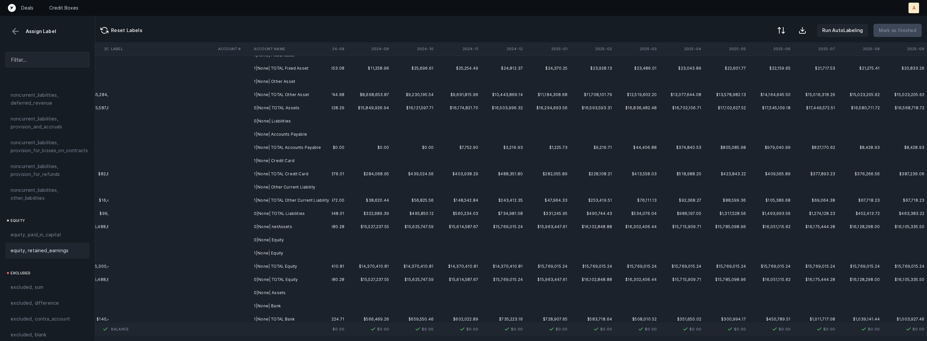
scroll to position [0, 1548]
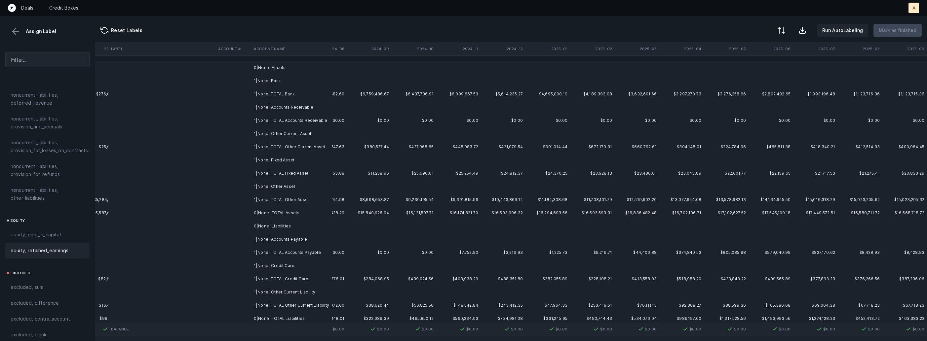
click at [282, 68] on td "0|None| Assets" at bounding box center [291, 67] width 81 height 13
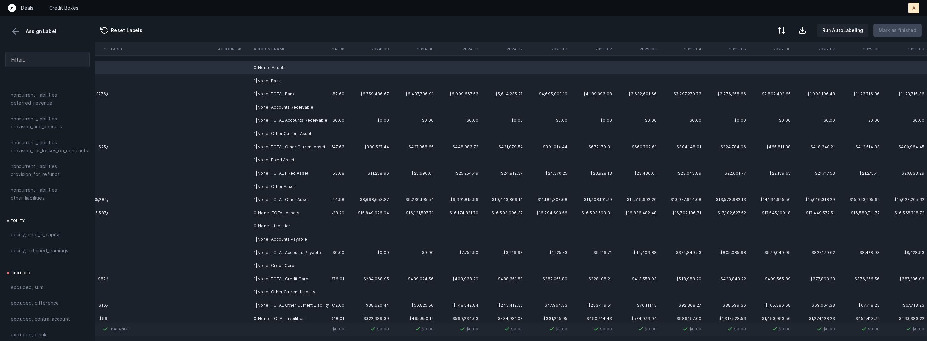
click at [271, 81] on td "1|None| Bank" at bounding box center [291, 80] width 81 height 13
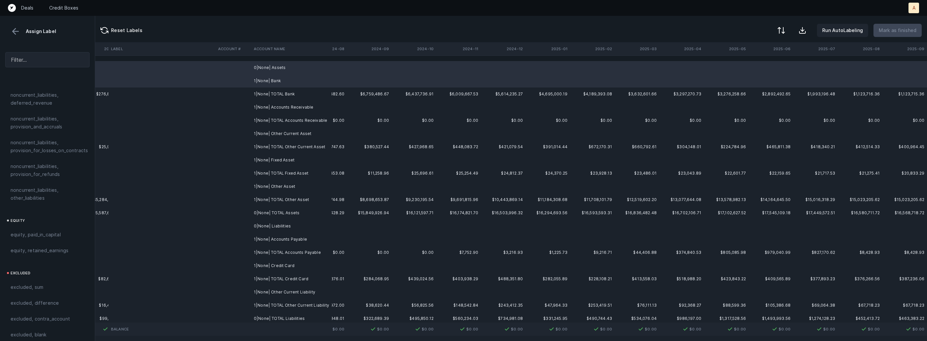
click at [283, 104] on td "1|None| Accounts Receivable" at bounding box center [291, 107] width 81 height 13
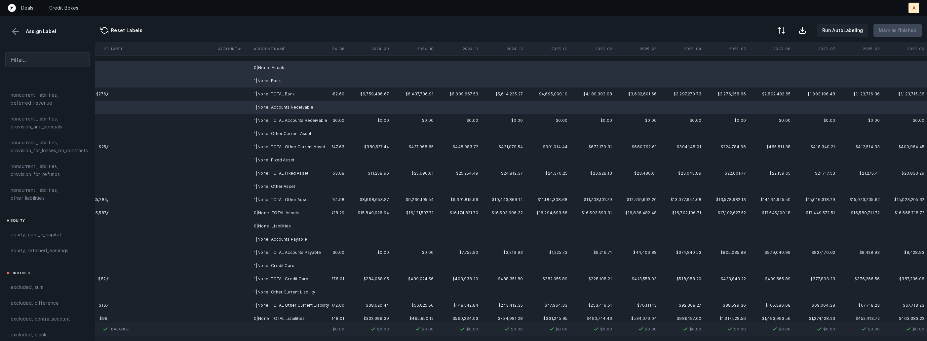
click at [279, 134] on td "1|None| Other Current Asset" at bounding box center [291, 133] width 81 height 13
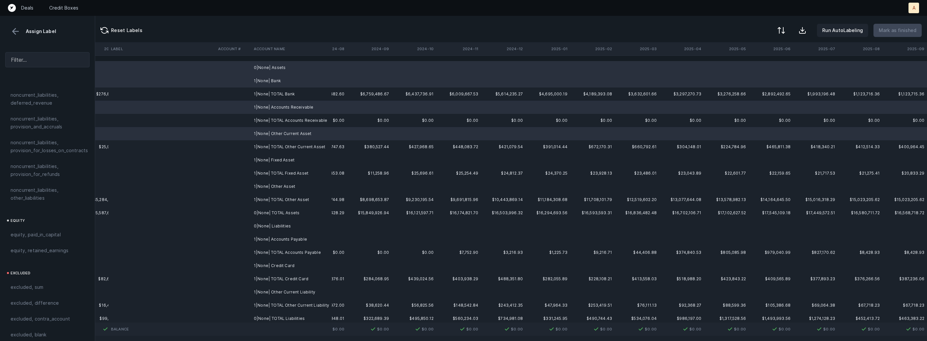
click at [279, 158] on td "1|None| Fixed Asset" at bounding box center [291, 160] width 81 height 13
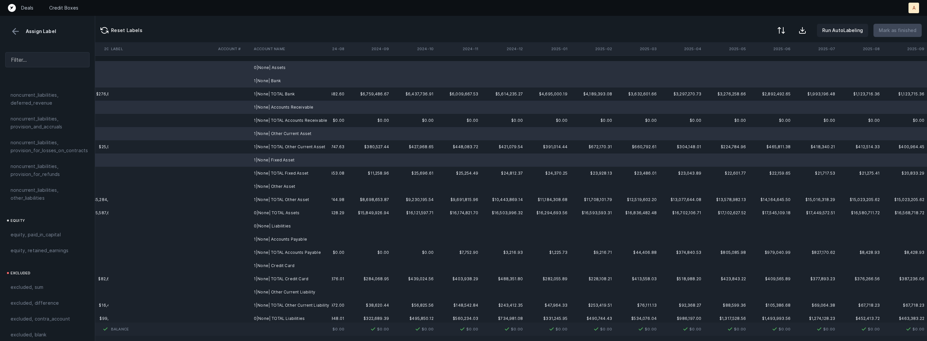
click at [277, 188] on td "1|None| Other Asset" at bounding box center [291, 186] width 81 height 13
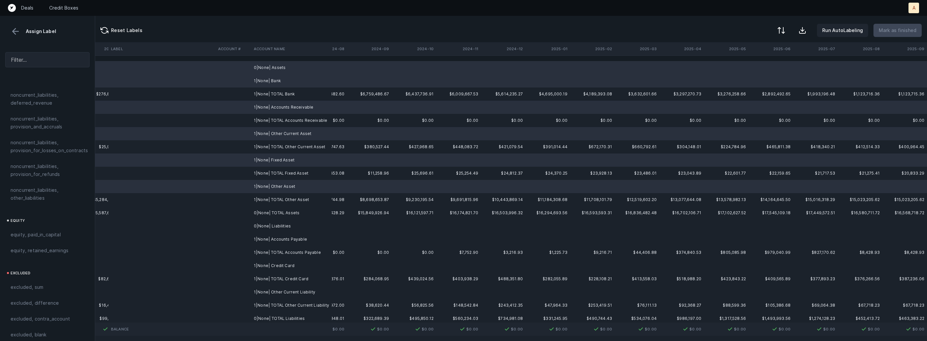
click at [278, 227] on td "0|None| Liabilities" at bounding box center [291, 226] width 81 height 13
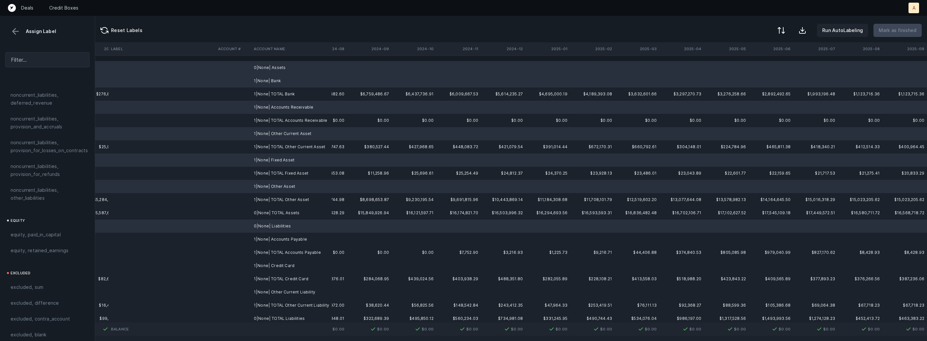
click at [273, 241] on td "1|None| Accounts Payable" at bounding box center [291, 239] width 81 height 13
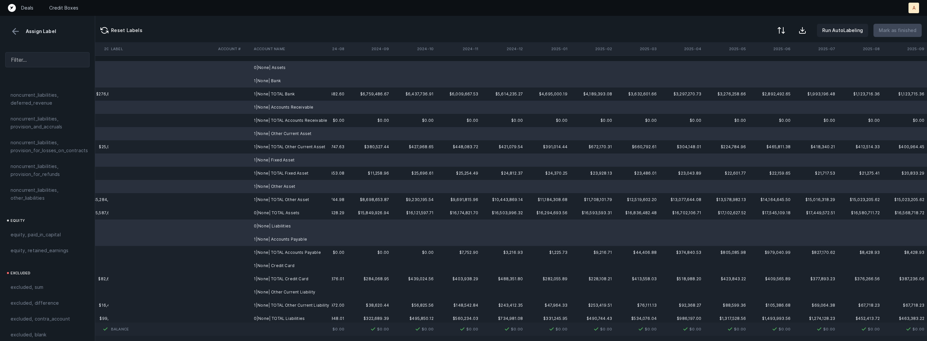
click at [273, 267] on td "1|None| Credit Card" at bounding box center [291, 265] width 81 height 13
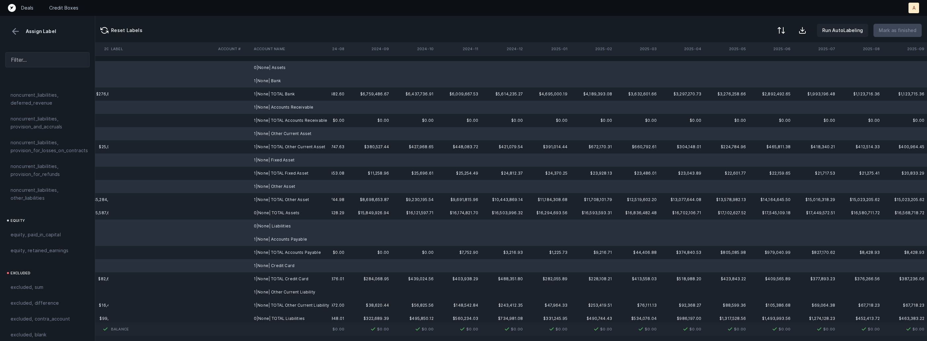
click at [271, 292] on td "1|None| Other Current Liability" at bounding box center [291, 292] width 81 height 13
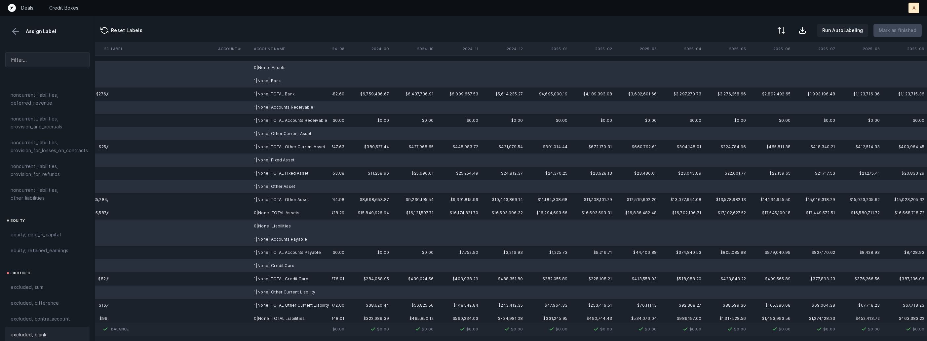
click at [44, 331] on span "excluded, blank" at bounding box center [29, 335] width 36 height 8
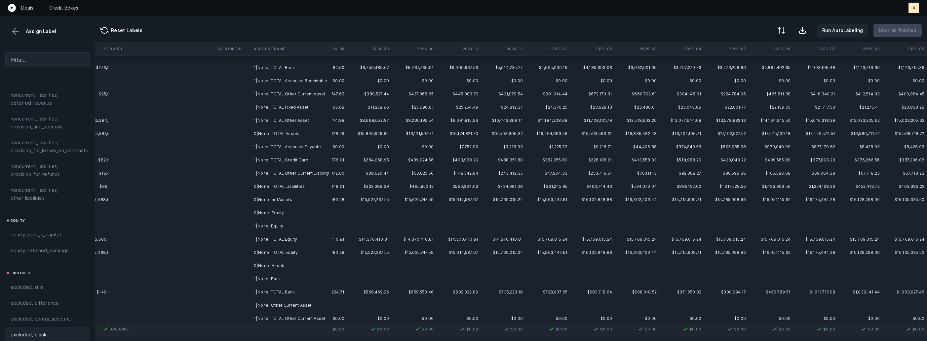
click at [298, 211] on td "0|None| Equity" at bounding box center [291, 213] width 81 height 13
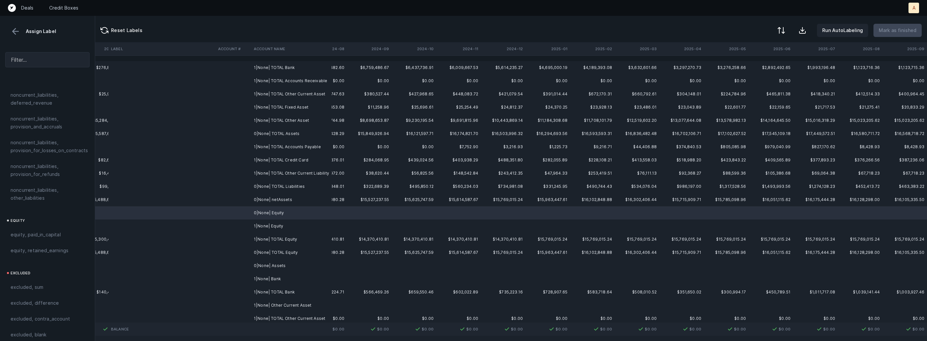
click at [279, 223] on td "1|None| Equity" at bounding box center [291, 226] width 81 height 13
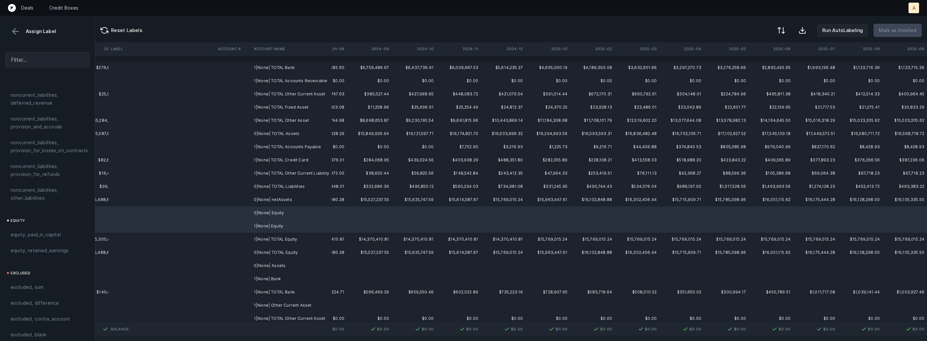
click at [272, 266] on td "0|None| Assets" at bounding box center [291, 265] width 81 height 13
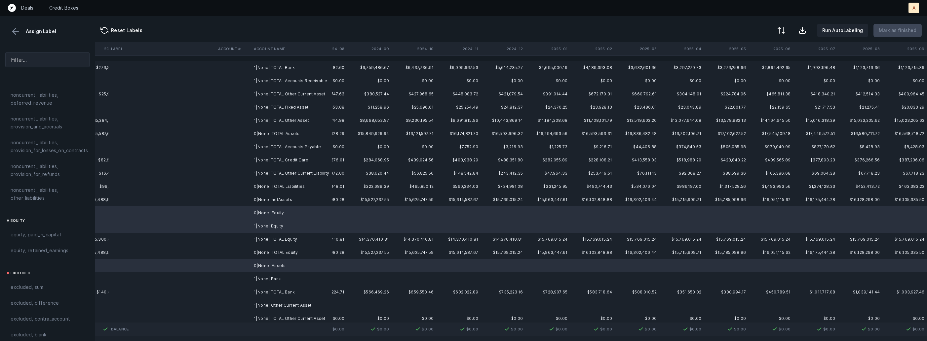
click at [270, 279] on td "1|None| Bank" at bounding box center [291, 279] width 81 height 13
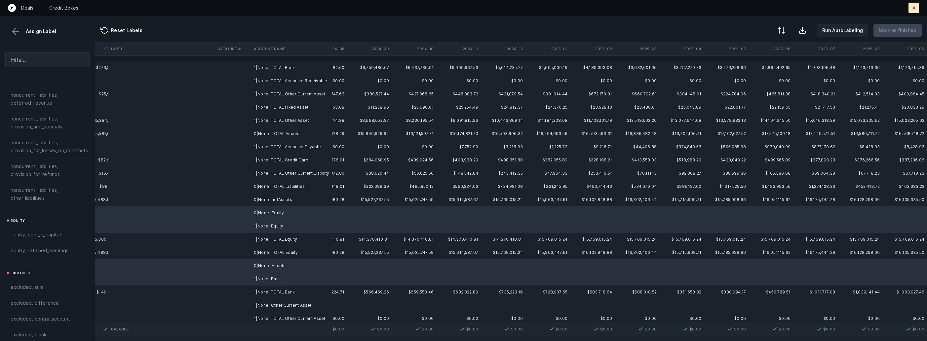
click at [267, 302] on td "1|None| Other Current Asset" at bounding box center [291, 305] width 81 height 13
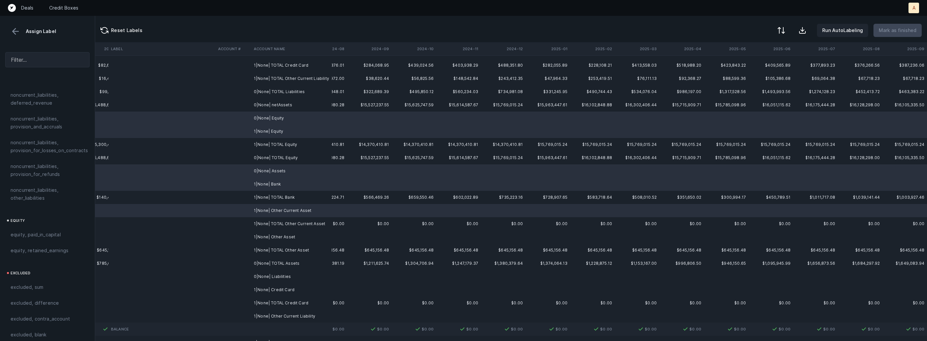
scroll to position [118, 1548]
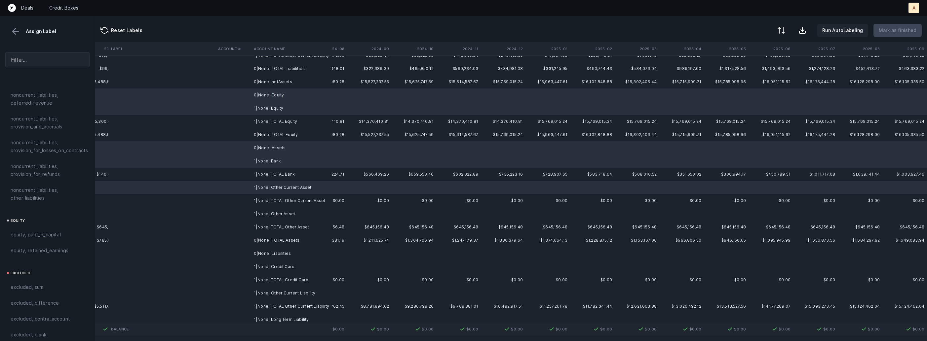
click at [278, 213] on td "1|None| Other Asset" at bounding box center [291, 214] width 81 height 13
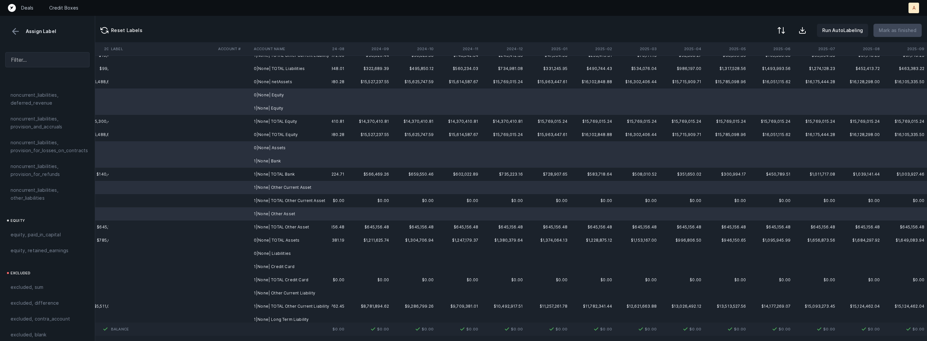
click at [285, 251] on td "0|None| Liabilities" at bounding box center [291, 253] width 81 height 13
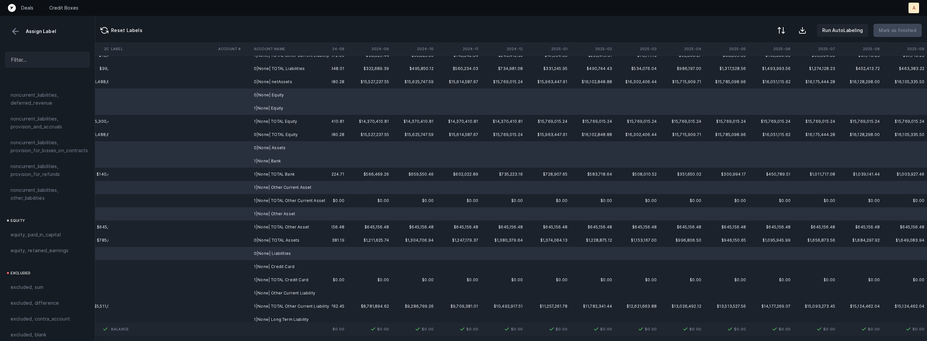
click at [283, 266] on td "1|None| Credit Card" at bounding box center [291, 266] width 81 height 13
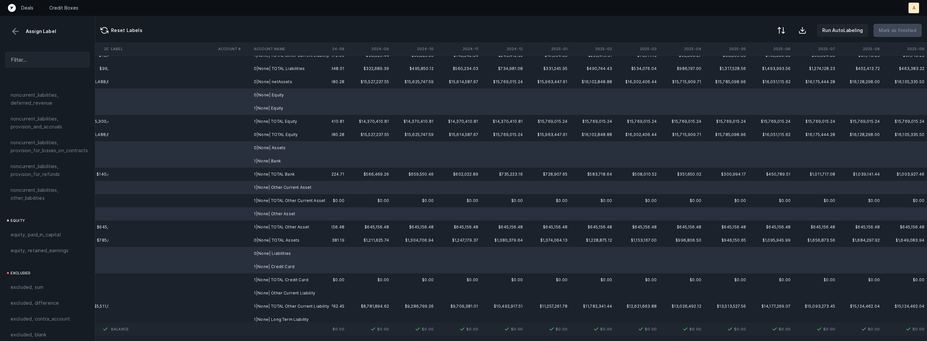
click at [280, 290] on td "1|None| Other Current Liability" at bounding box center [291, 293] width 81 height 13
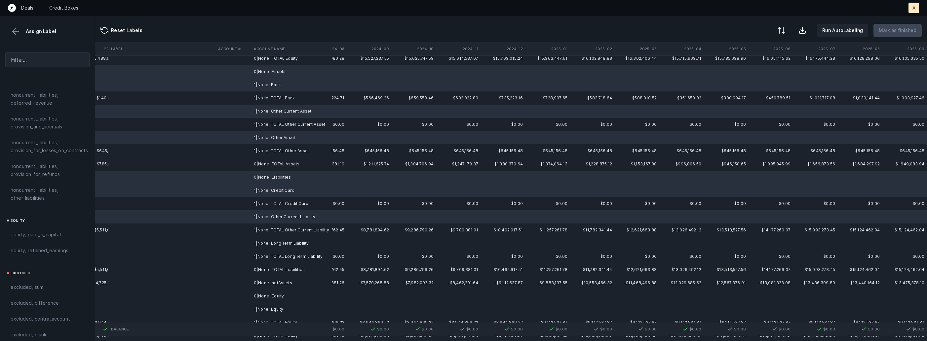
scroll to position [201, 1548]
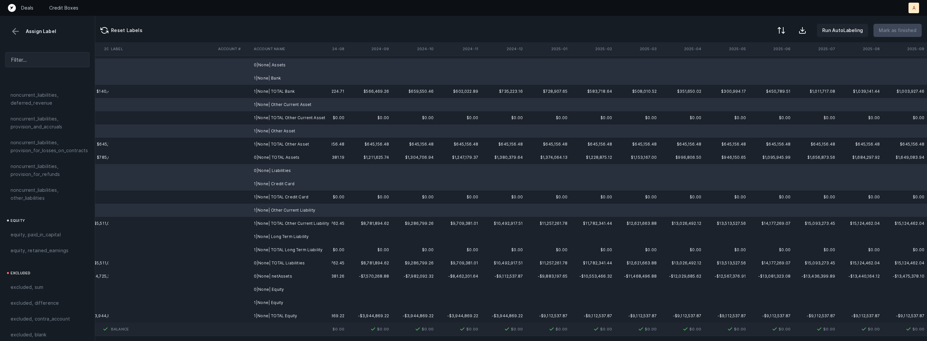
click at [292, 235] on td "1|None| Long Term Liability" at bounding box center [291, 236] width 81 height 13
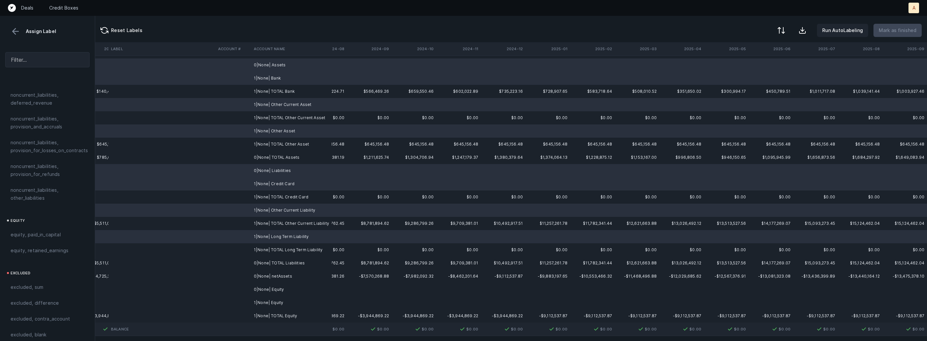
click at [269, 293] on td "0|None| Equity" at bounding box center [291, 289] width 81 height 13
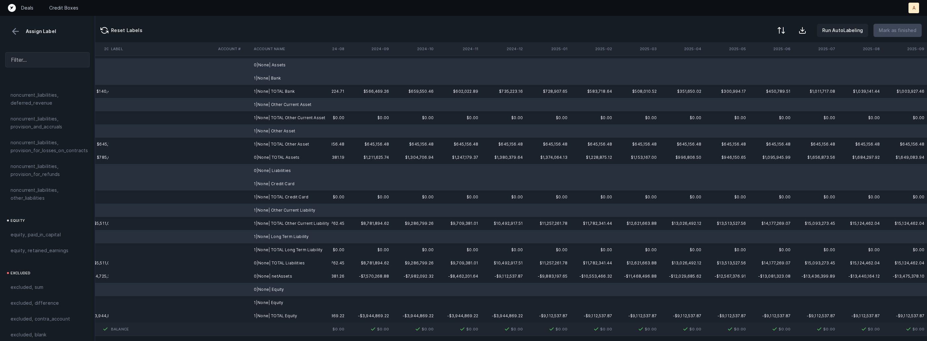
click at [274, 305] on td "1|None| Equity" at bounding box center [291, 302] width 81 height 13
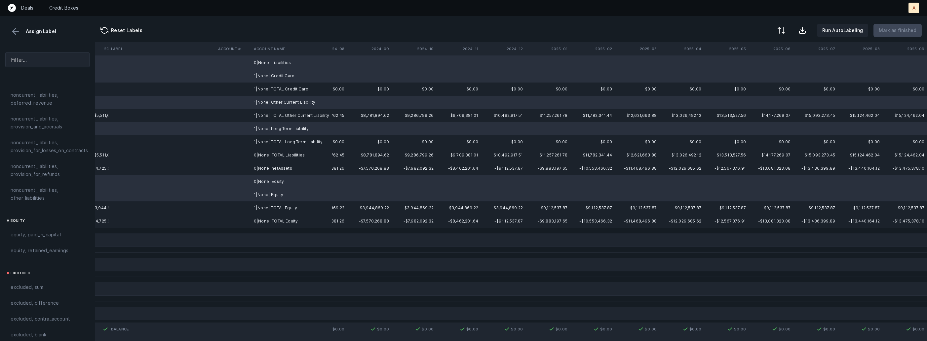
scroll to position [311, 1548]
click at [38, 331] on span "excluded, blank" at bounding box center [29, 335] width 36 height 8
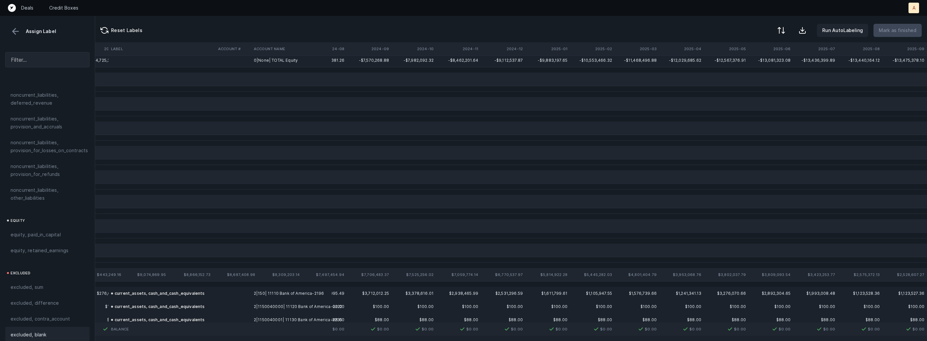
scroll to position [0, 1548]
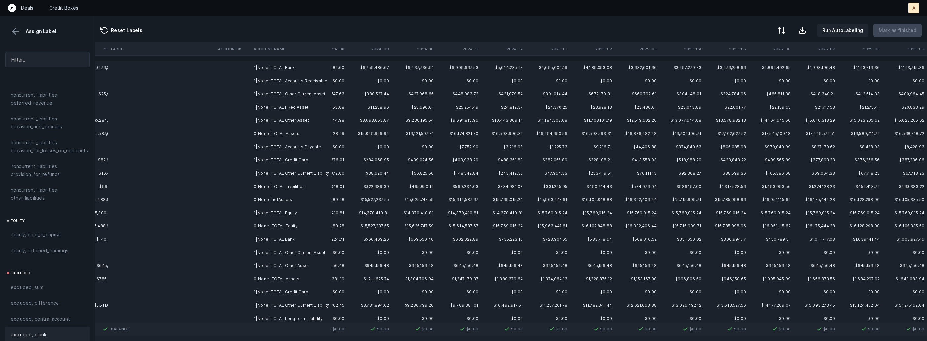
click at [270, 199] on td "0|None| netAssets" at bounding box center [291, 199] width 81 height 13
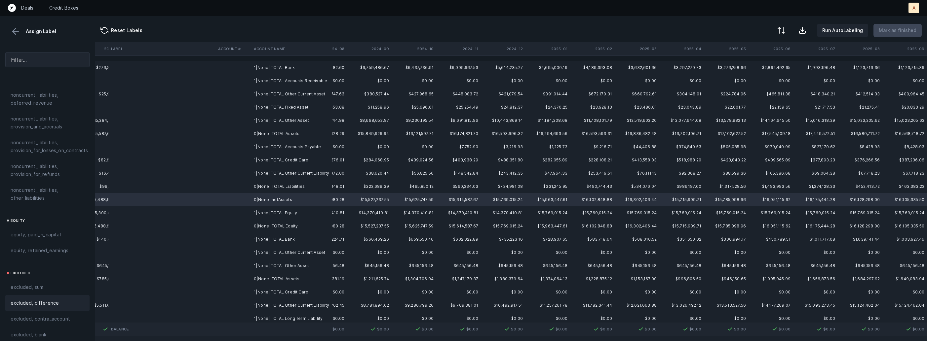
click at [47, 299] on span "excluded, difference" at bounding box center [35, 303] width 48 height 8
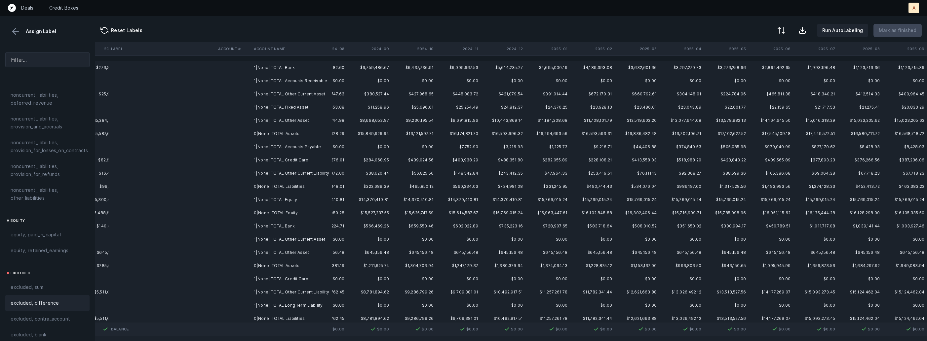
click at [303, 64] on td "1|None| TOTAL Bank" at bounding box center [291, 67] width 81 height 13
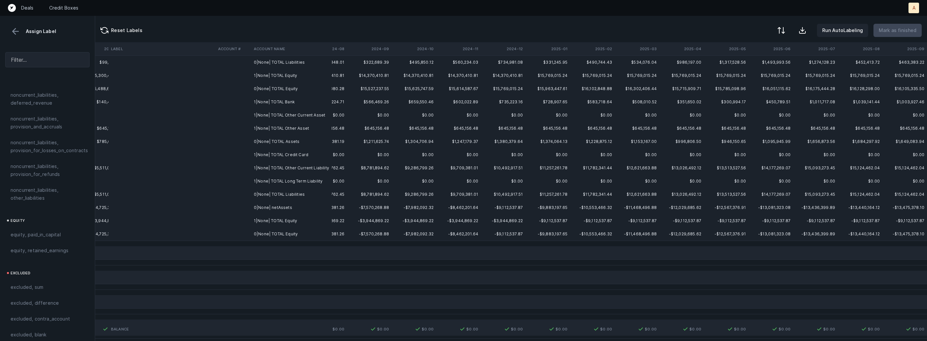
scroll to position [127, 1548]
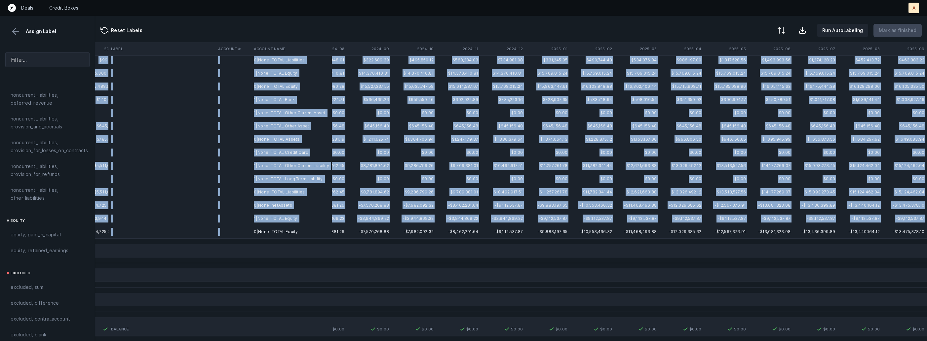
click at [297, 227] on td "0|None| TOTAL Equity" at bounding box center [291, 231] width 81 height 13
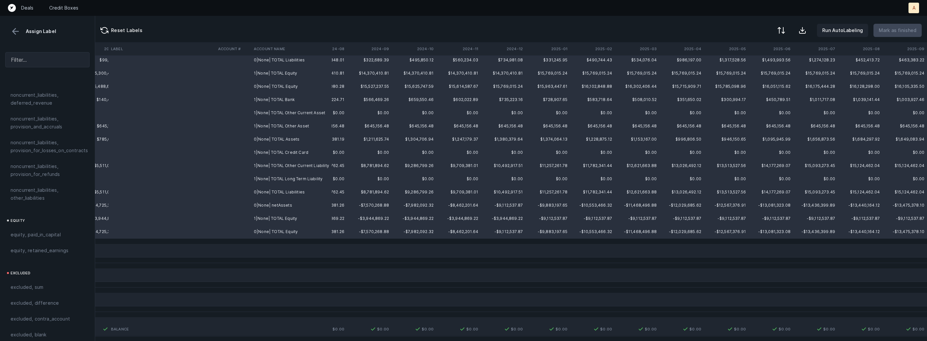
click at [48, 284] on div "excluded, sum" at bounding box center [48, 288] width 74 height 8
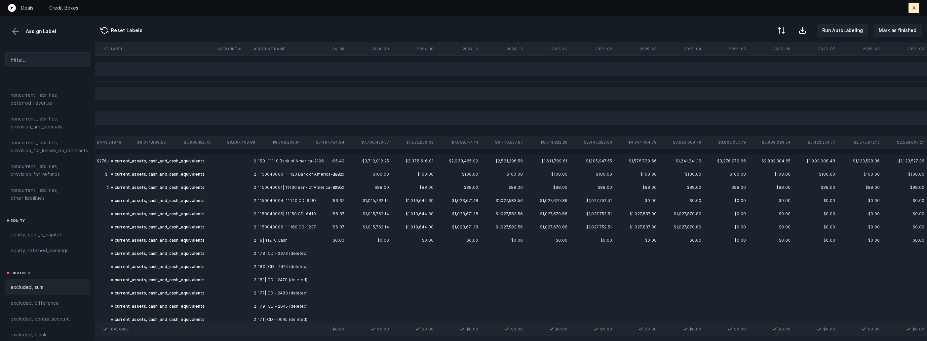
scroll to position [0, 1548]
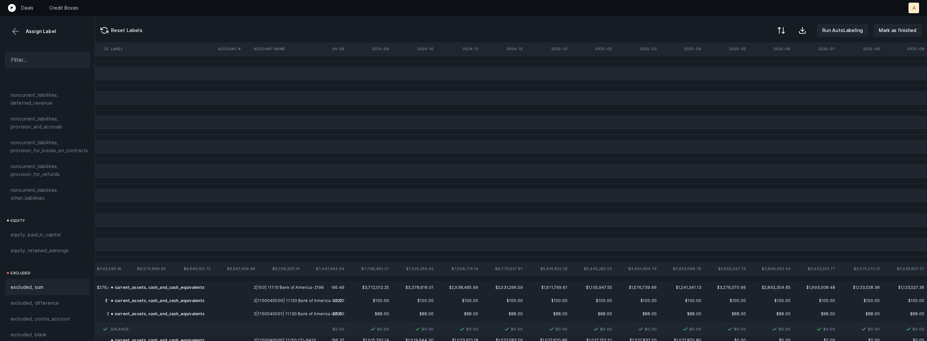
click at [14, 32] on button at bounding box center [16, 31] width 10 height 10
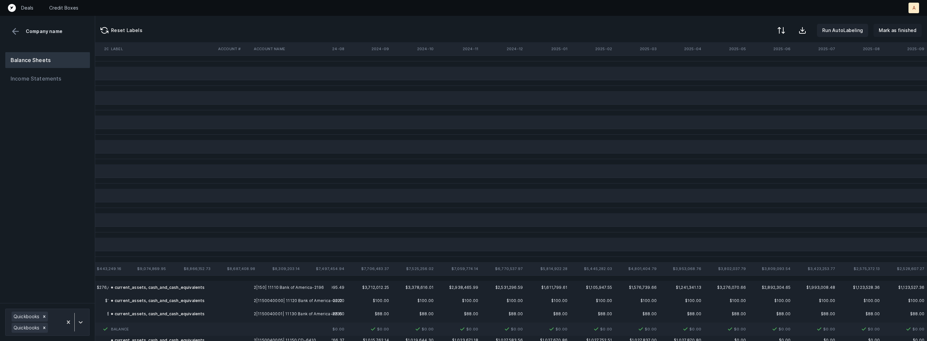
click at [890, 30] on p "Mark as finished" at bounding box center [898, 30] width 38 height 8
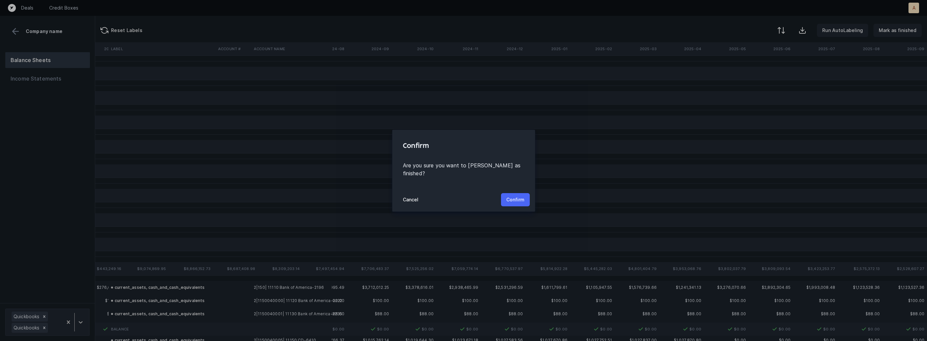
click at [524, 197] on button "Confirm" at bounding box center [515, 199] width 29 height 13
